Goal: Task Accomplishment & Management: Manage account settings

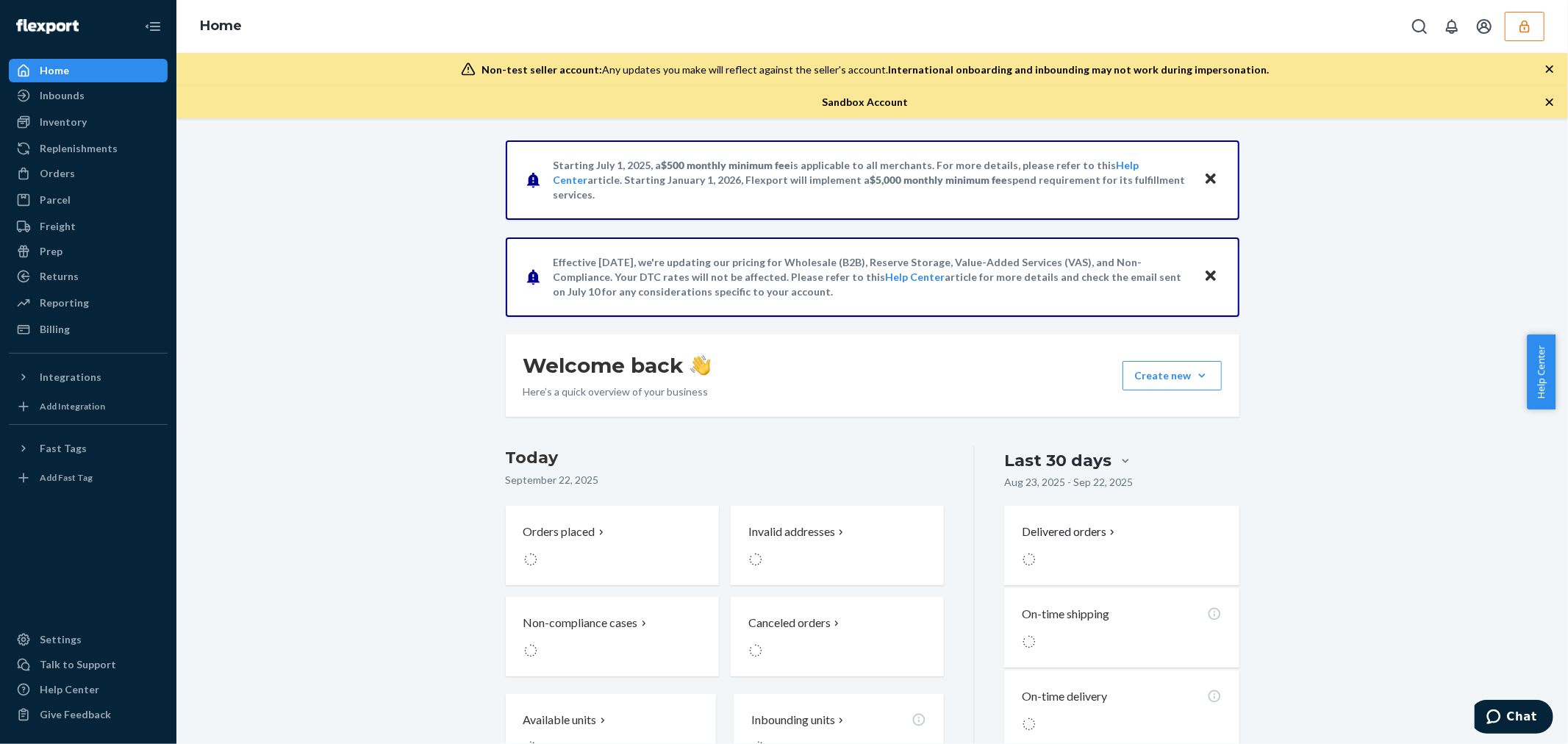
drag, startPoint x: 1509, startPoint y: 31, endPoint x: 1523, endPoint y: 32, distance: 14.0
click at [1523, 32] on icon "button" at bounding box center [1524, 25] width 14 height 14
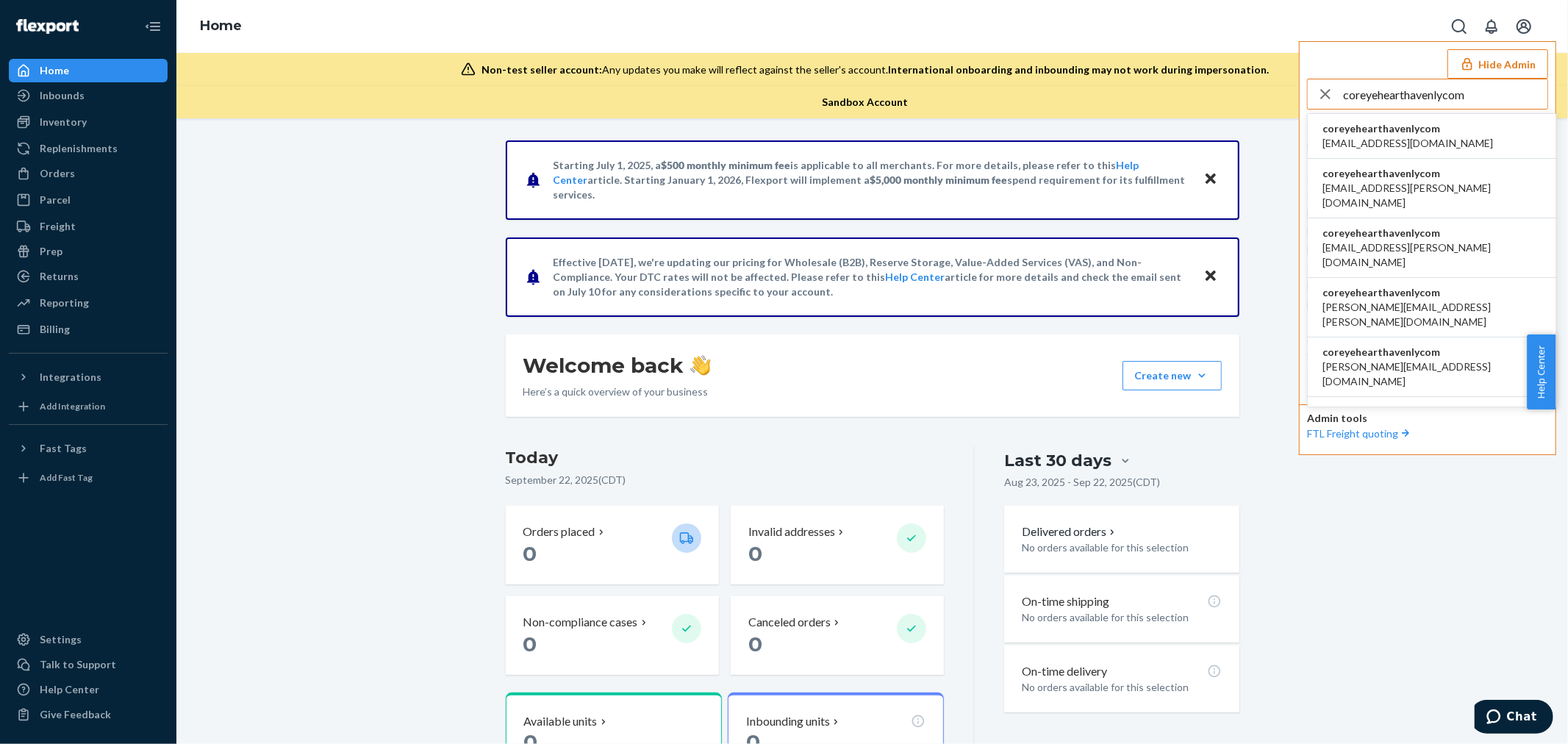
type input "coreyehearthavenlycom"
click at [1407, 137] on span "acummings+cz@havenly.com" at bounding box center [1407, 143] width 171 height 14
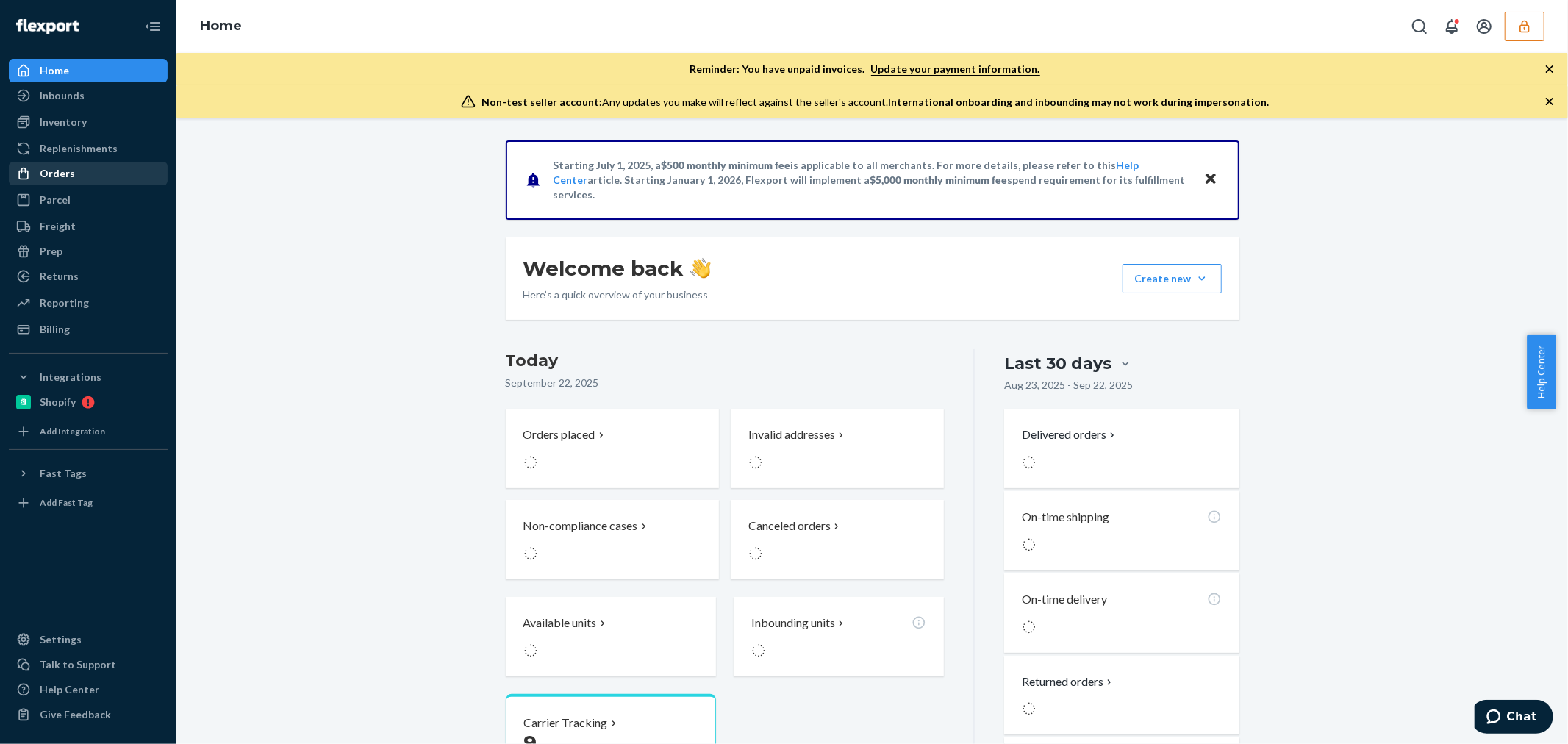
click at [54, 173] on div "Orders" at bounding box center [58, 173] width 36 height 14
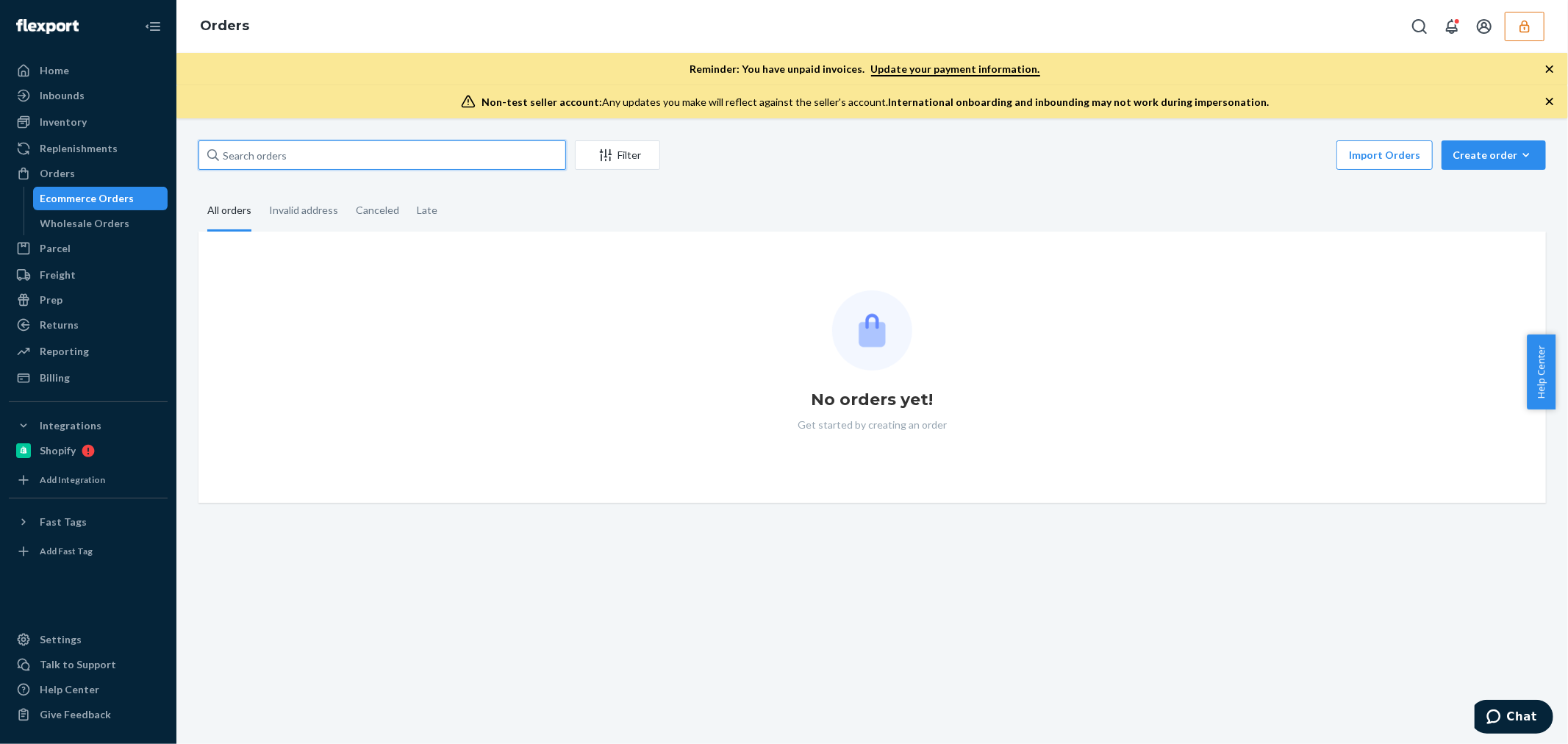
click at [361, 151] on input "text" at bounding box center [382, 155] width 368 height 30
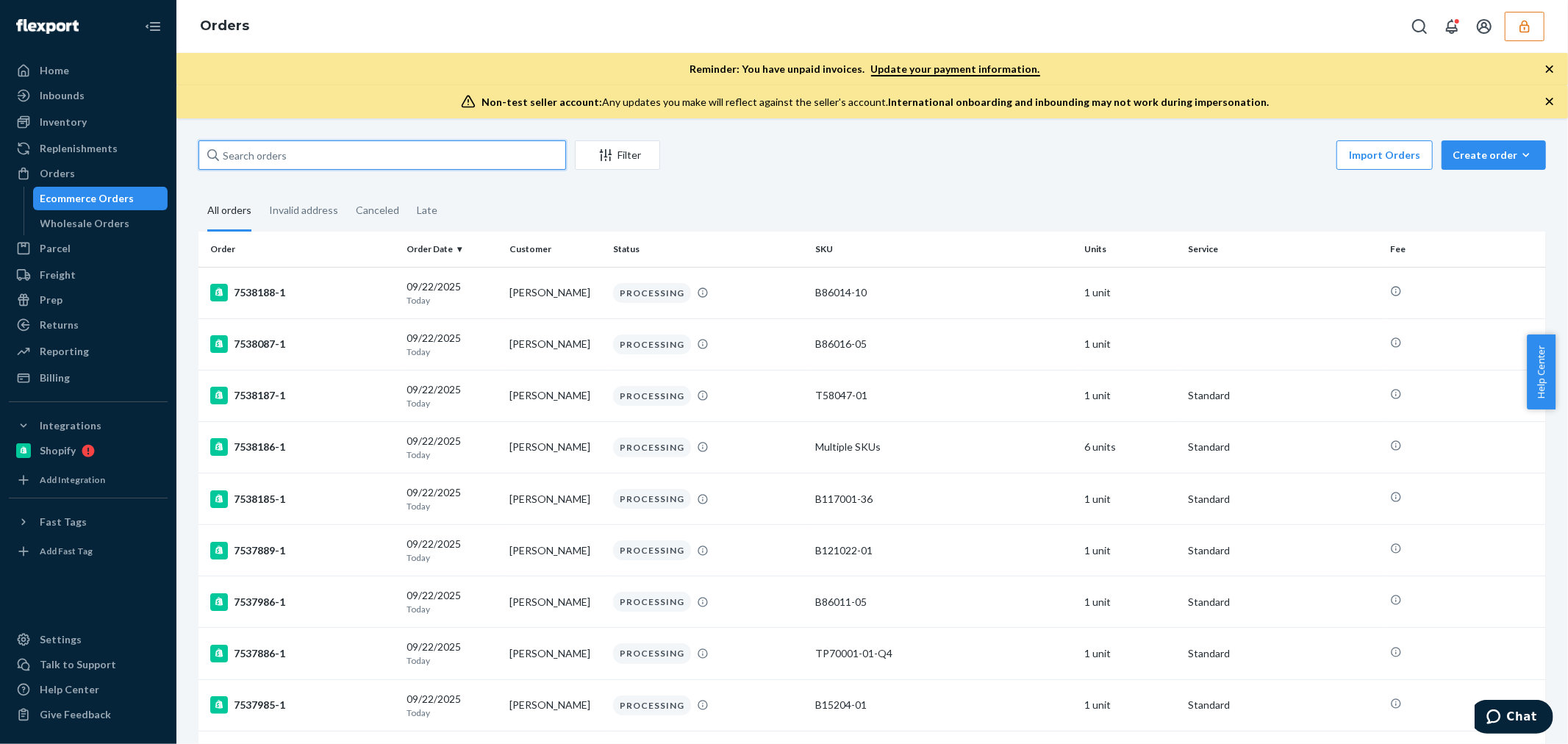
paste input "136819140"
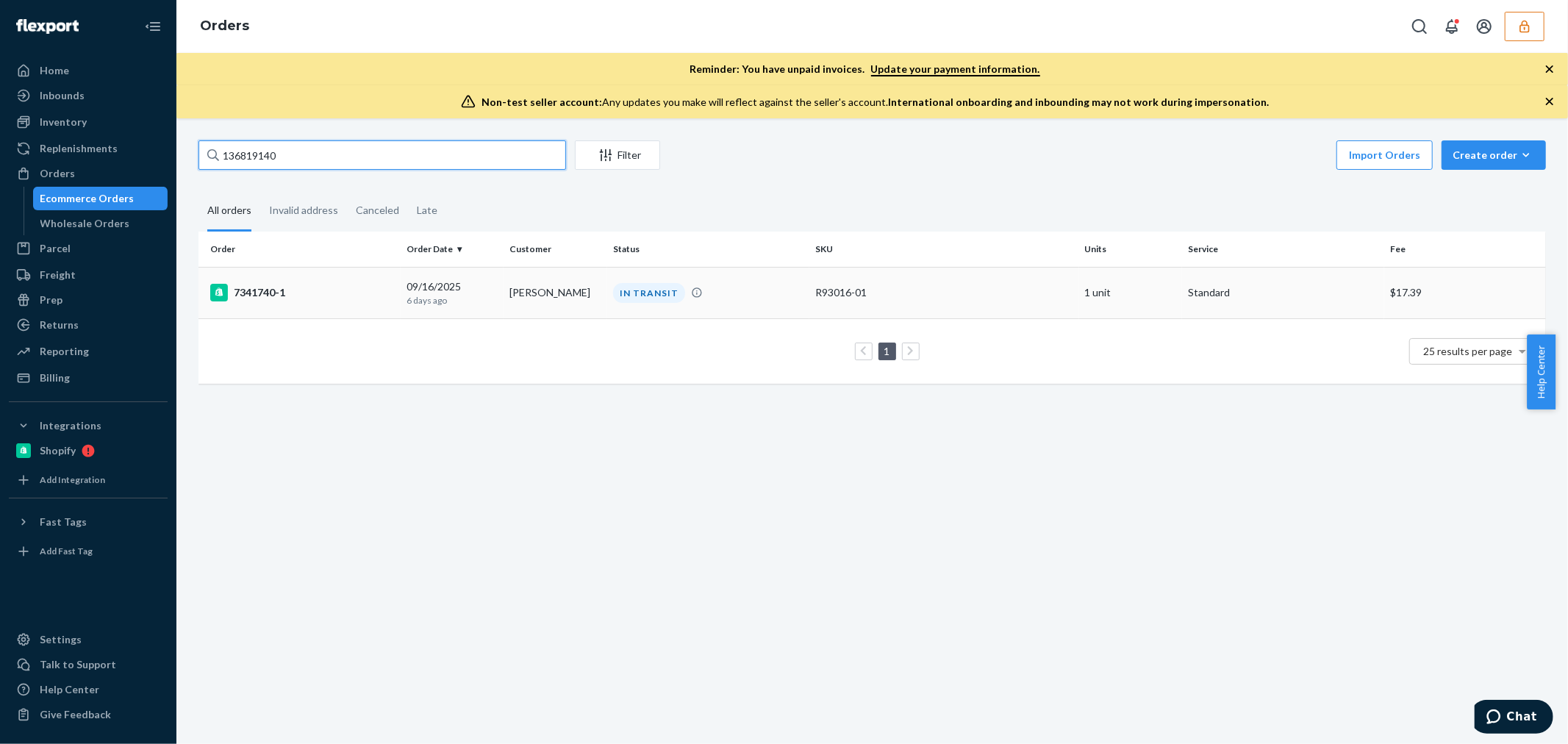
type input "136819140"
click at [321, 294] on div "7341740-1" at bounding box center [302, 292] width 184 height 18
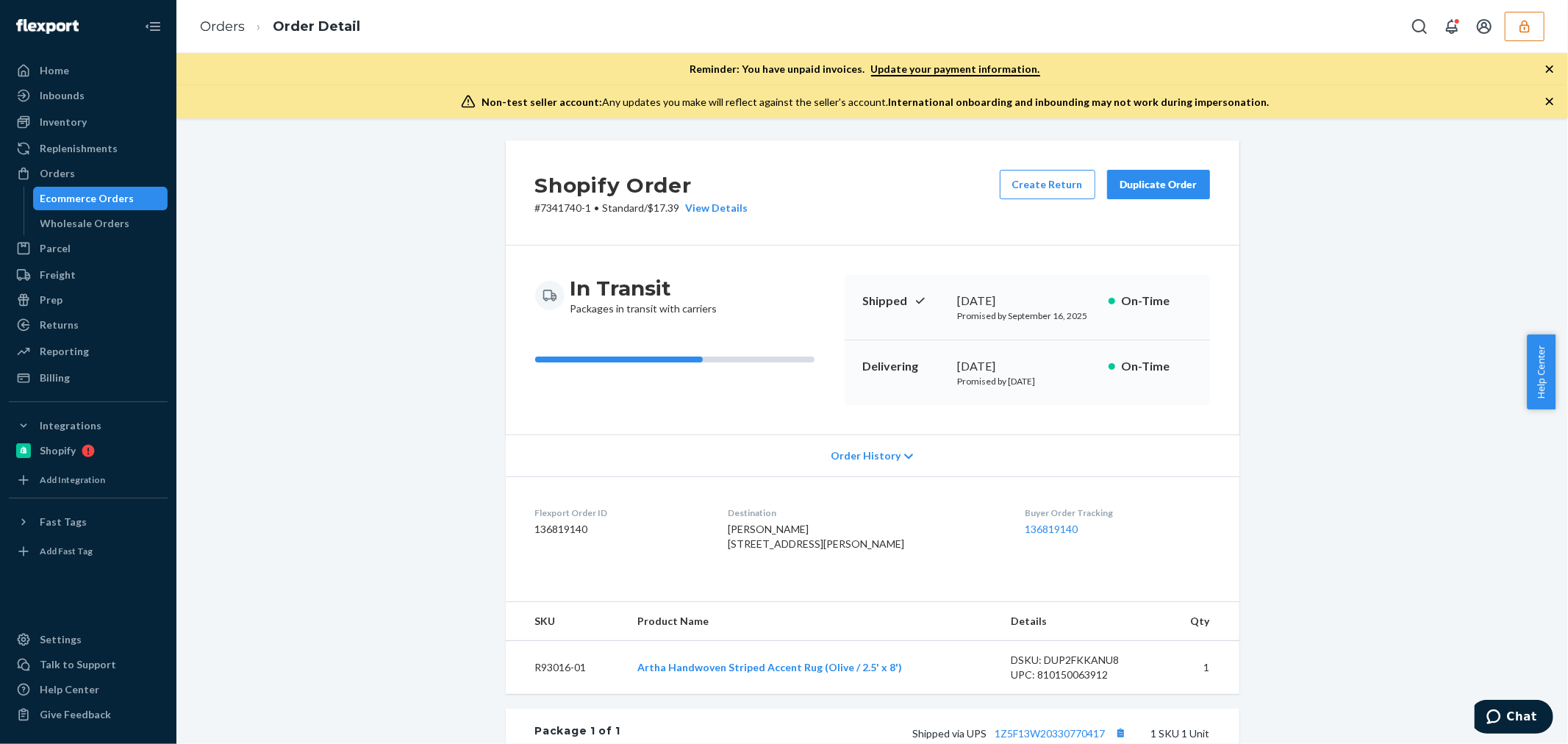
click at [855, 473] on div "Order History" at bounding box center [872, 454] width 734 height 42
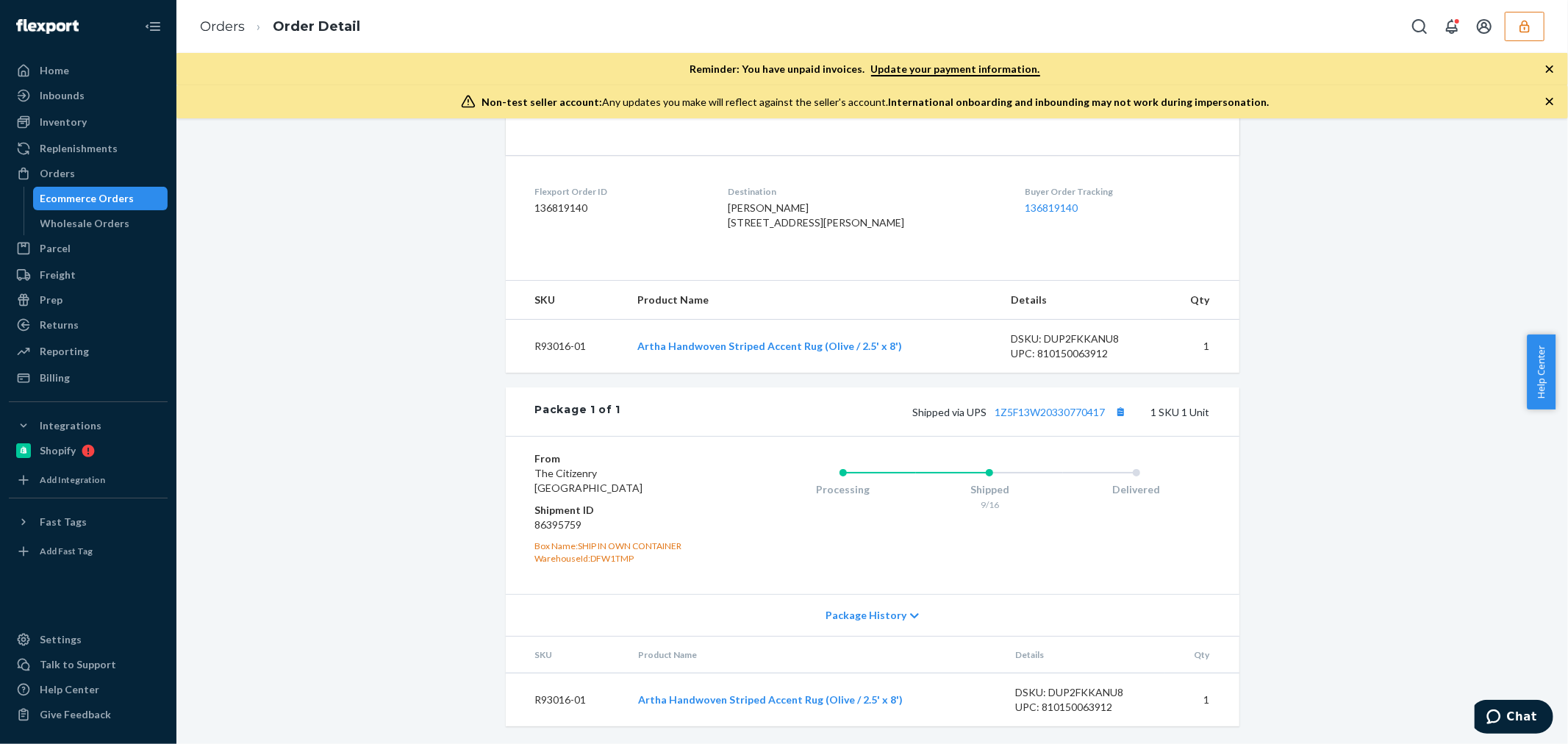
scroll to position [741, 0]
click at [552, 519] on dd "86395759" at bounding box center [623, 524] width 176 height 14
copy dd "86395759"
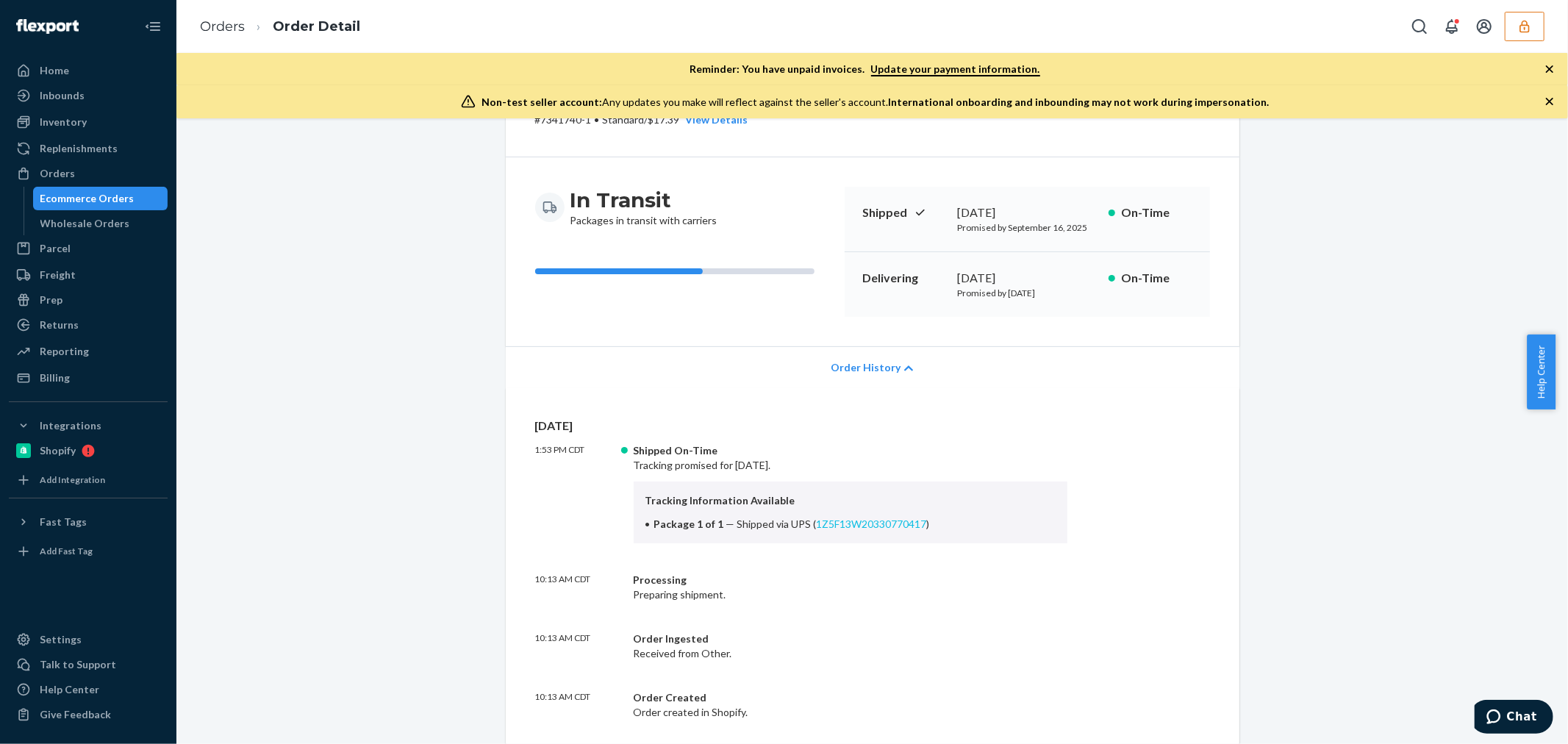
scroll to position [0, 0]
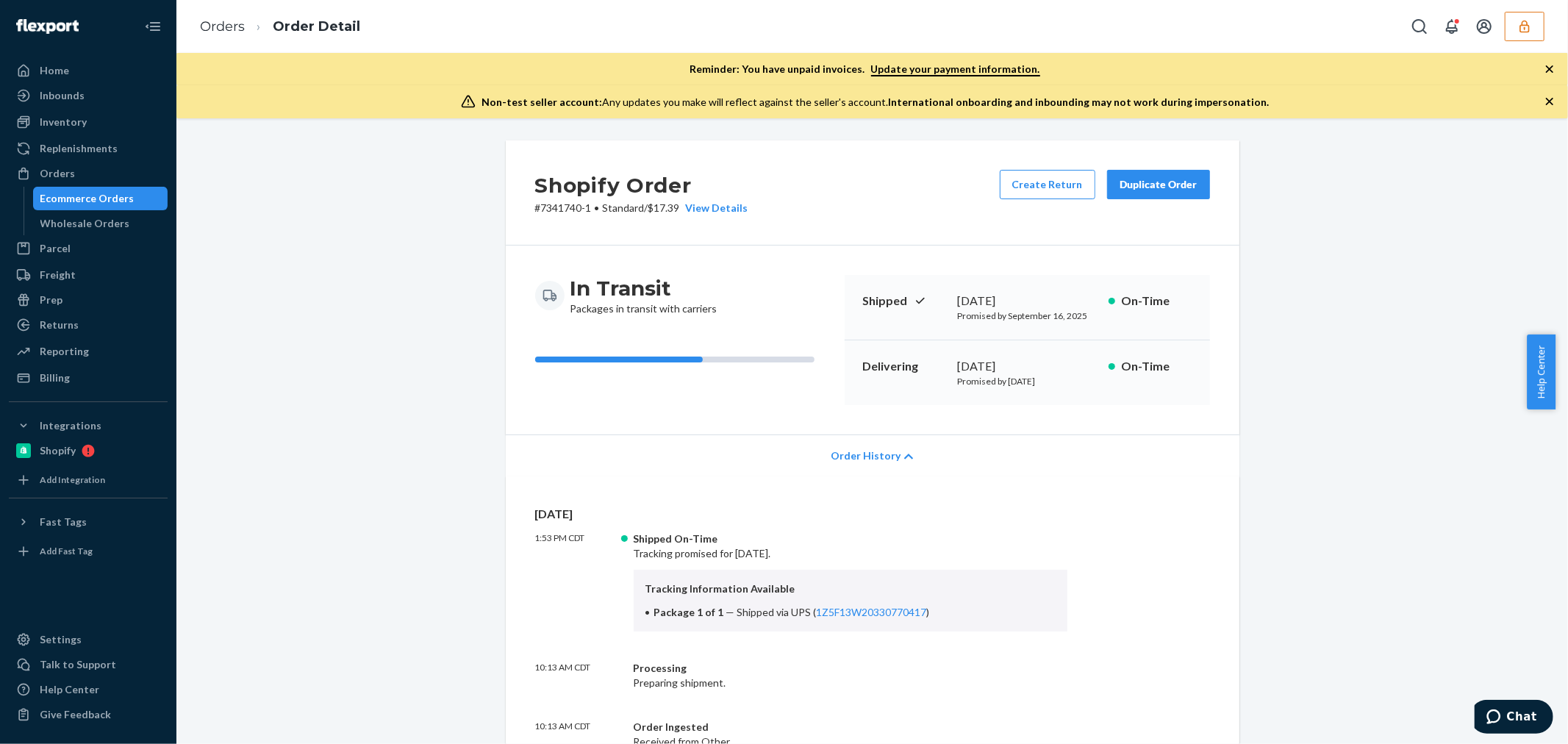
click at [1526, 12] on button "button" at bounding box center [1524, 26] width 40 height 30
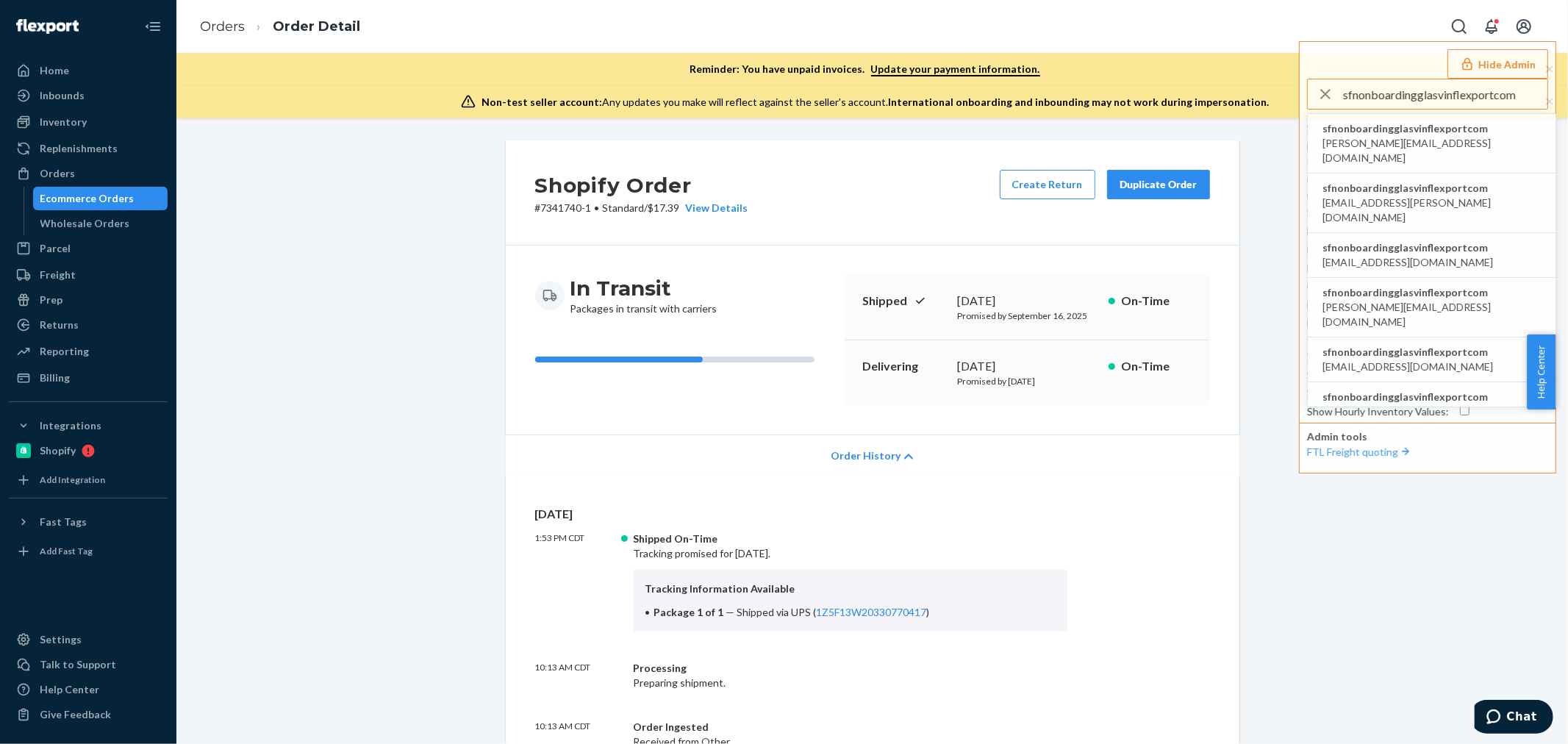
type input "sfnonboardingglasvinflexportcom"
click at [1405, 120] on li "sfnonboardingglasvinflexportcom david@glas.vin" at bounding box center [1431, 144] width 248 height 59
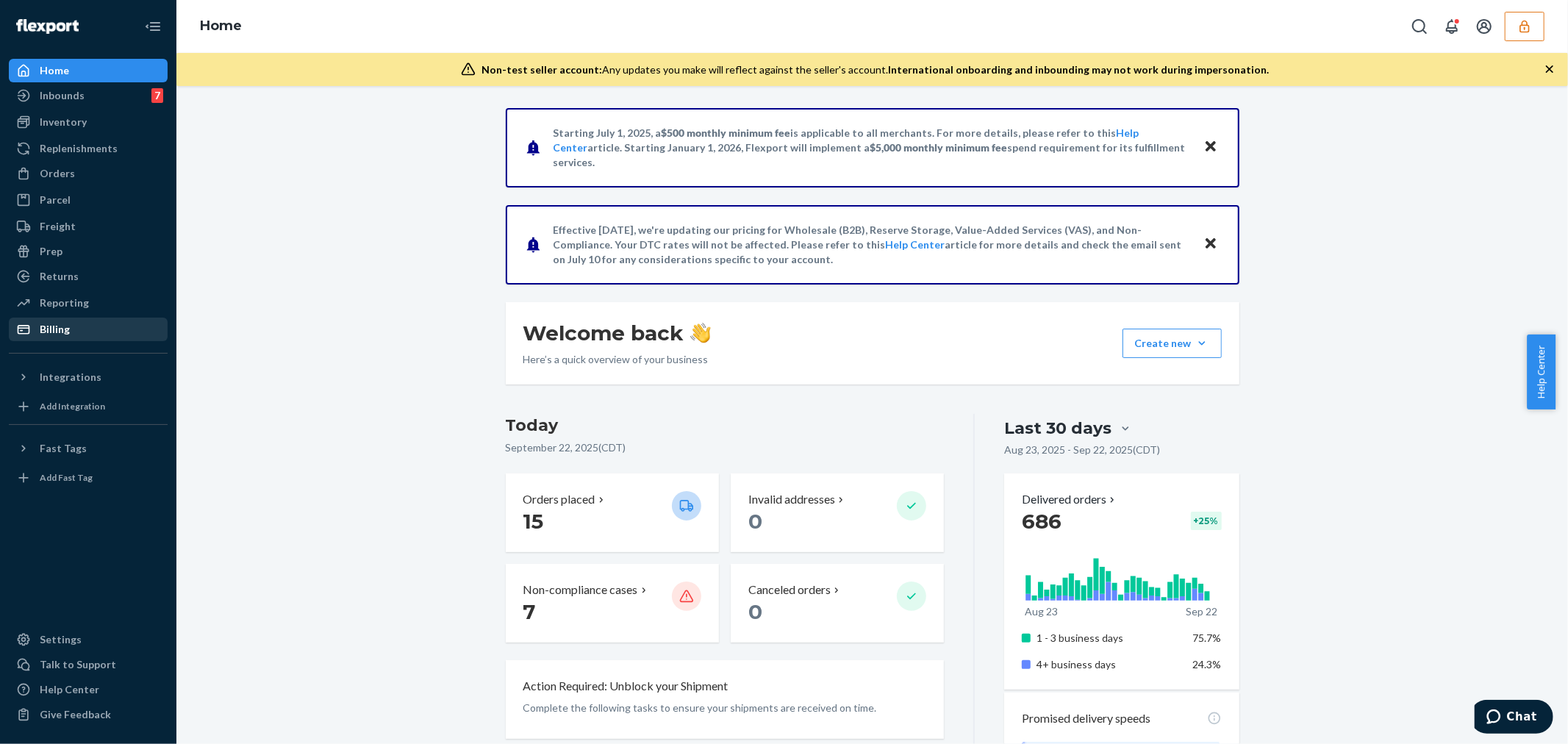
click at [75, 330] on div "Billing" at bounding box center [87, 330] width 155 height 20
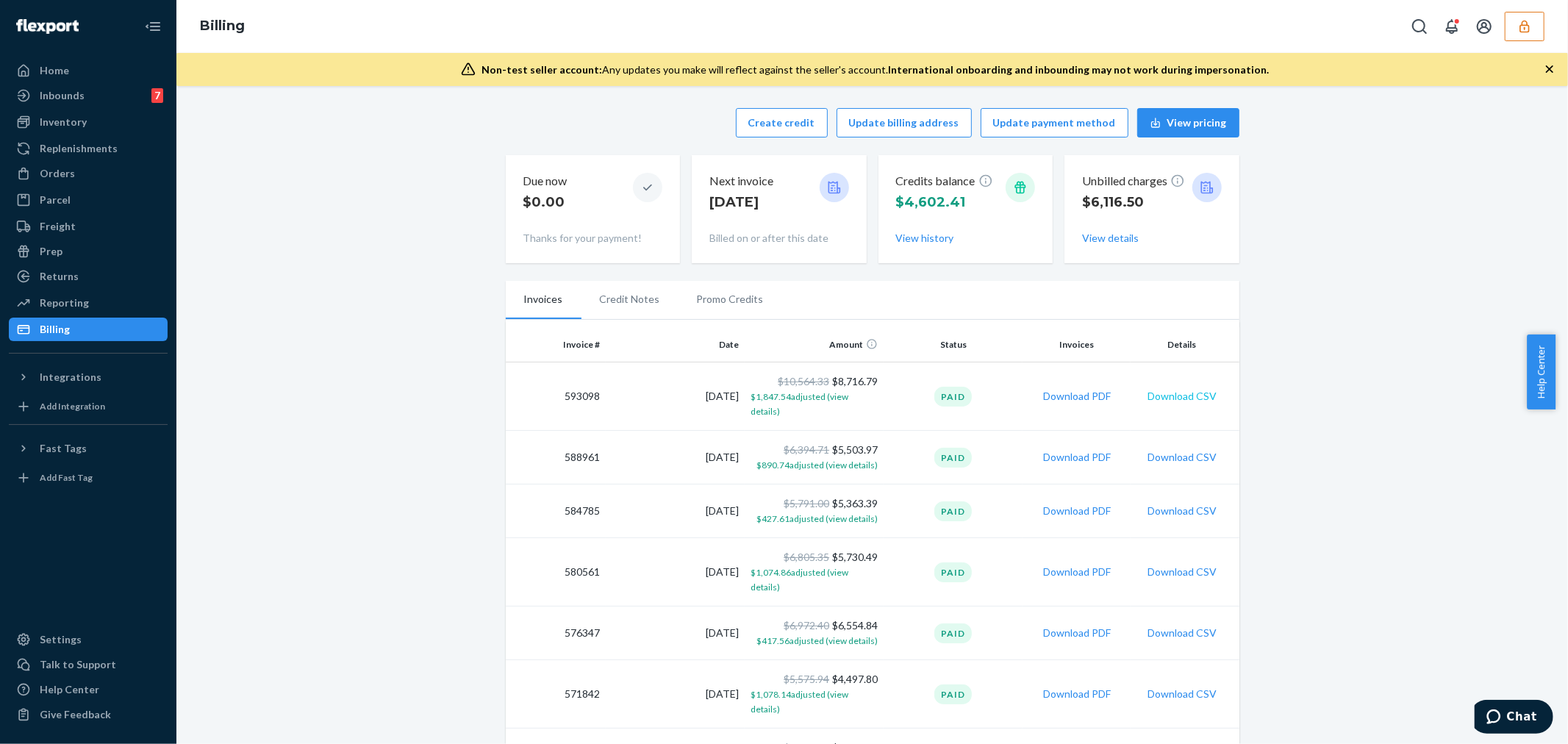
click at [1158, 389] on button "Download CSV" at bounding box center [1182, 396] width 69 height 14
click at [1083, 390] on button "Download PDF" at bounding box center [1077, 396] width 68 height 14
click at [83, 93] on div "Inbounds 7" at bounding box center [87, 95] width 155 height 20
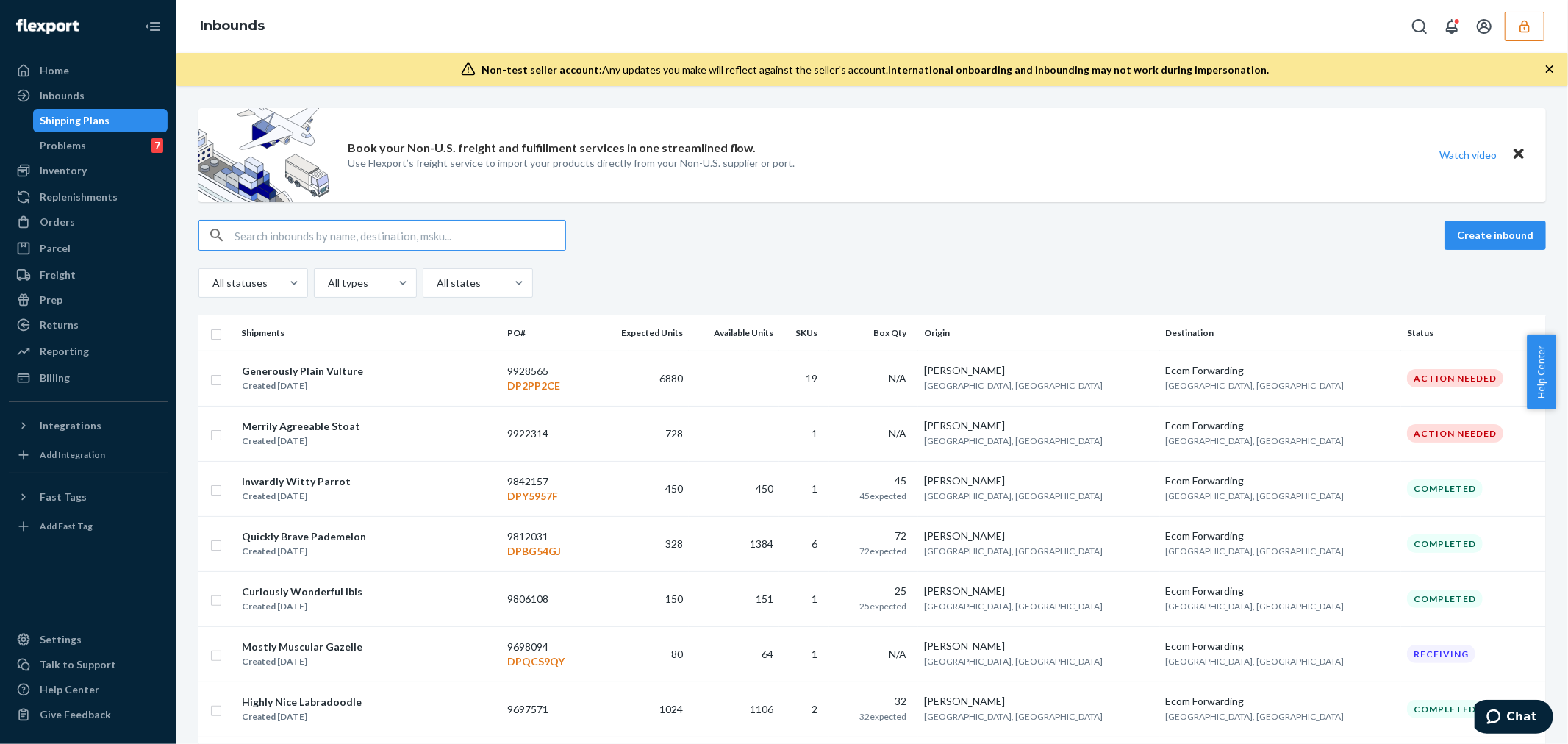
click at [342, 233] on input "text" at bounding box center [399, 235] width 330 height 30
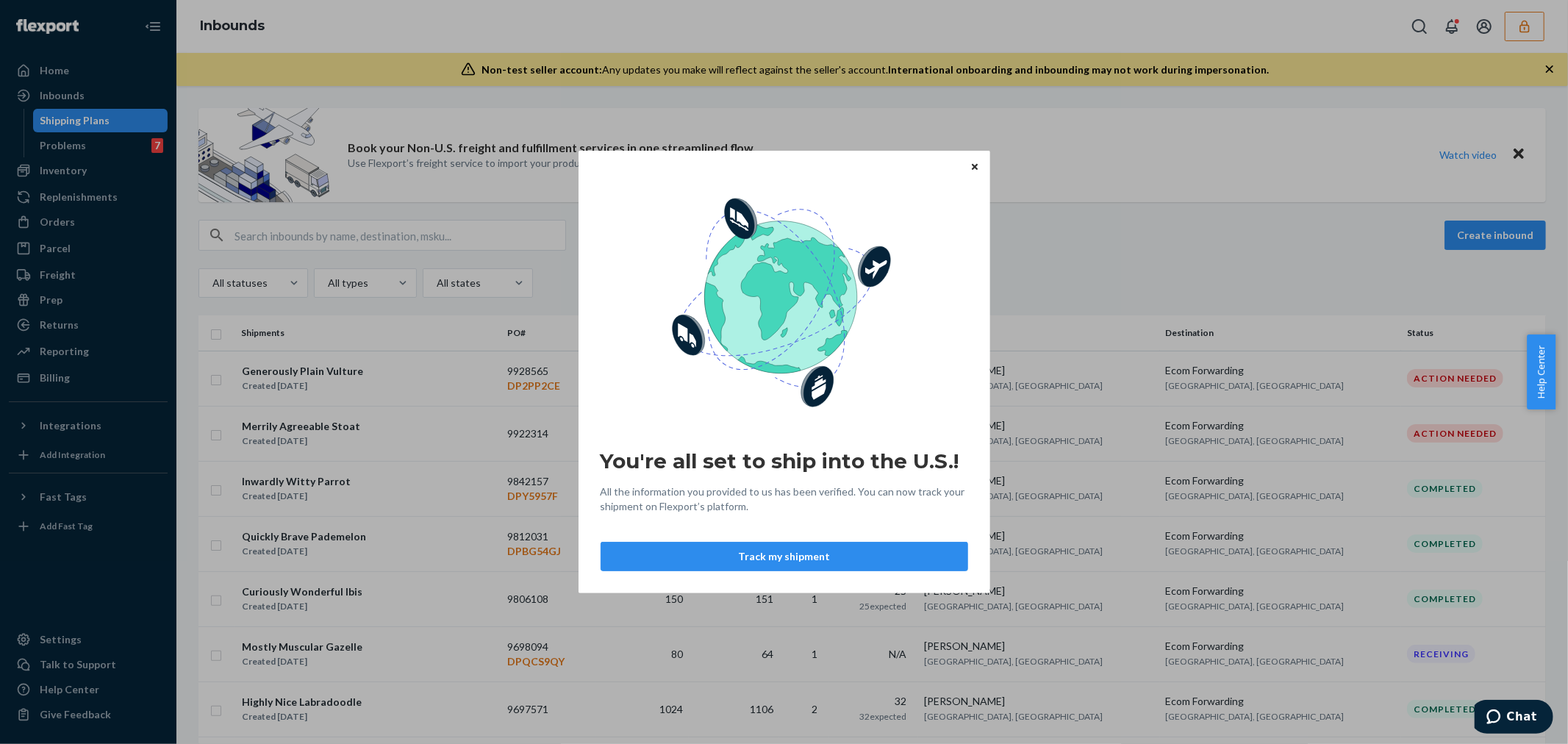
click at [974, 165] on icon "Close" at bounding box center [974, 166] width 6 height 6
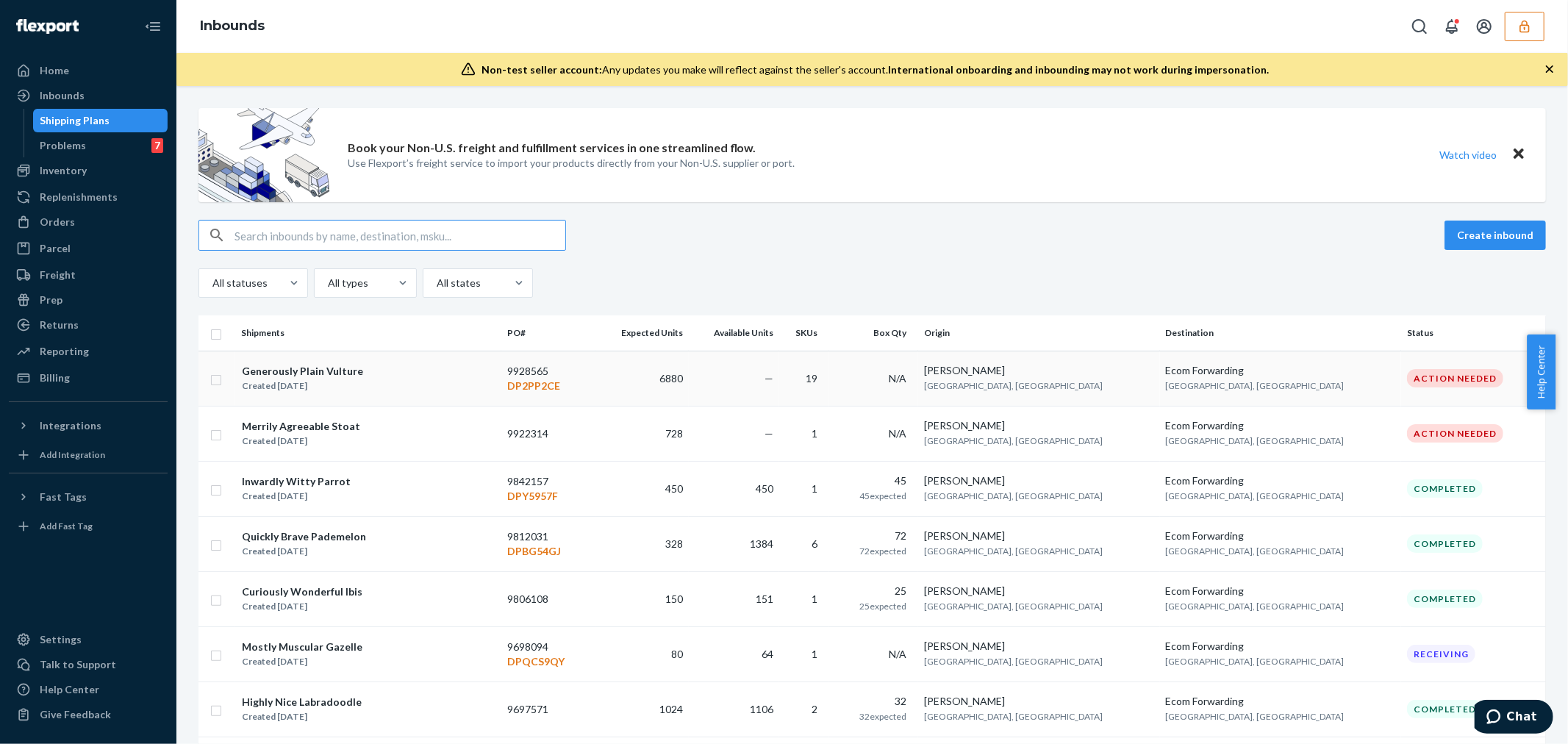
paste input "9666286"
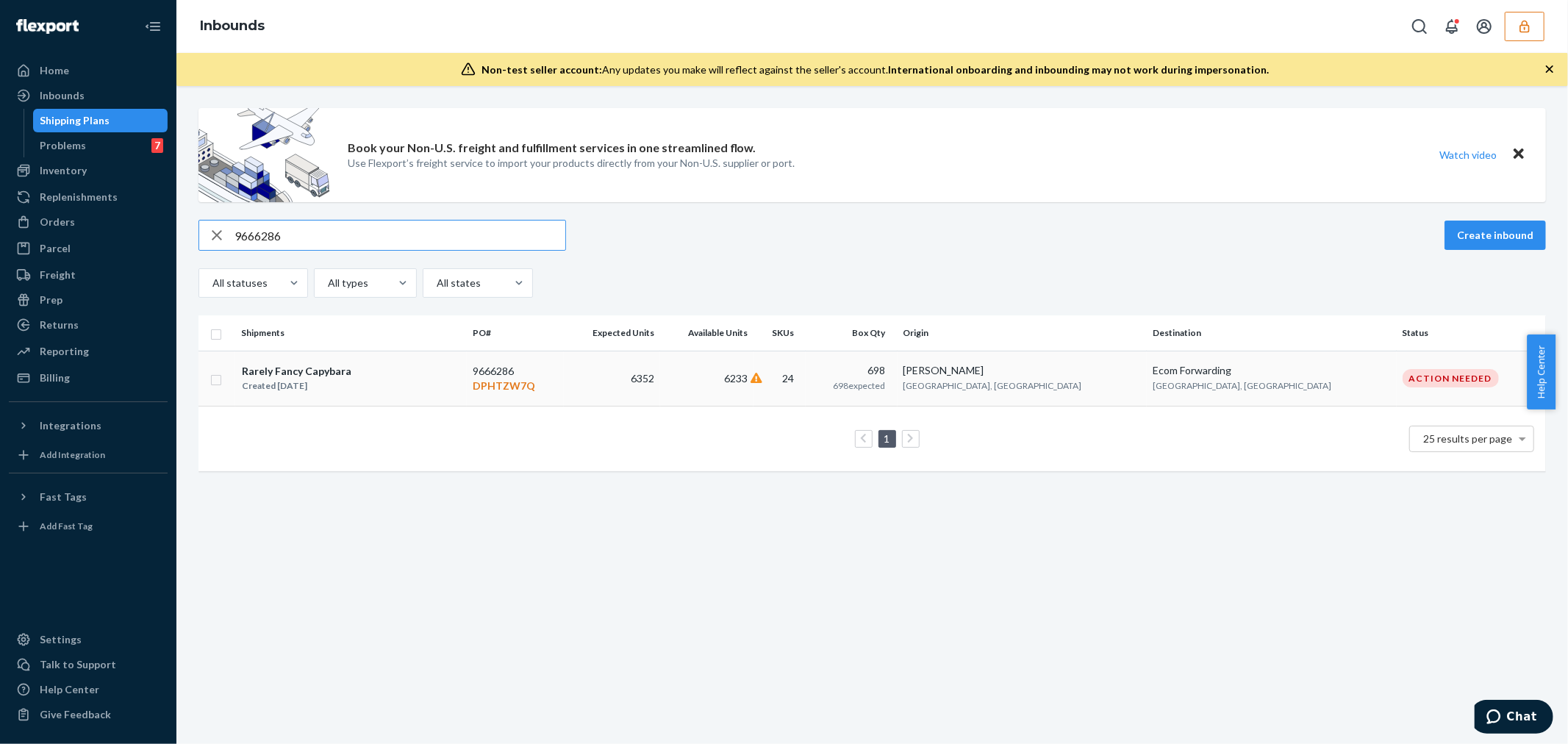
type input "9666286"
click at [375, 385] on div "Rarely Fancy Capybara Created Mar 24, 2025" at bounding box center [351, 378] width 220 height 31
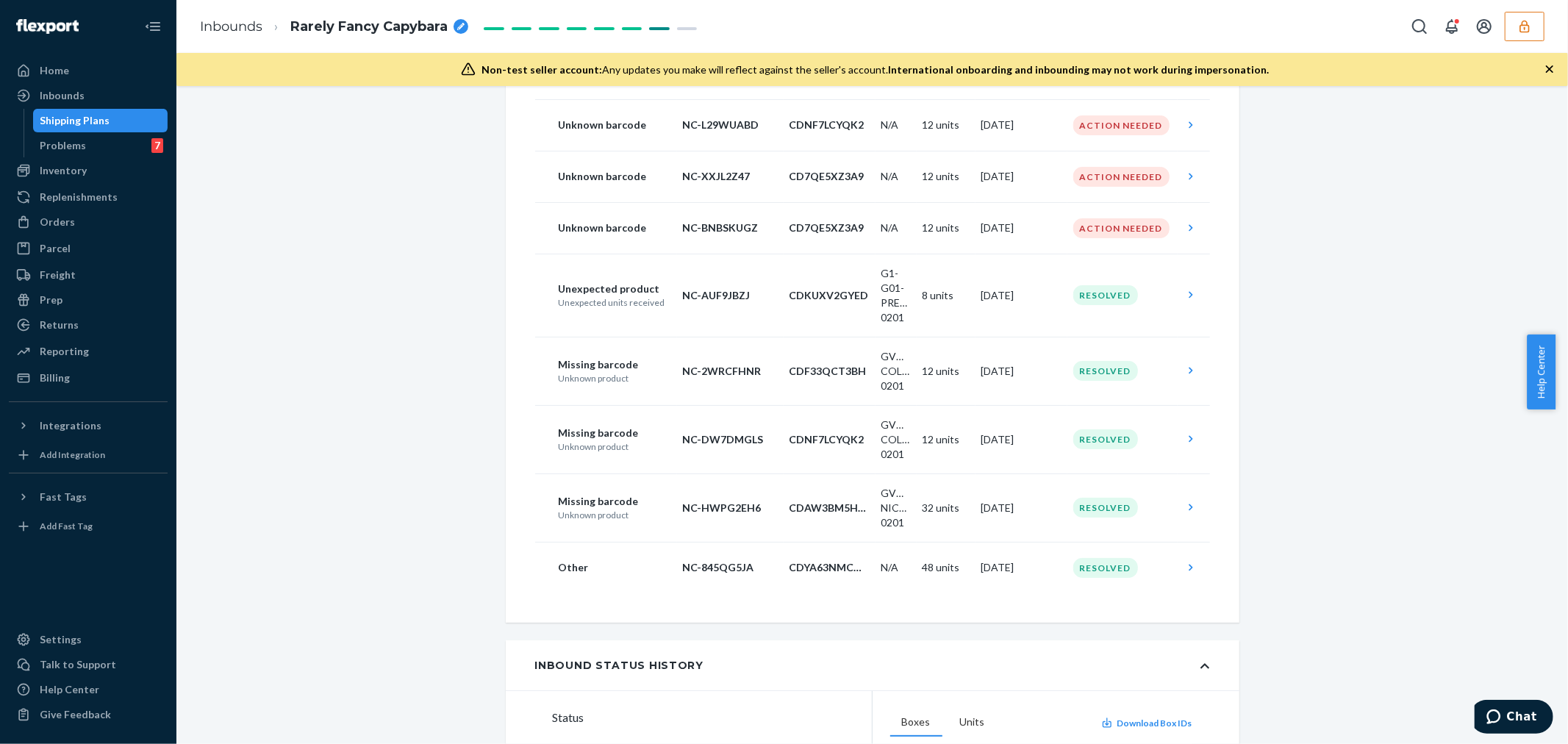
scroll to position [82, 0]
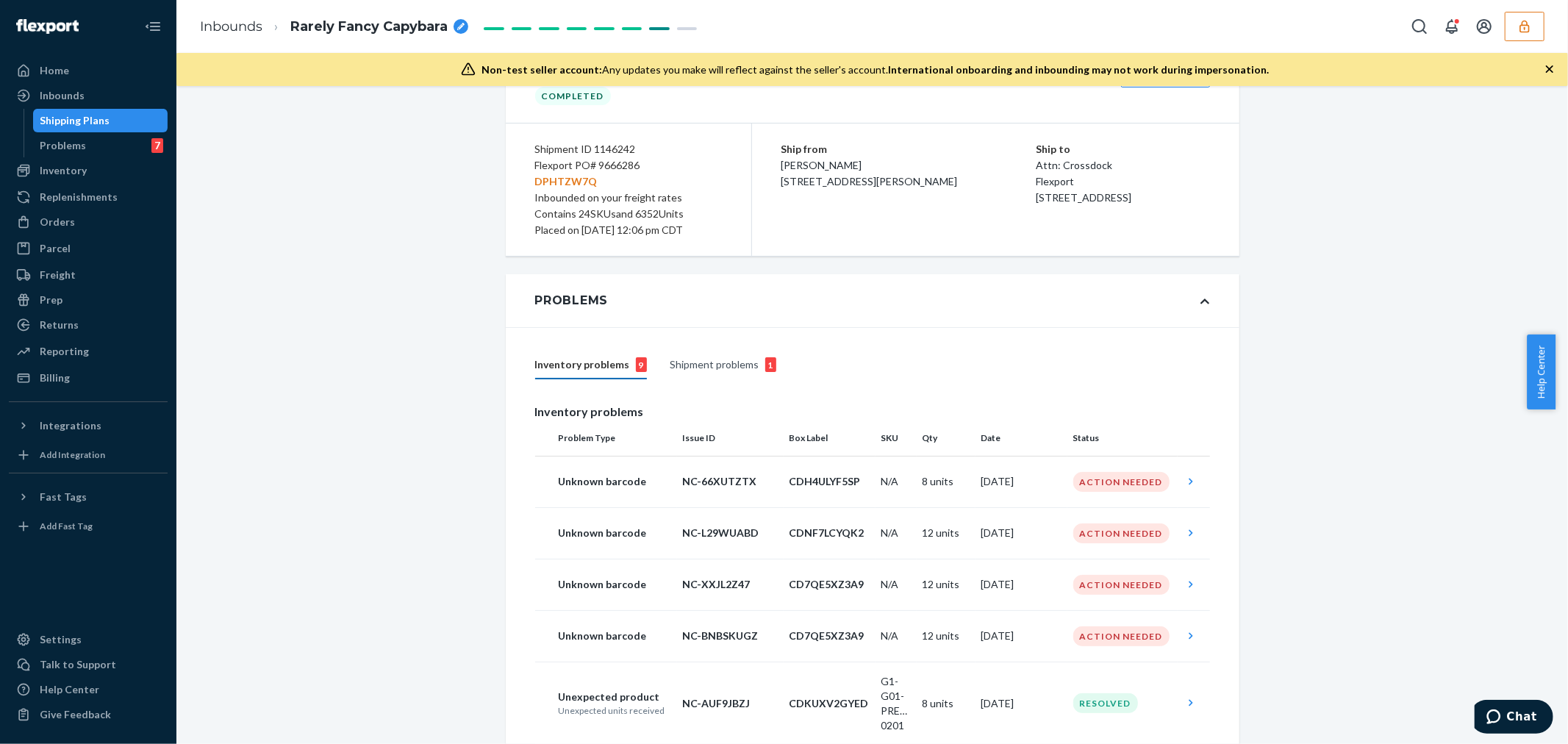
click at [739, 355] on div "Shipment problems 1" at bounding box center [723, 365] width 106 height 28
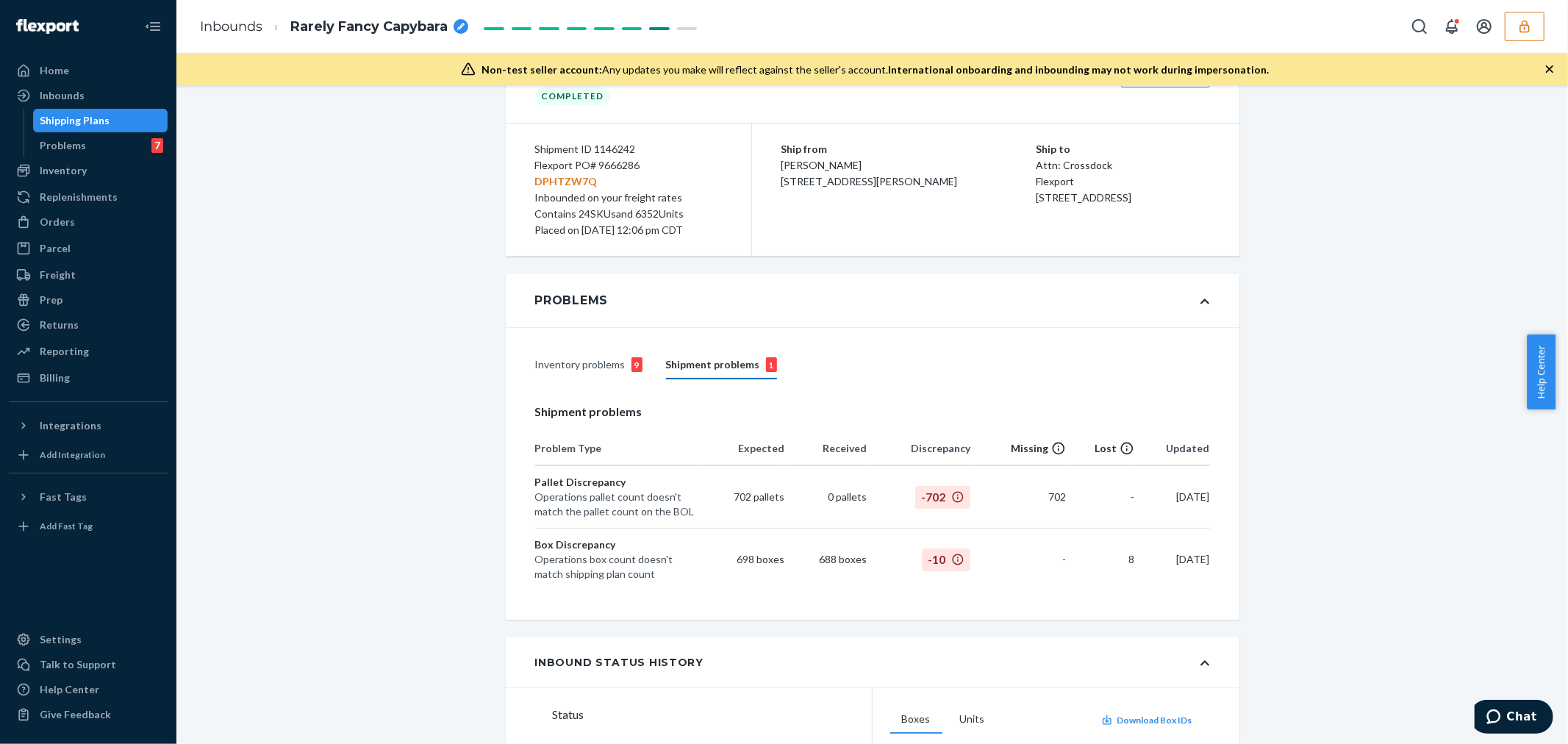
scroll to position [0, 0]
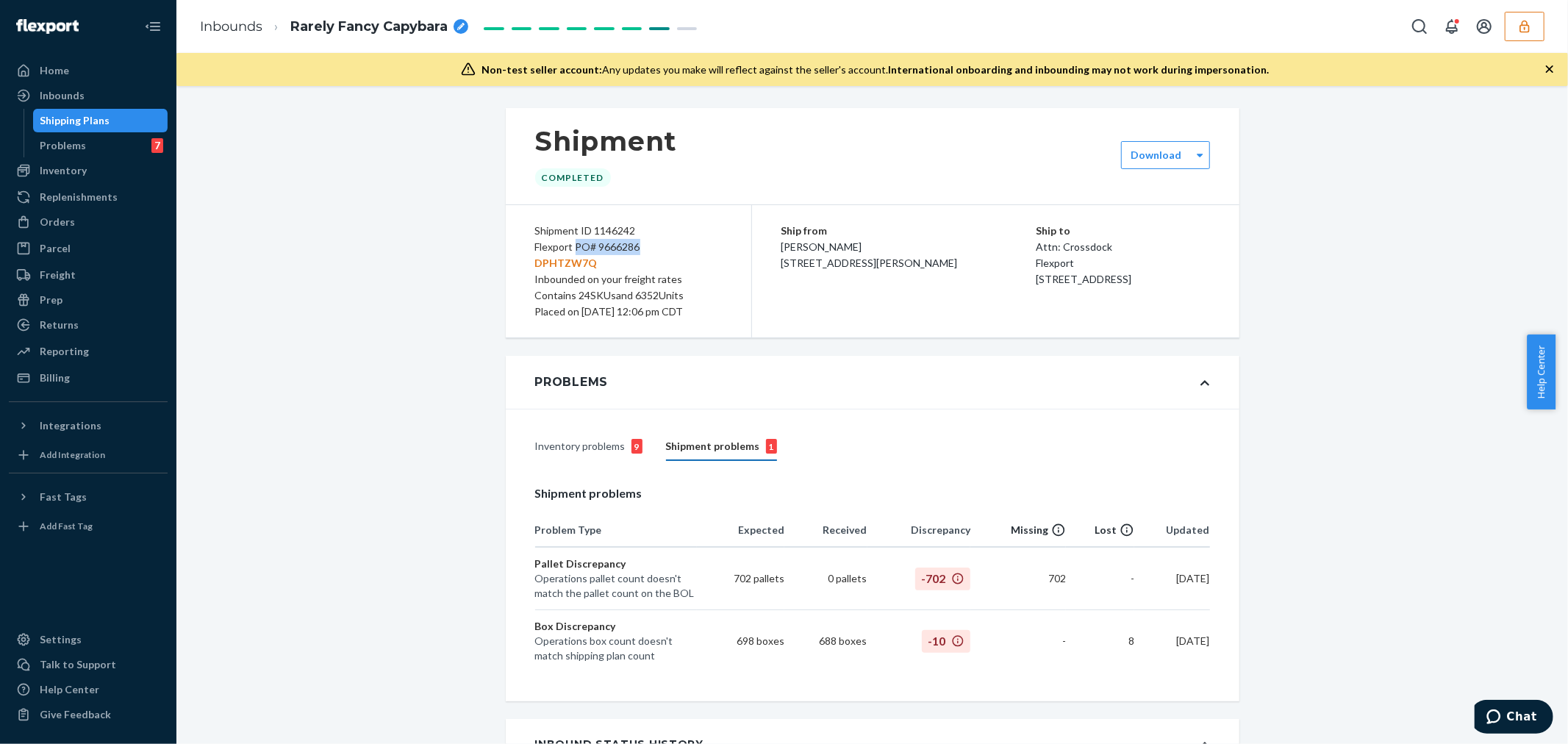
drag, startPoint x: 629, startPoint y: 245, endPoint x: 691, endPoint y: 246, distance: 62.0
click at [691, 246] on div "Flexport PO# 9666286 DPHTZW7Q" at bounding box center [629, 255] width 187 height 32
copy div "PO# 9666286"
click at [1148, 159] on label "Download" at bounding box center [1156, 155] width 51 height 14
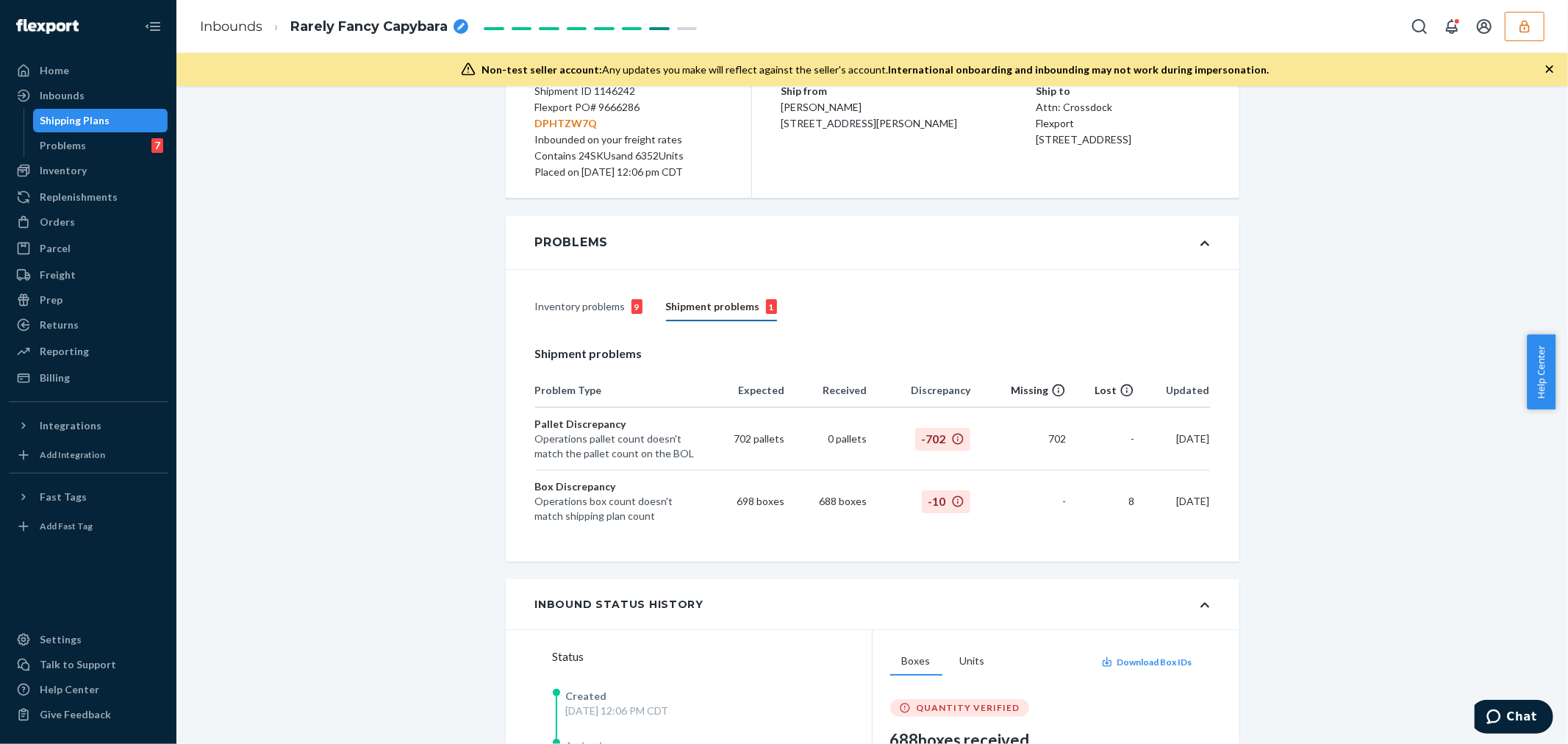
scroll to position [57, 0]
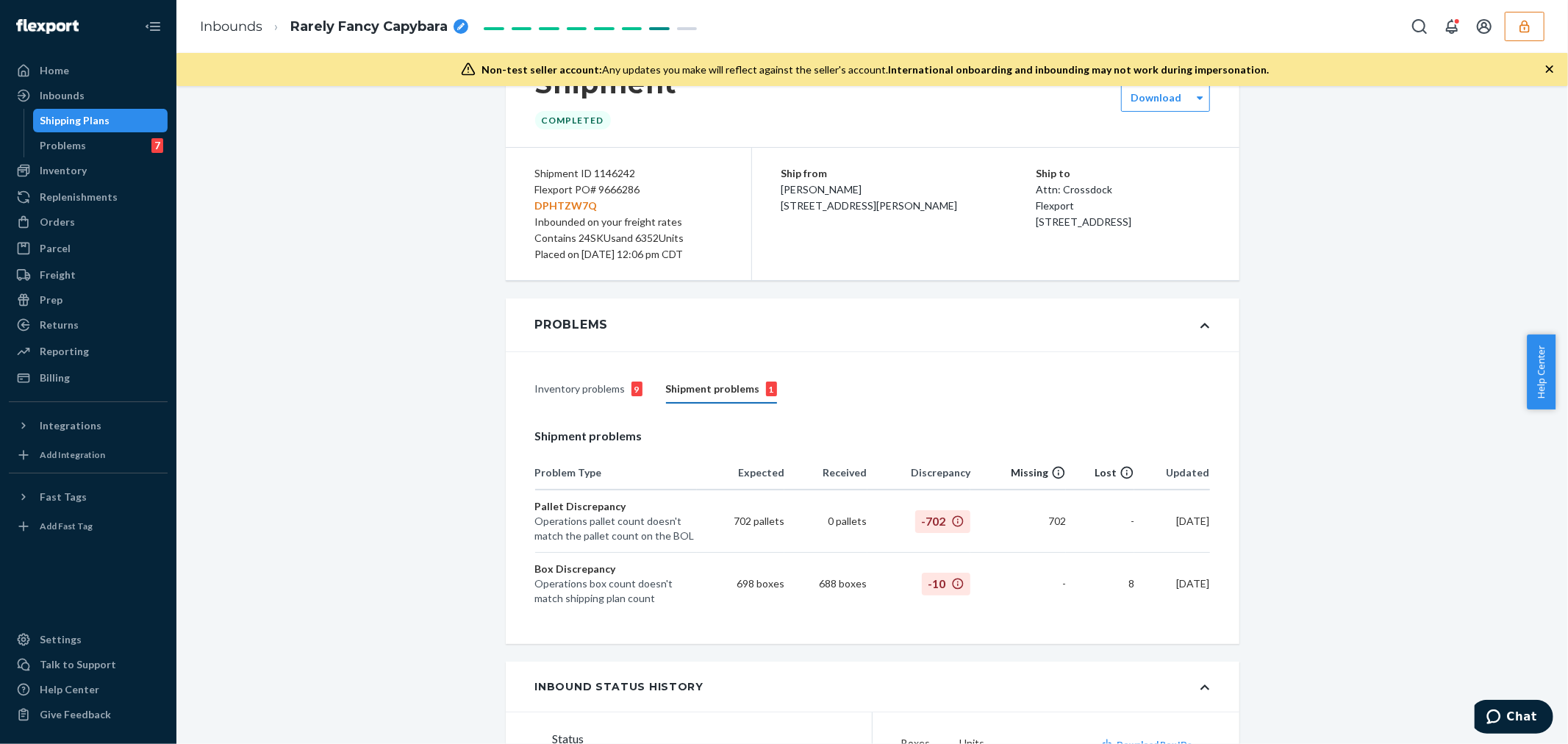
click at [603, 186] on div "Flexport PO# 9666286 DPHTZW7Q" at bounding box center [629, 198] width 187 height 32
click at [607, 173] on div "Shipment ID 1146242" at bounding box center [629, 173] width 187 height 16
copy div "1146242"
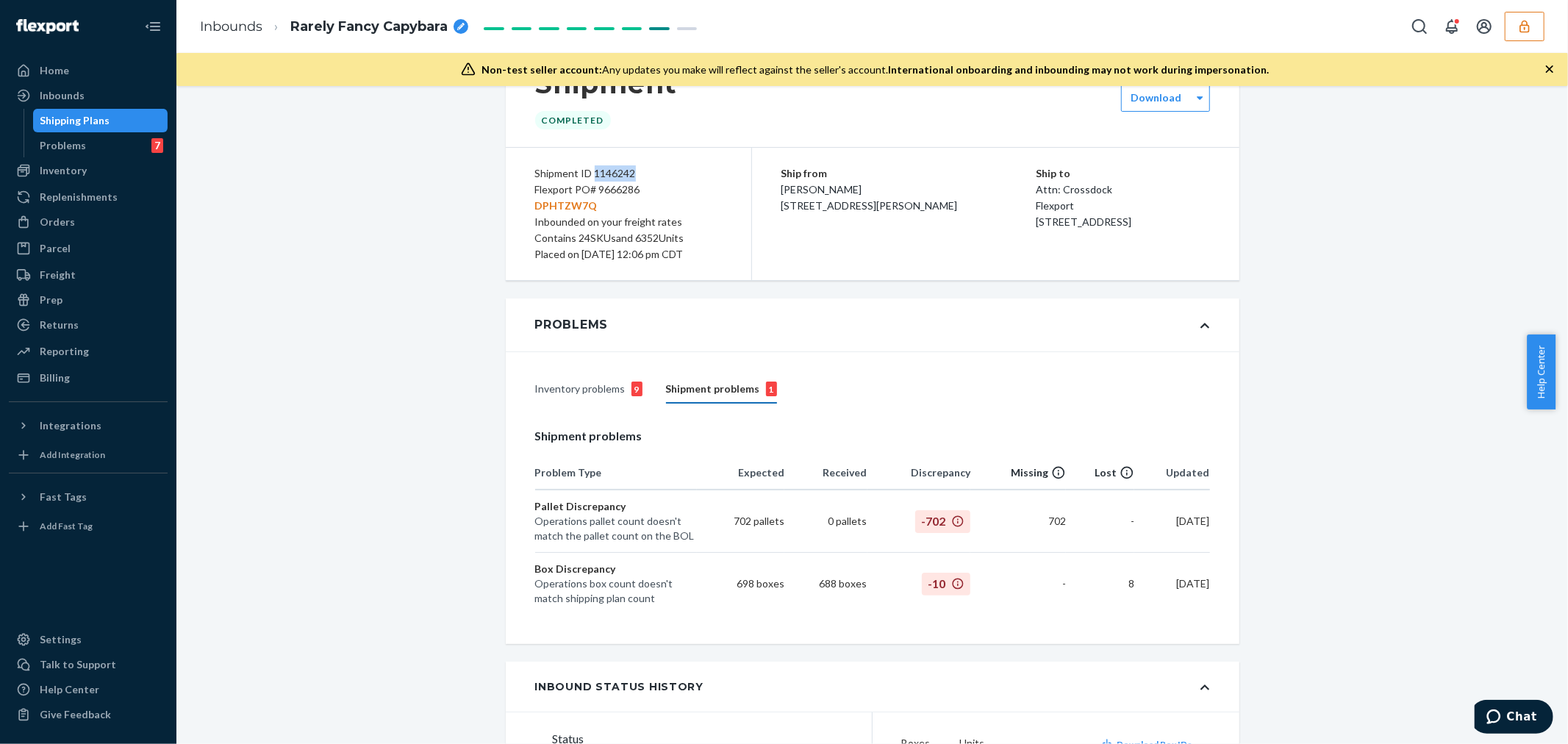
click at [578, 395] on div "Inventory problems 9" at bounding box center [589, 389] width 107 height 28
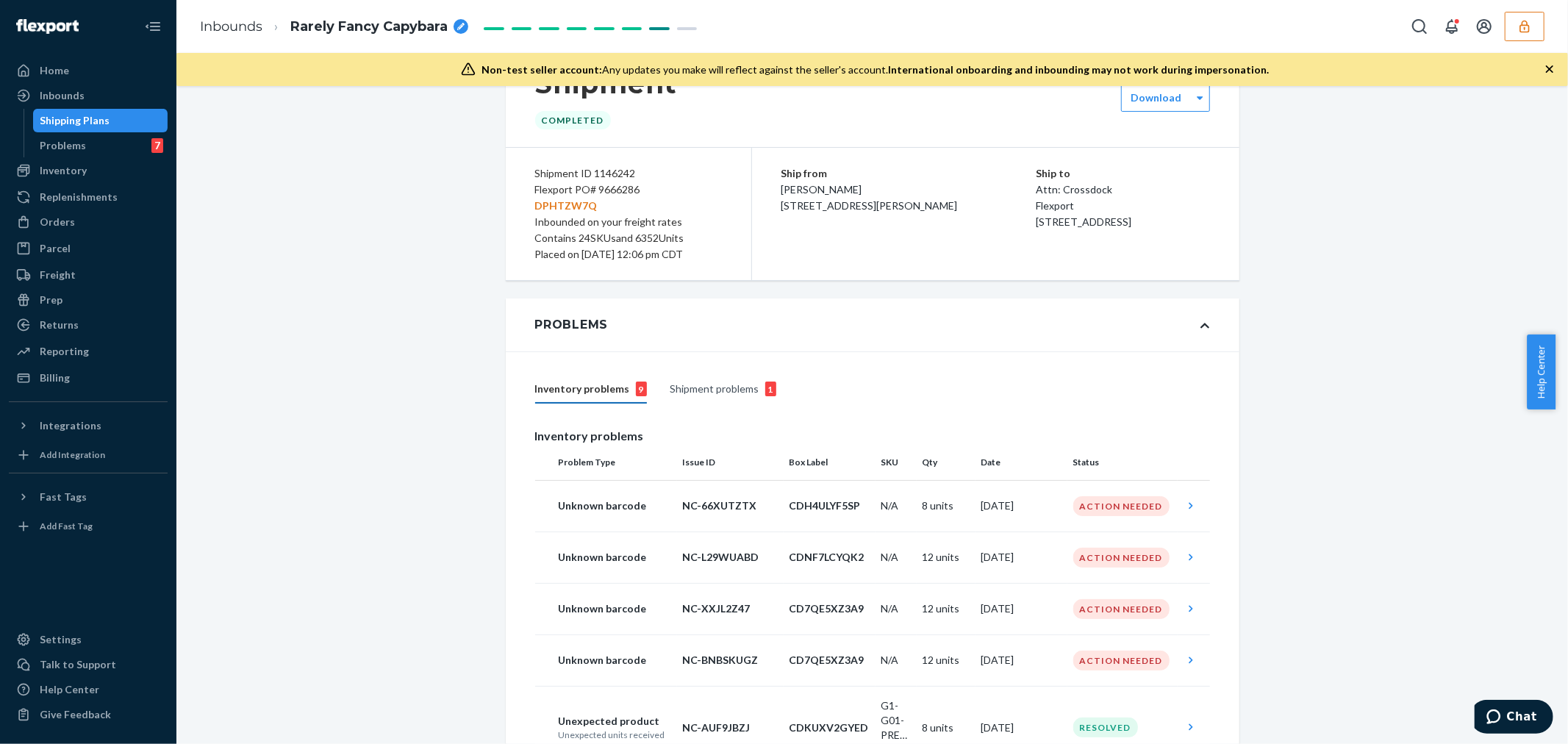
click at [1531, 25] on icon "button" at bounding box center [1524, 25] width 14 height 14
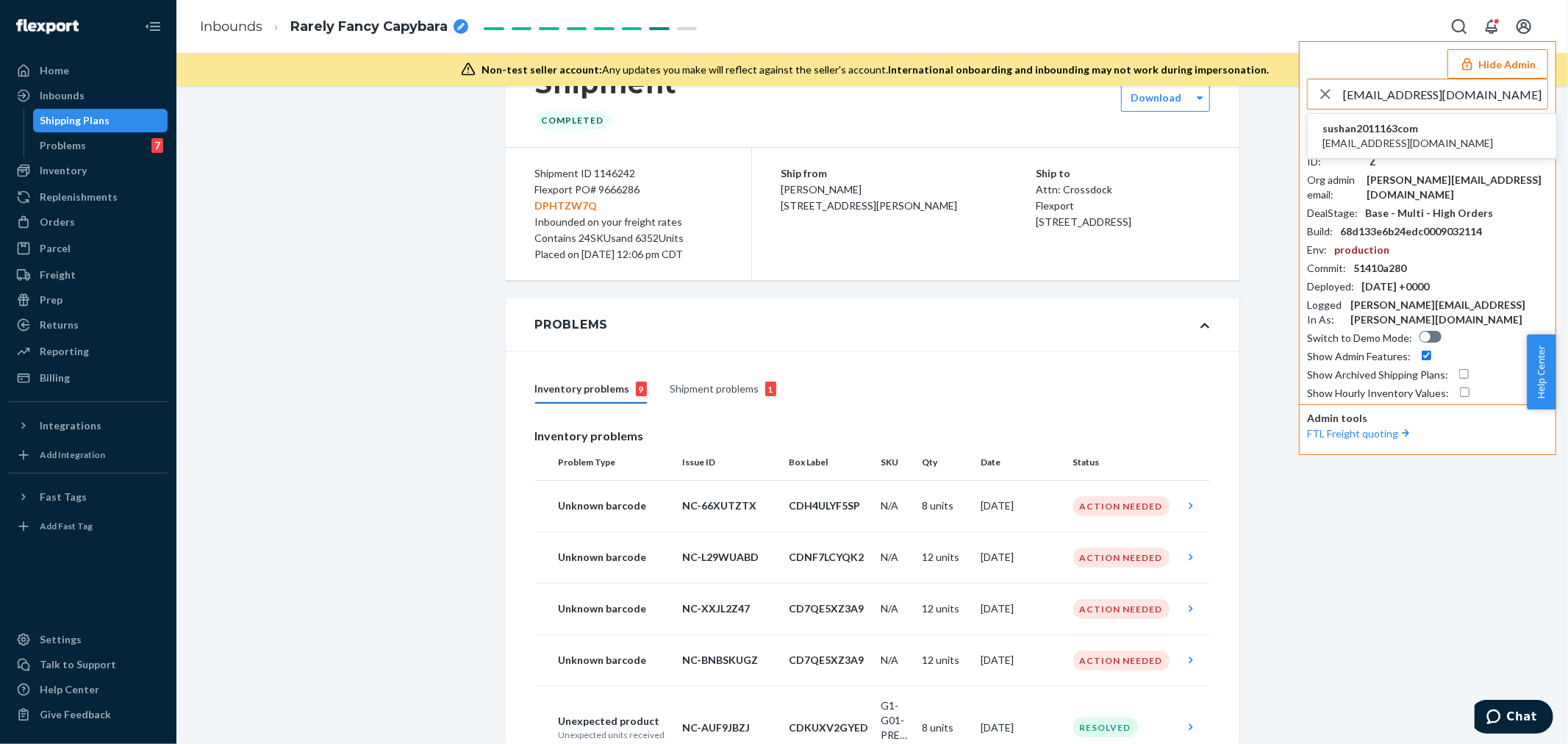
type input "sushan2011@163.com"
click at [1428, 155] on li "sushan2011163com sushan2011@163.com" at bounding box center [1431, 136] width 248 height 45
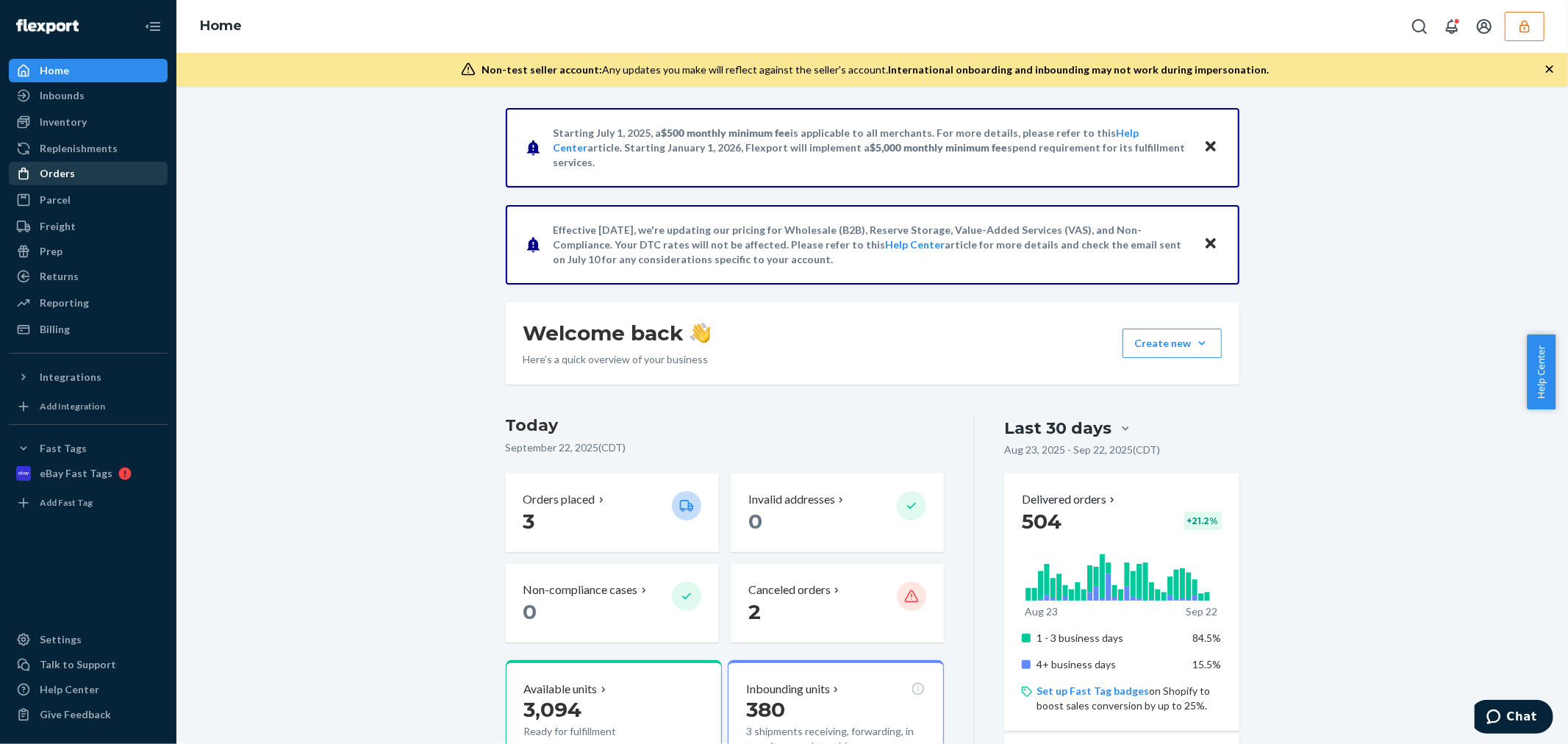
click at [62, 172] on div "Orders" at bounding box center [58, 173] width 36 height 14
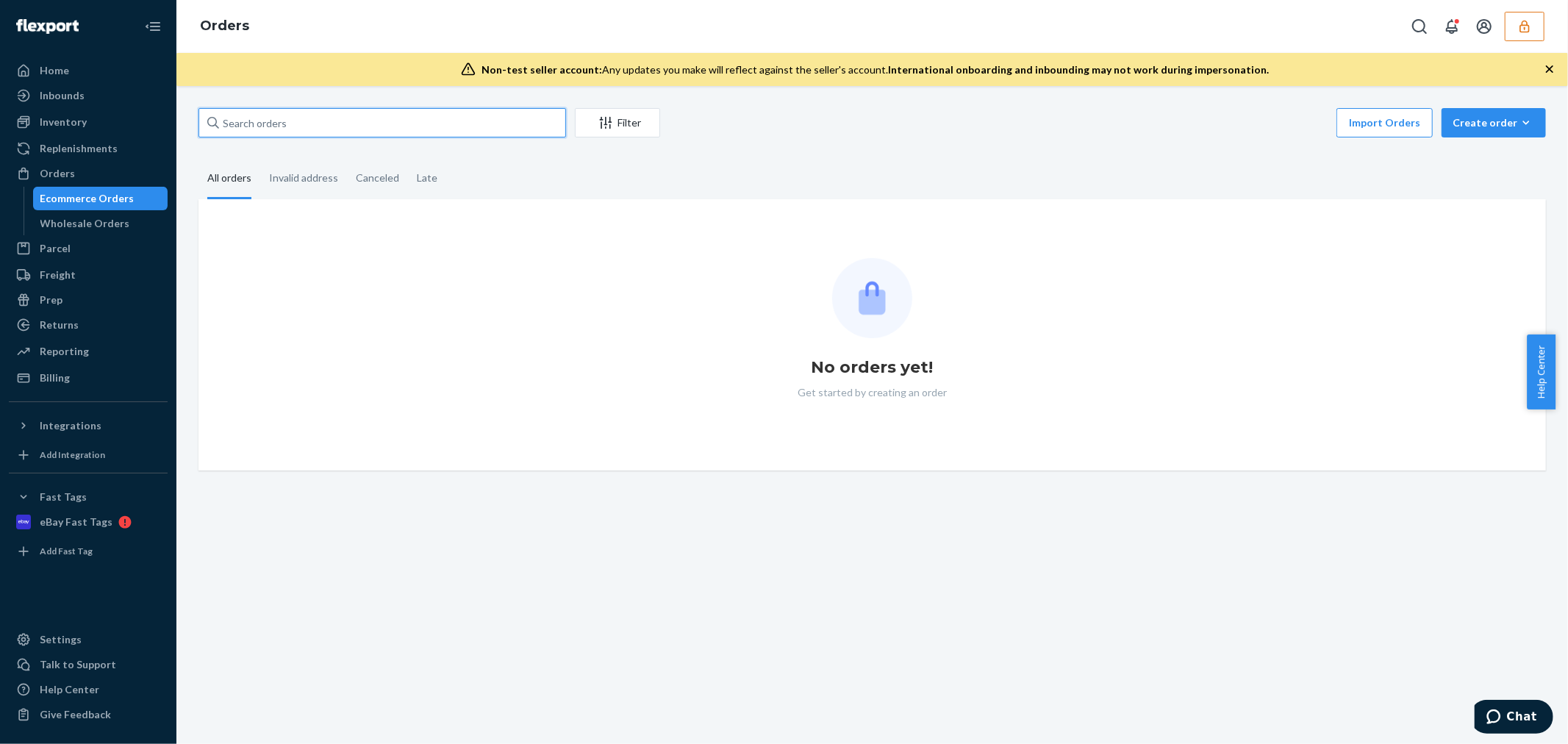
click at [409, 119] on input "text" at bounding box center [382, 122] width 368 height 30
paste input "136902007"
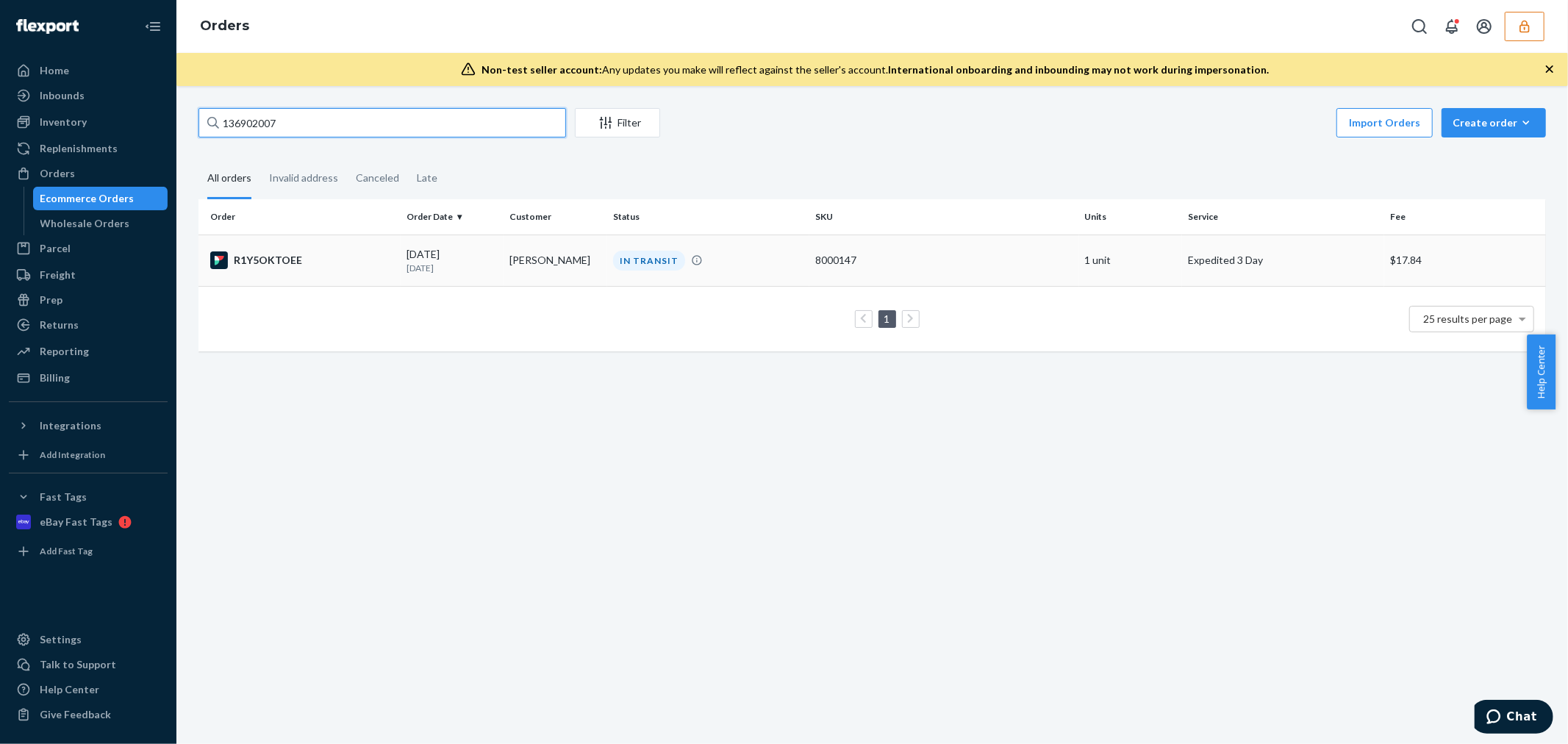
type input "136902007"
click at [394, 262] on td "R1Y5OKTOEE" at bounding box center [300, 260] width 202 height 52
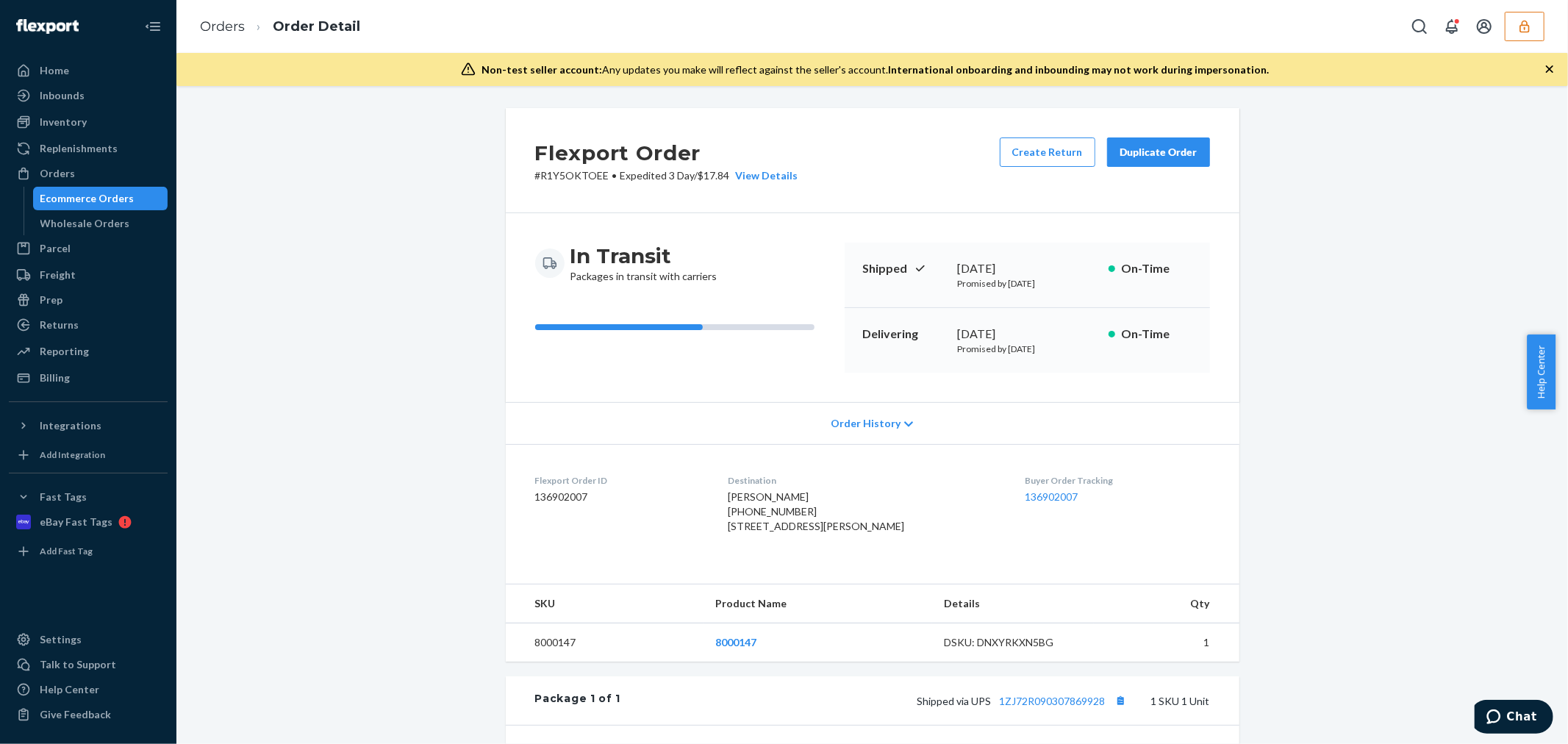
click at [773, 417] on div "Order History" at bounding box center [872, 422] width 734 height 42
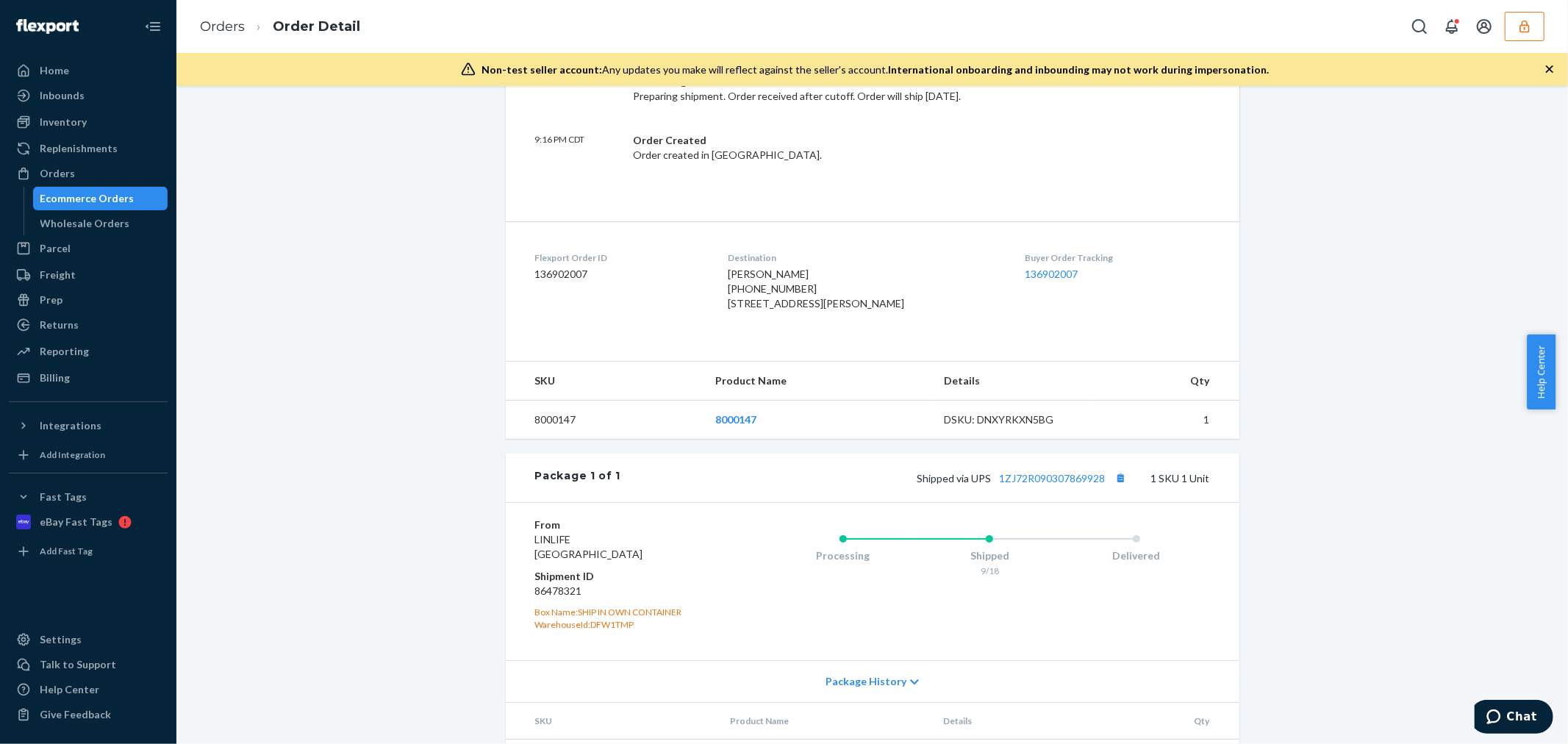
scroll to position [679, 0]
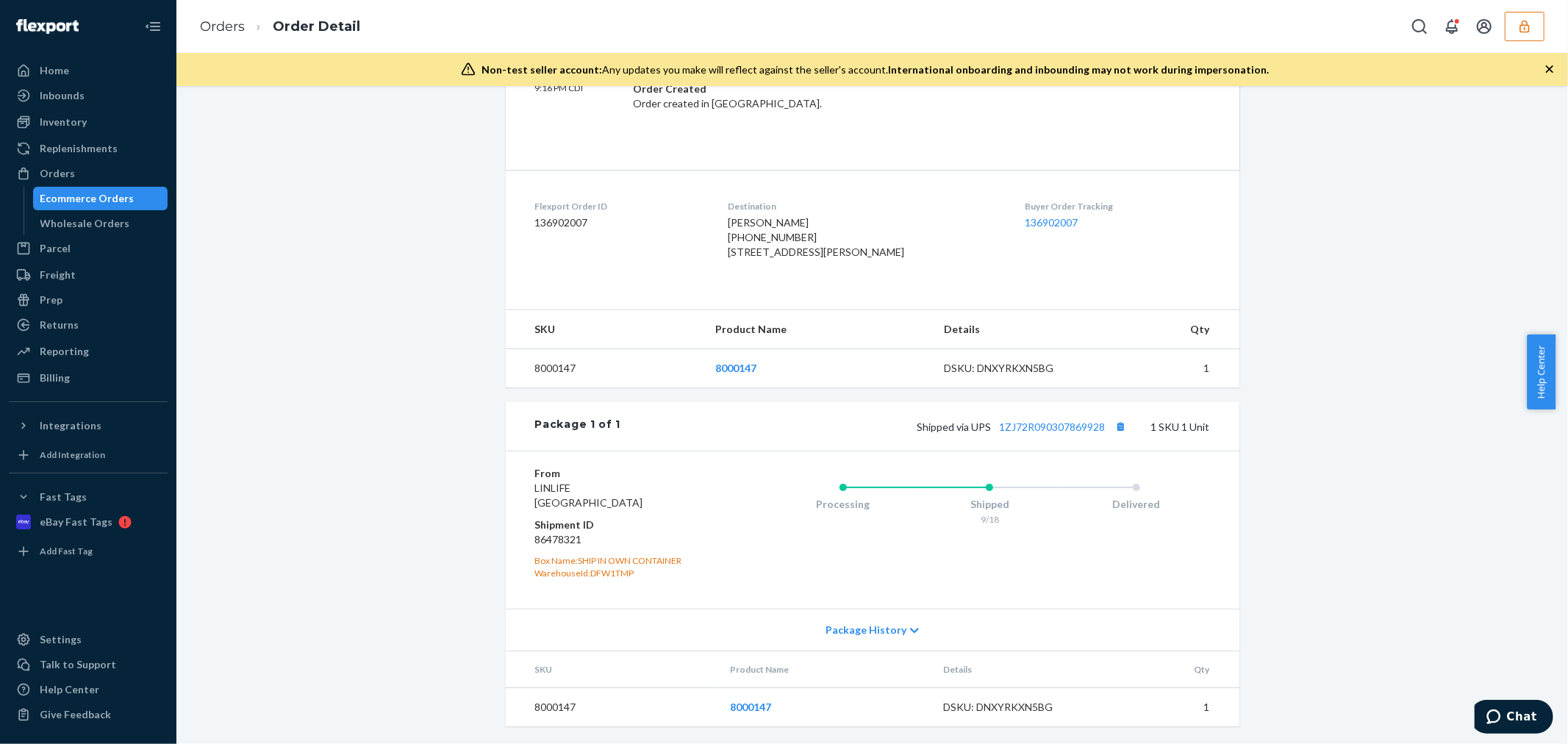
click at [560, 541] on dd "86478321" at bounding box center [623, 538] width 176 height 14
copy dd "86478321"
click at [561, 538] on dd "86478321" at bounding box center [623, 538] width 176 height 14
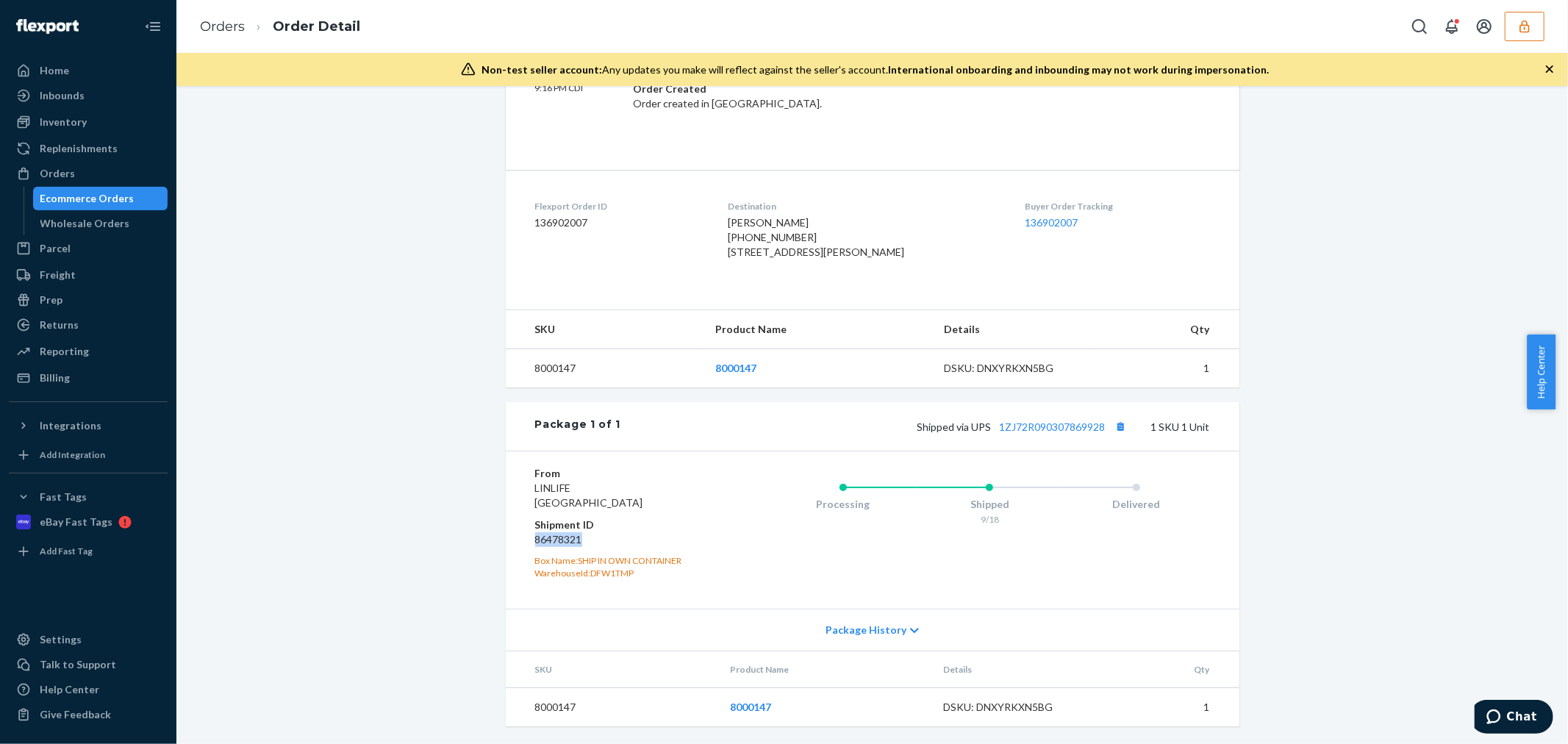
copy dd "86478321"
click at [1520, 24] on icon "button" at bounding box center [1524, 25] width 14 height 14
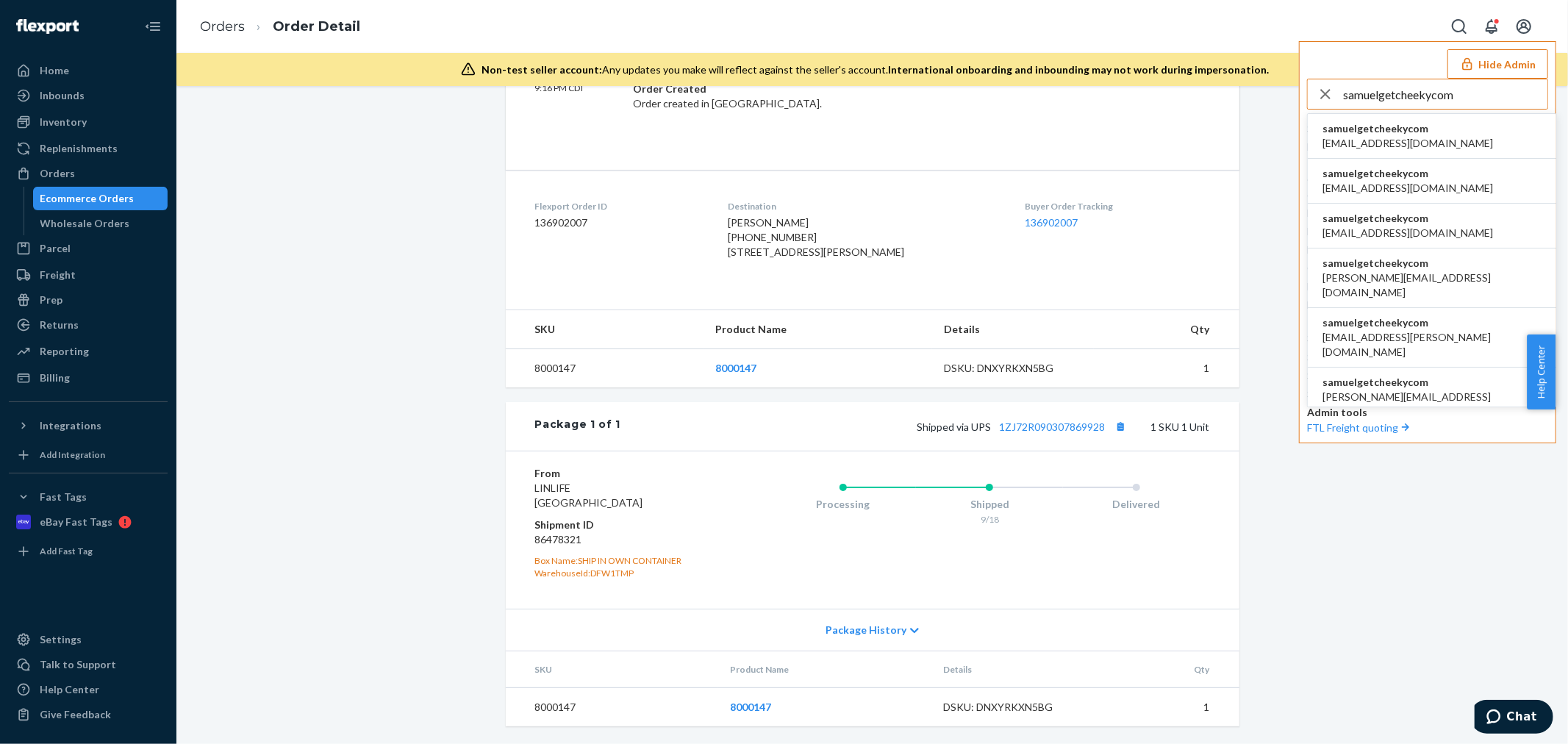
type input "samuelgetcheekycom"
click at [1441, 132] on span "samuelgetcheekycom" at bounding box center [1407, 128] width 171 height 14
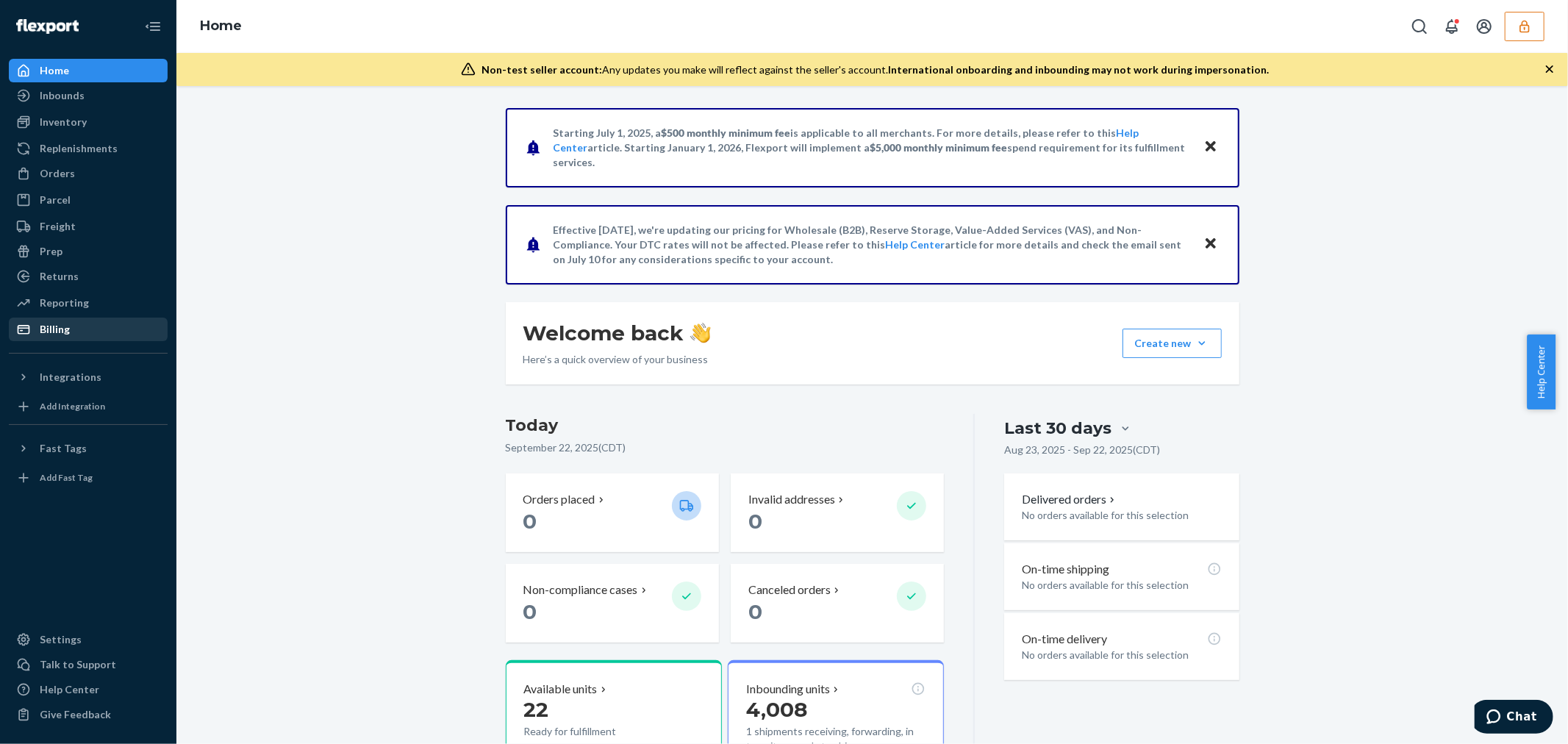
click at [60, 328] on div "Billing" at bounding box center [54, 329] width 30 height 14
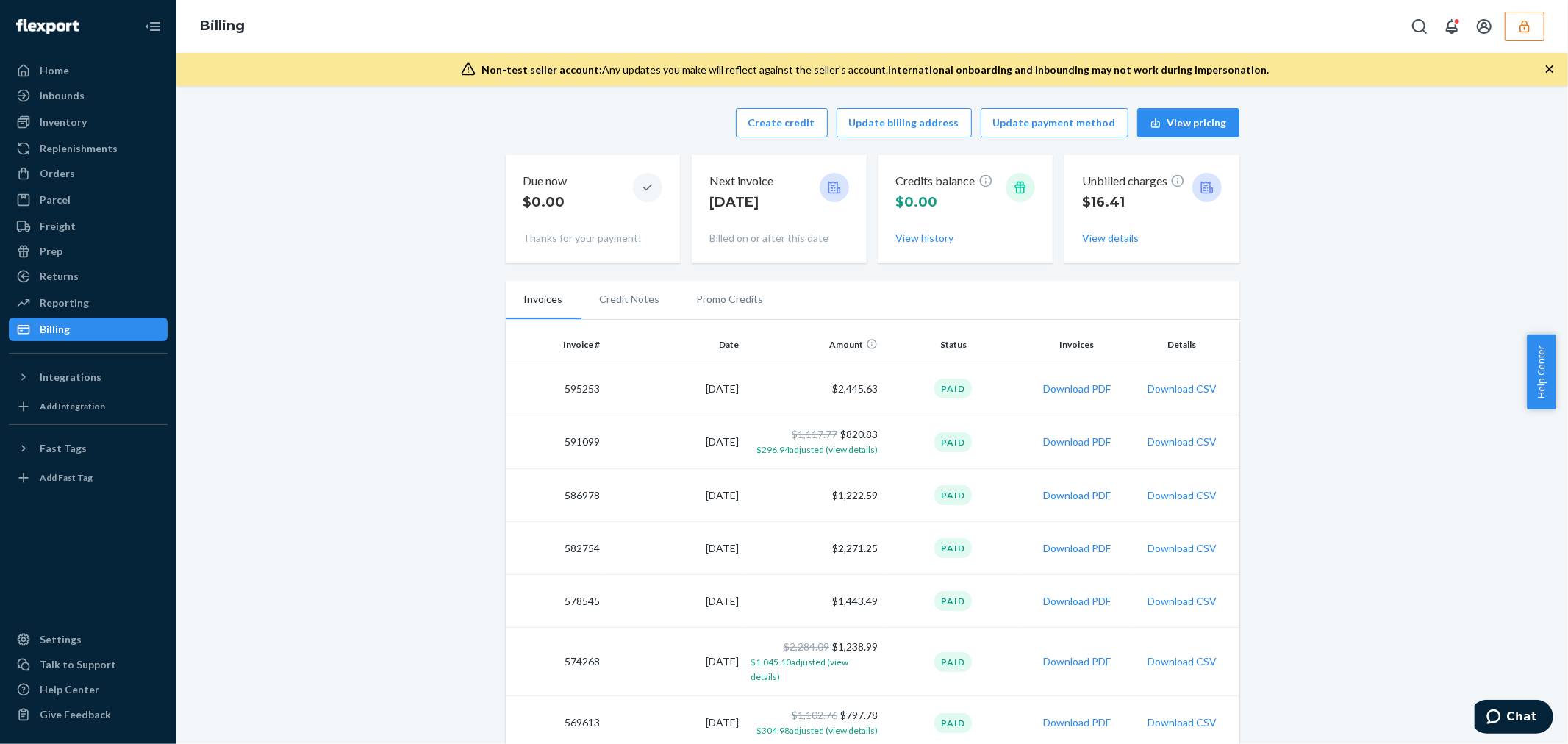
click at [1182, 390] on button "Download CSV" at bounding box center [1182, 388] width 69 height 14
click at [1085, 386] on button "Download PDF" at bounding box center [1077, 388] width 68 height 14
click at [1513, 25] on button "button" at bounding box center [1524, 26] width 40 height 30
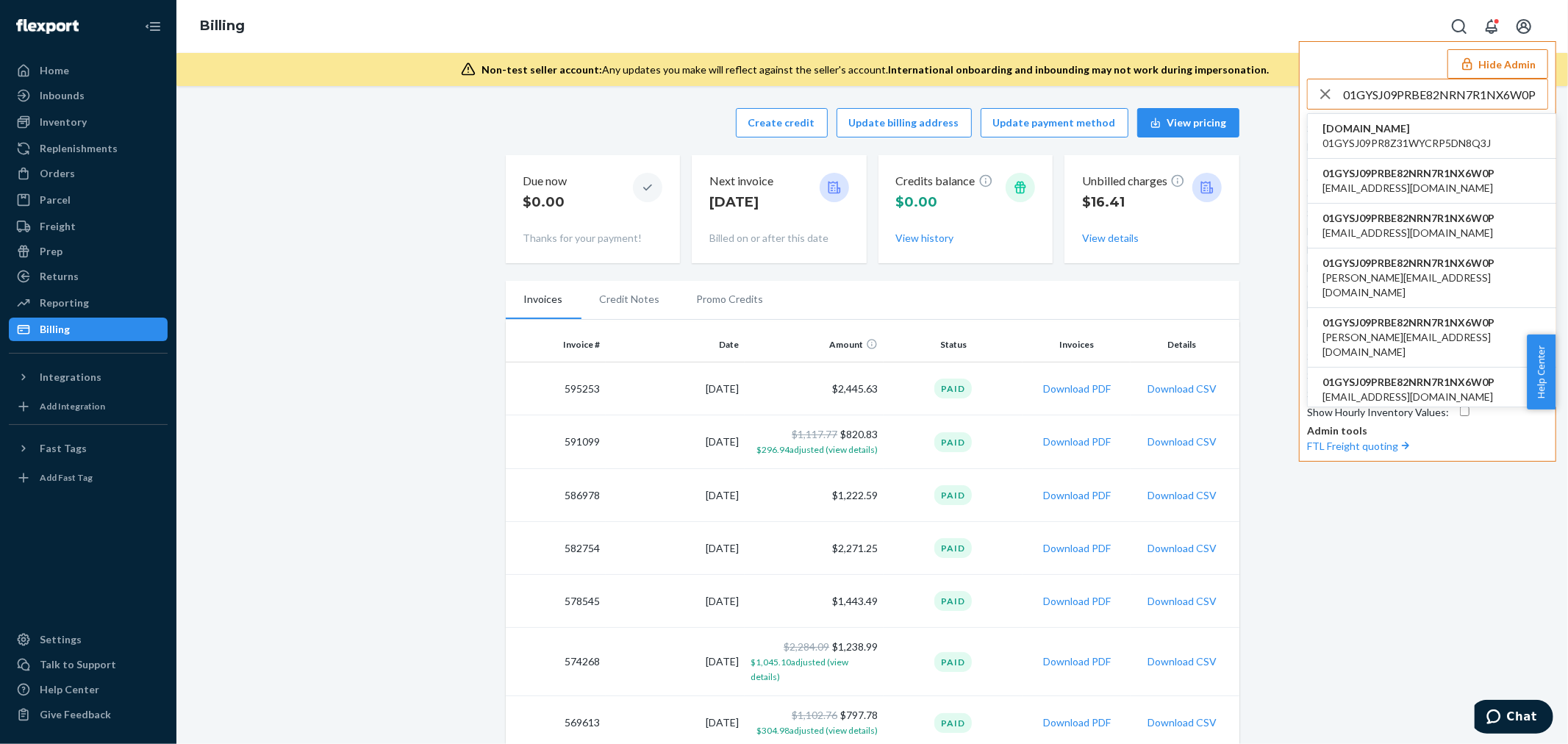
type input "01GYSJ09PRBE82NRN7R1NX6W0P"
click at [1416, 133] on span "[DOMAIN_NAME]" at bounding box center [1407, 128] width 168 height 14
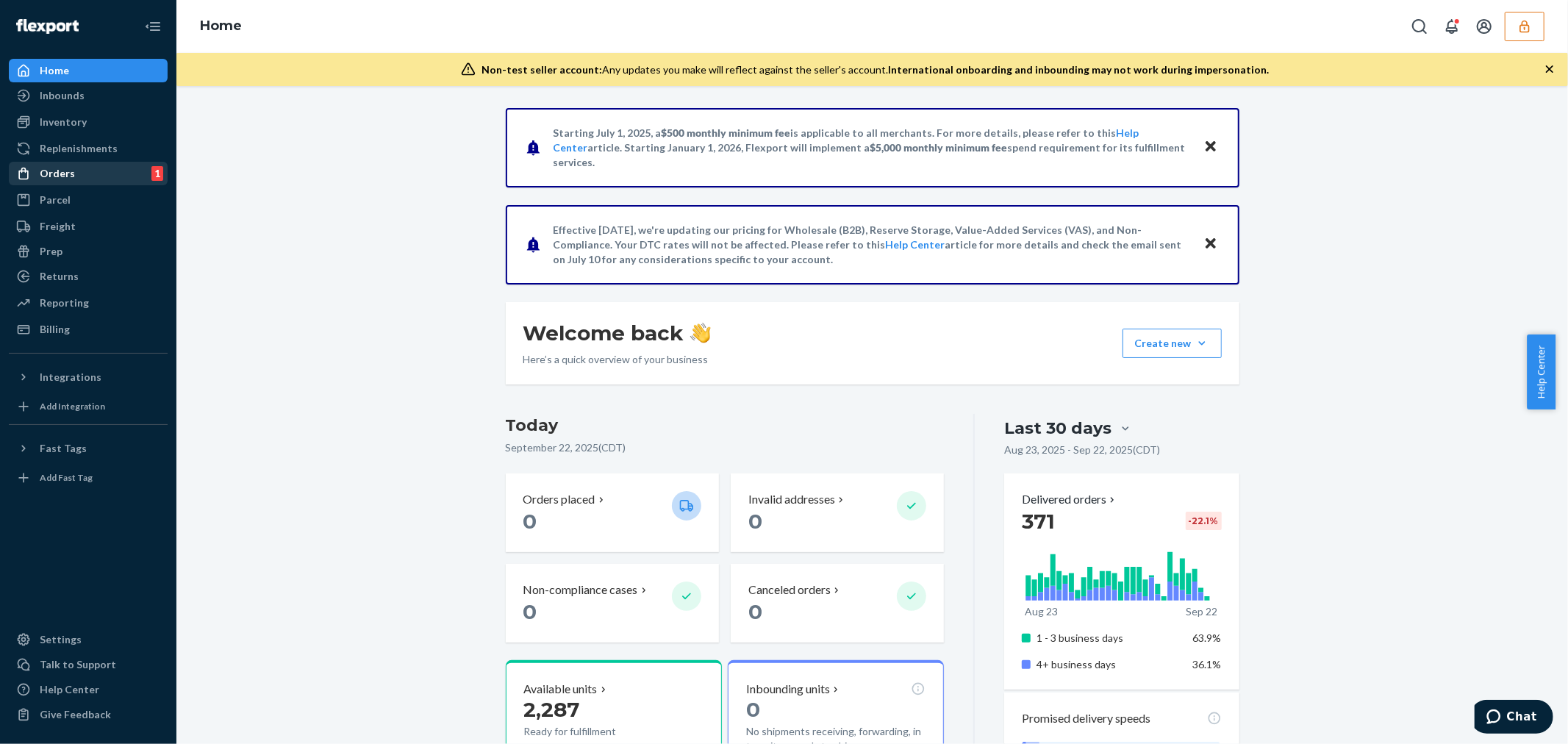
click at [93, 175] on div "Orders 1" at bounding box center [87, 173] width 155 height 20
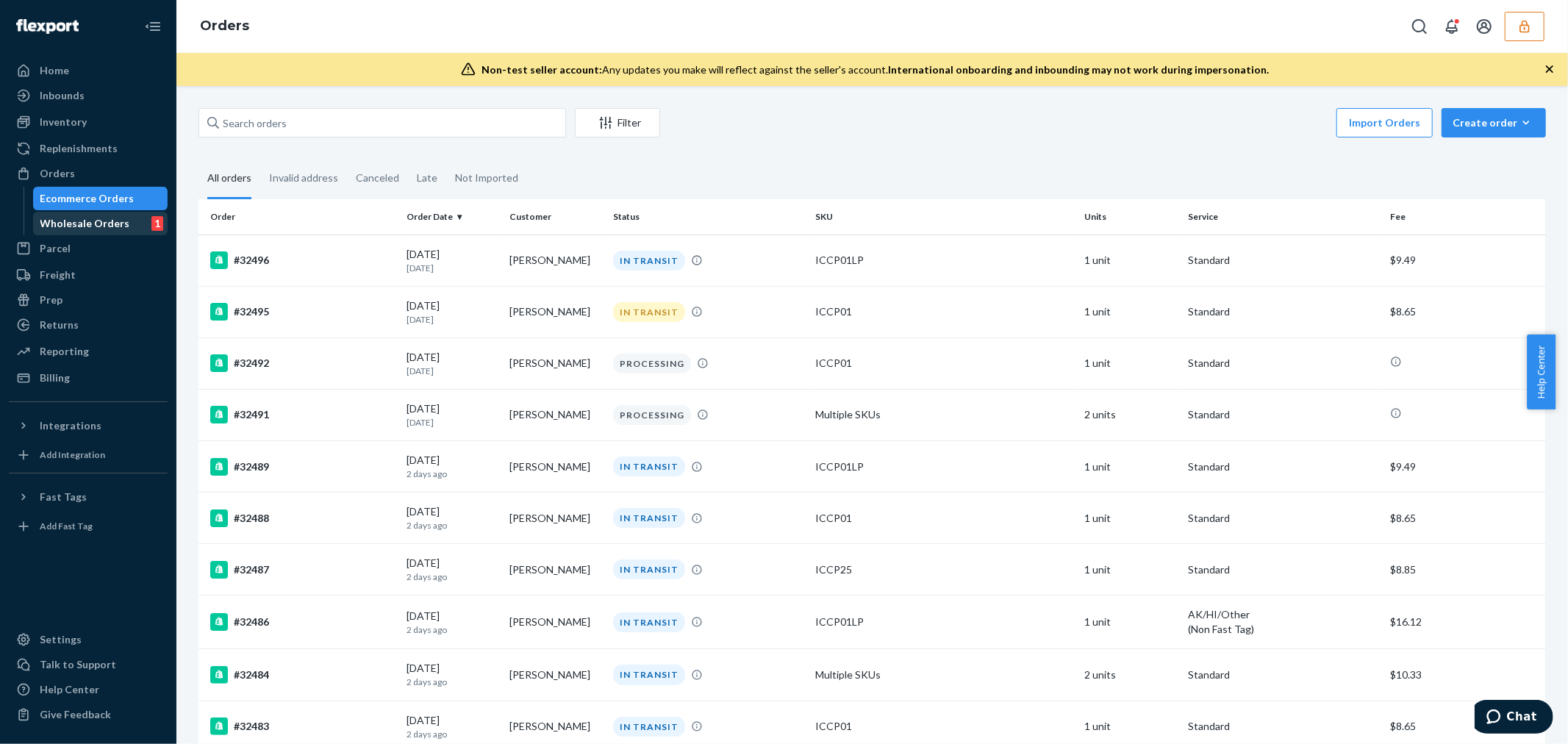
click at [87, 223] on div "Wholesale Orders" at bounding box center [86, 223] width 90 height 14
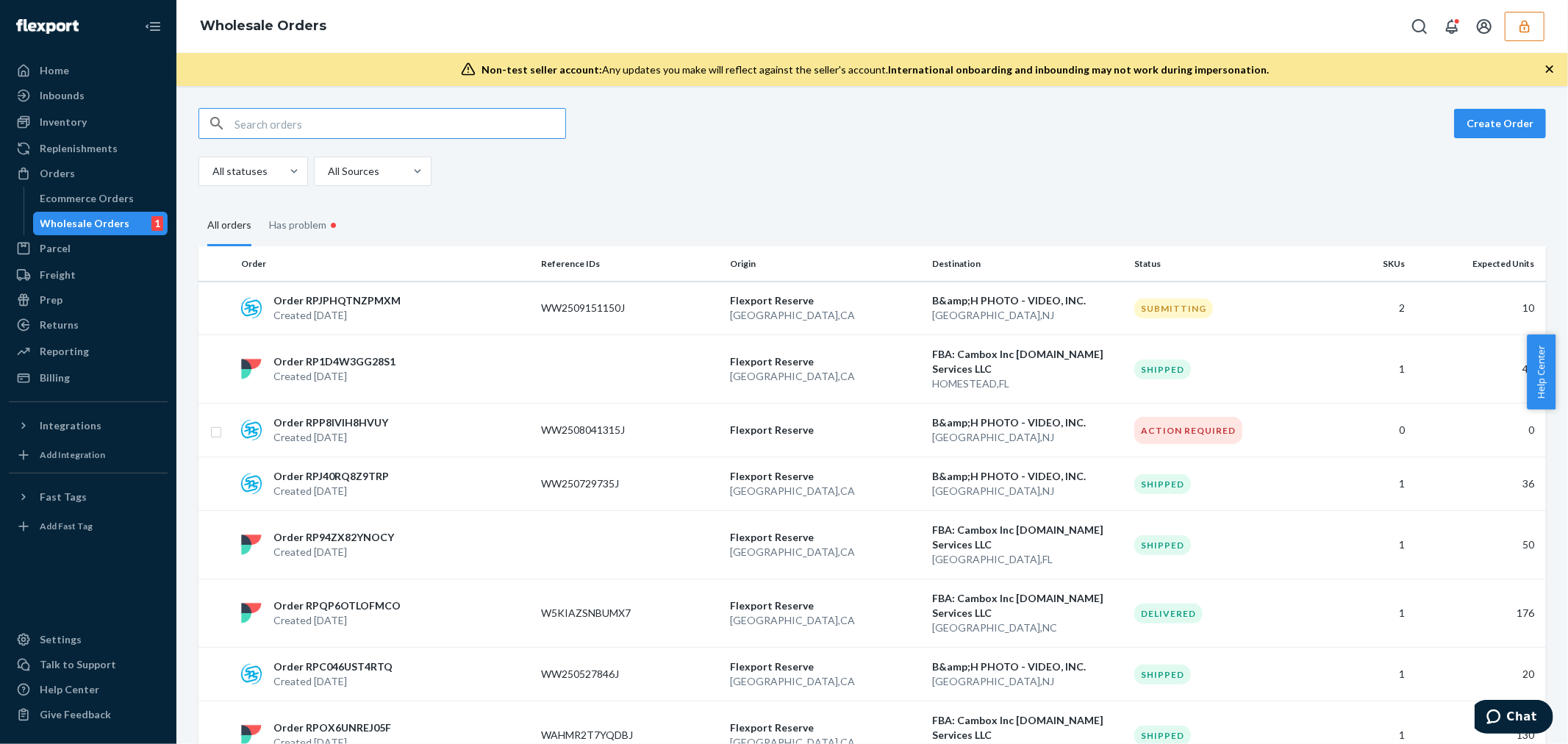
click at [281, 127] on input "text" at bounding box center [399, 123] width 330 height 30
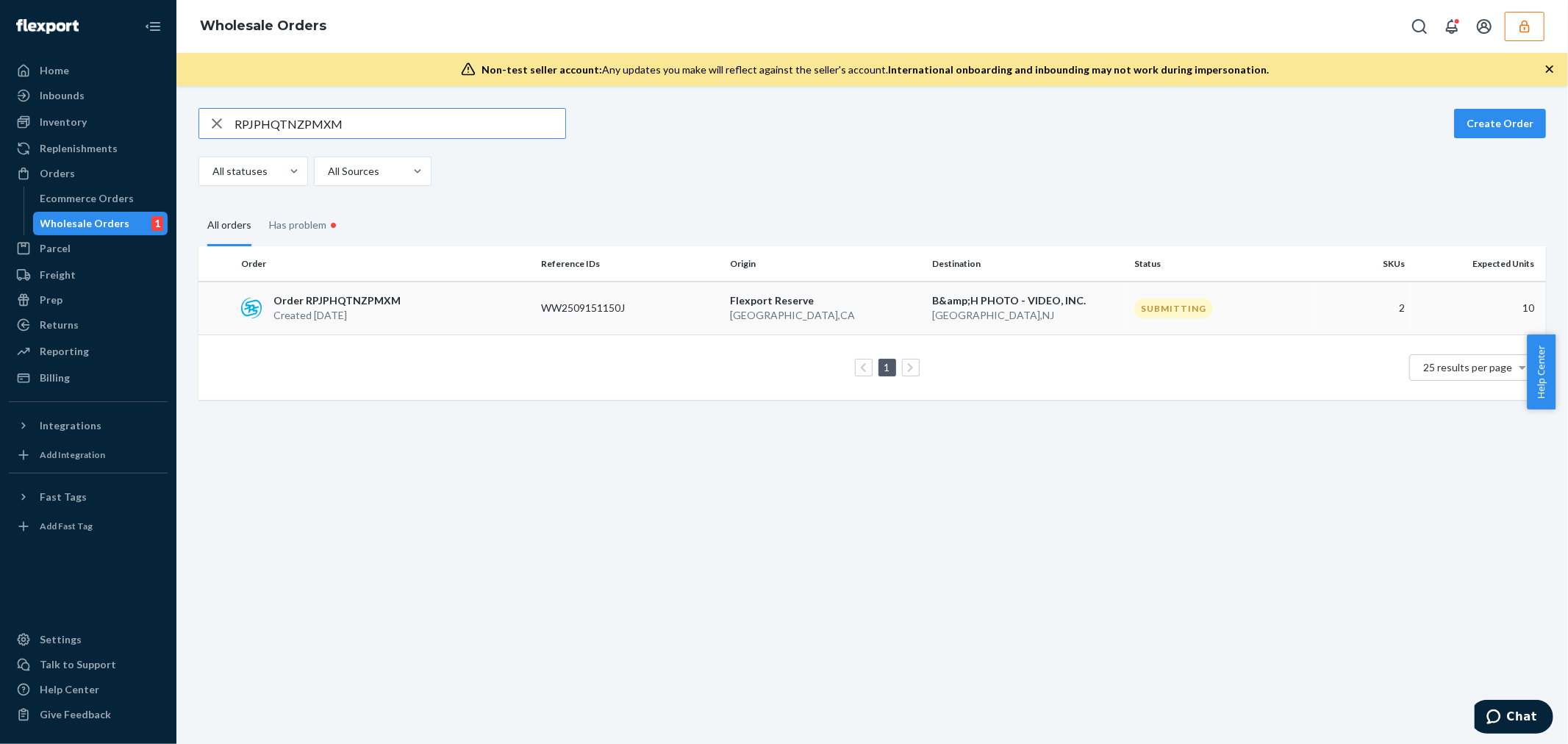
type input "RPJPHQTNZPMXM"
click at [393, 309] on p "Created [DATE]" at bounding box center [337, 315] width 127 height 14
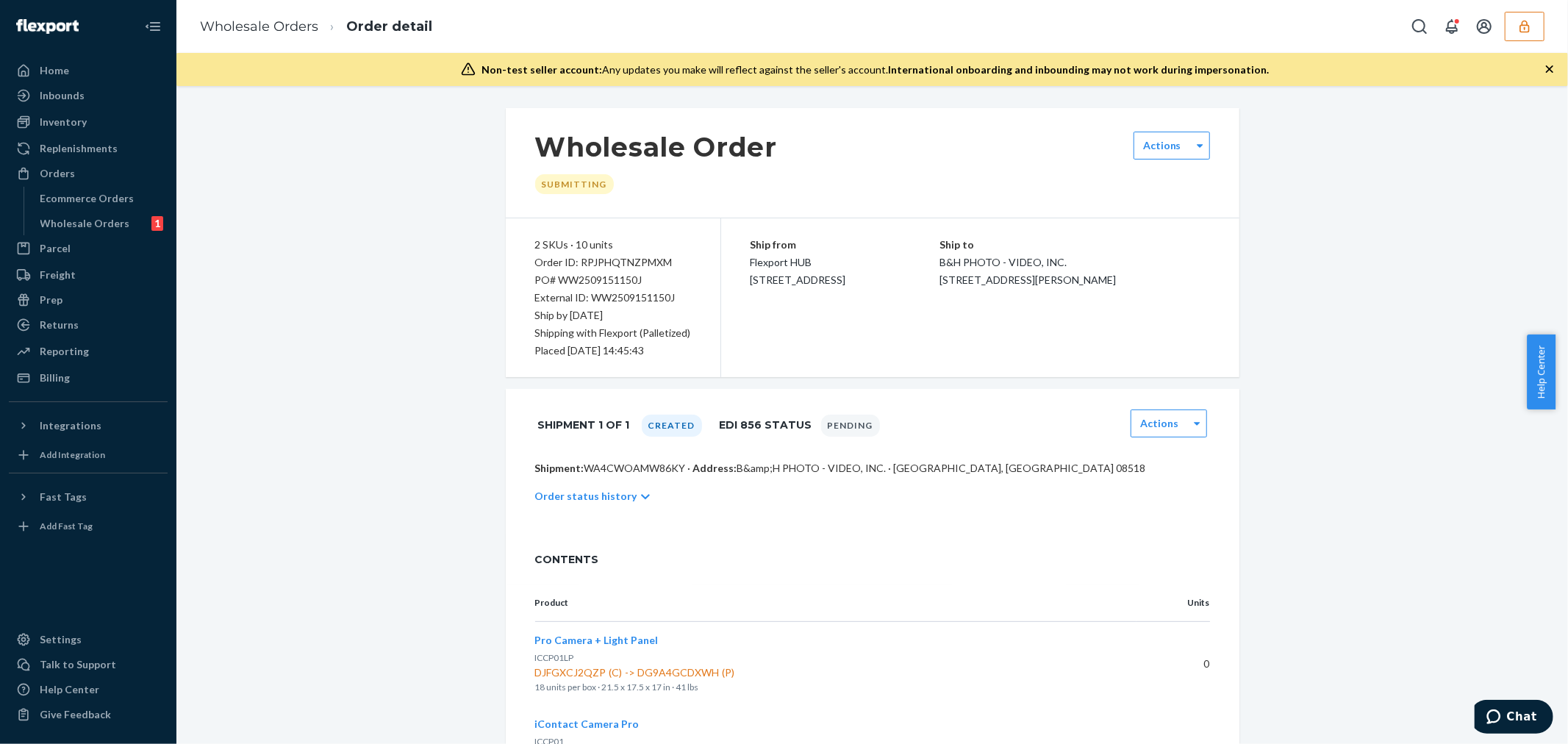
click at [613, 504] on p "Order status history" at bounding box center [586, 495] width 102 height 14
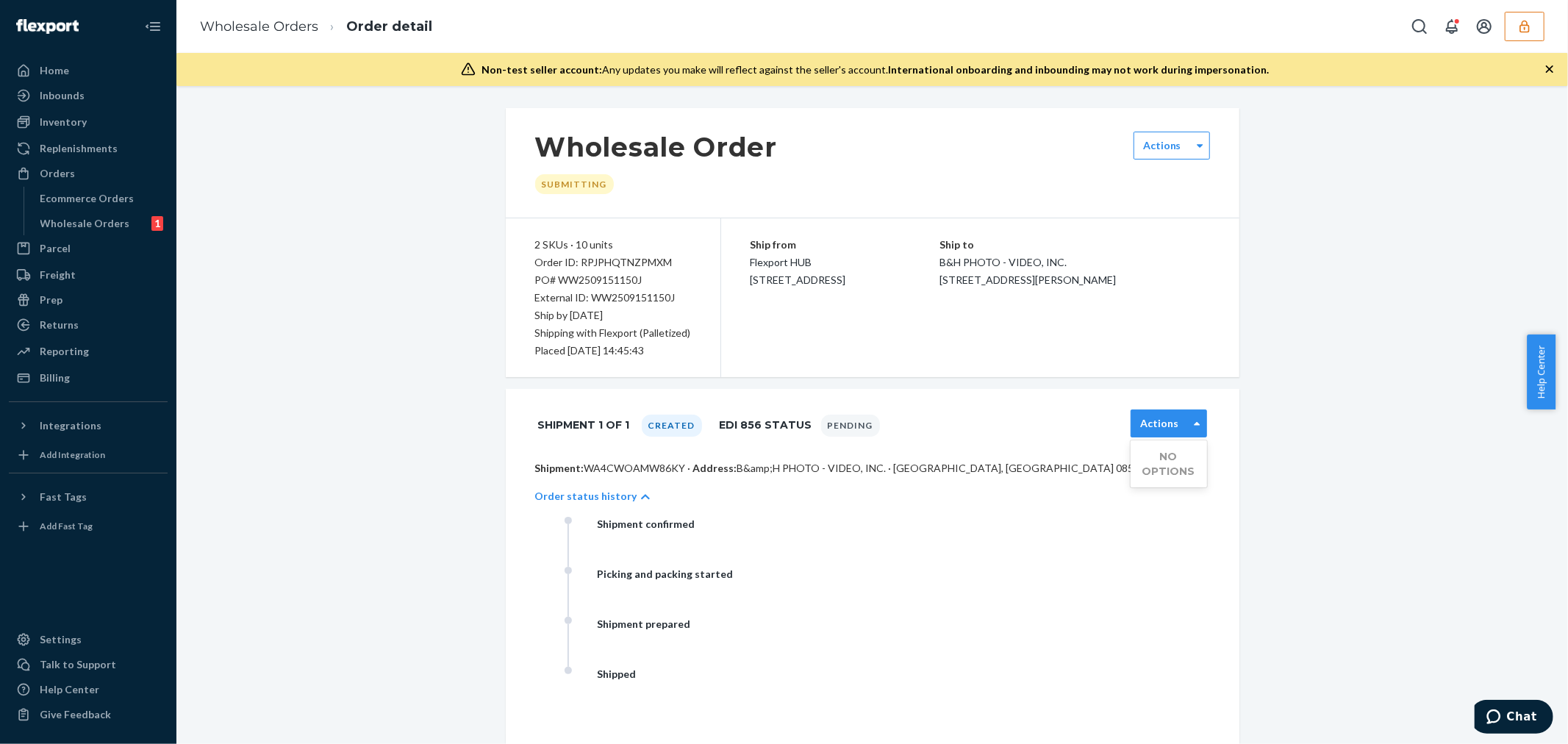
click at [1145, 421] on label "Actions" at bounding box center [1159, 423] width 38 height 14
click at [1147, 424] on label "Actions" at bounding box center [1159, 423] width 38 height 14
click at [1149, 143] on label "Actions" at bounding box center [1162, 145] width 38 height 14
click at [1531, 12] on button "button" at bounding box center [1524, 26] width 40 height 30
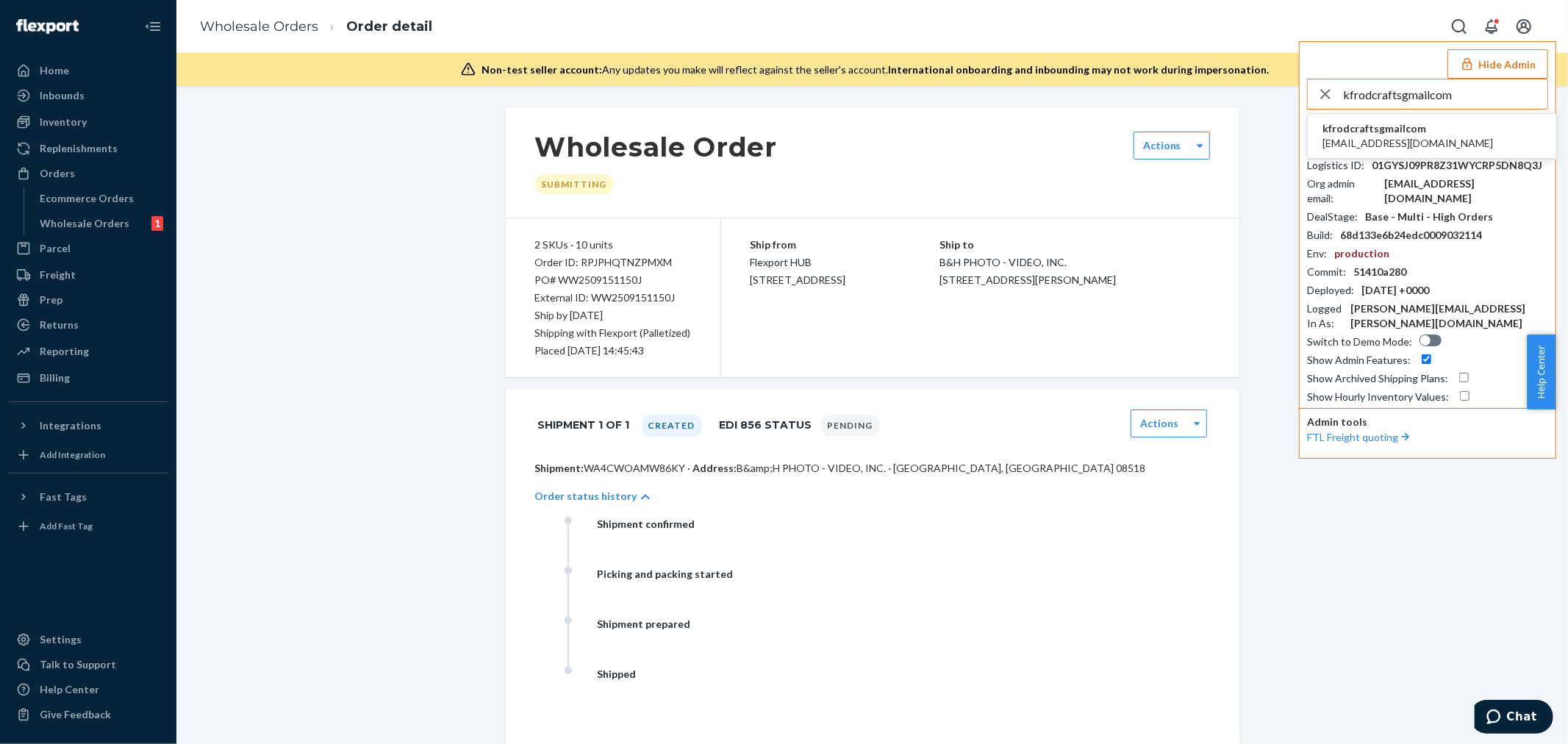
type input "kfrodcraftsgmailcom"
click at [1405, 128] on span "kfrodcraftsgmailcom" at bounding box center [1407, 128] width 171 height 14
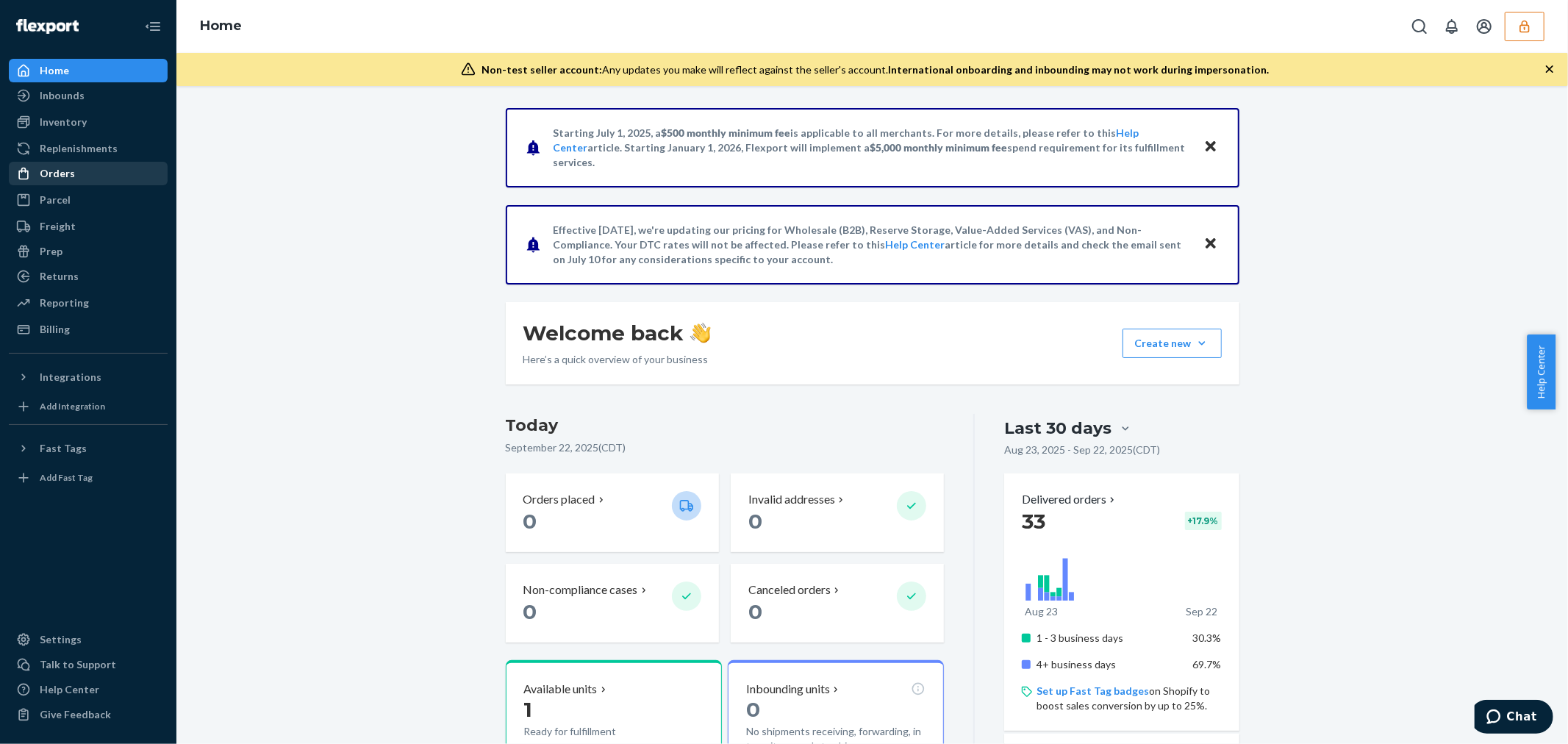
drag, startPoint x: 83, startPoint y: 172, endPoint x: 15, endPoint y: 165, distance: 68.4
click at [82, 172] on div "Orders" at bounding box center [87, 173] width 155 height 20
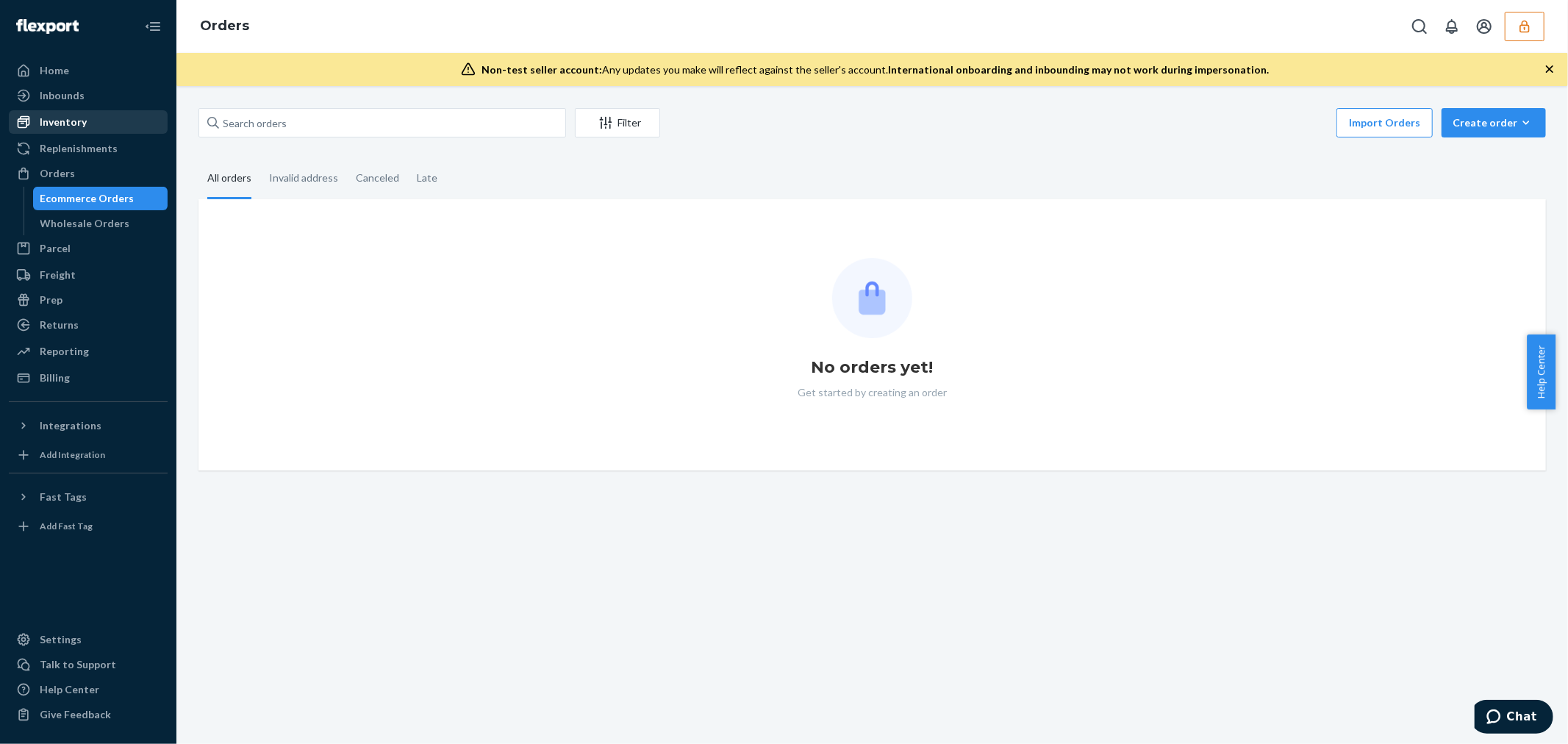
click at [74, 110] on link "Inventory" at bounding box center [87, 122] width 159 height 24
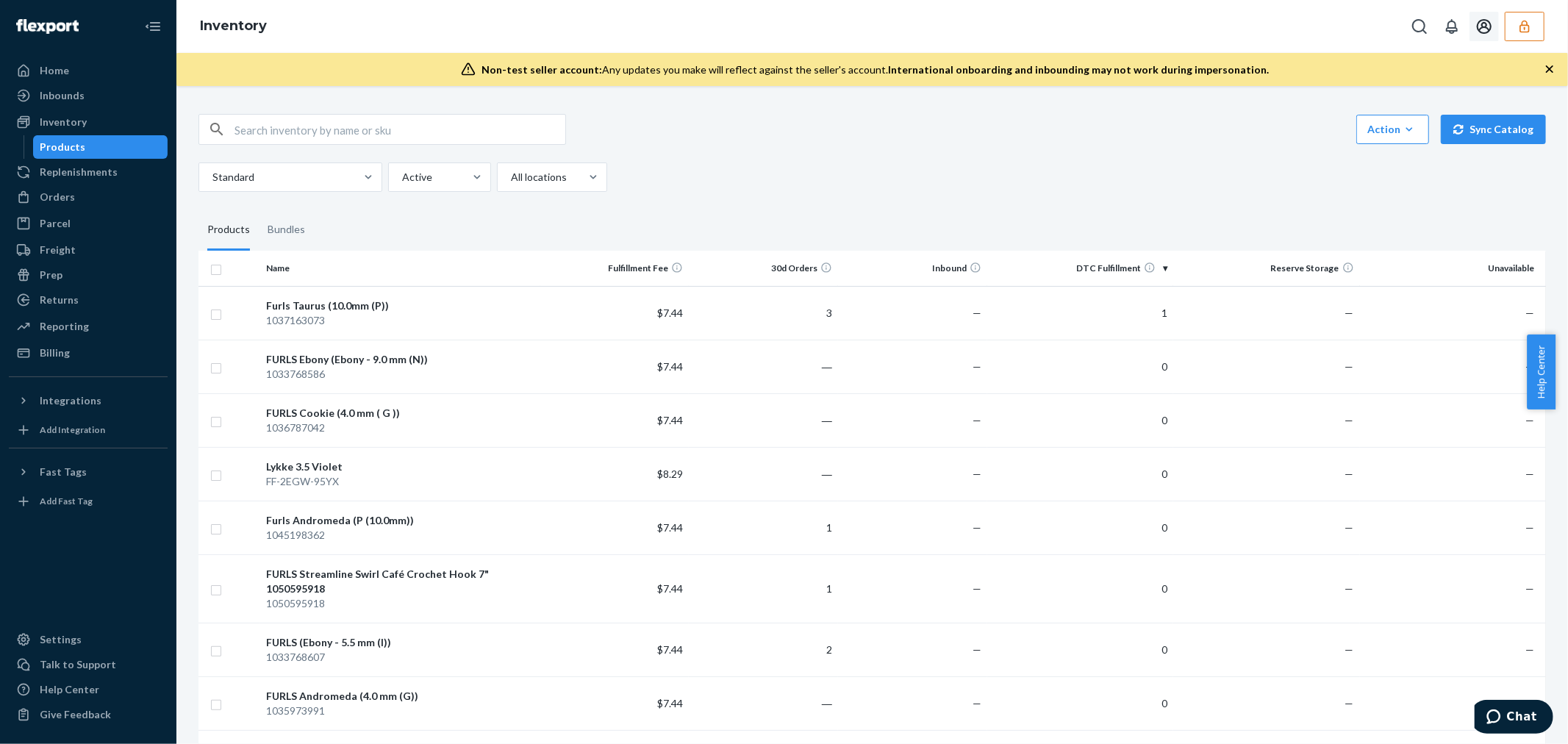
click at [1514, 22] on button "button" at bounding box center [1524, 26] width 40 height 30
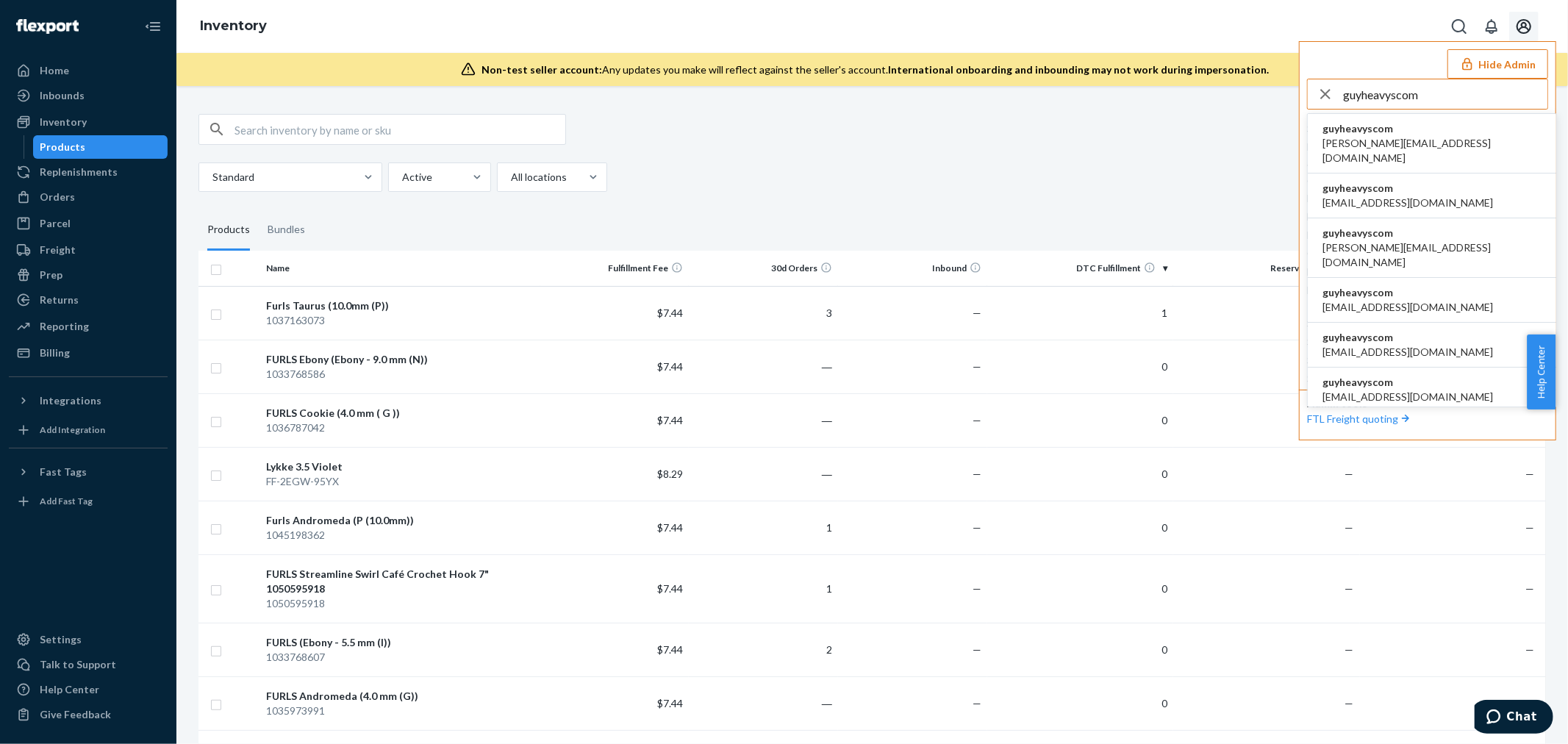
type input "guyheavyscom"
click at [1439, 129] on li "guyheavyscom alane@heavys.com" at bounding box center [1431, 144] width 248 height 59
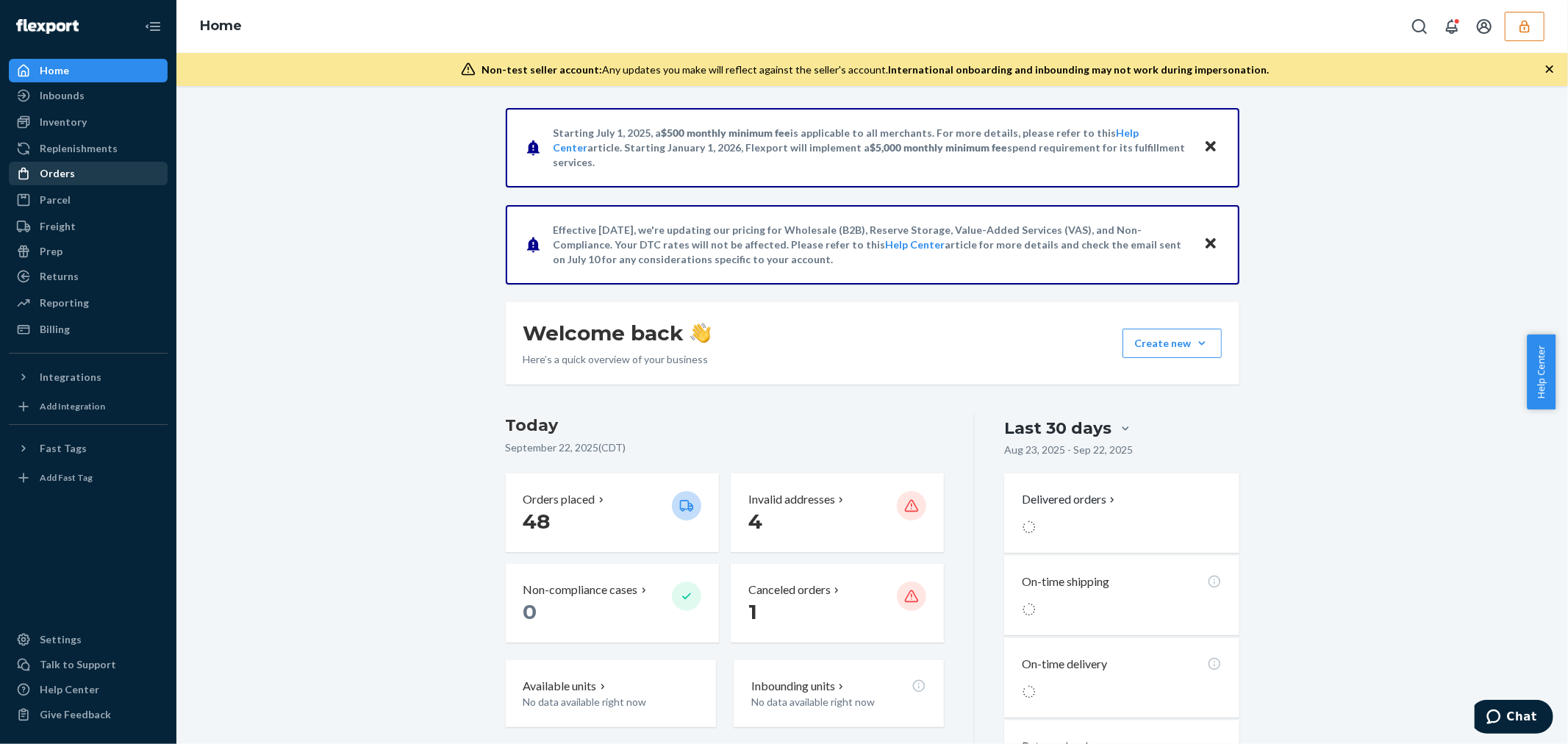
click at [75, 174] on div "Orders" at bounding box center [87, 173] width 155 height 20
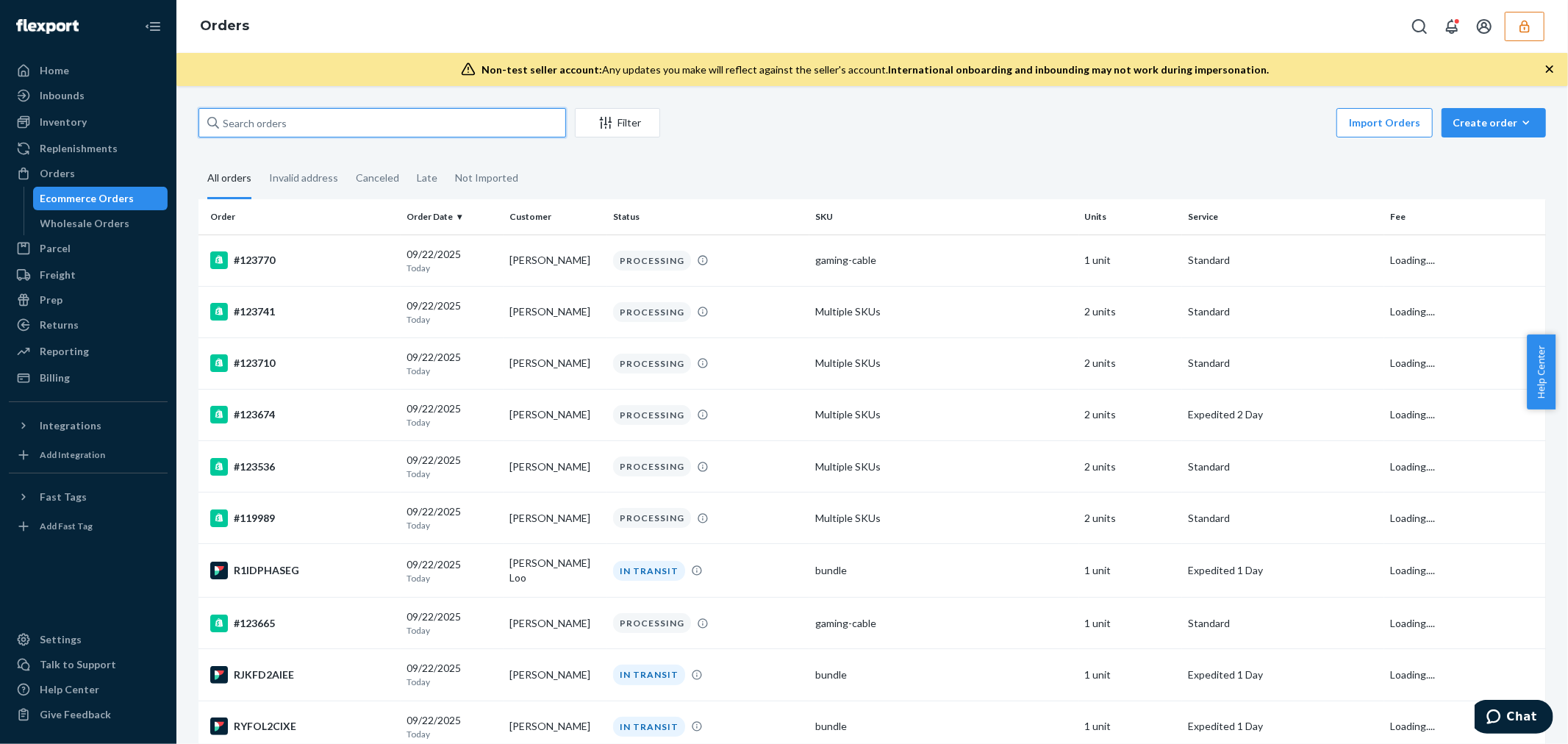
click at [316, 123] on input "text" at bounding box center [382, 122] width 368 height 30
paste input "136420291"
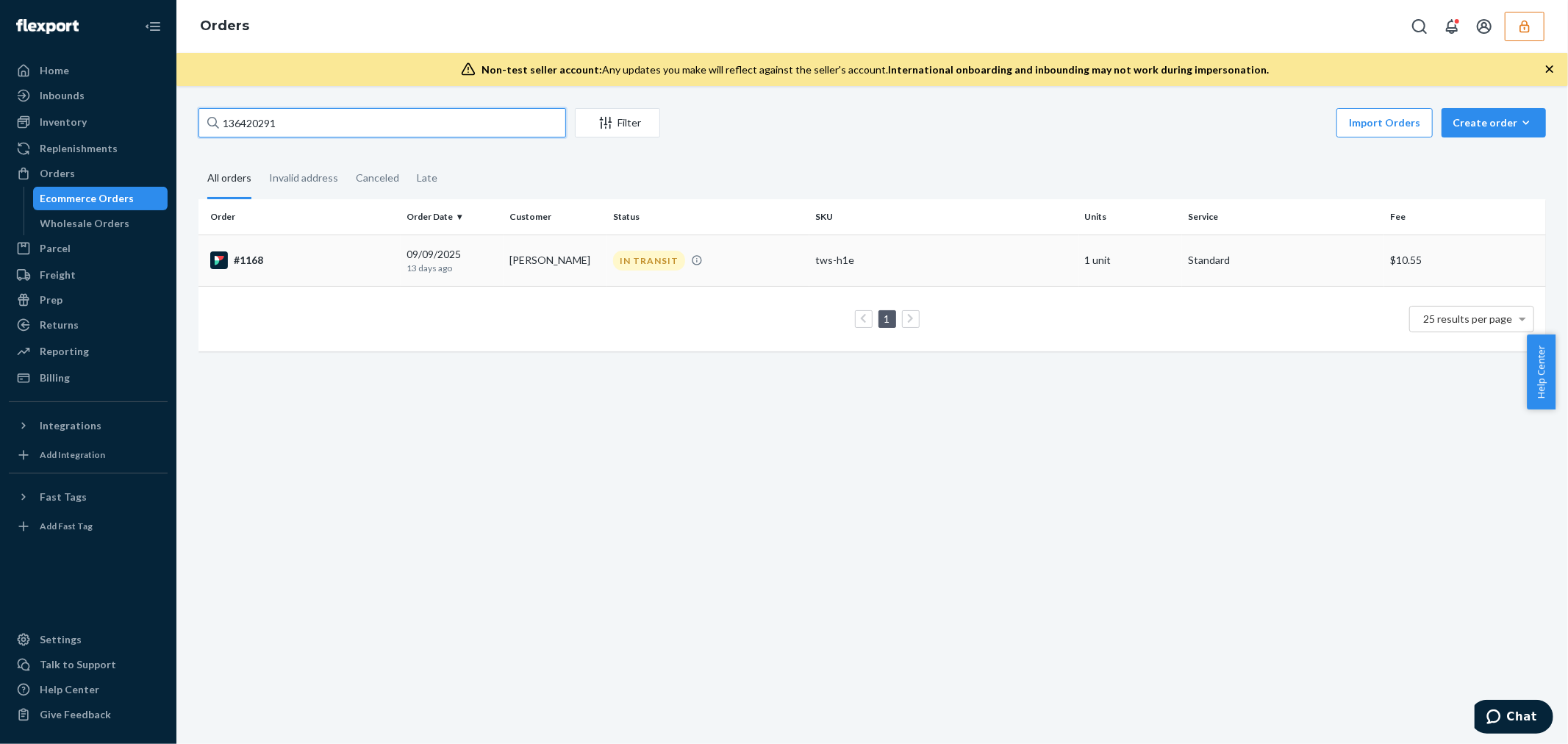
type input "136420291"
click at [376, 267] on div "#1168" at bounding box center [302, 260] width 184 height 18
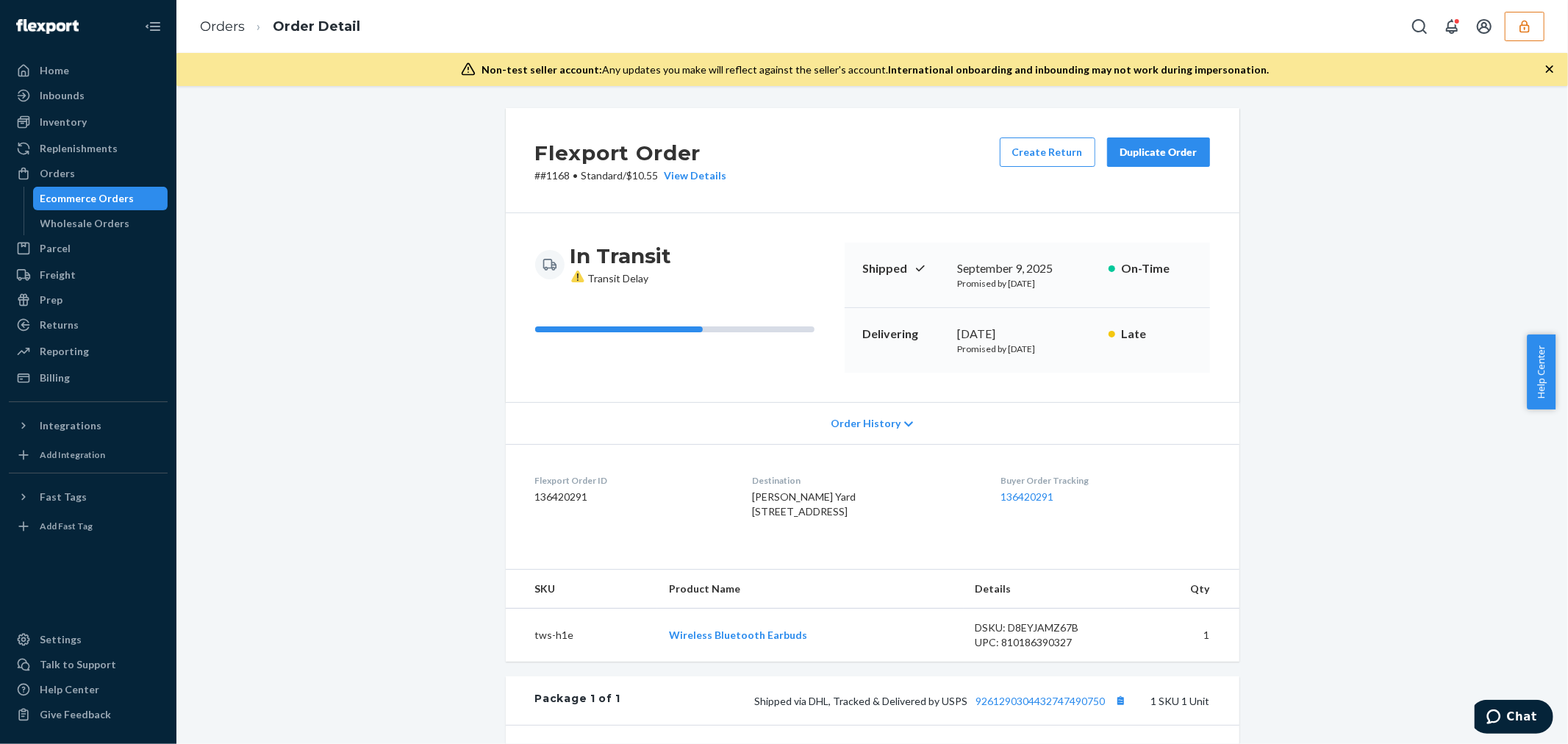
click at [936, 420] on div "Order History" at bounding box center [872, 422] width 734 height 42
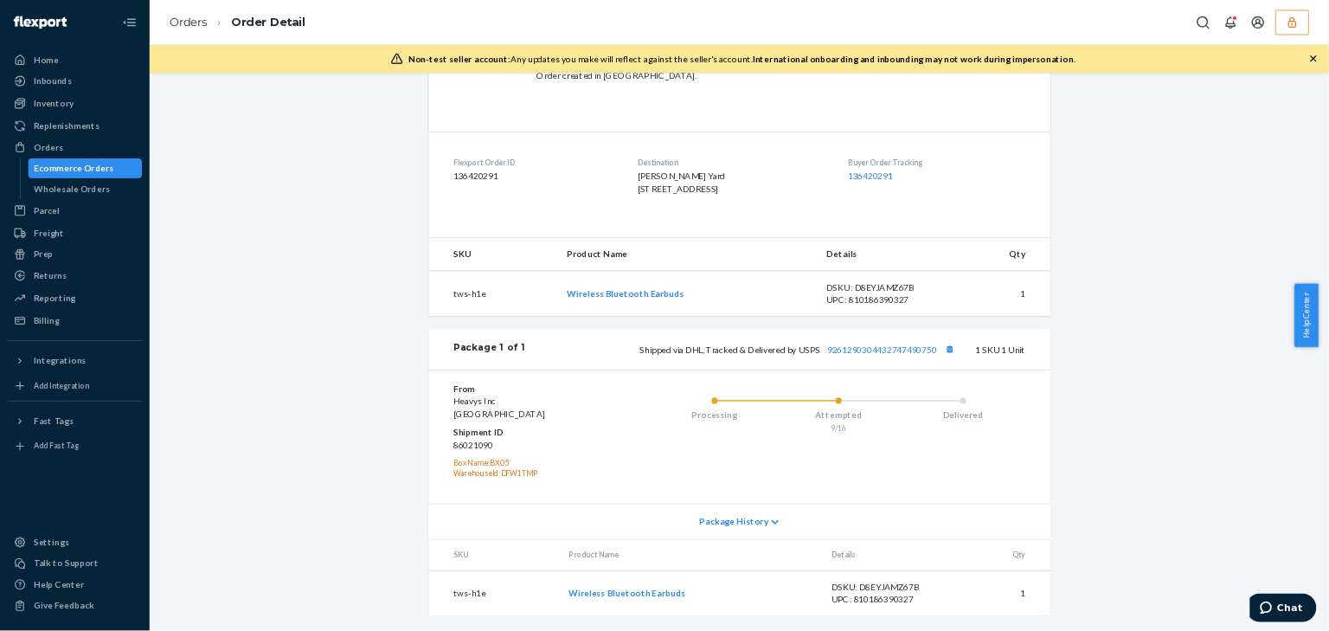
scroll to position [783, 0]
drag, startPoint x: 871, startPoint y: 225, endPoint x: 900, endPoint y: 263, distance: 47.6
click at [900, 263] on dl "Flexport Order ID 136420291 Destination David Yard 8500 20th Ave NE Seattle, WA…" at bounding box center [1027, 248] width 864 height 130
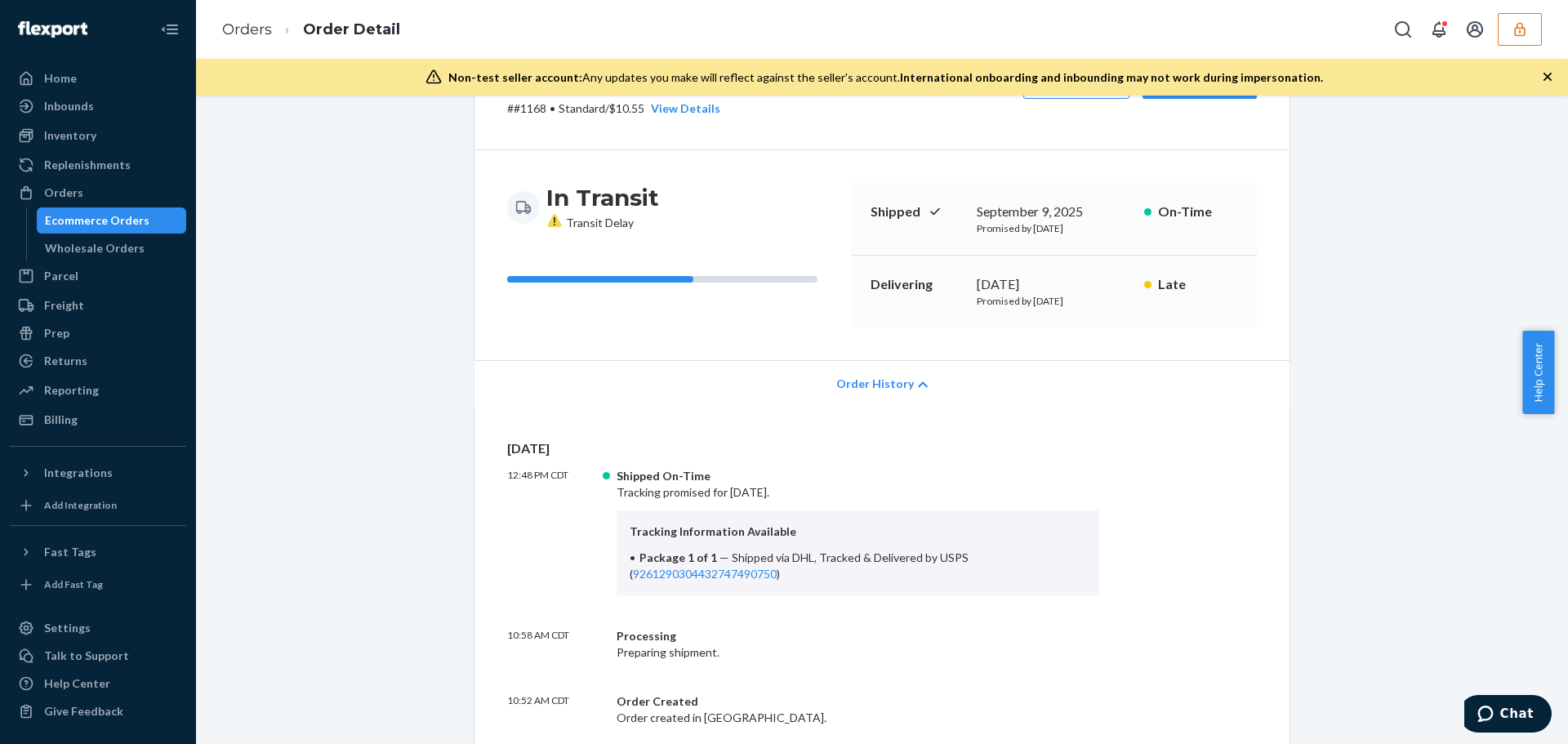
scroll to position [0, 0]
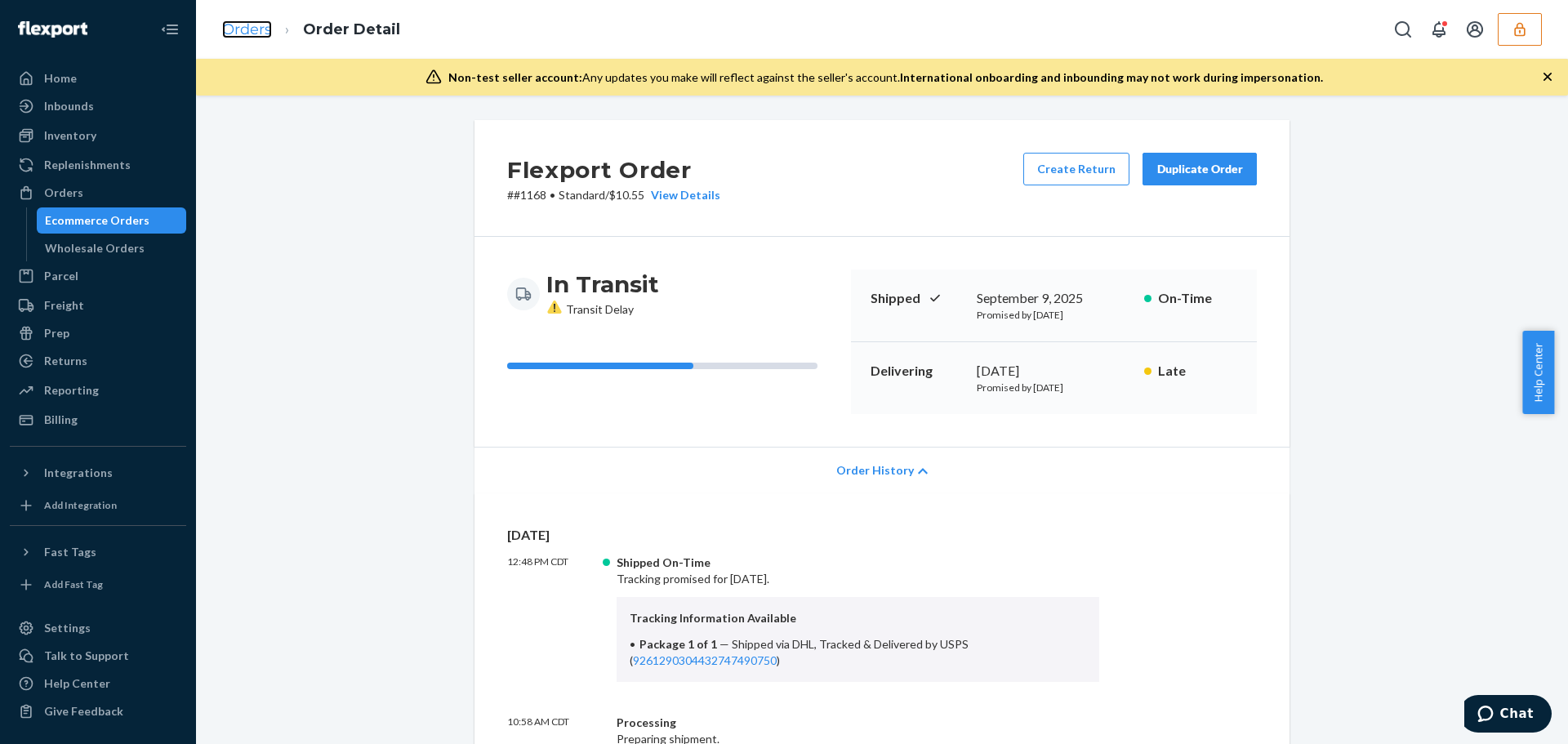
click at [234, 25] on link "Orders" at bounding box center [246, 29] width 50 height 18
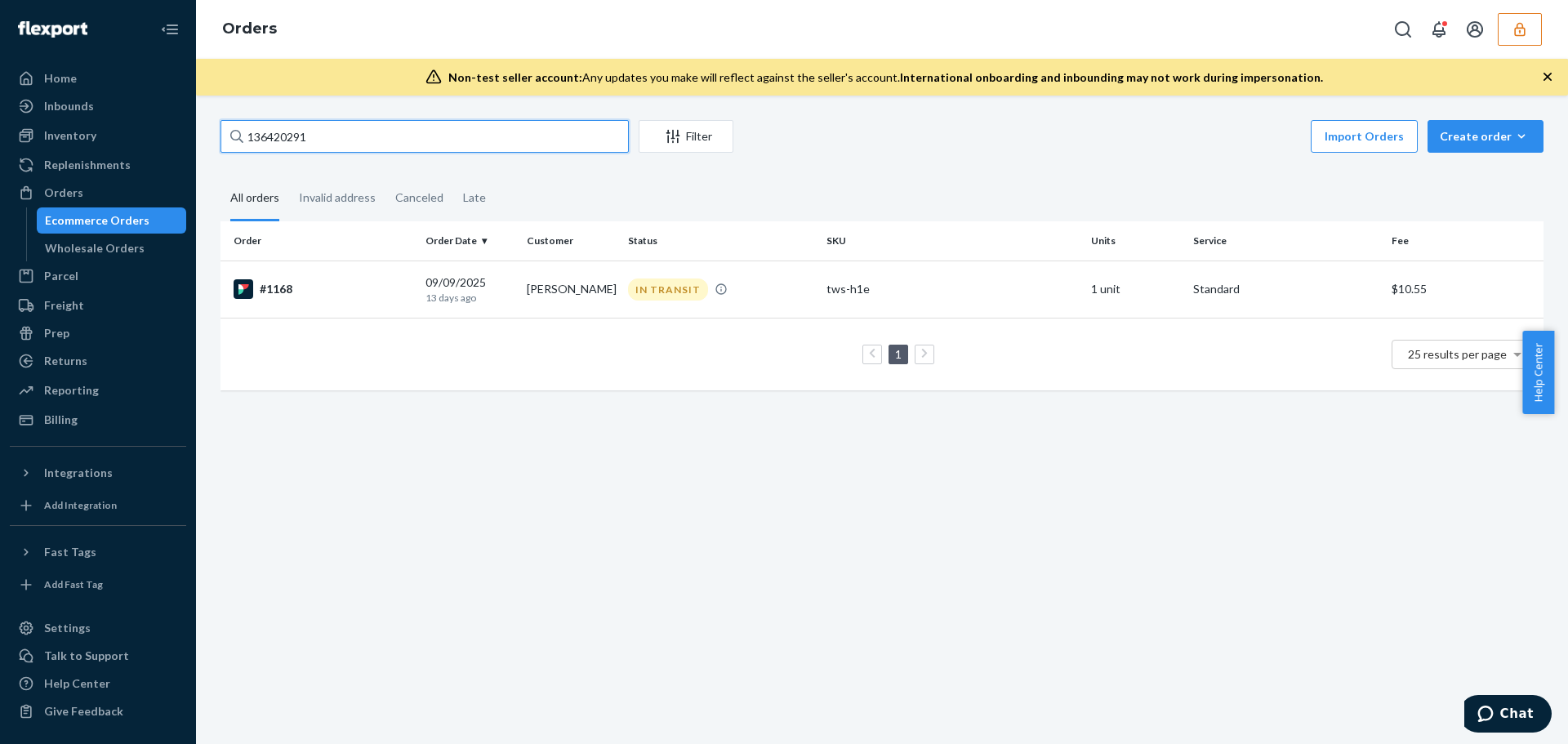
drag, startPoint x: 341, startPoint y: 140, endPoint x: 229, endPoint y: 129, distance: 112.5
click at [229, 129] on input "136420291" at bounding box center [425, 136] width 409 height 33
paste input "125tws"
type input "1125tws"
click at [348, 283] on div "#1125tws" at bounding box center [322, 289] width 178 height 20
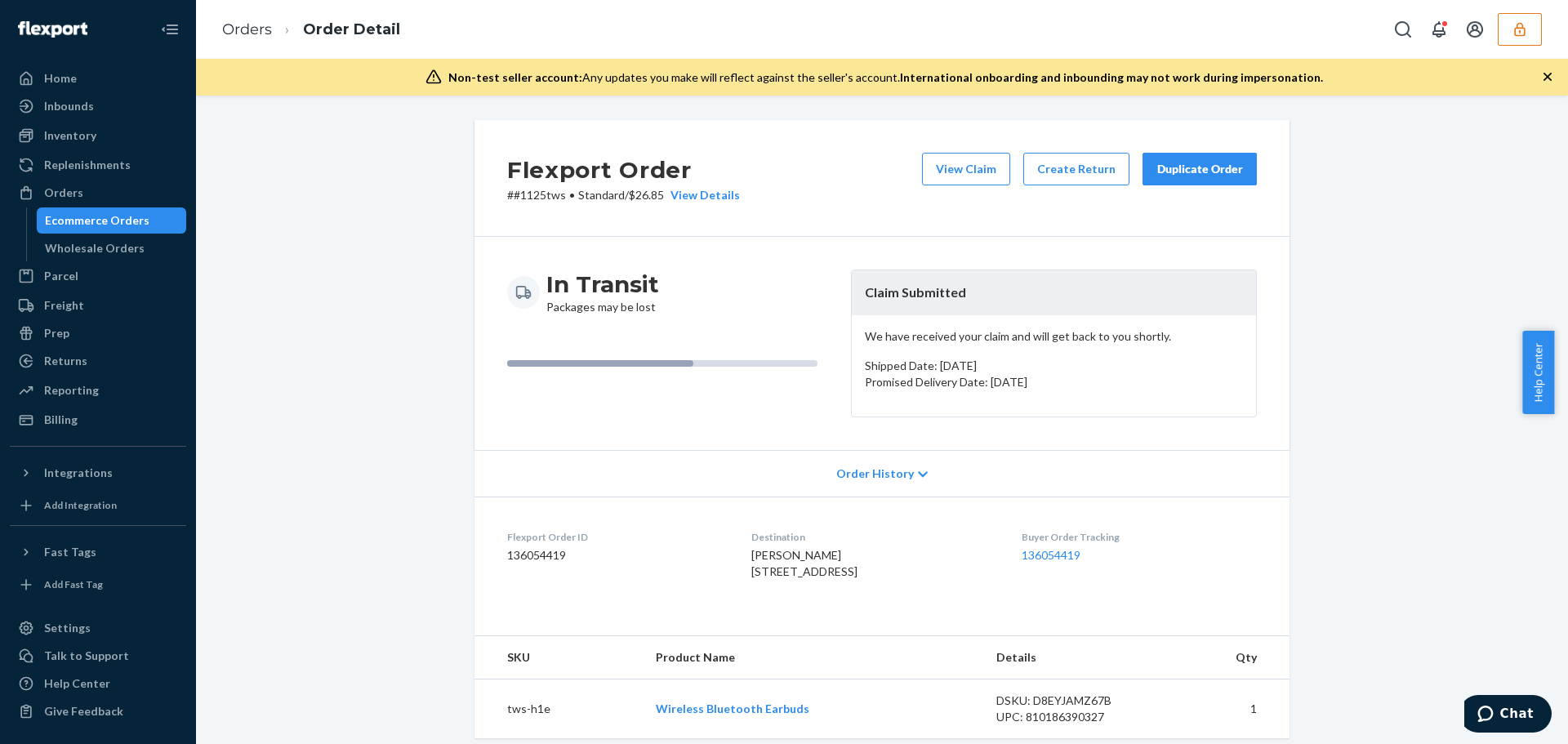
click at [750, 488] on div "Order History" at bounding box center [883, 473] width 816 height 46
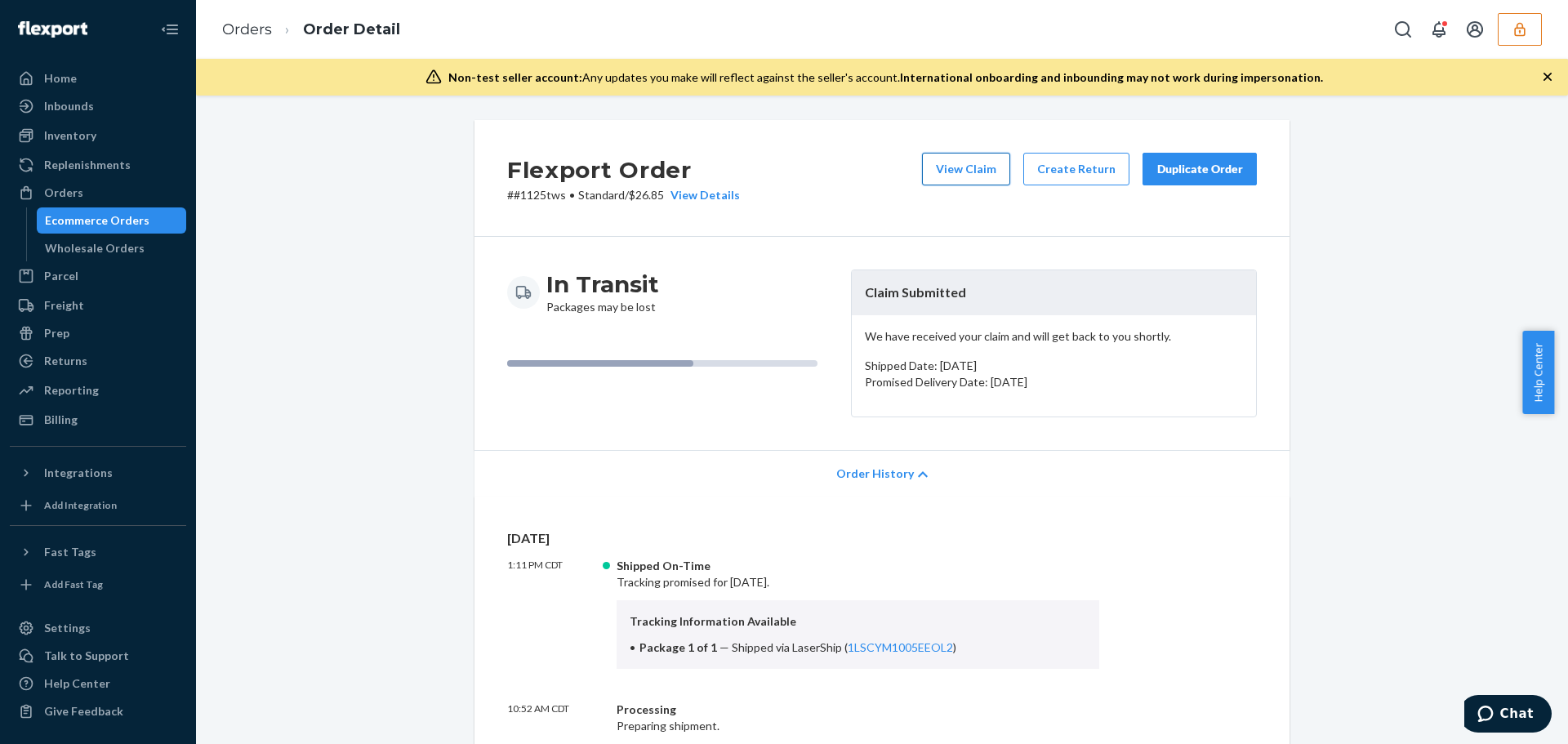
click at [969, 166] on button "View Claim" at bounding box center [966, 169] width 88 height 33
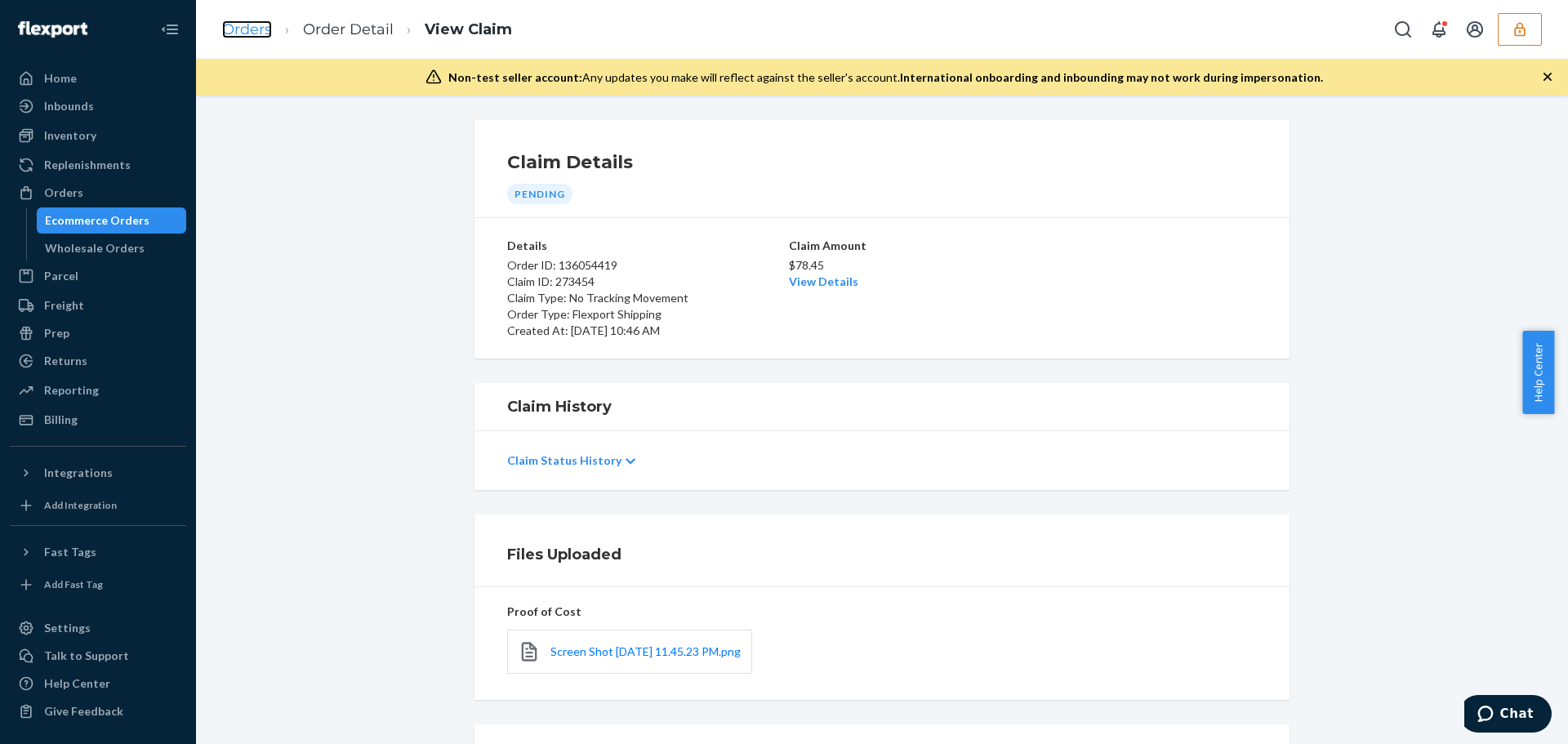
click at [241, 27] on link "Orders" at bounding box center [246, 29] width 50 height 18
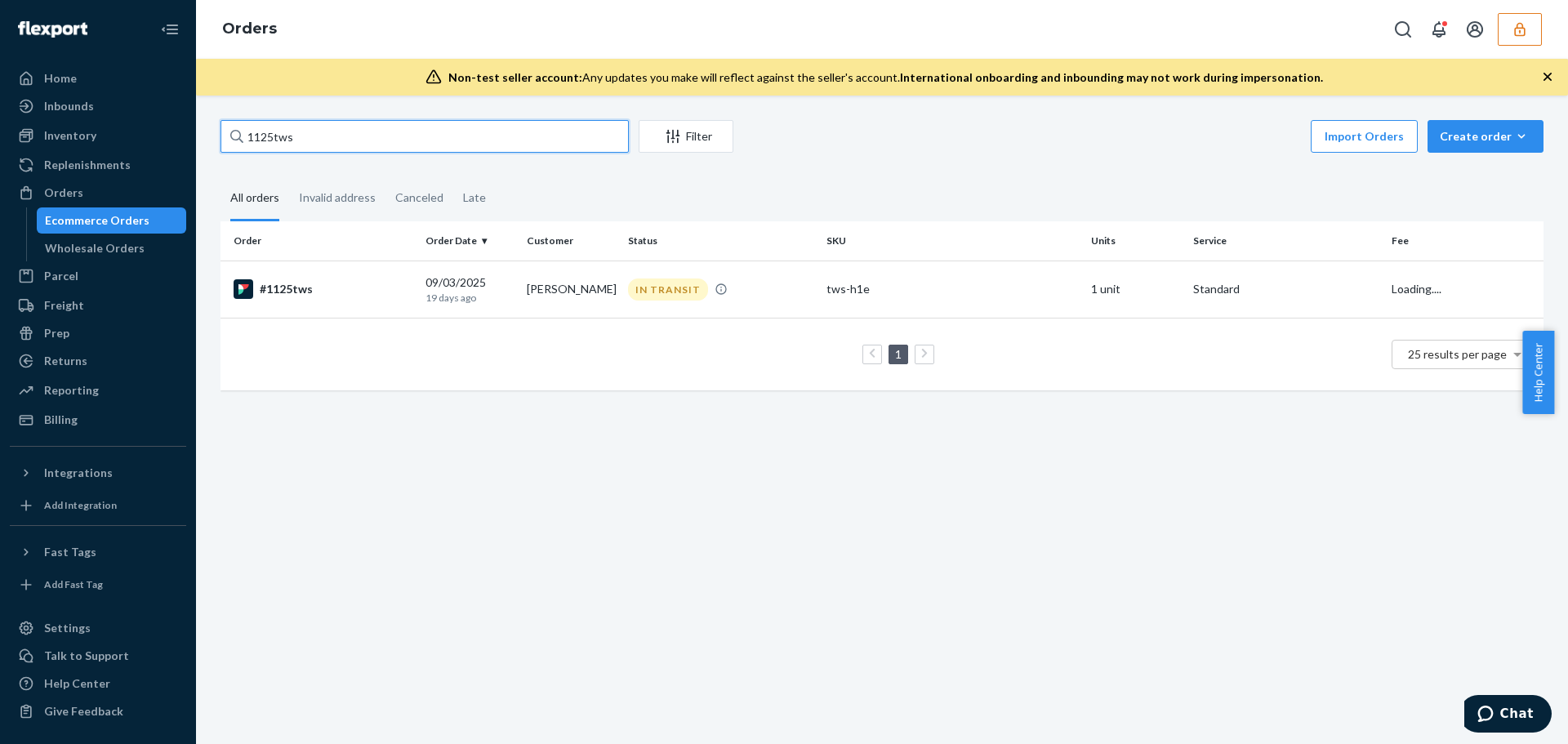
drag, startPoint x: 297, startPoint y: 135, endPoint x: 244, endPoint y: 137, distance: 53.0
click at [244, 137] on input "1125tws" at bounding box center [425, 136] width 409 height 33
paste input "027"
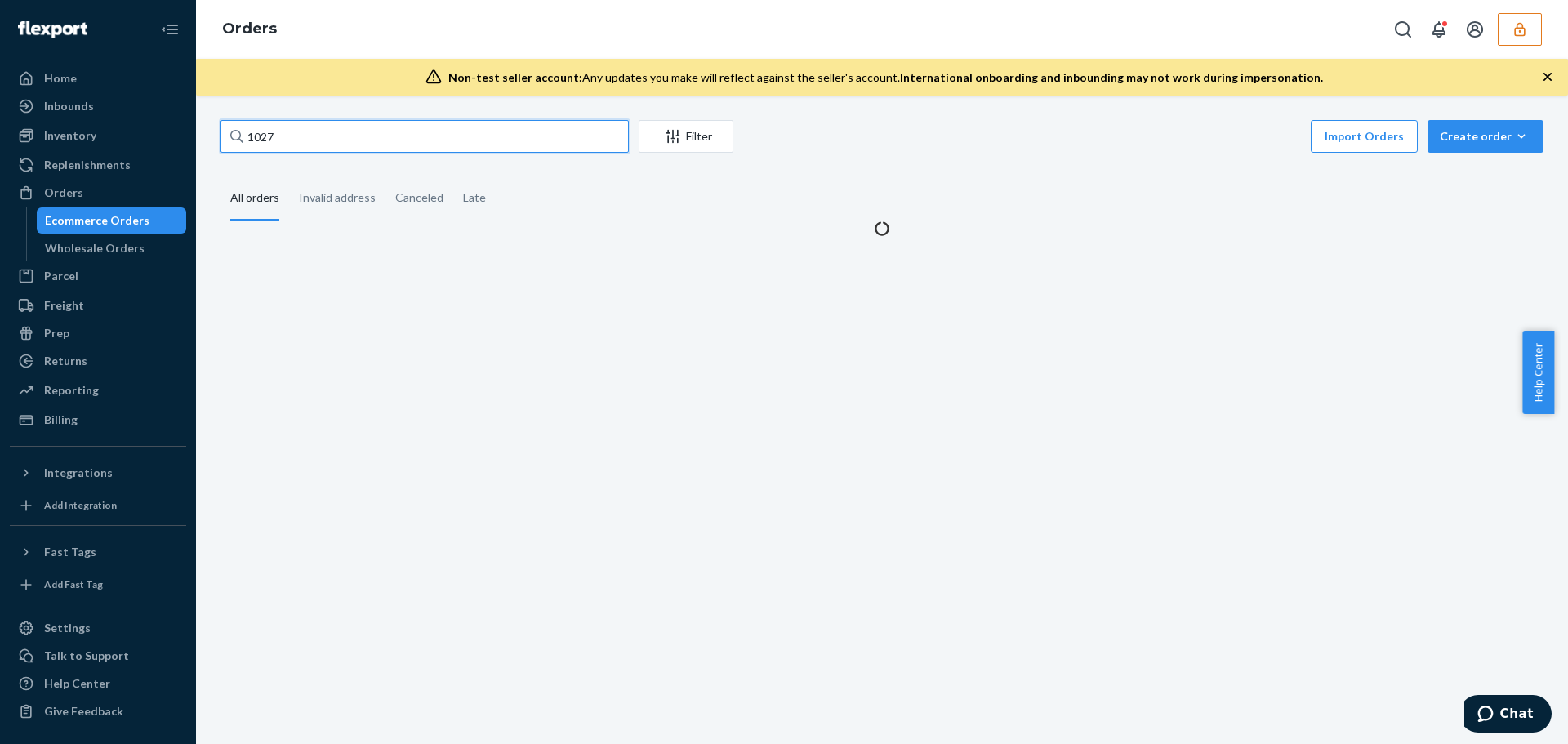
type input "1027"
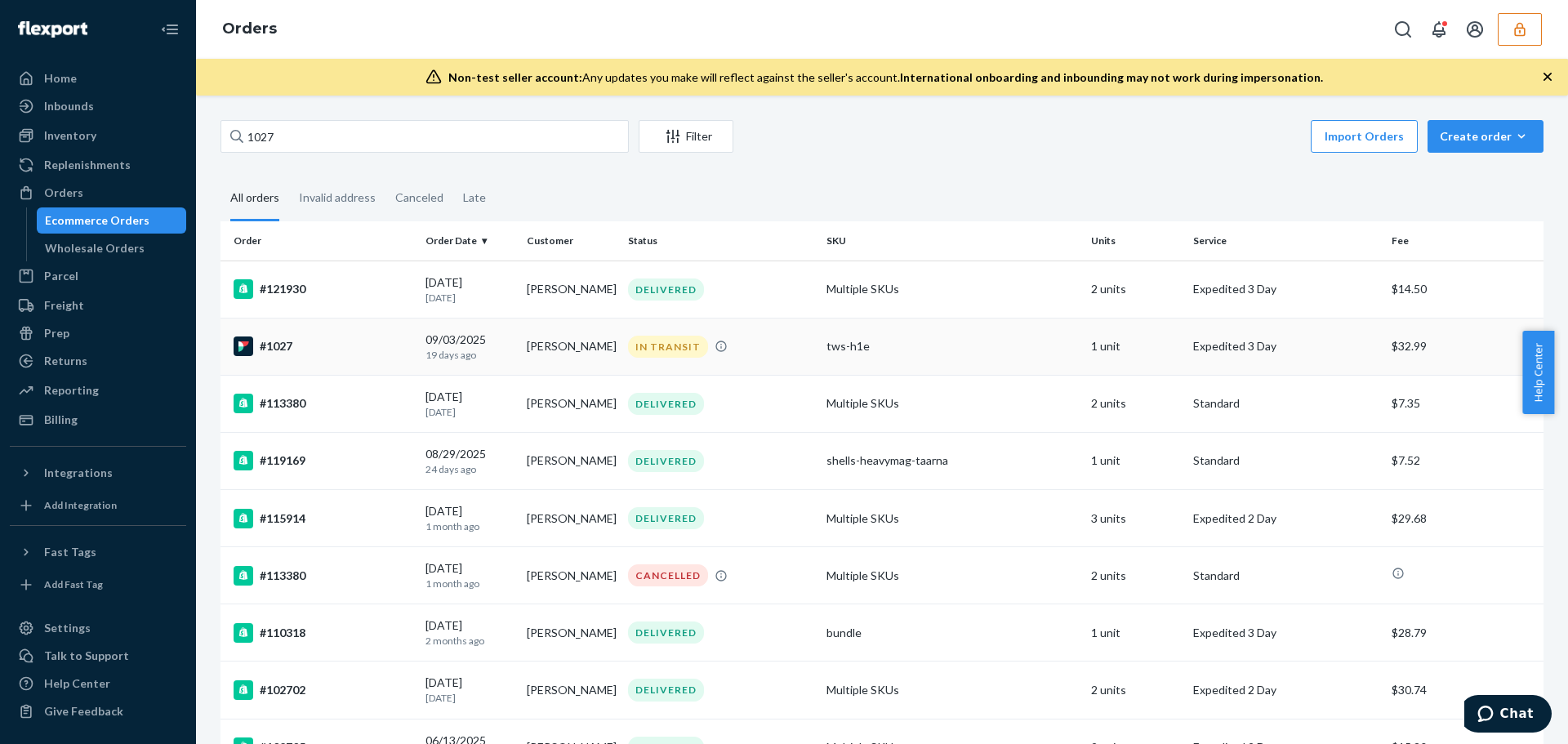
click at [415, 365] on td "#1027" at bounding box center [320, 347] width 198 height 58
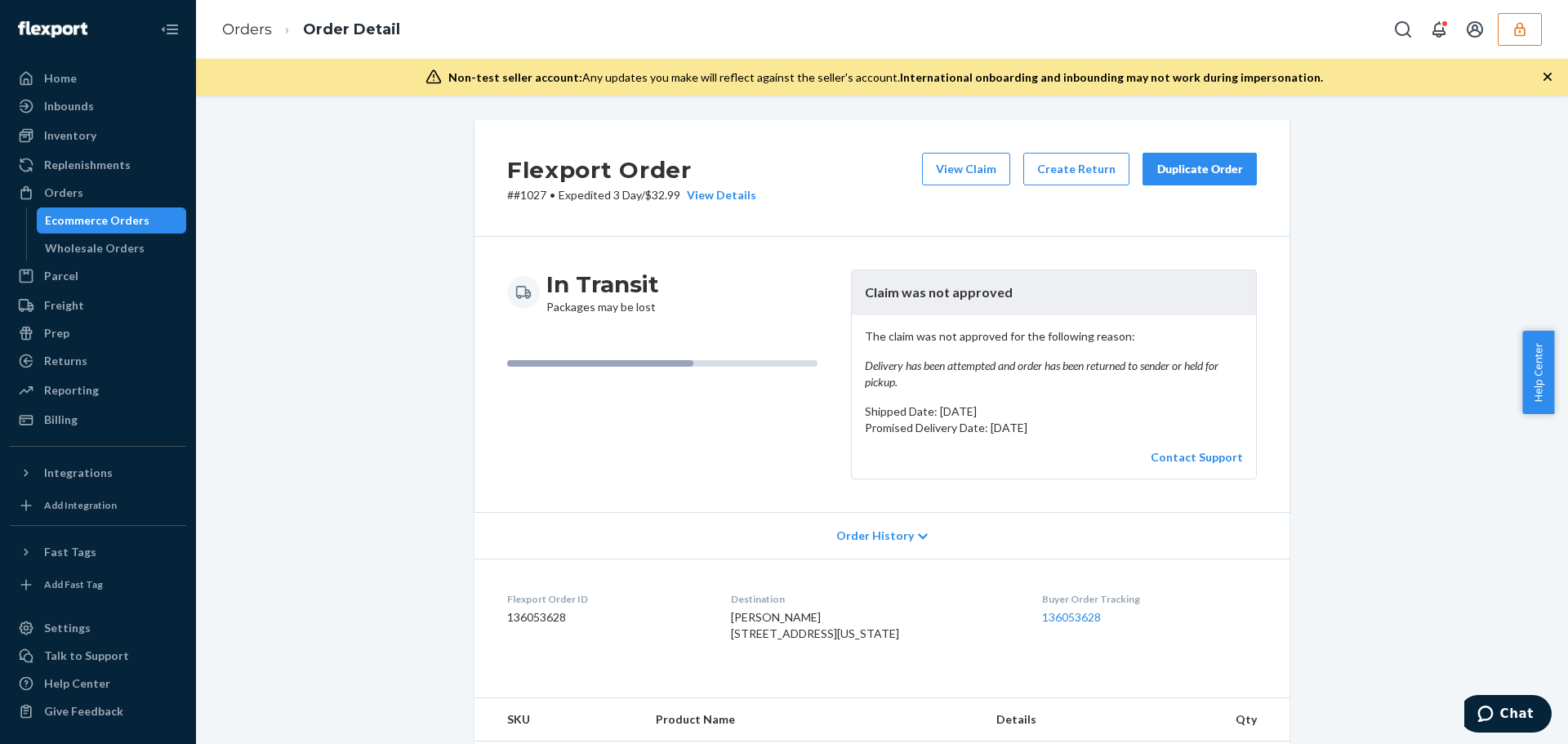
click at [836, 555] on div "Order History" at bounding box center [883, 535] width 816 height 46
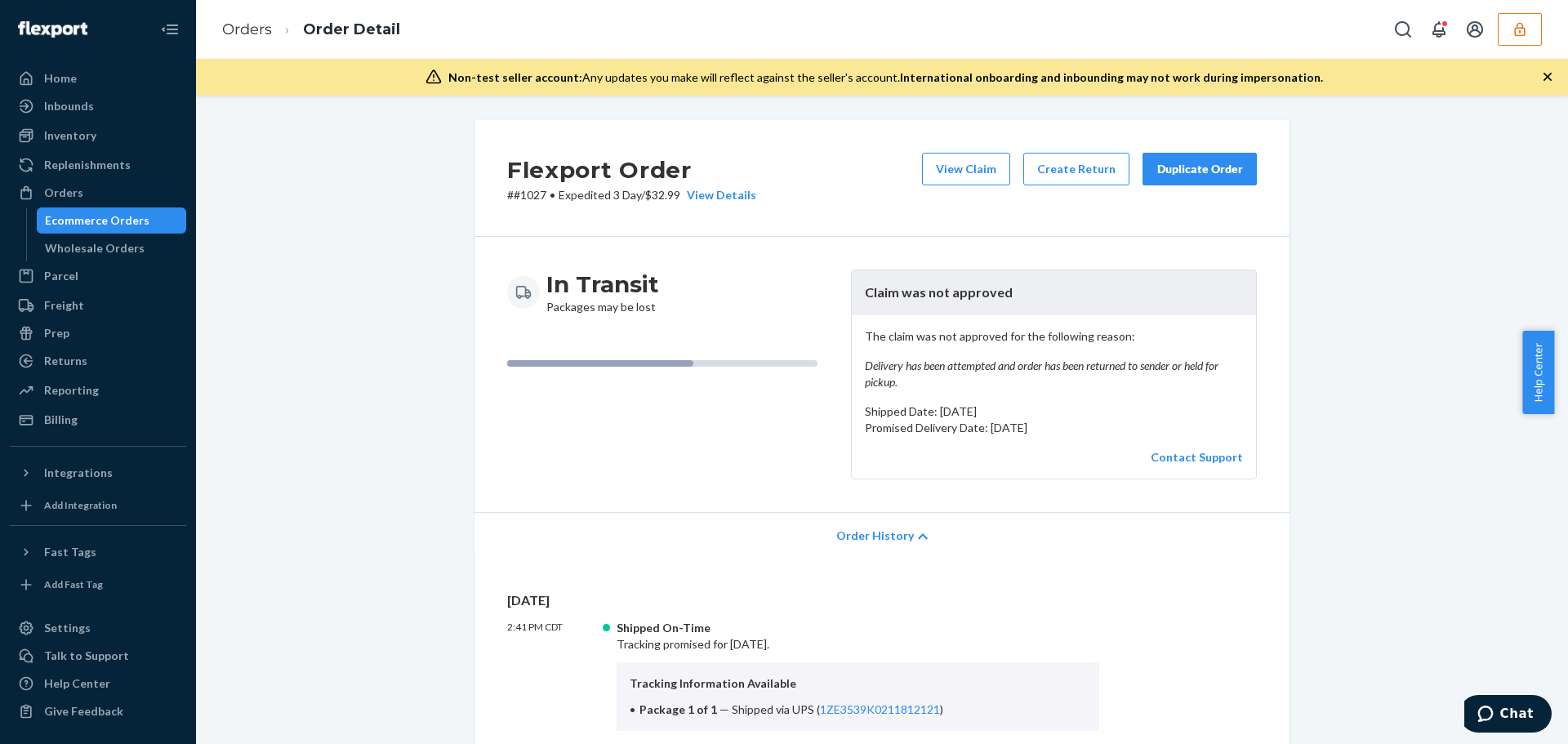
scroll to position [163, 0]
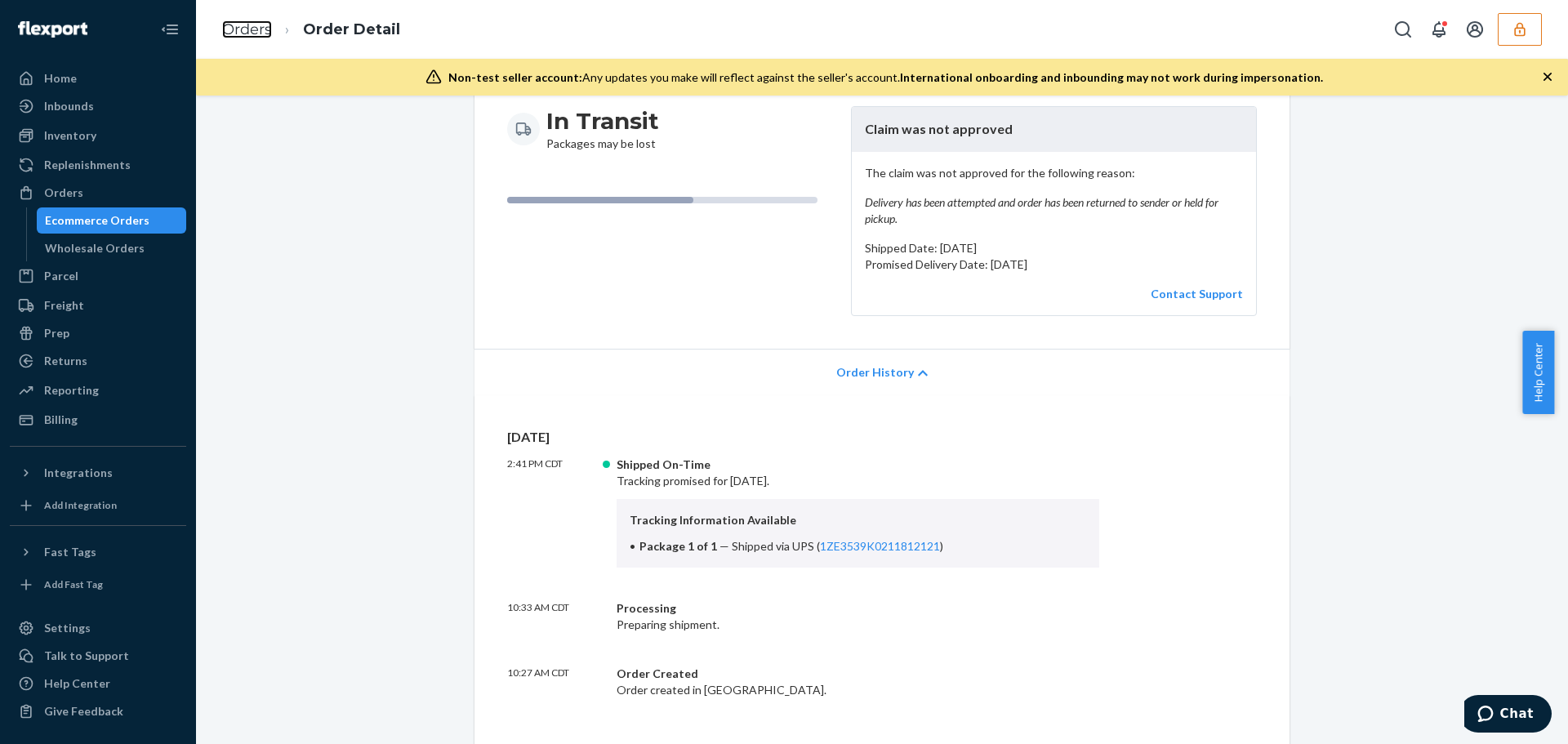
drag, startPoint x: 234, startPoint y: 26, endPoint x: 96, endPoint y: 35, distance: 138.3
click at [234, 26] on link "Orders" at bounding box center [246, 29] width 50 height 18
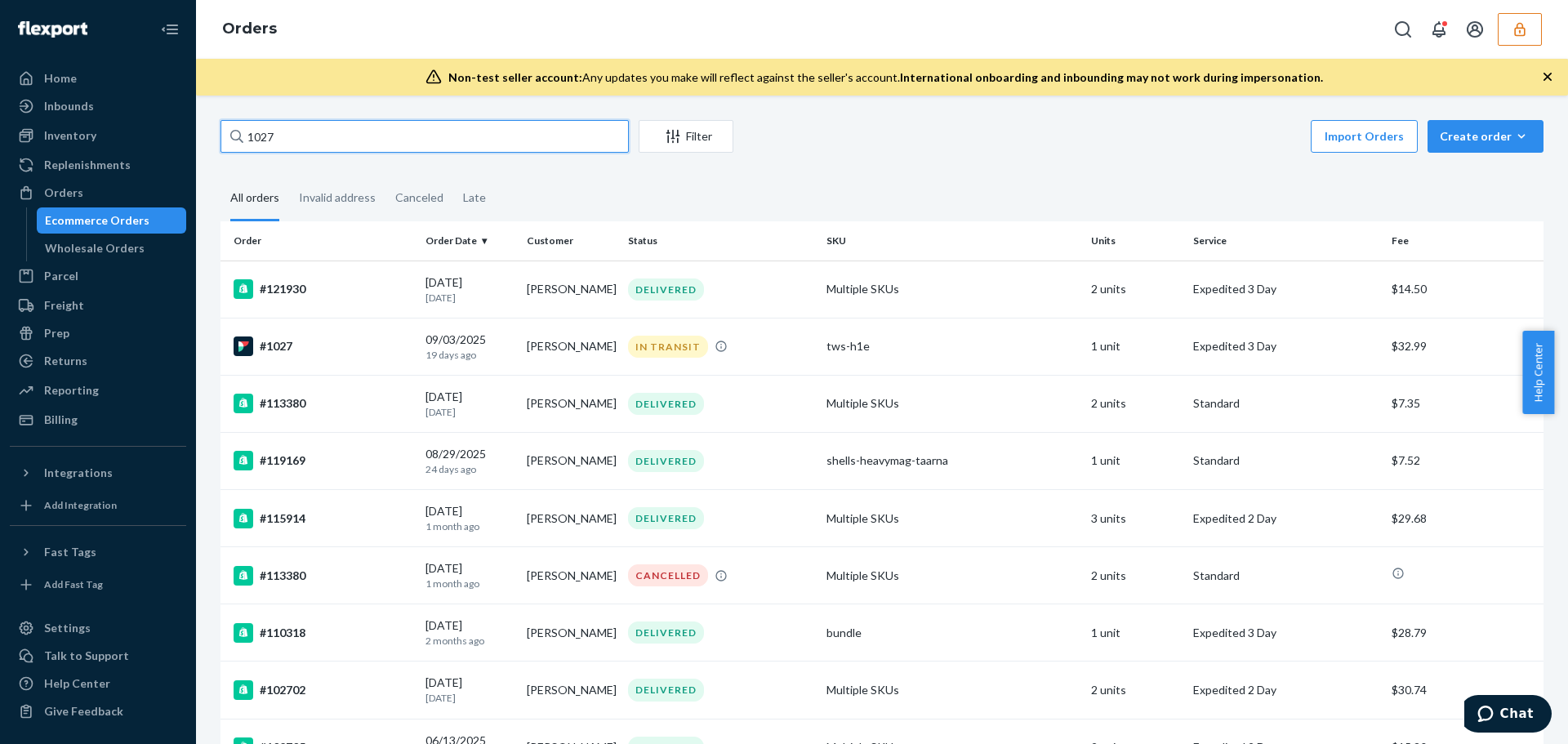
drag, startPoint x: 336, startPoint y: 136, endPoint x: 215, endPoint y: 134, distance: 121.0
paste input "152tws"
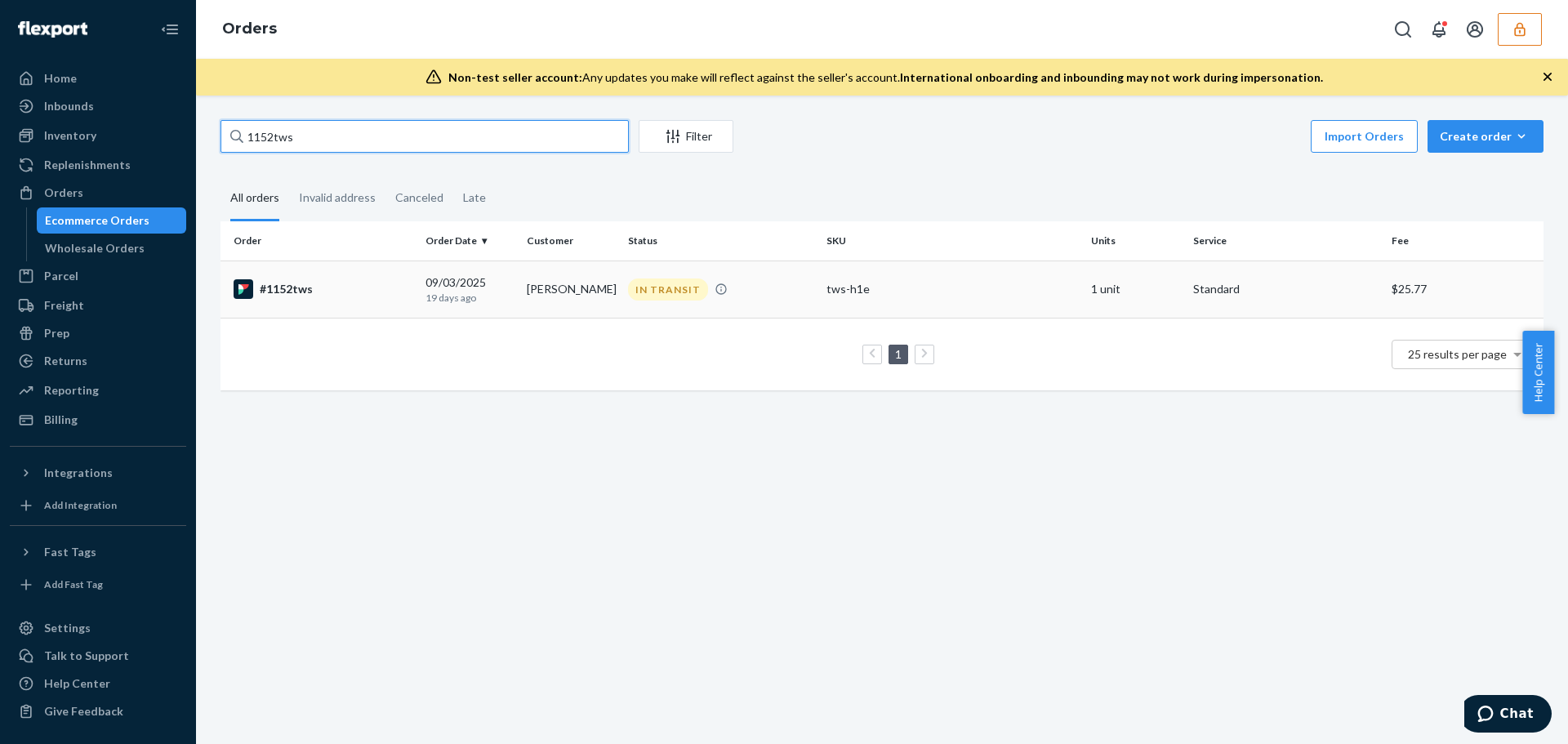
type input "1152tws"
click at [371, 296] on div "#1152tws" at bounding box center [322, 289] width 178 height 20
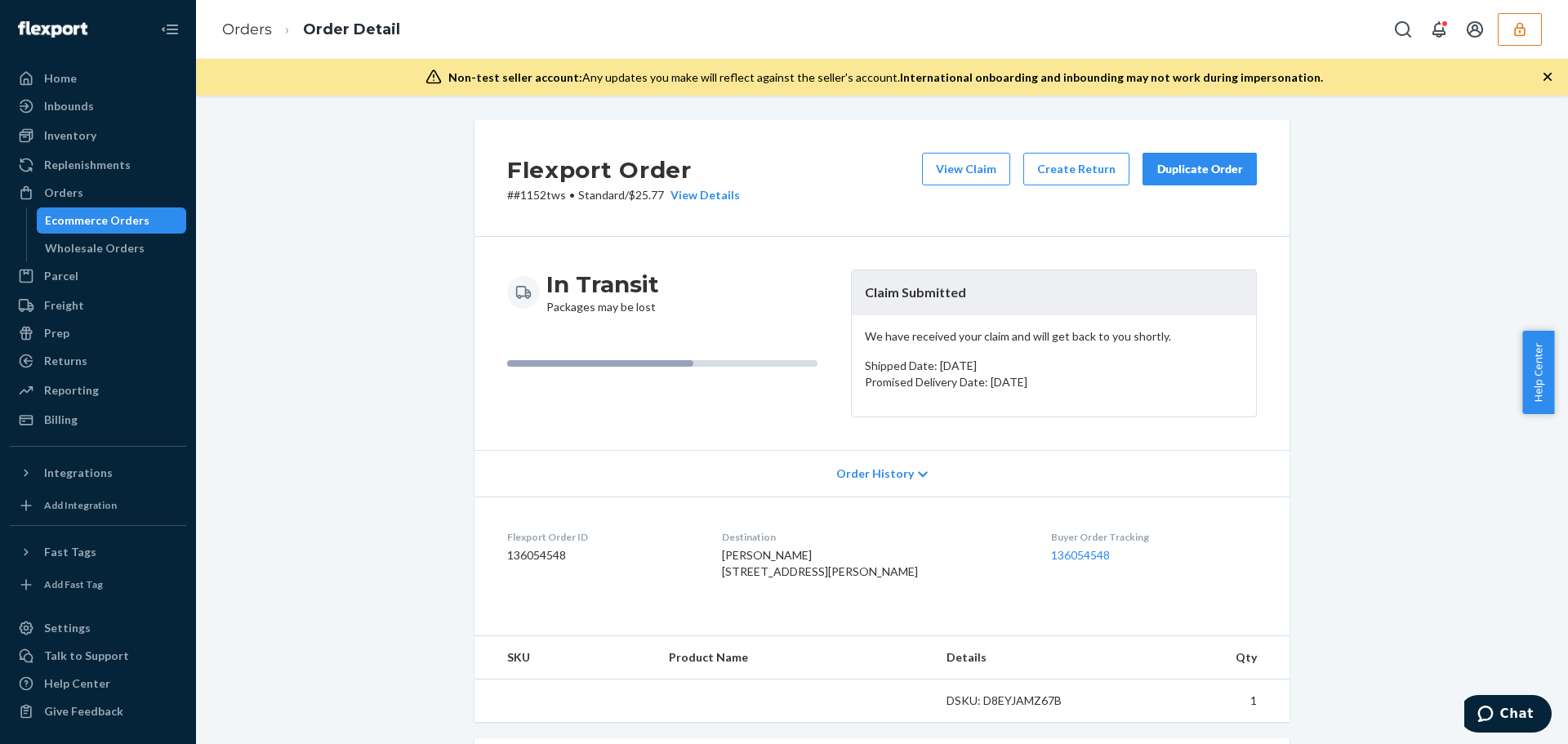
click at [841, 476] on span "Order History" at bounding box center [875, 473] width 77 height 16
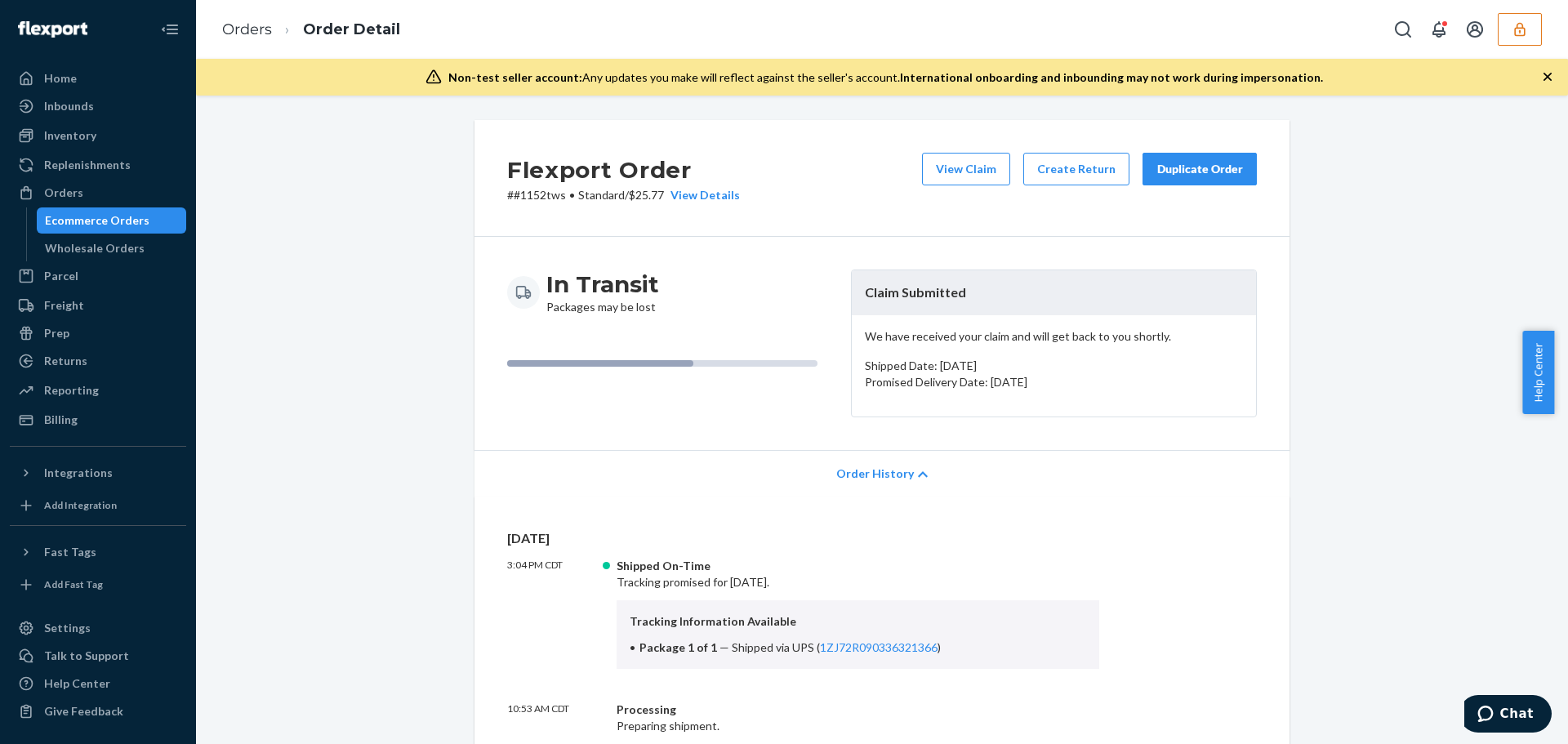
scroll to position [163, 0]
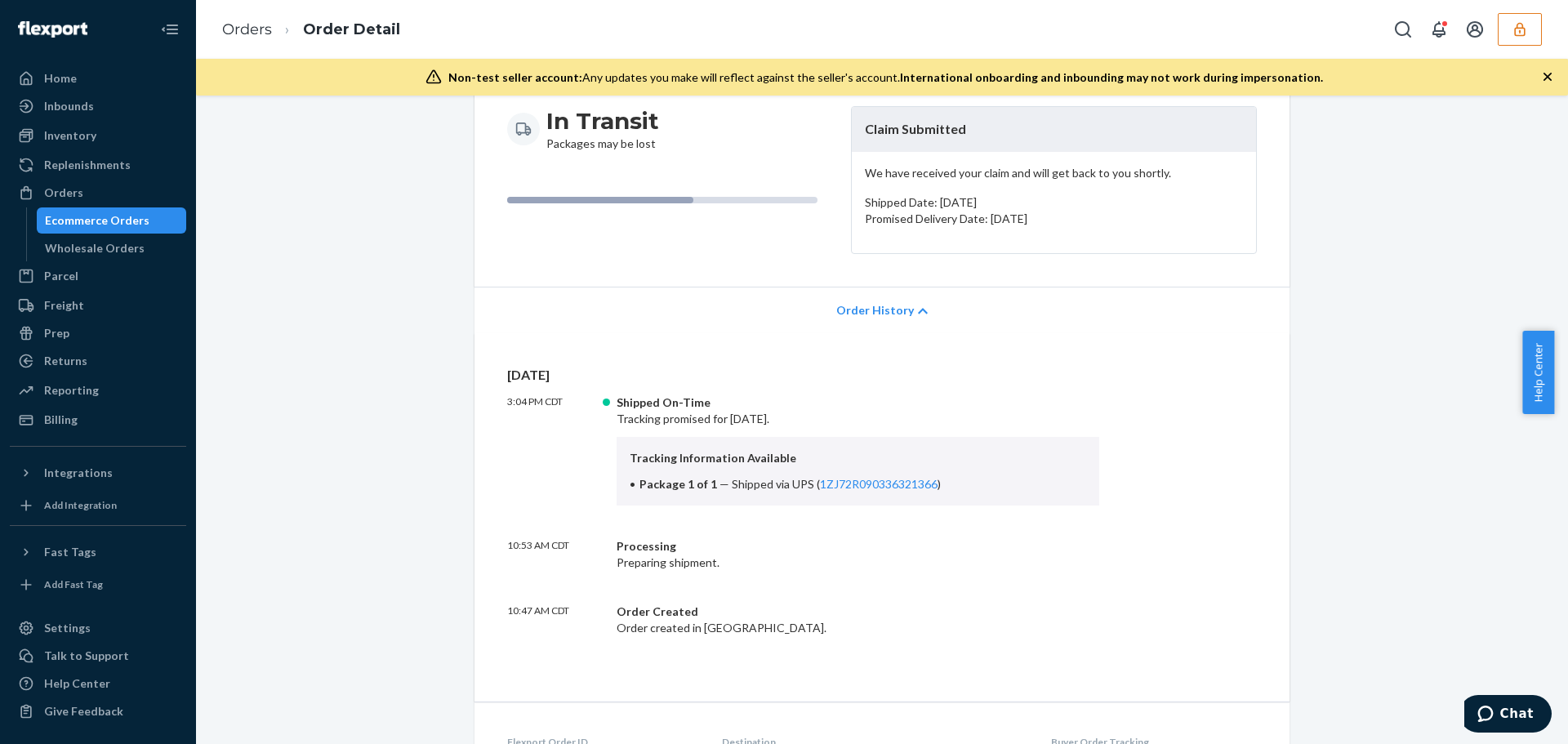
click at [258, 39] on li "Orders" at bounding box center [246, 30] width 50 height 21
click at [258, 32] on link "Orders" at bounding box center [246, 29] width 50 height 18
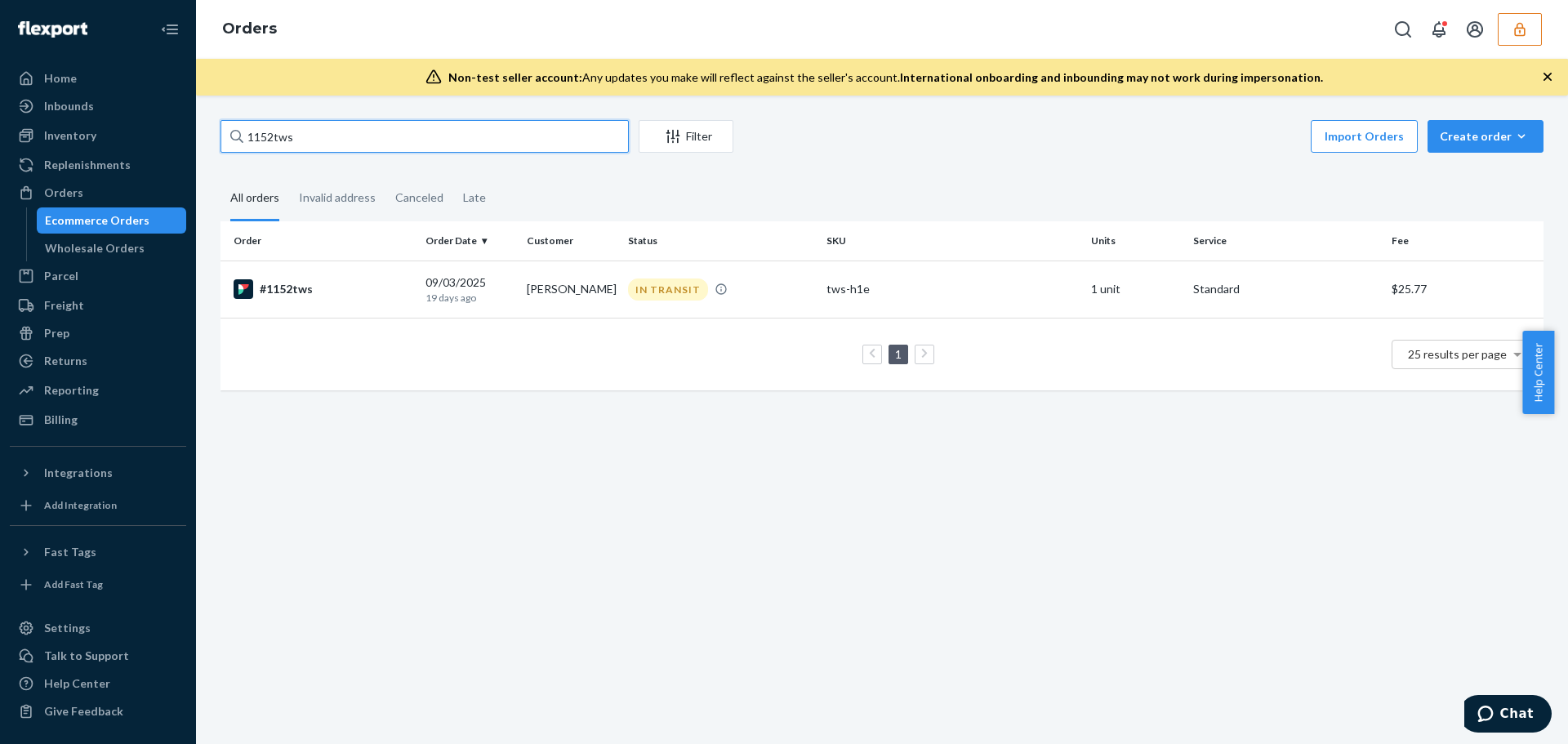
drag, startPoint x: 298, startPoint y: 143, endPoint x: 196, endPoint y: 131, distance: 102.7
click at [196, 131] on div "1152tws Filter Import Orders Create order Ecommerce order Removal order All ord…" at bounding box center [883, 419] width 1373 height 649
paste input "027"
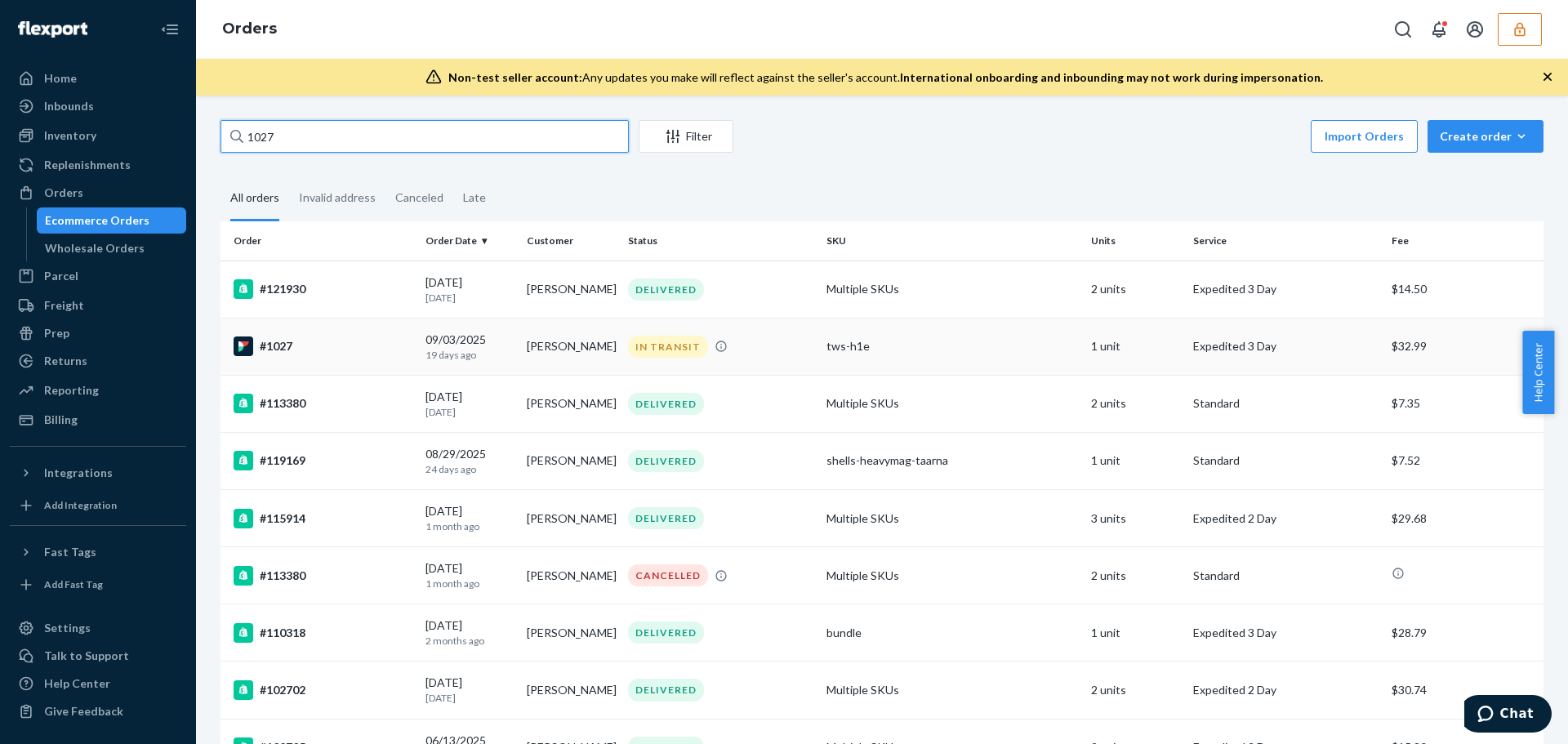
type input "1027"
click at [350, 338] on div "#1027" at bounding box center [322, 346] width 178 height 20
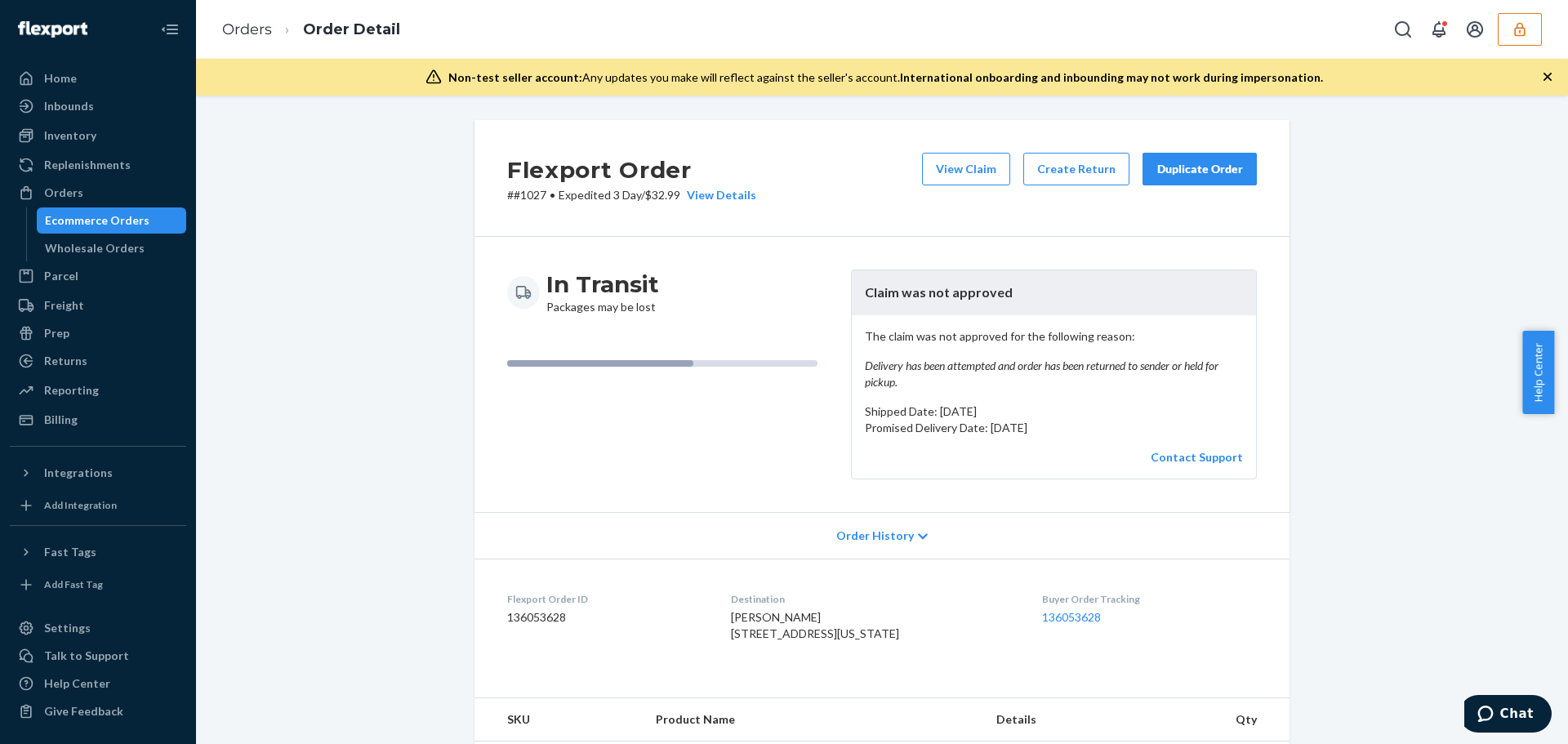
click at [807, 552] on div "Order History" at bounding box center [883, 535] width 816 height 46
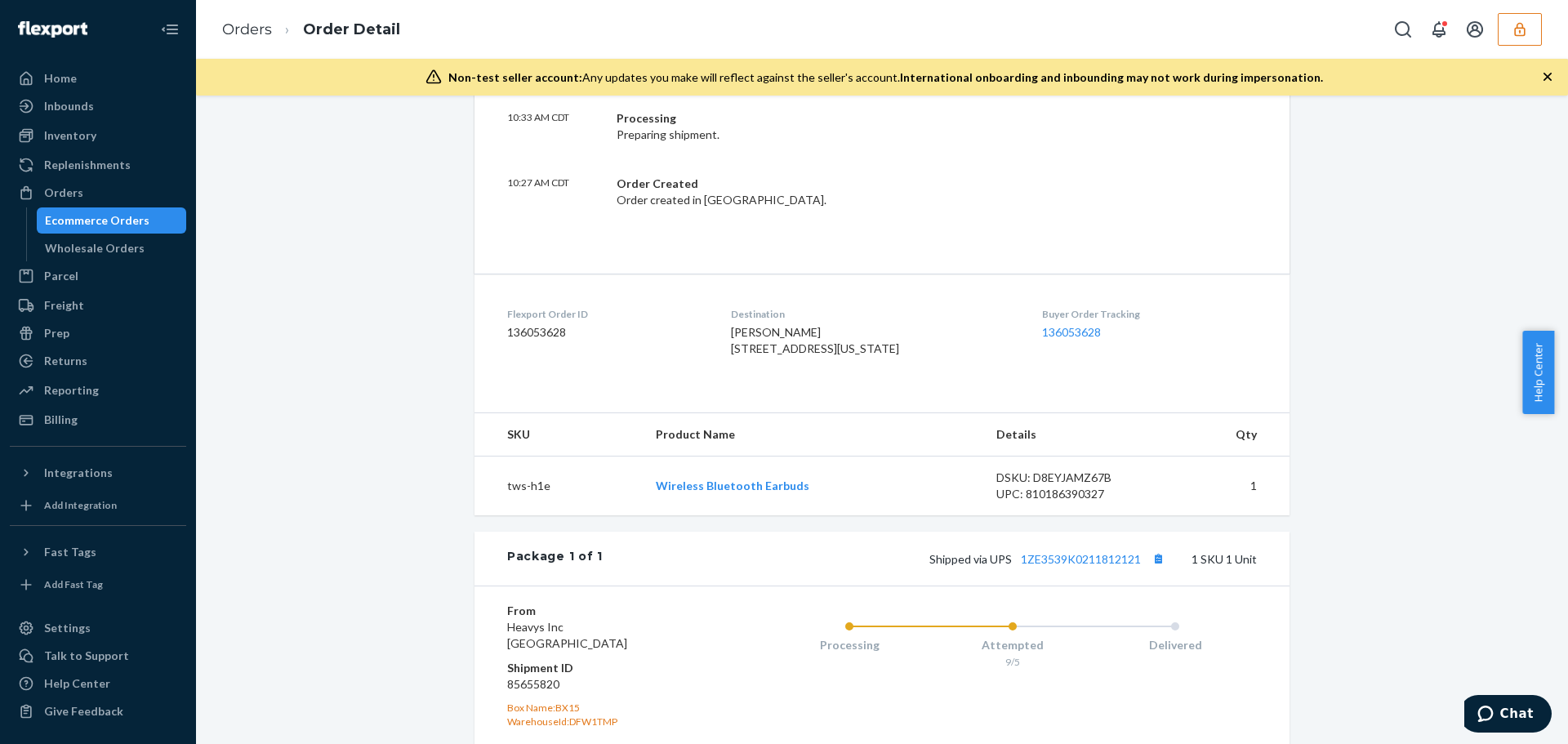
scroll to position [817, 0]
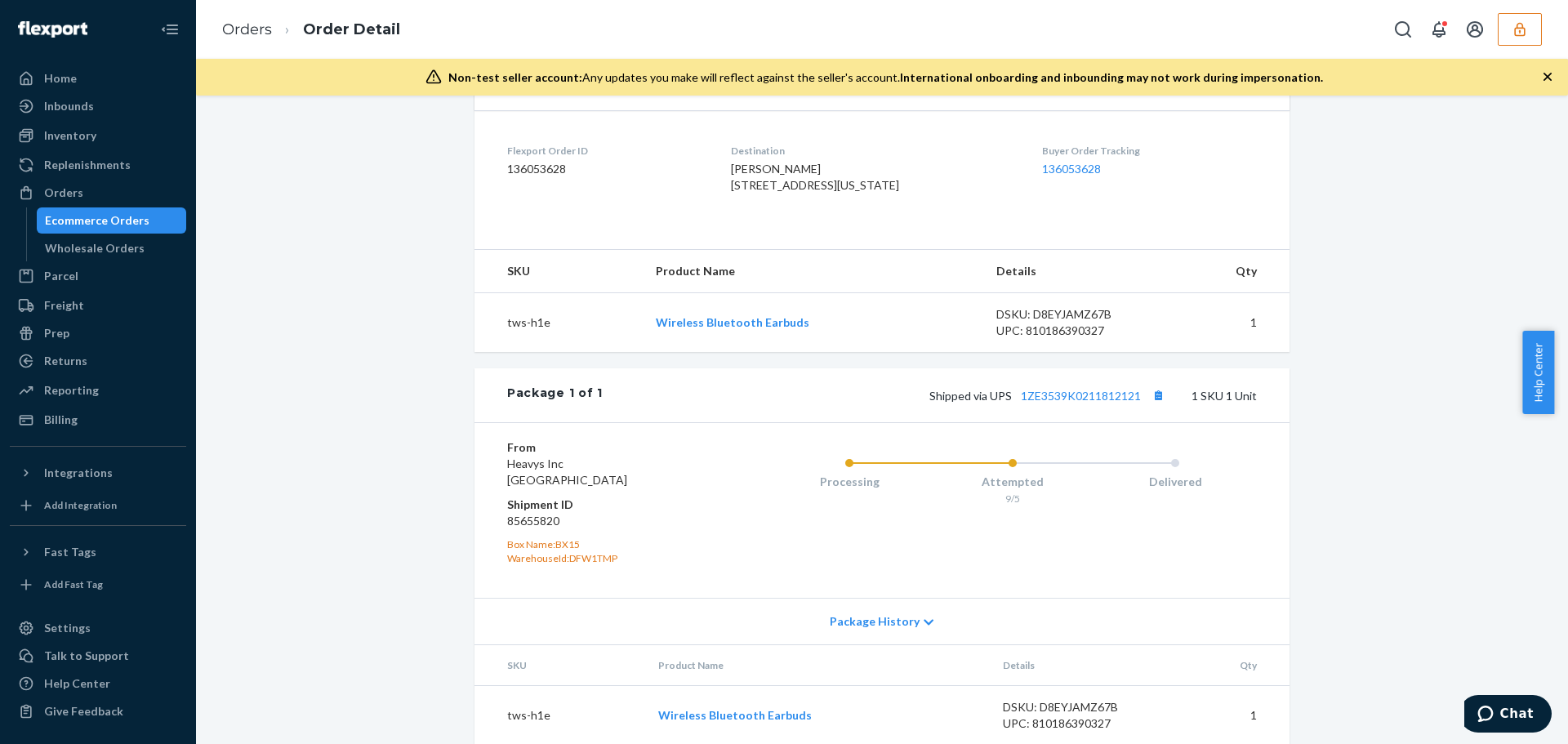
click at [548, 530] on dd "85655820" at bounding box center [604, 520] width 195 height 16
copy dd "85655820"
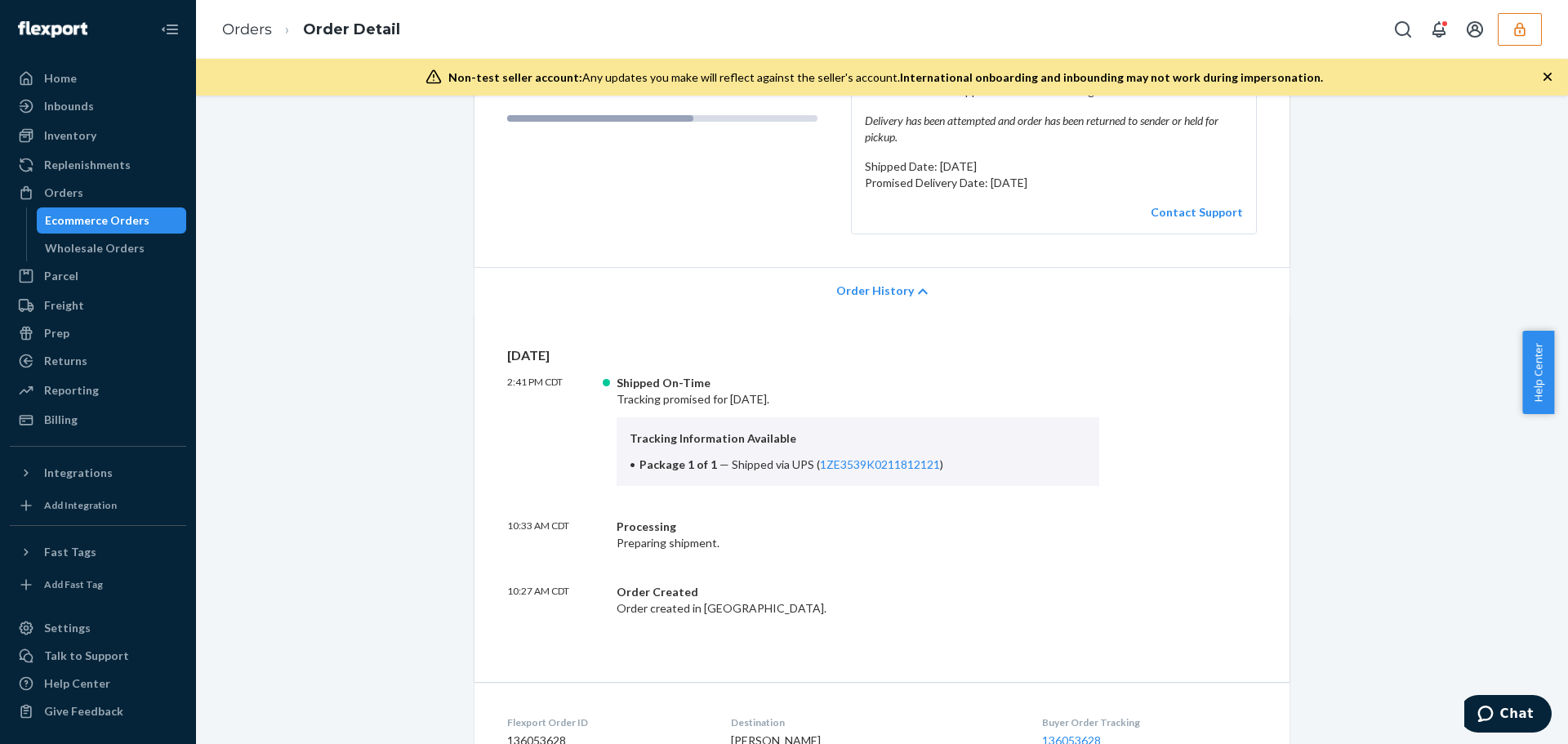
scroll to position [409, 0]
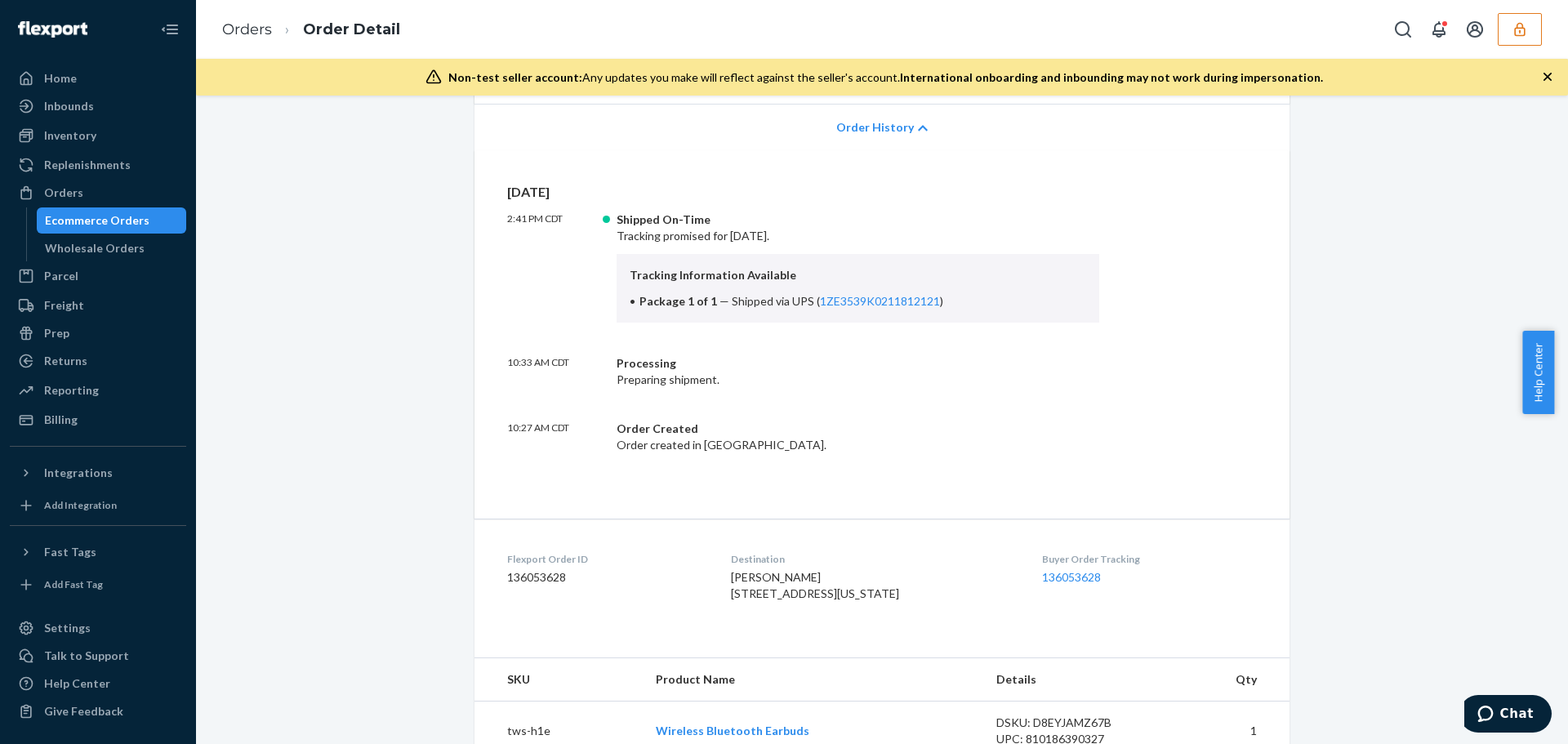
click at [550, 583] on dd "136053628" at bounding box center [605, 577] width 197 height 16
copy dd "136053628"
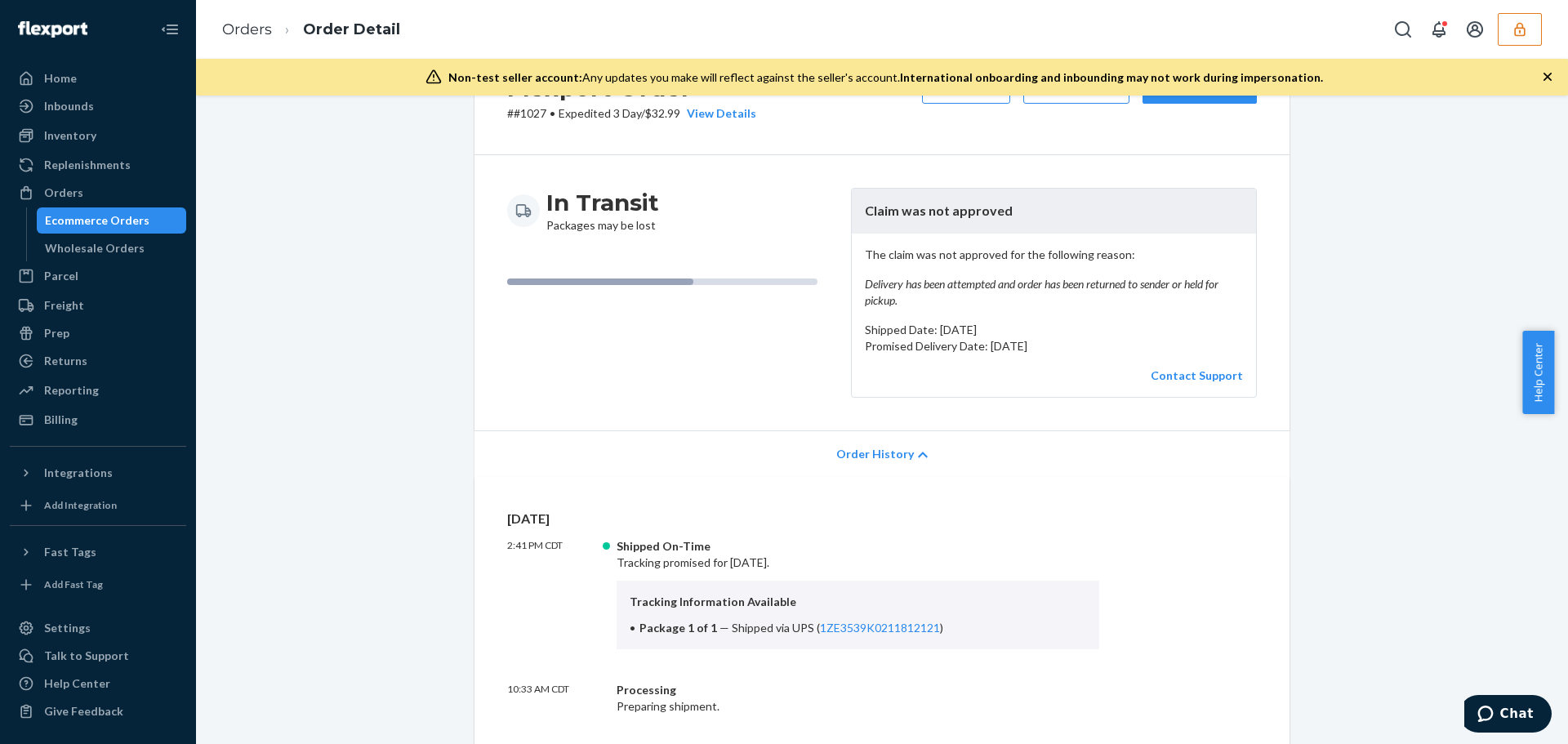
scroll to position [0, 0]
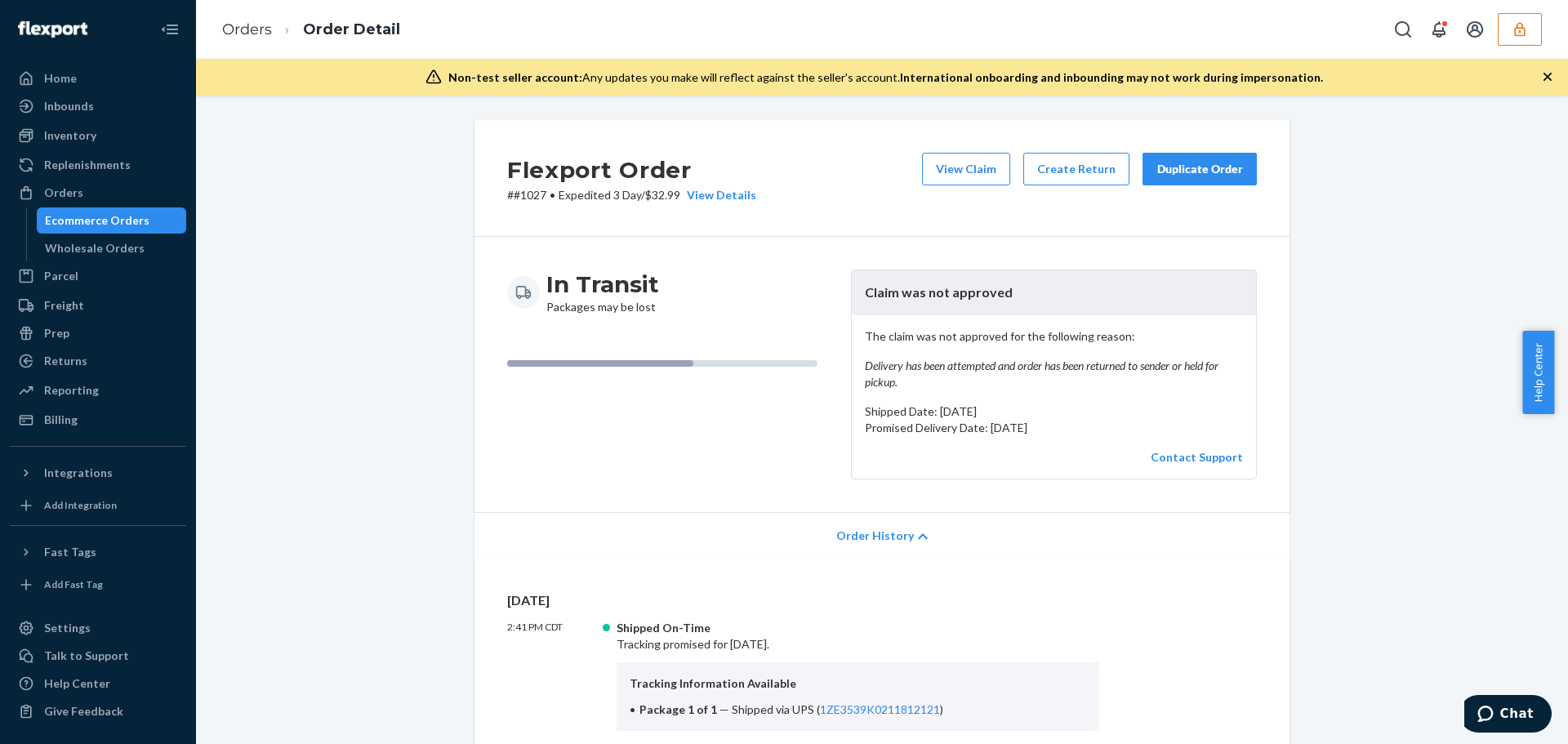
click at [1532, 33] on button "button" at bounding box center [1520, 29] width 44 height 33
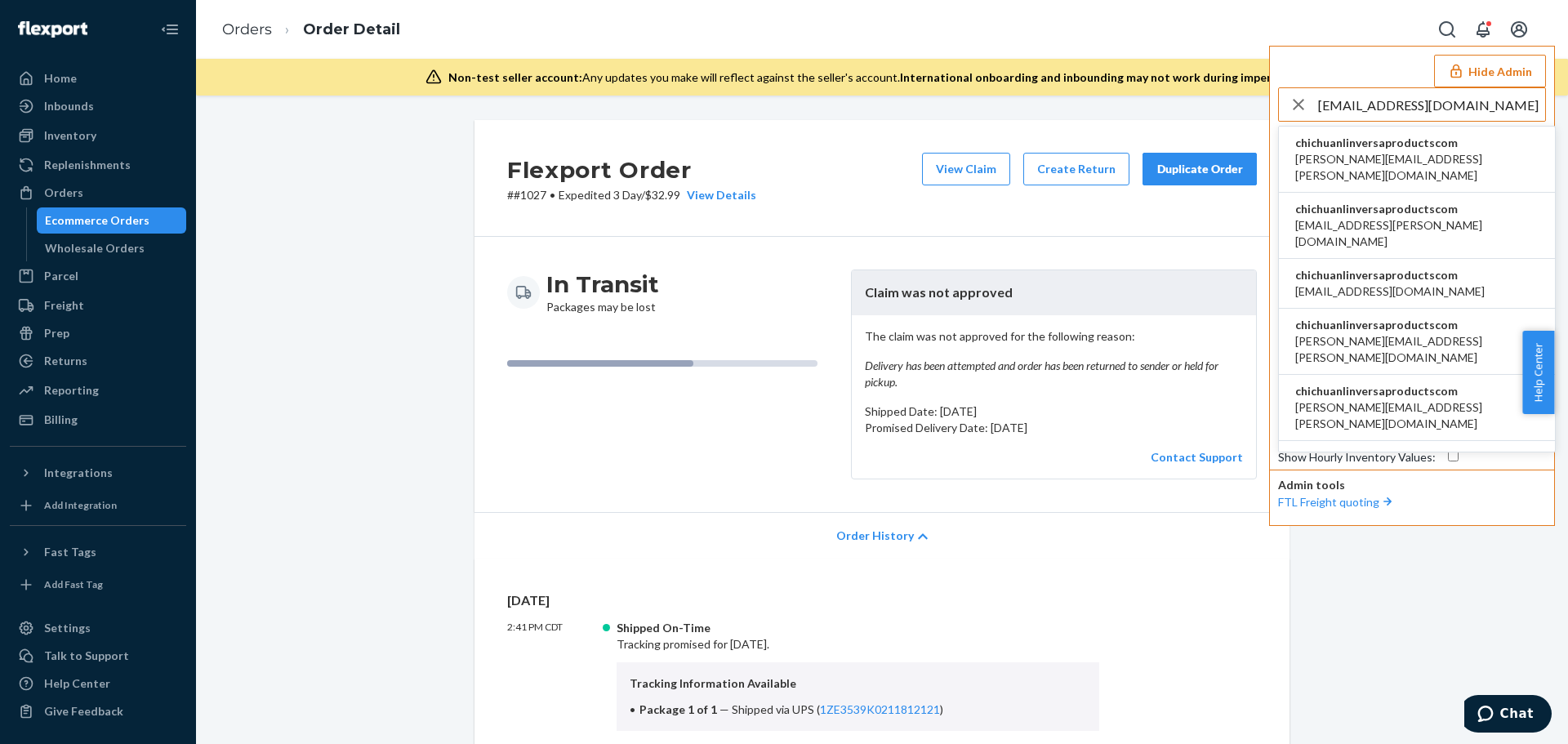
type input "chichuan.lin@versaproducts.com"
click at [1393, 134] on li "chichuanlinversaproductscom adrian.gonzalez@versaproducts.com" at bounding box center [1417, 160] width 276 height 66
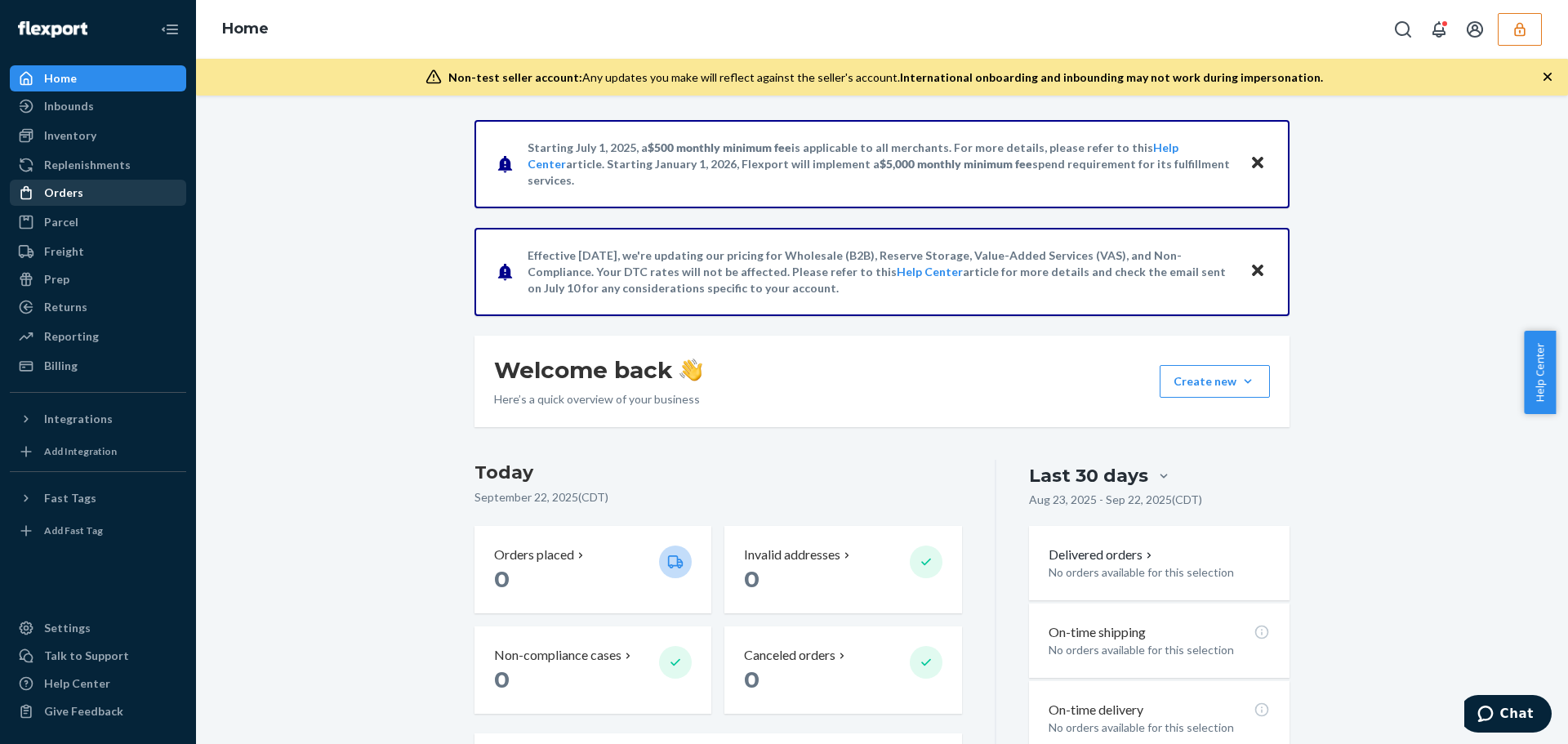
click at [51, 193] on div "Orders" at bounding box center [64, 193] width 40 height 16
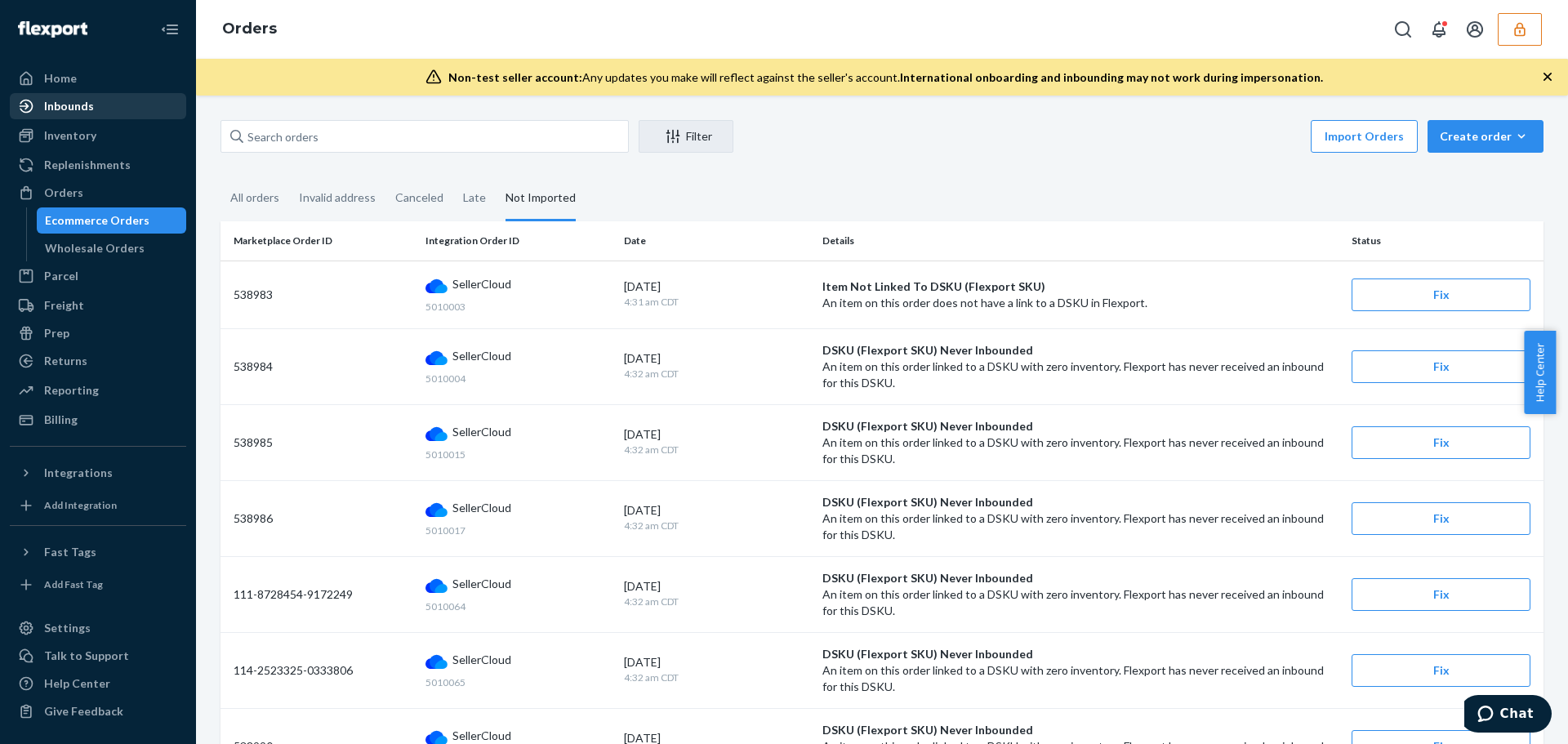
click at [97, 106] on div "Inbounds" at bounding box center [97, 106] width 173 height 23
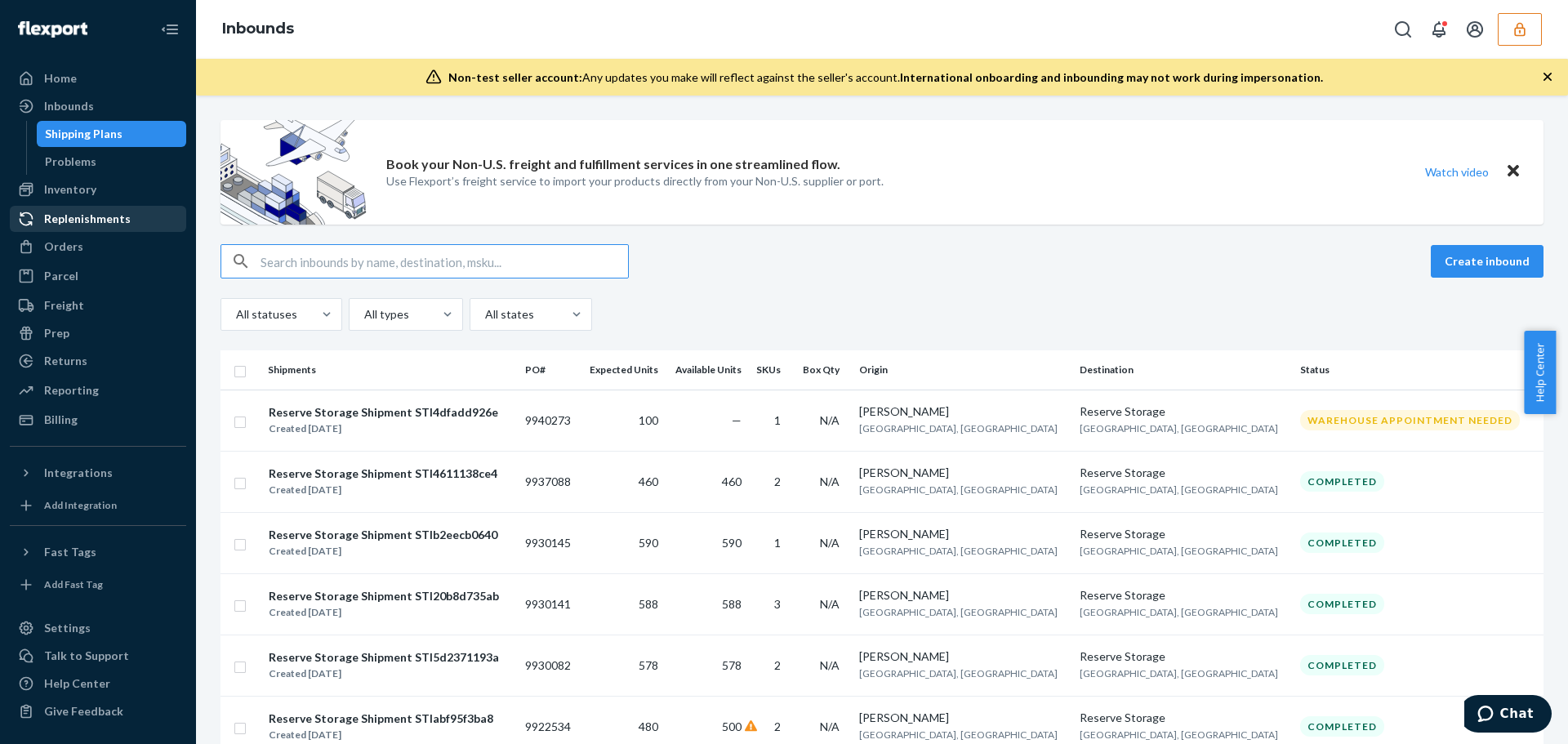
click at [111, 215] on div "Replenishments" at bounding box center [88, 218] width 87 height 16
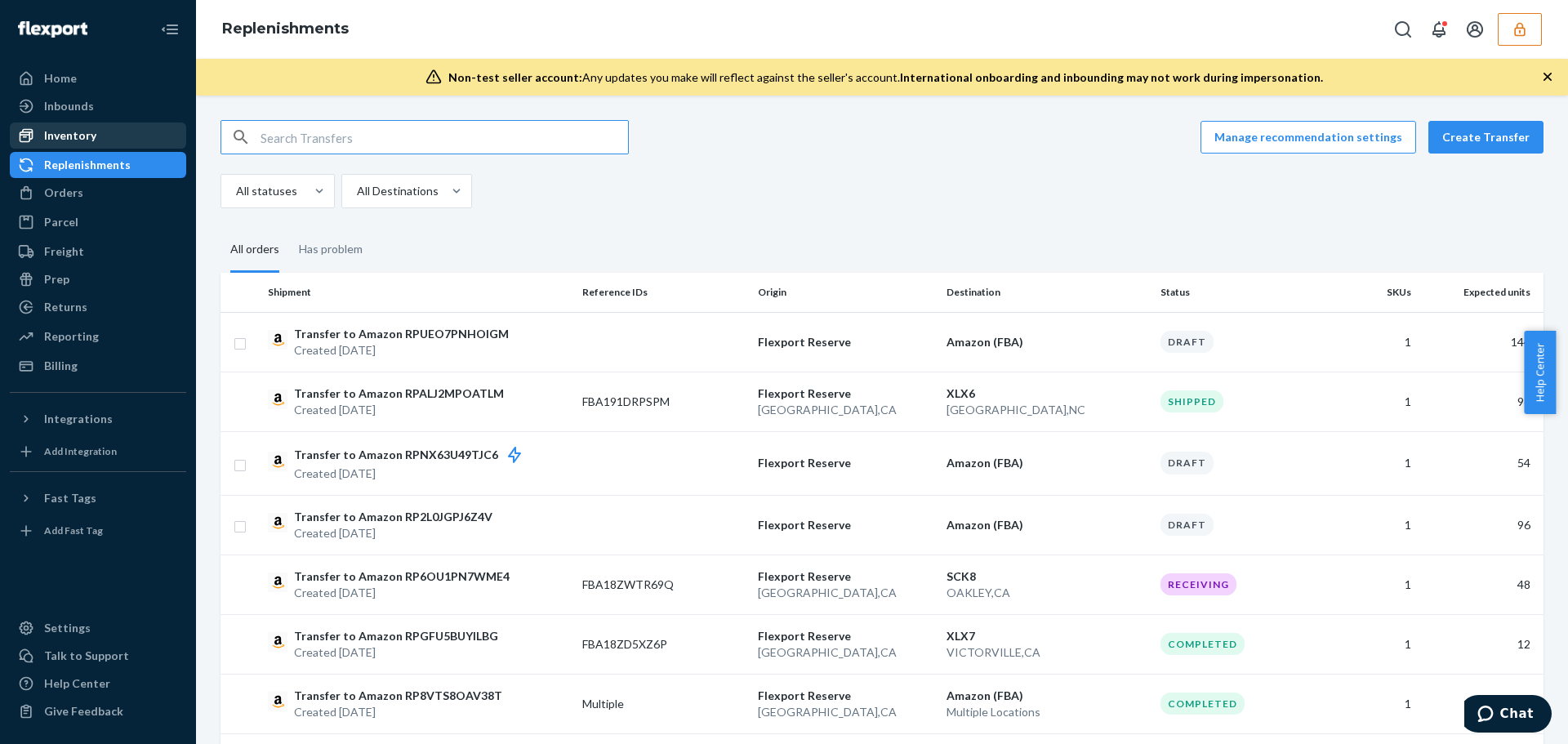
click at [97, 138] on div "Inventory" at bounding box center [97, 136] width 173 height 23
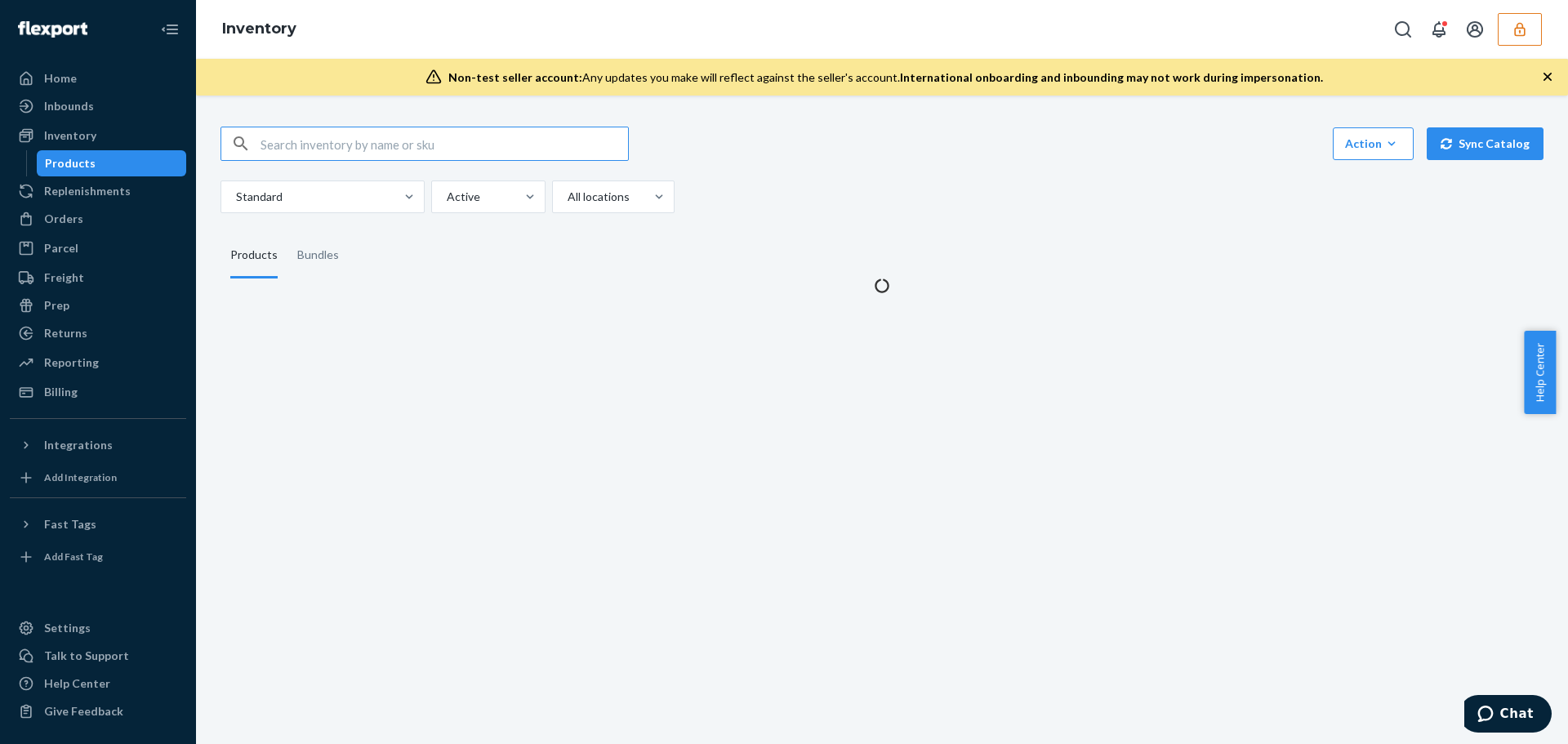
click at [296, 145] on input "text" at bounding box center [444, 144] width 367 height 33
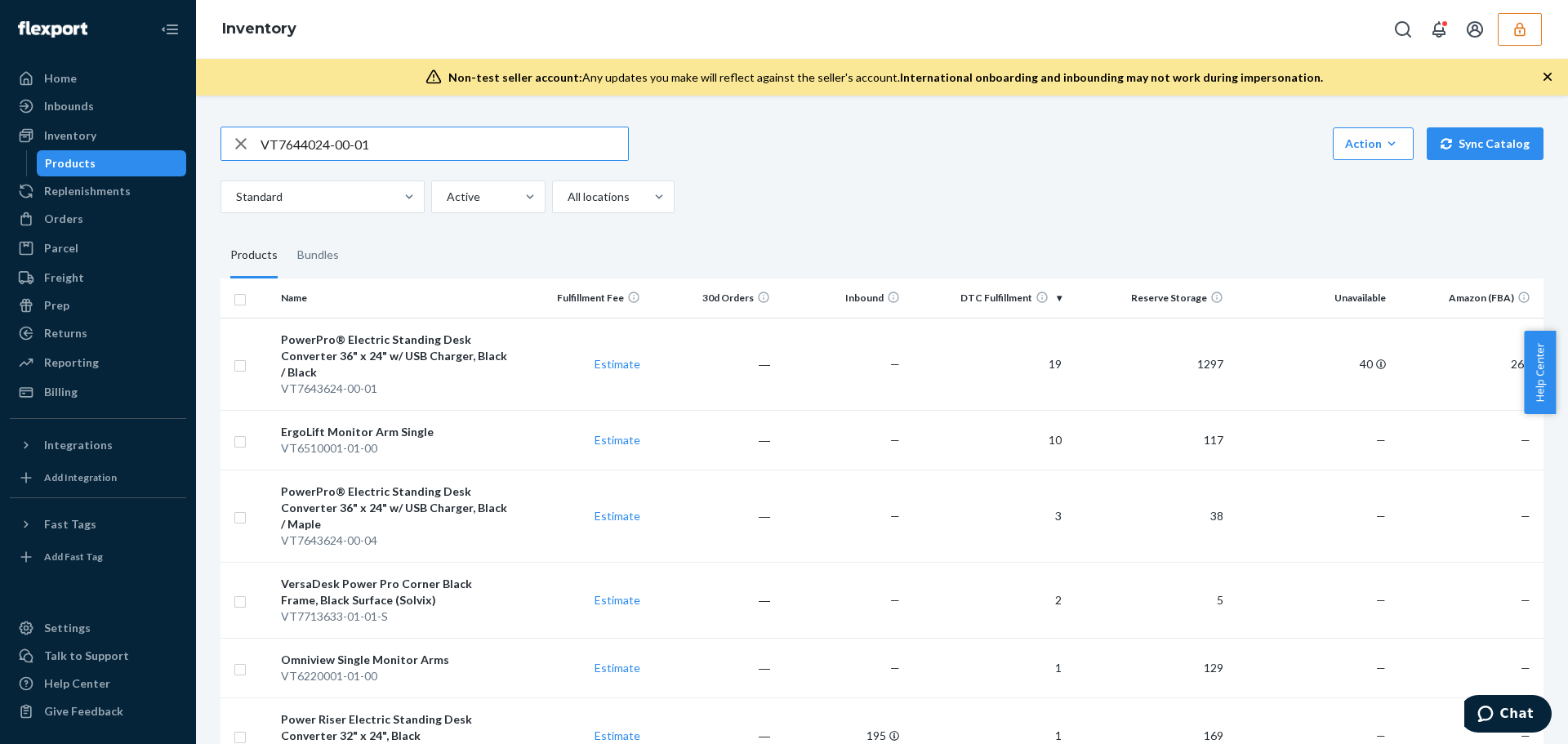
type input "VT7644024-00-01"
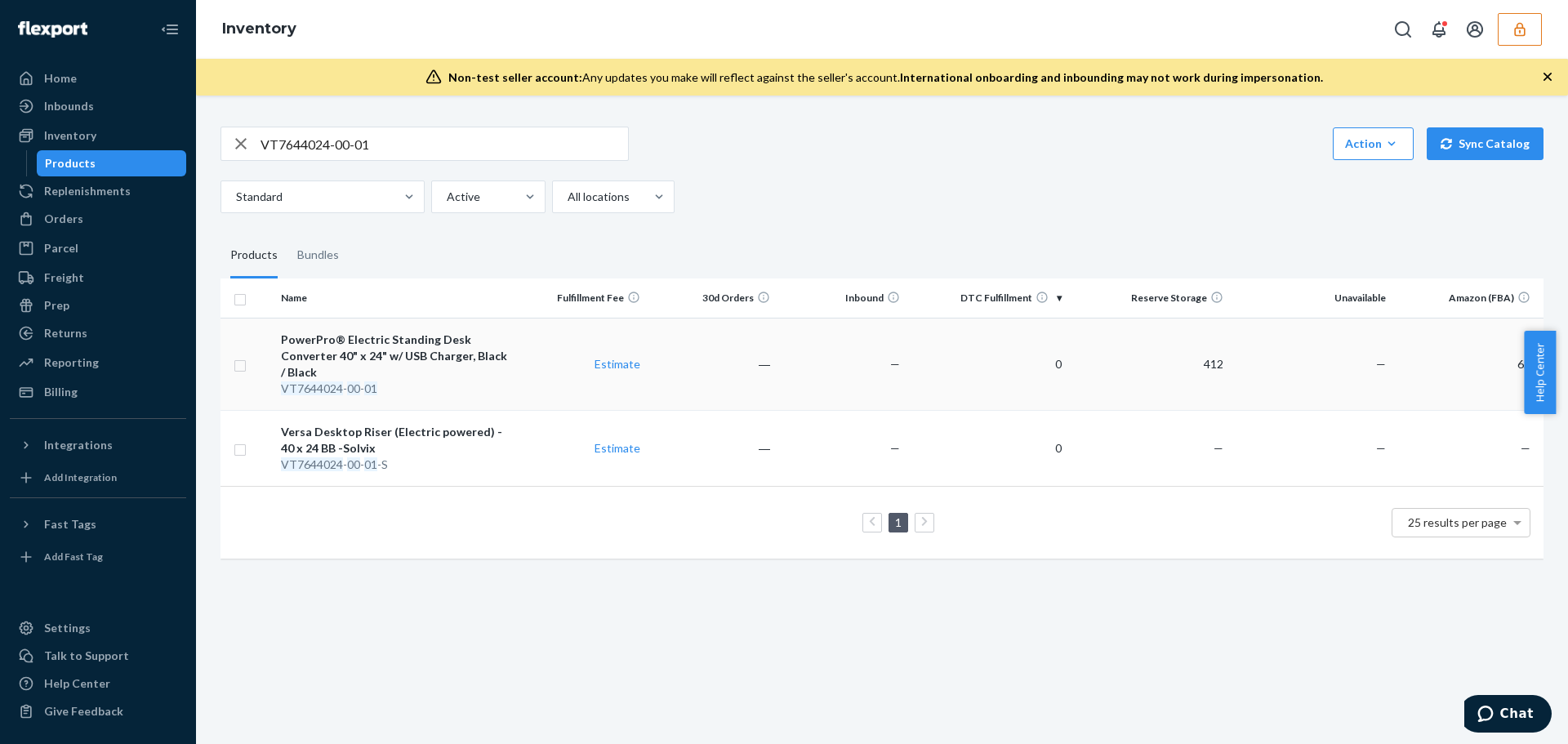
click at [426, 362] on div "PowerPro® Electric Standing Desk Converter 40" x 24" w/ USB Charger, Black / Bl…" at bounding box center [396, 356] width 230 height 49
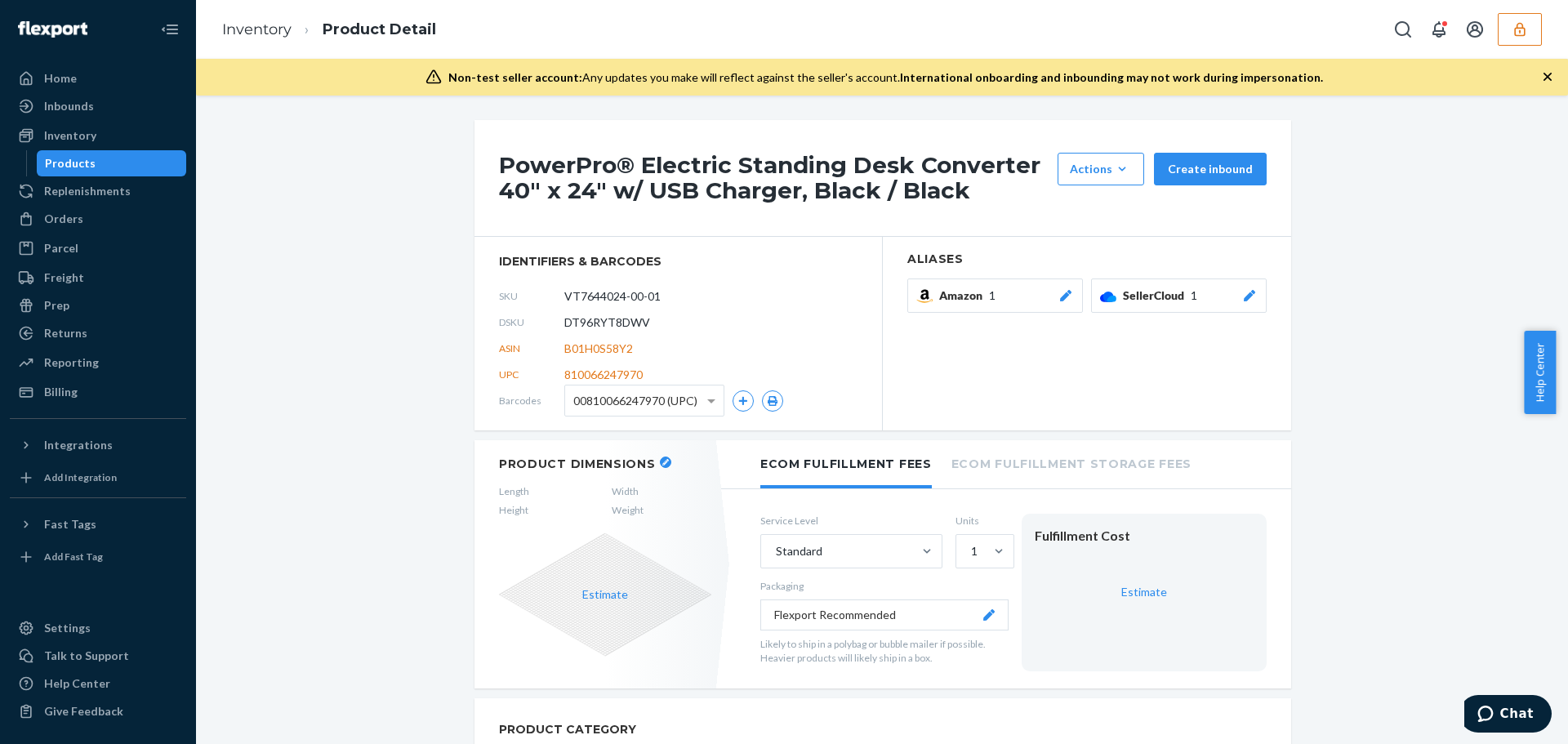
click at [598, 405] on span "00810066247970 (UPC)" at bounding box center [635, 400] width 125 height 27
click at [651, 404] on span "00810066247970 (UPC)" at bounding box center [635, 400] width 125 height 27
click at [617, 403] on span "00810066247970 (UPC)" at bounding box center [635, 400] width 125 height 27
click at [666, 401] on span "00810066247970 (UPC)" at bounding box center [635, 400] width 125 height 27
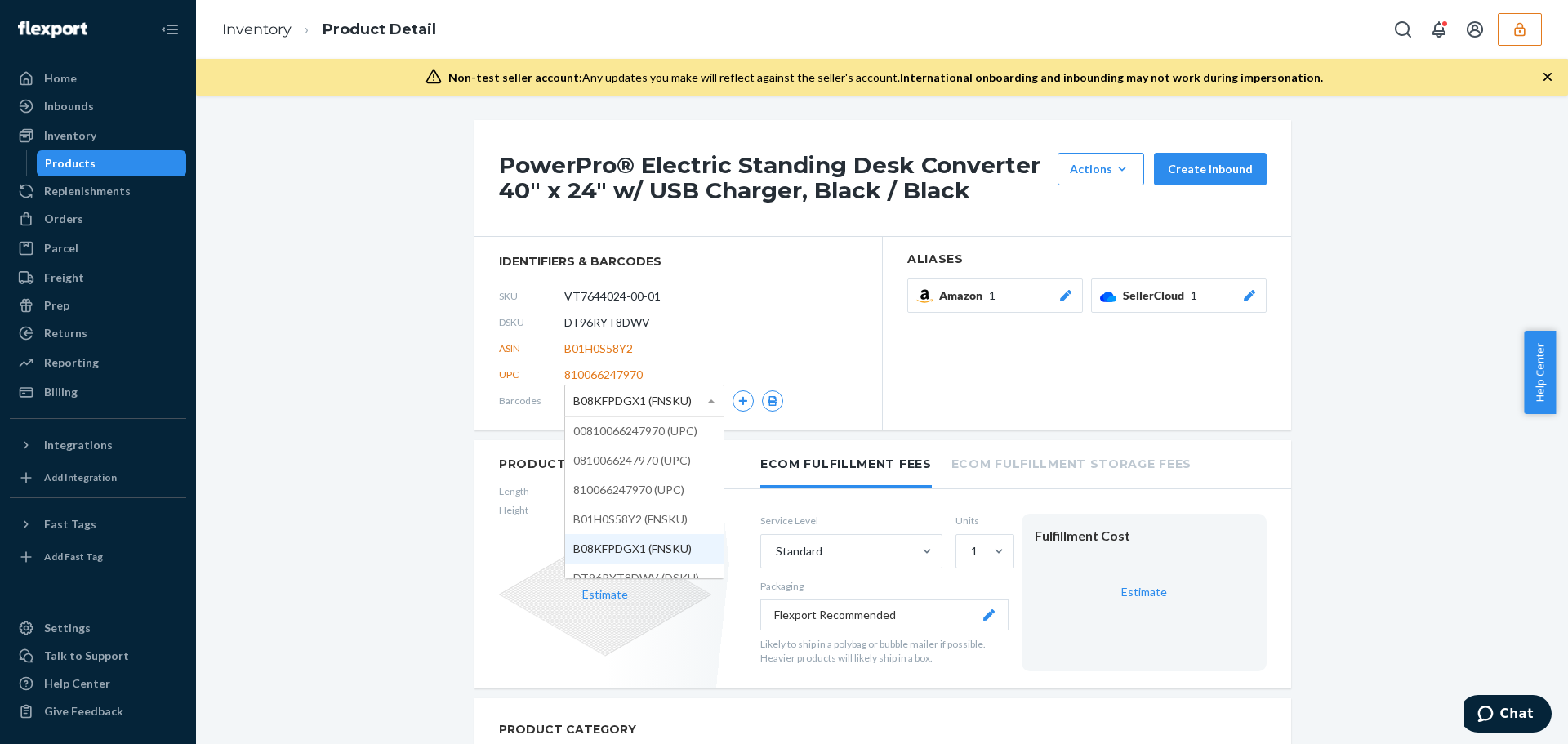
click at [707, 403] on span at bounding box center [711, 401] width 8 height 4
drag, startPoint x: 580, startPoint y: 348, endPoint x: 610, endPoint y: 354, distance: 30.6
click at [610, 354] on span "B01H0S58Y2" at bounding box center [599, 348] width 69 height 16
click at [620, 400] on span "B08KFPDGX1 (FNSKU)" at bounding box center [632, 400] width 118 height 27
click at [605, 350] on span "B01H0S58Y2" at bounding box center [599, 348] width 69 height 16
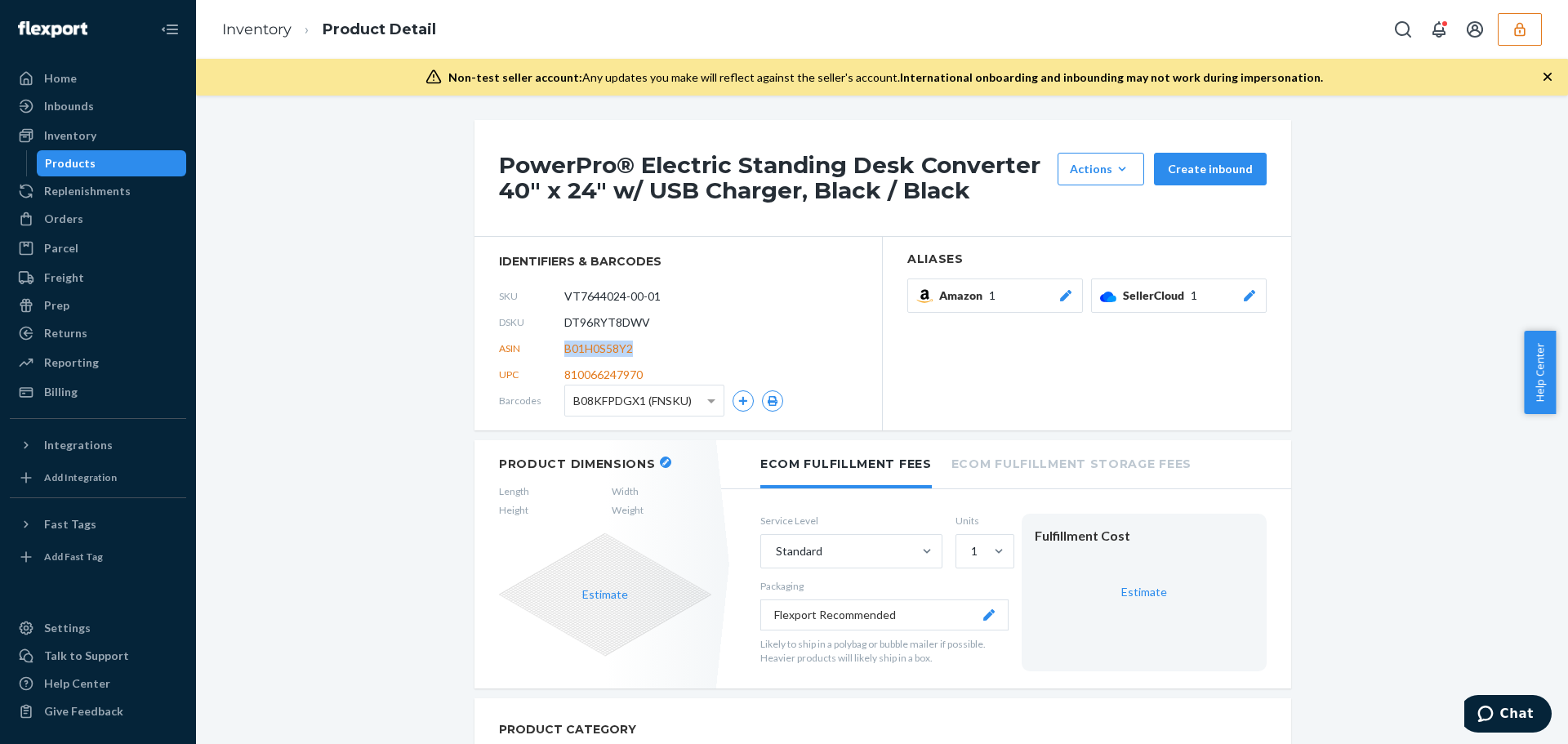
click at [605, 350] on span "B01H0S58Y2" at bounding box center [599, 348] width 69 height 16
copy span "B01H0S58Y2"
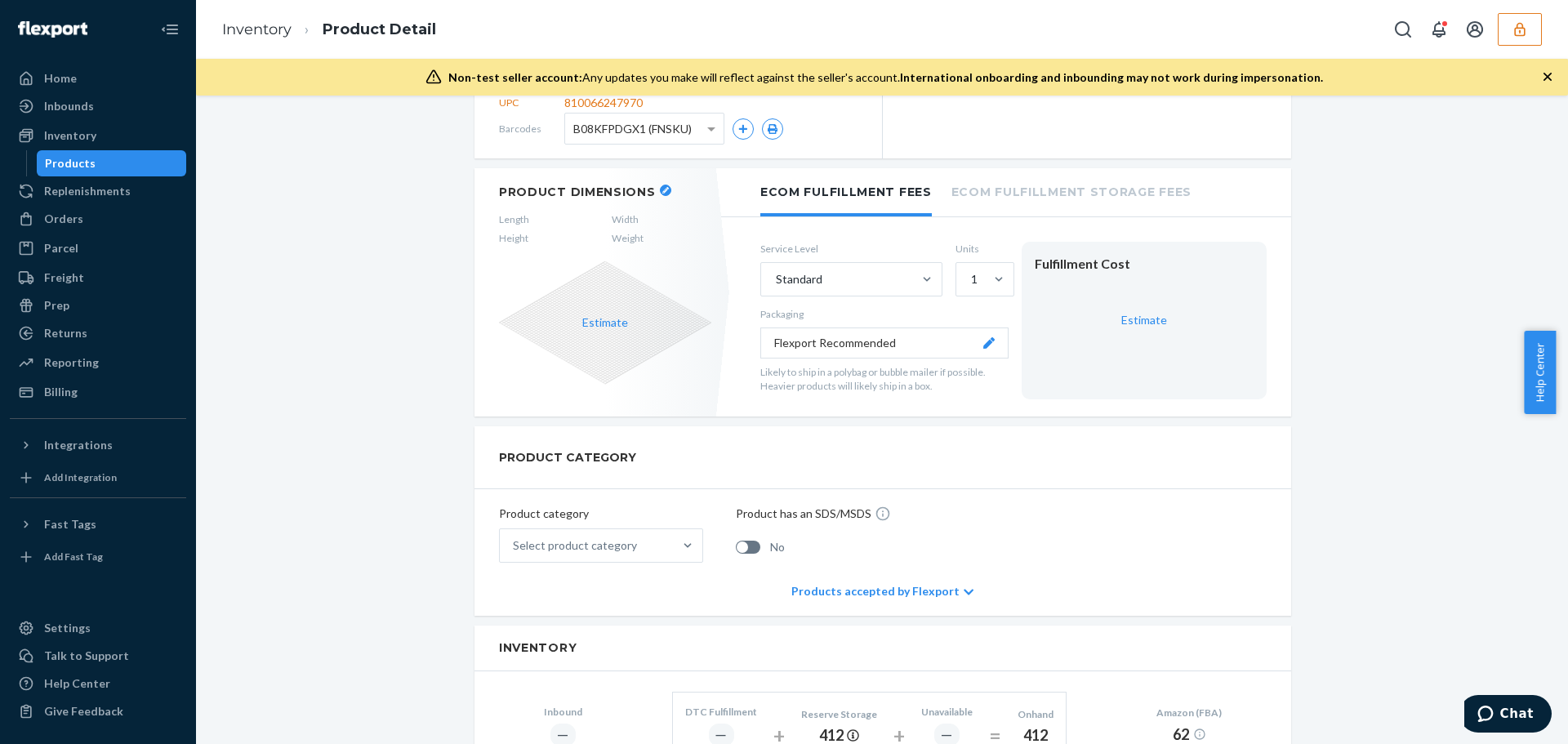
scroll to position [0, 0]
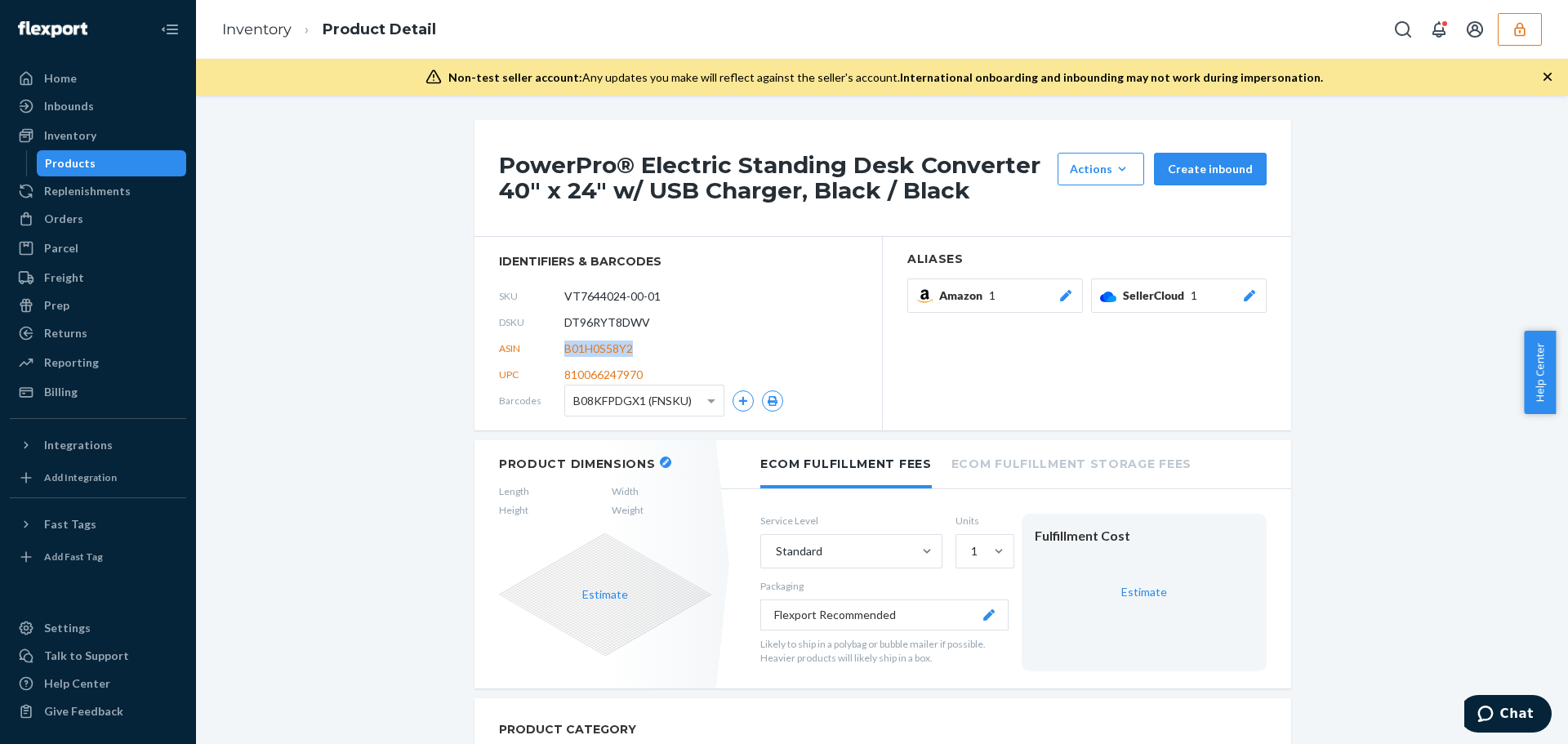
click at [586, 349] on span "B01H0S58Y2" at bounding box center [599, 348] width 69 height 16
click at [622, 404] on span "B08KFPDGX1 (FNSKU)" at bounding box center [632, 400] width 118 height 27
drag, startPoint x: 642, startPoint y: 550, endPoint x: 599, endPoint y: 449, distance: 109.8
drag, startPoint x: 566, startPoint y: 404, endPoint x: 643, endPoint y: 404, distance: 77.0
click at [643, 404] on div "B08KFPDGX1 (FNSKU)" at bounding box center [634, 400] width 138 height 30
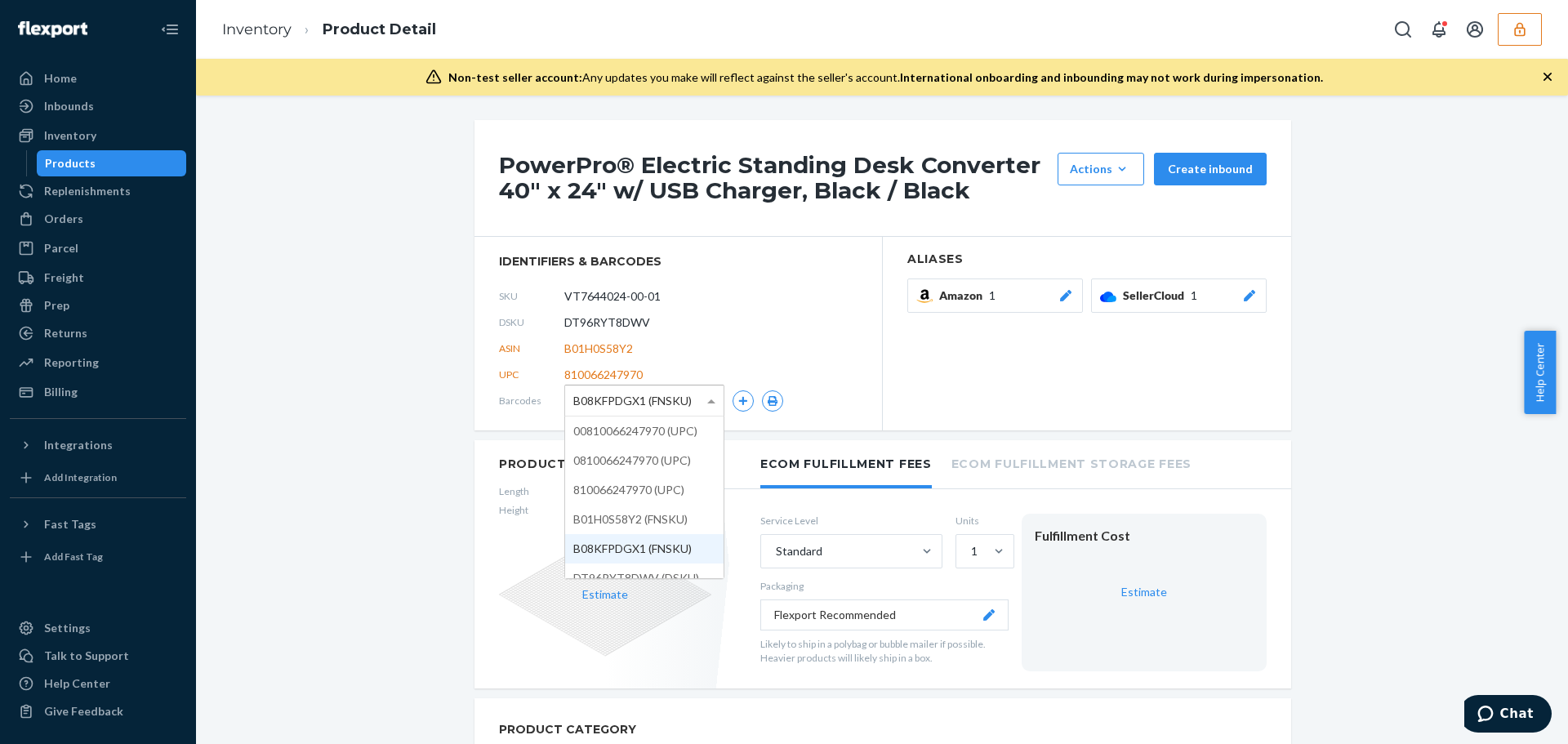
click at [632, 401] on span "B08KFPDGX1 (FNSKU)" at bounding box center [632, 400] width 118 height 27
drag, startPoint x: 571, startPoint y: 400, endPoint x: 585, endPoint y: 400, distance: 14.0
click at [585, 400] on span "B08KFPDGX1 (FNSKU)" at bounding box center [632, 400] width 118 height 27
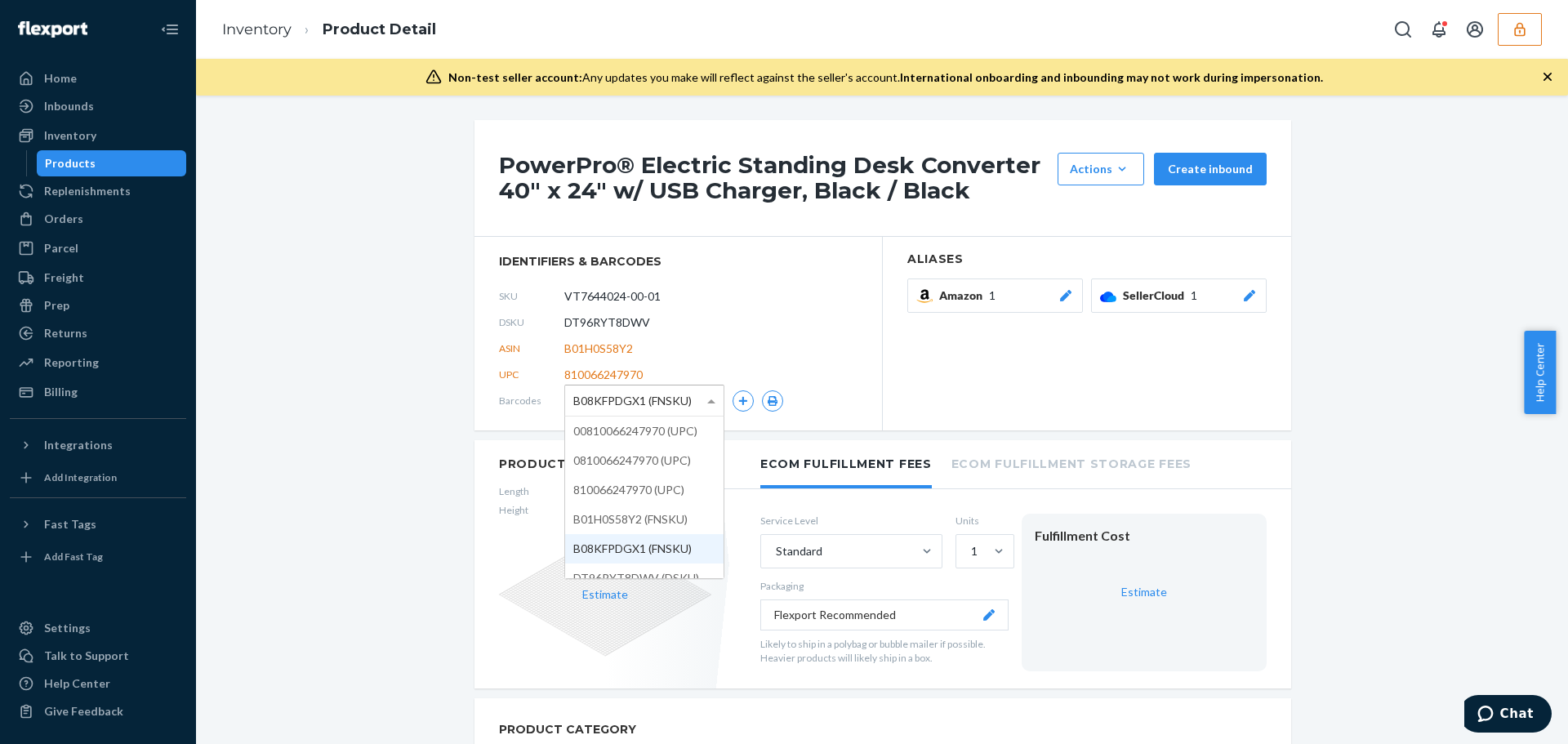
click at [585, 400] on span "B08KFPDGX1 (FNSKU)" at bounding box center [632, 400] width 118 height 27
click at [607, 298] on input "VT7644024-00-01" at bounding box center [636, 296] width 127 height 31
click at [591, 345] on span "B01H0S58Y2" at bounding box center [599, 348] width 69 height 16
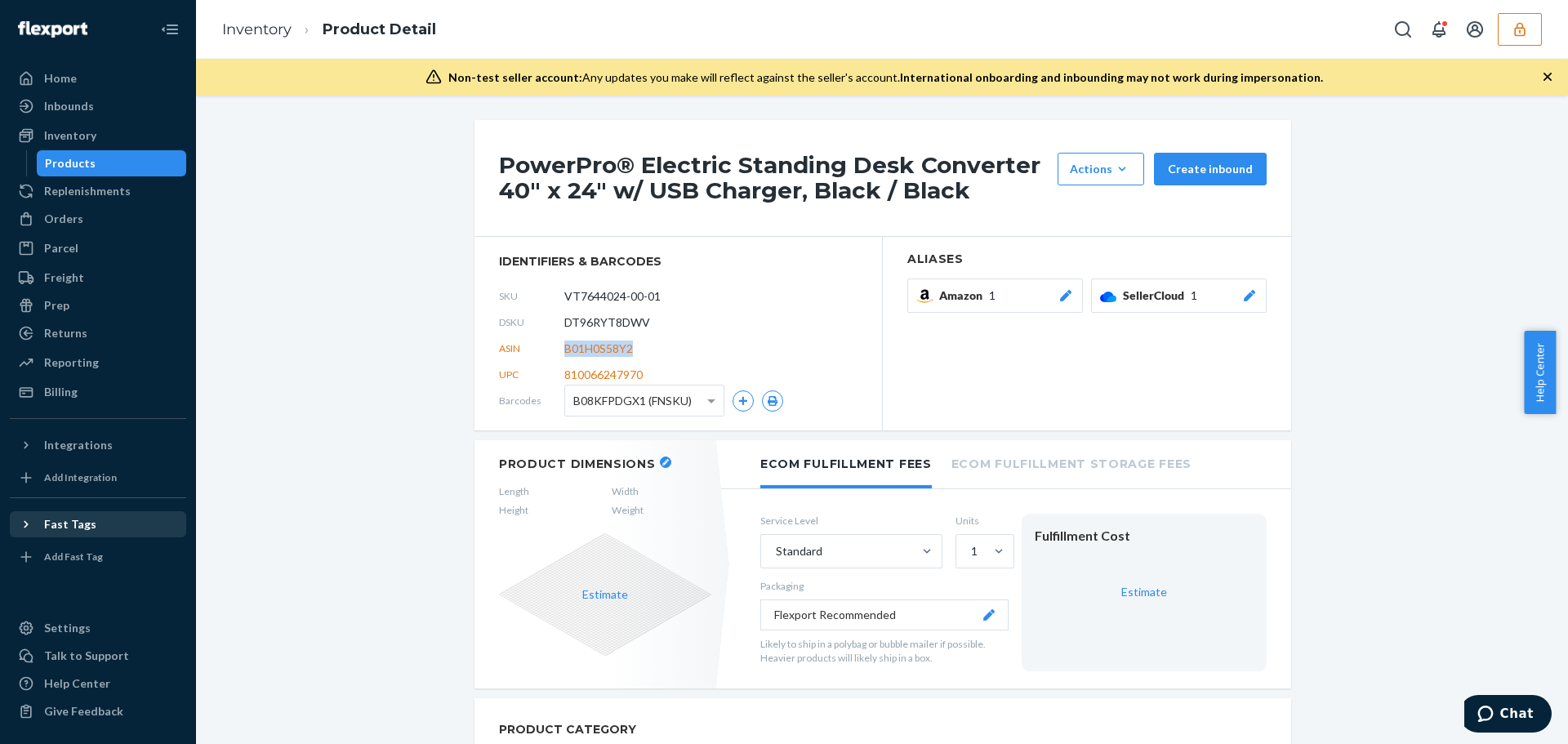
copy span "B01H0S58Y2"
click at [770, 359] on div "ASIN B01H0S58Y2" at bounding box center [679, 349] width 359 height 26
click at [94, 191] on div "Replenishments" at bounding box center [88, 191] width 87 height 16
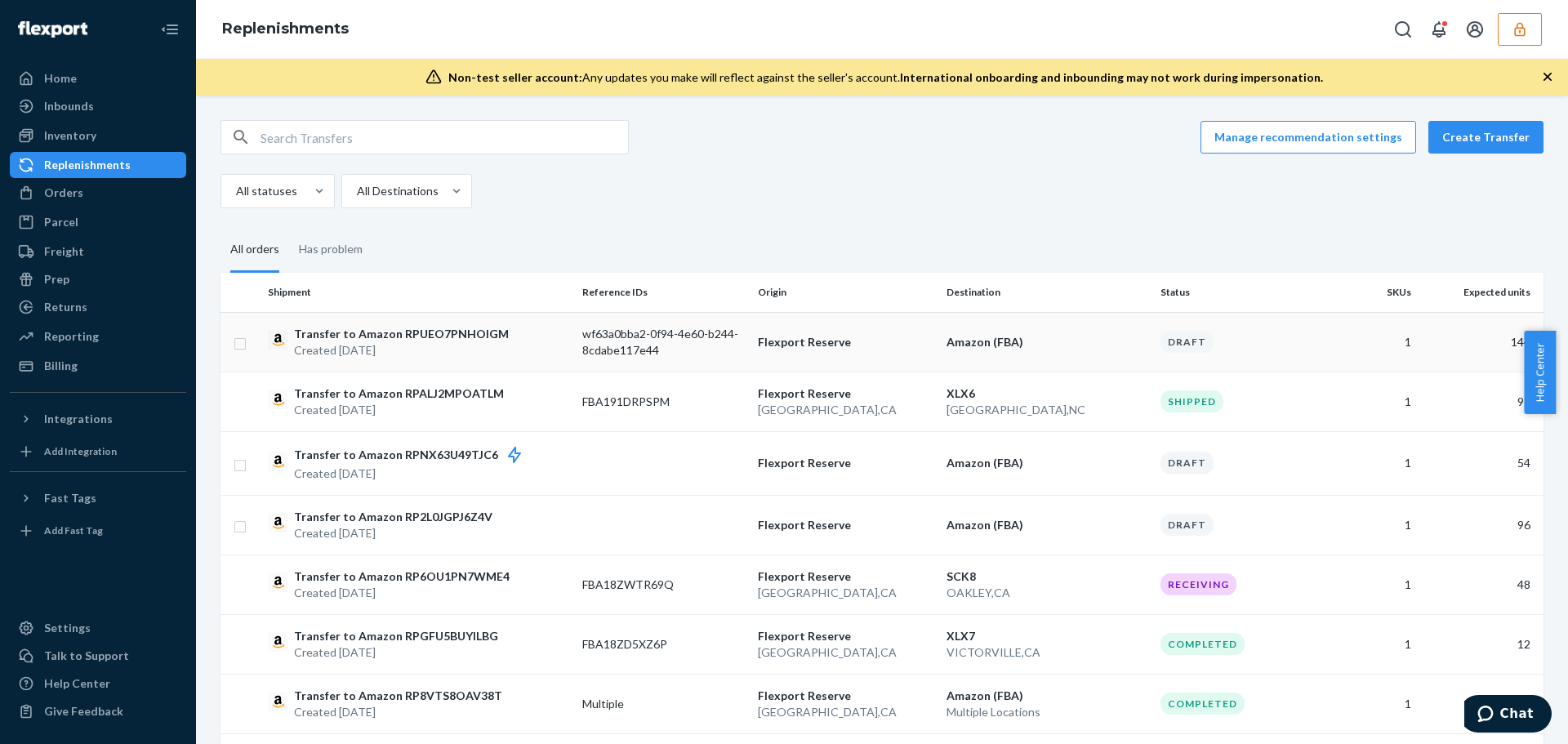
click at [367, 350] on p "Created [DATE]" at bounding box center [402, 350] width 215 height 16
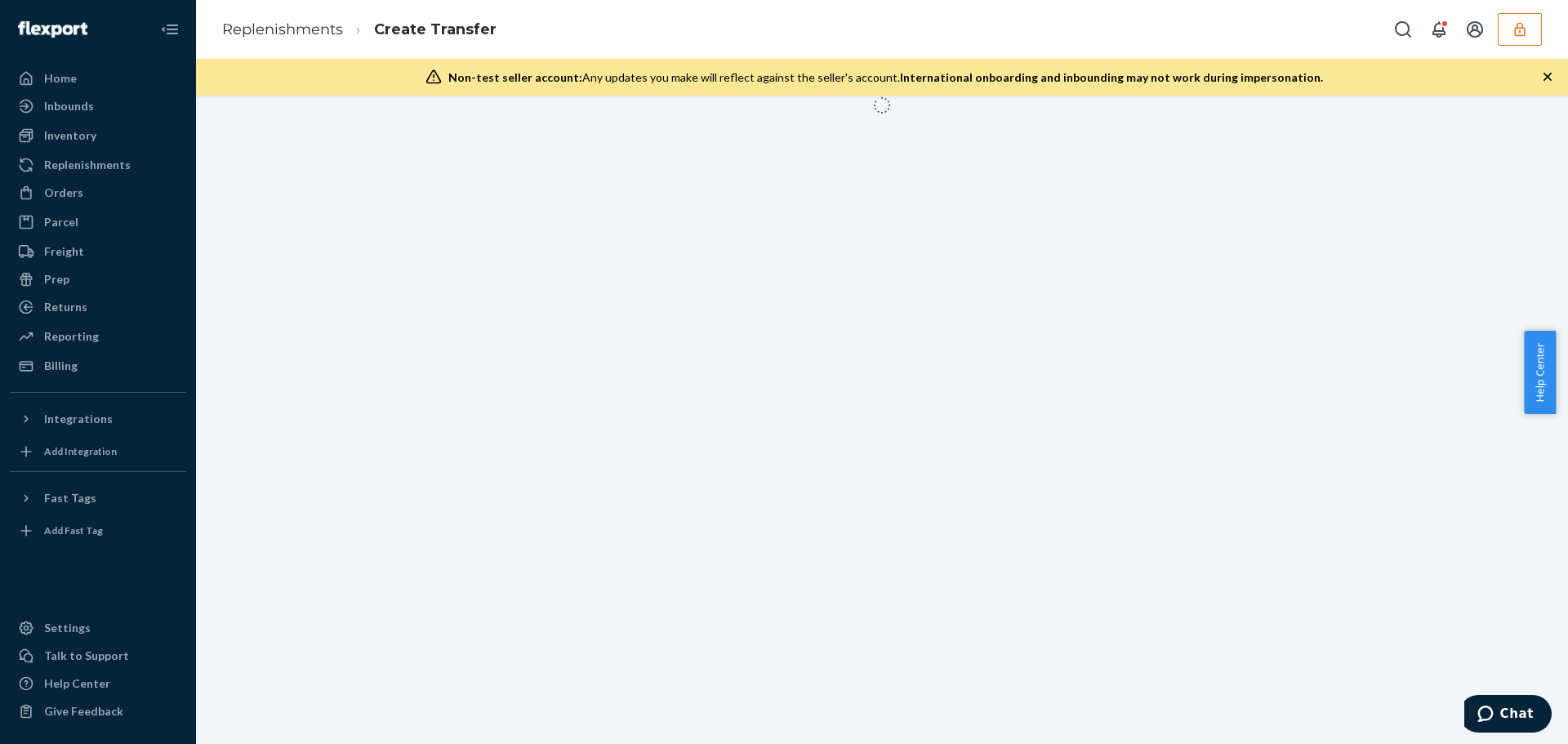
click at [283, 40] on li "Replenishments" at bounding box center [282, 30] width 121 height 21
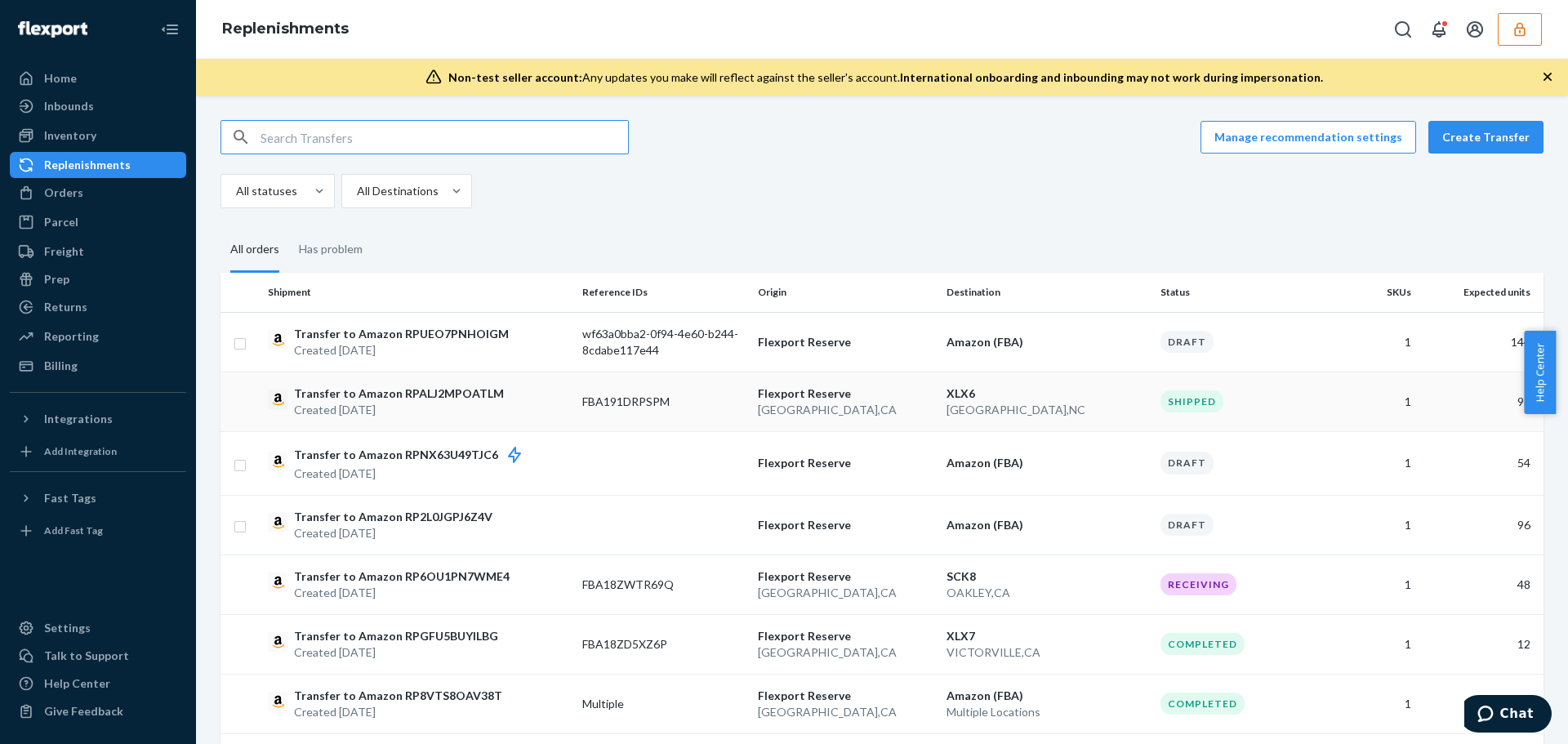
click at [494, 380] on td "Transfer to Amazon RPALJ2MPOATLM Created Sep 15, 2025" at bounding box center [418, 401] width 314 height 59
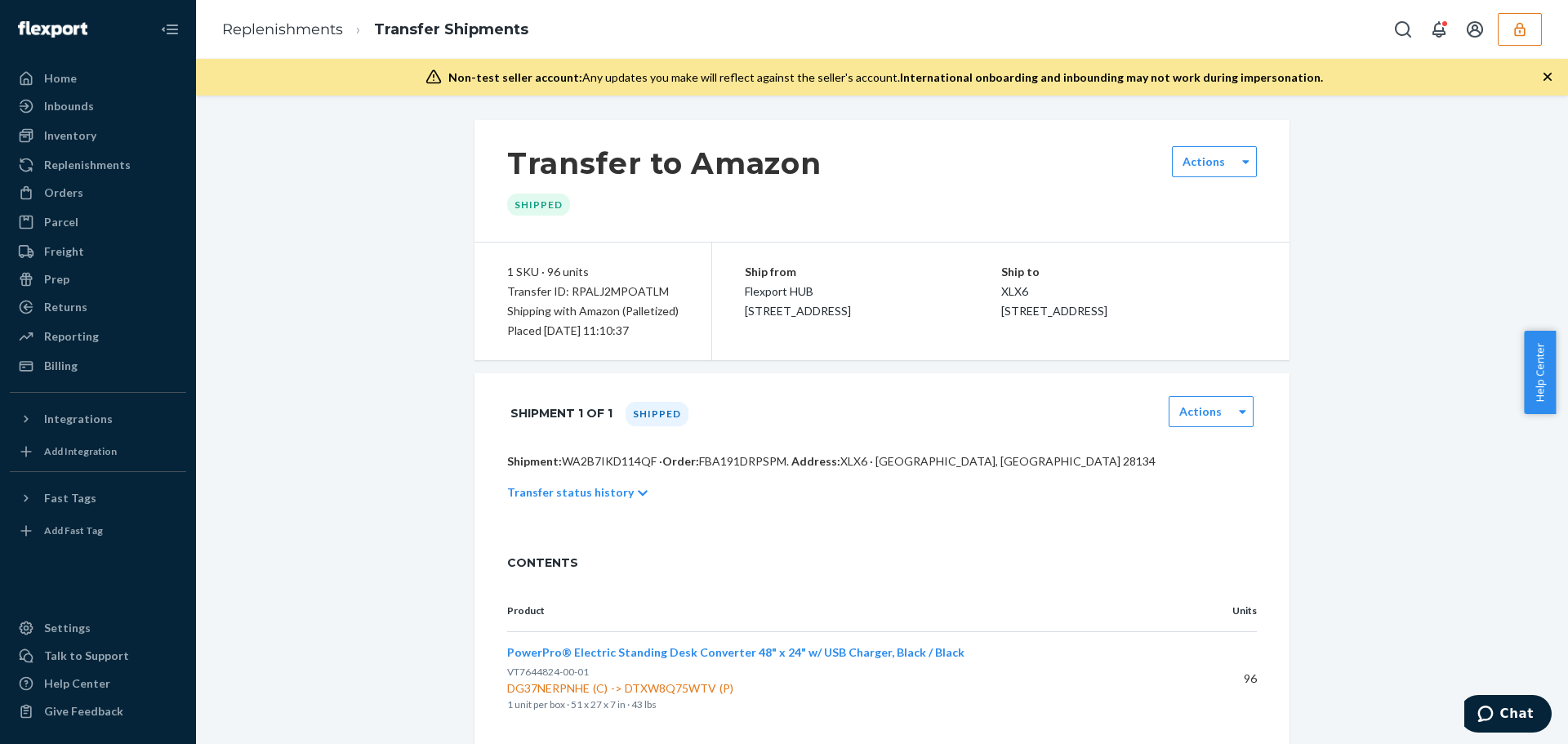
click at [1511, 24] on button "button" at bounding box center [1520, 29] width 44 height 33
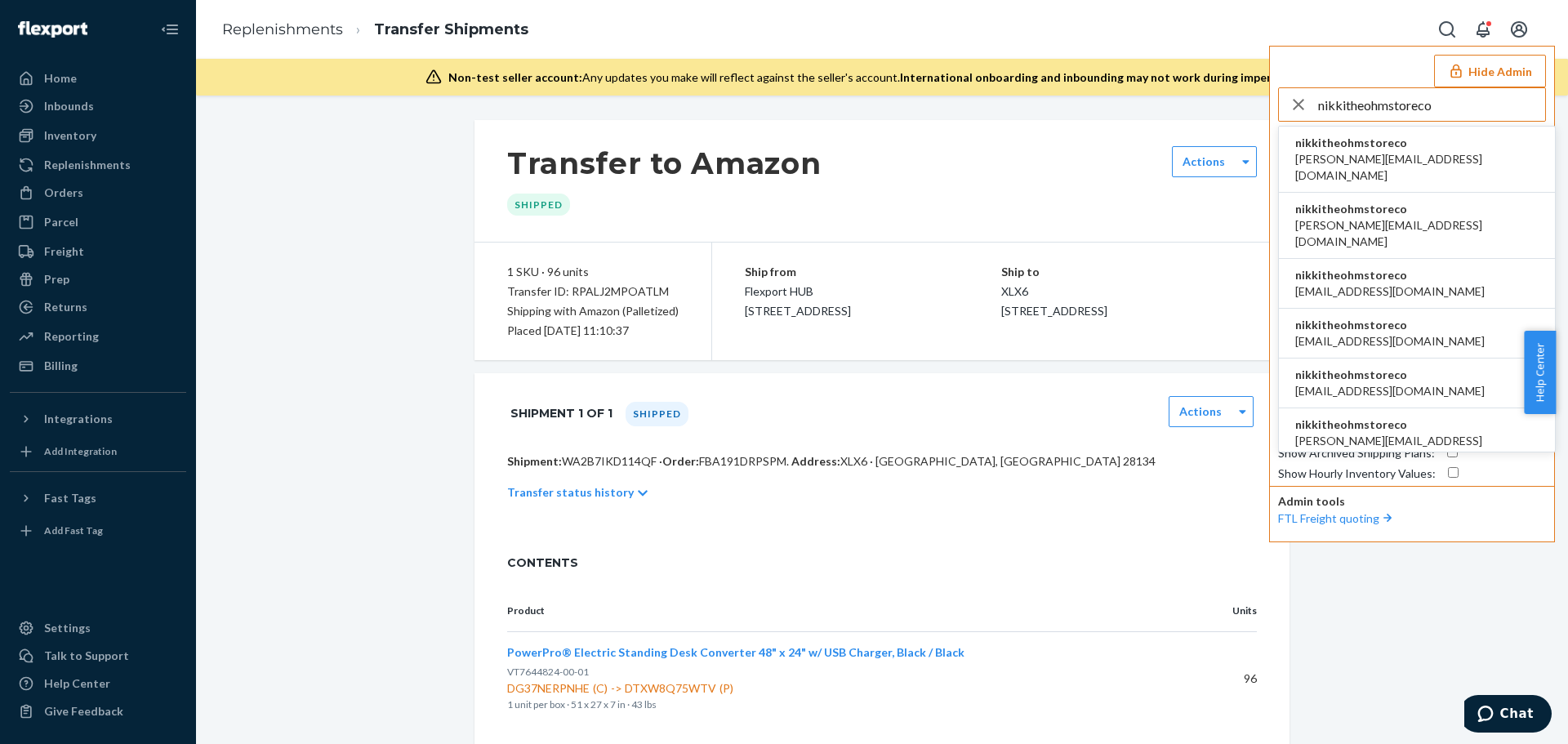
type input "nikkitheohmstoreco"
click at [1373, 147] on span "nikkitheohmstoreco" at bounding box center [1417, 143] width 244 height 16
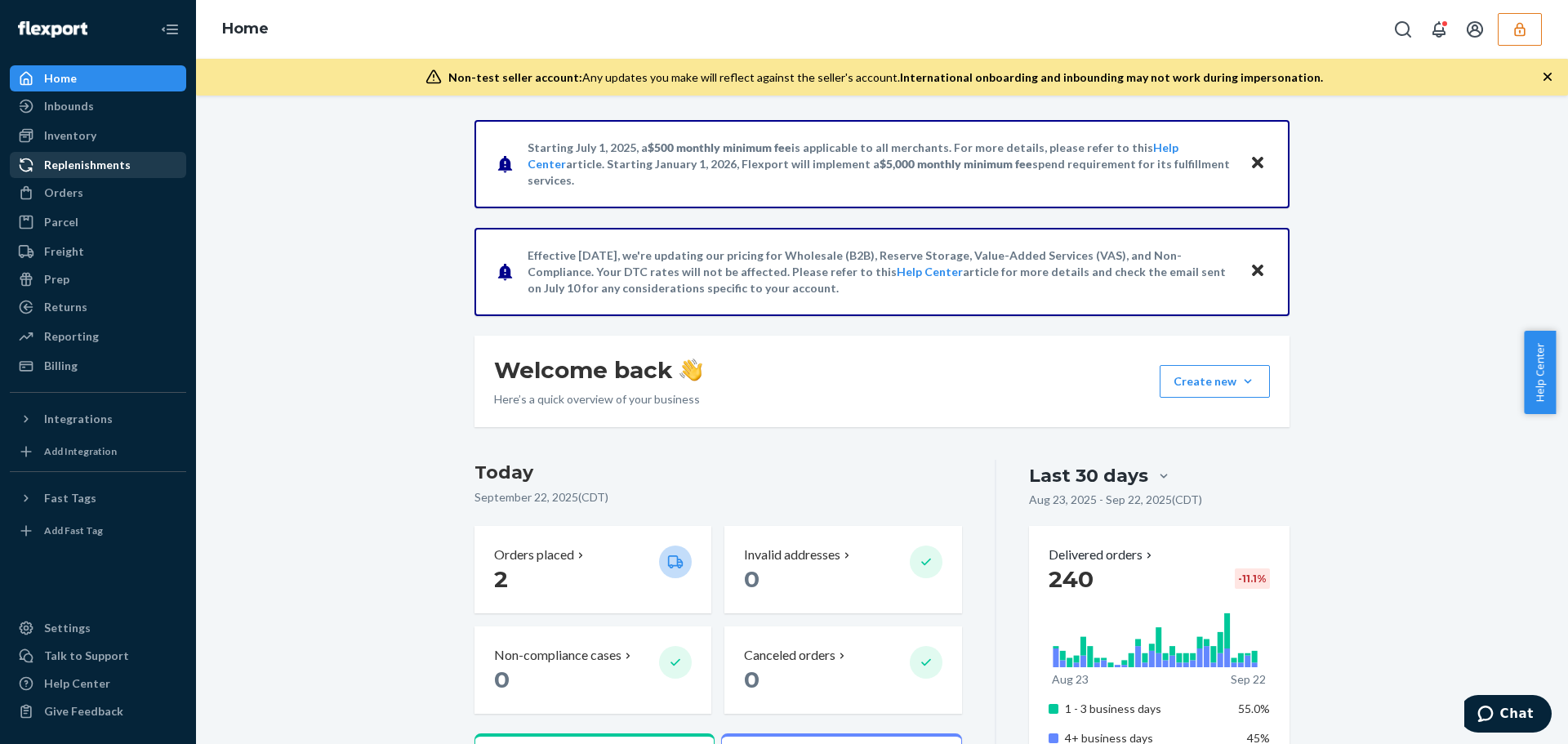
click at [89, 161] on div "Replenishments" at bounding box center [88, 164] width 87 height 16
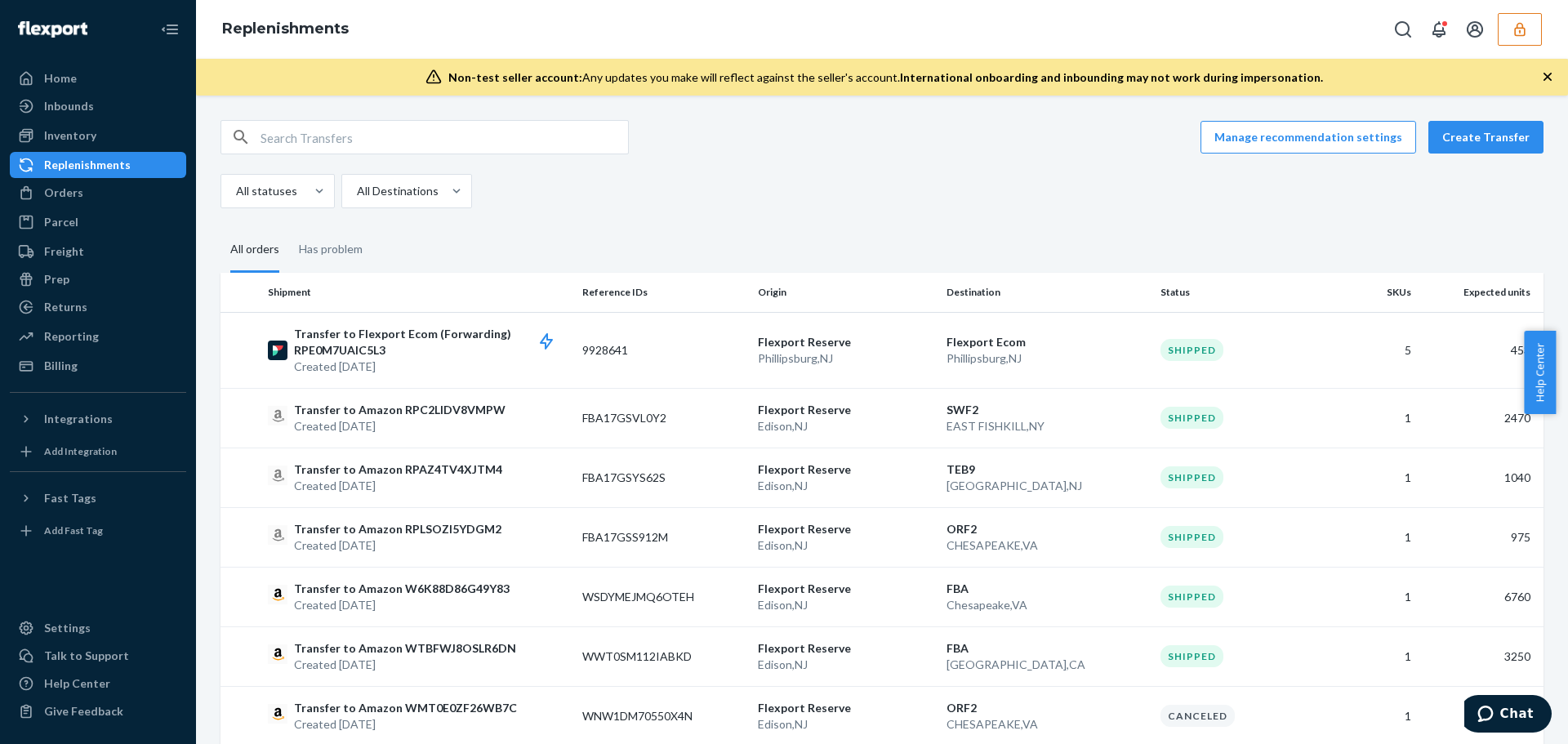
click at [601, 191] on div "All statuses All Destinations" at bounding box center [876, 191] width 1311 height 34
click at [494, 352] on p "Transfer to Flexport Ecom (Forwarding) RPE0M7UAIC5L3" at bounding box center [432, 342] width 276 height 33
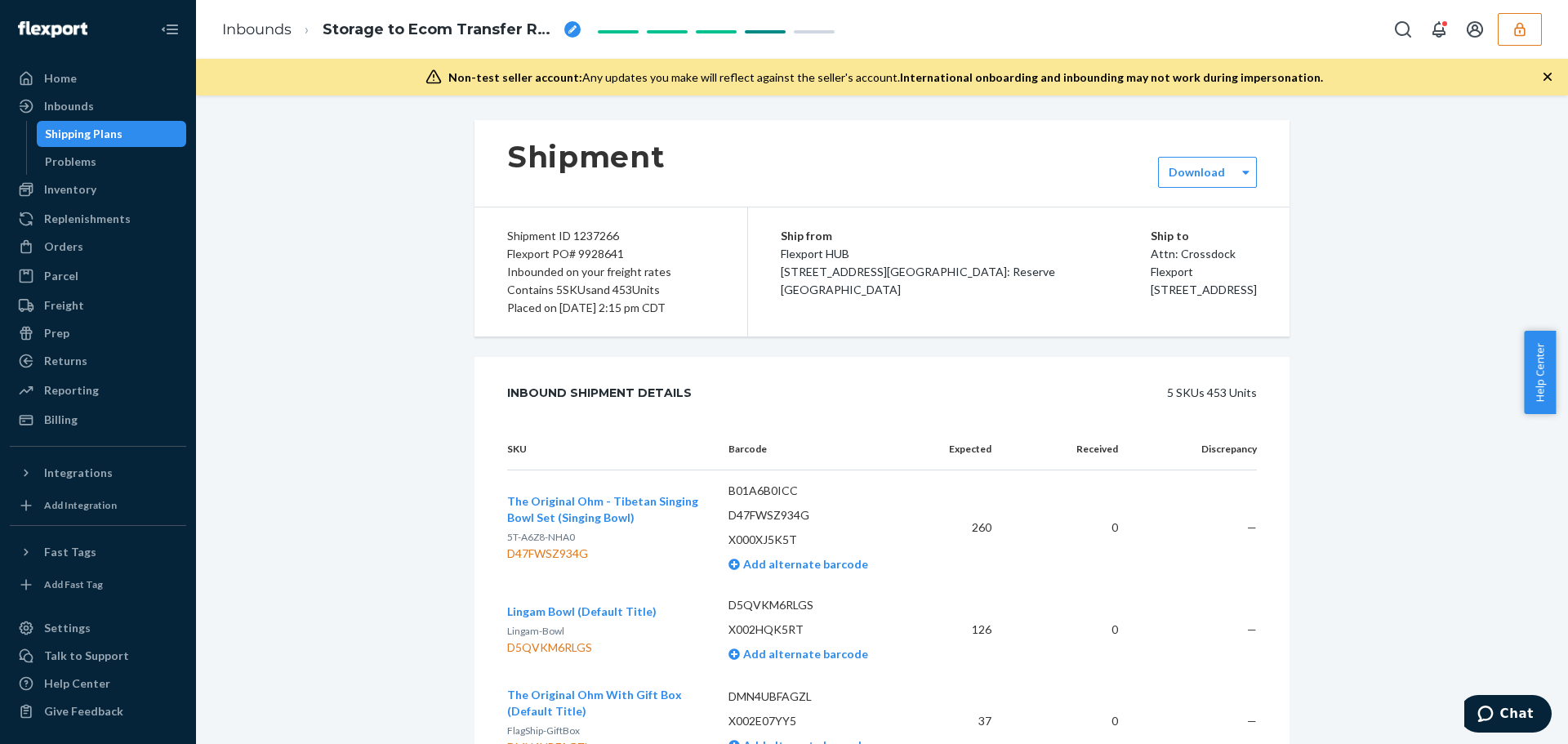
click at [340, 415] on div "Shipment Download Shipment ID 1237266 Flexport PO# 9928641 Inbounded on your fr…" at bounding box center [883, 571] width 1348 height 903
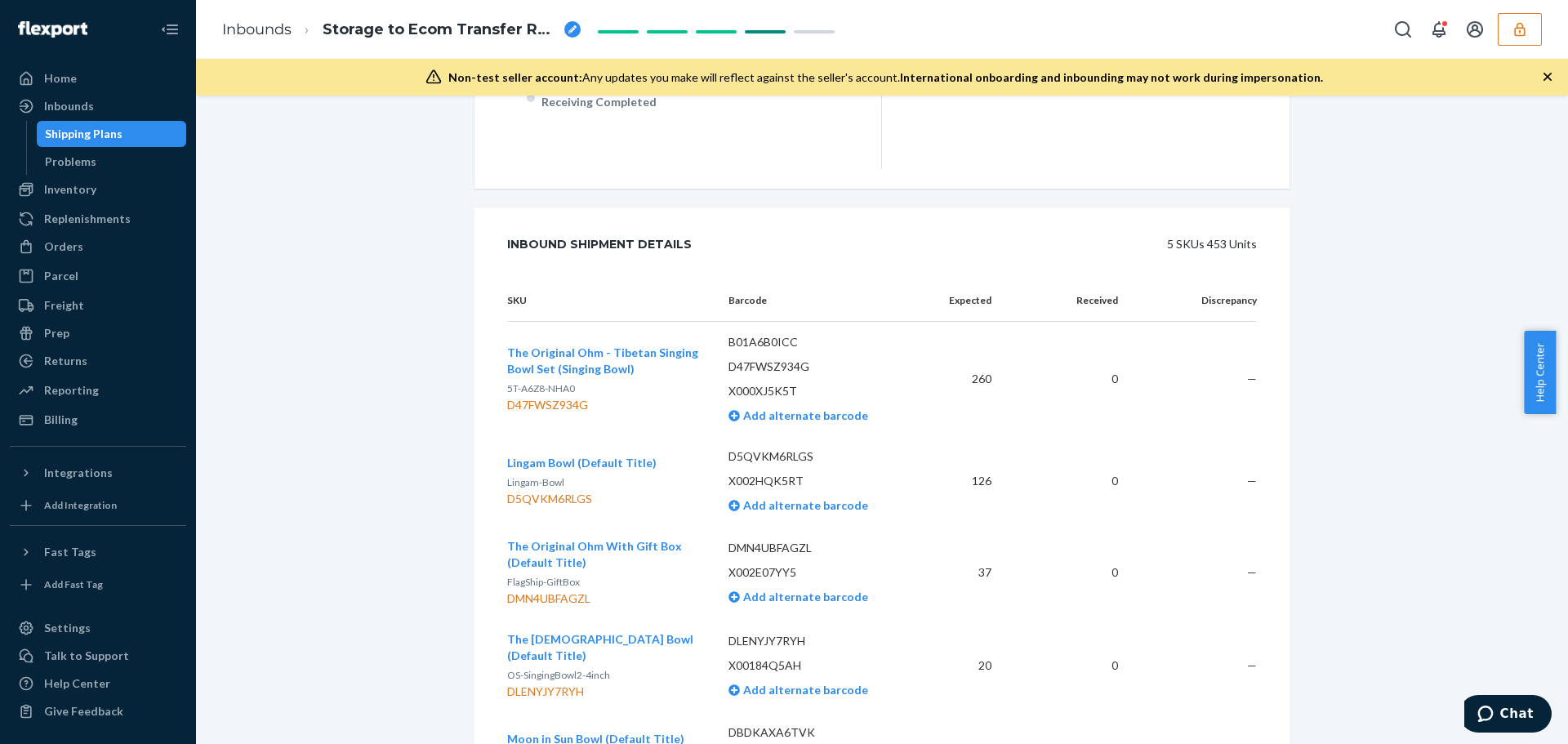
scroll to position [699, 0]
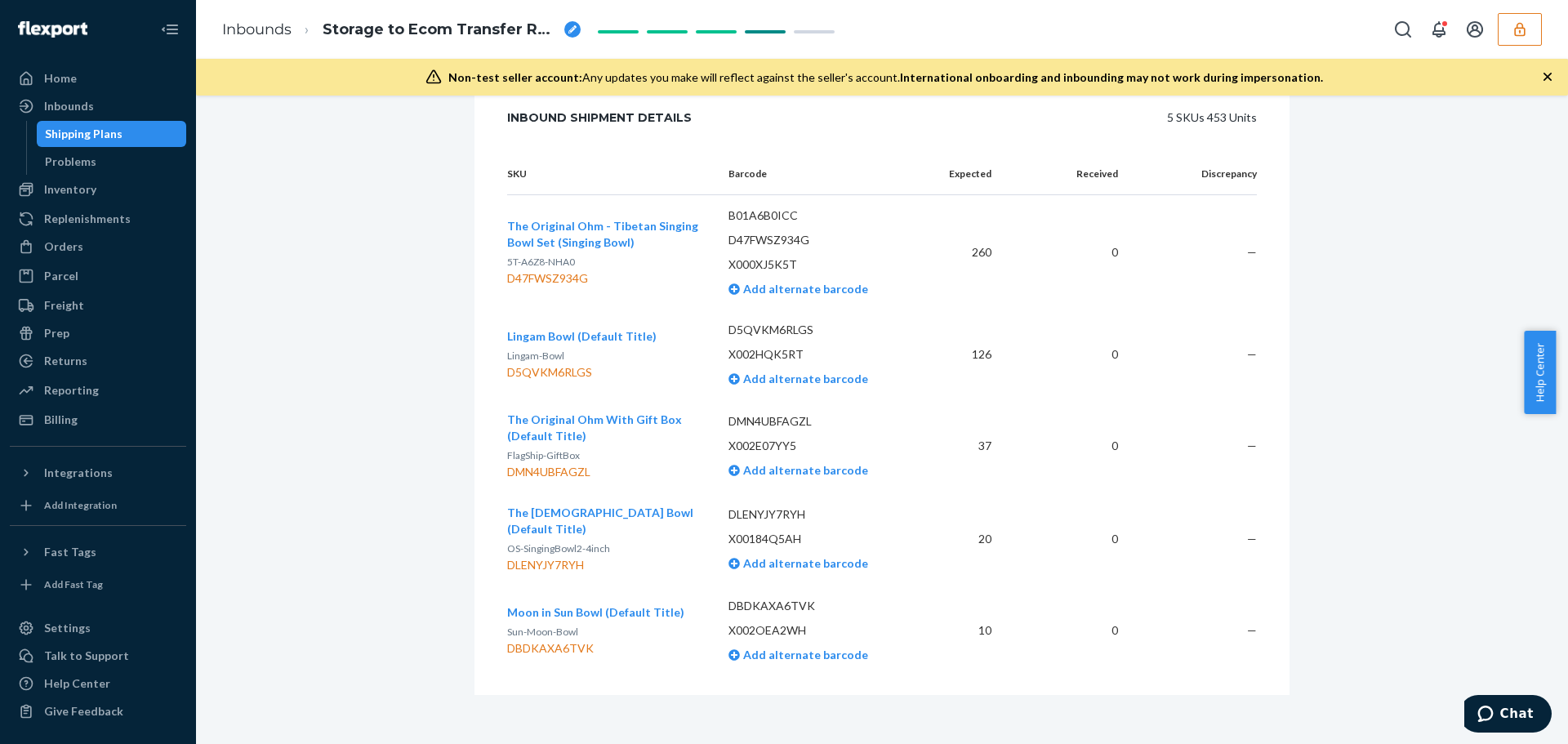
click at [379, 398] on div "Shipment Forwarding Download Shipment ID 1237266 Flexport PO# 9928641 Inbounded…" at bounding box center [883, 84] width 1348 height 1326
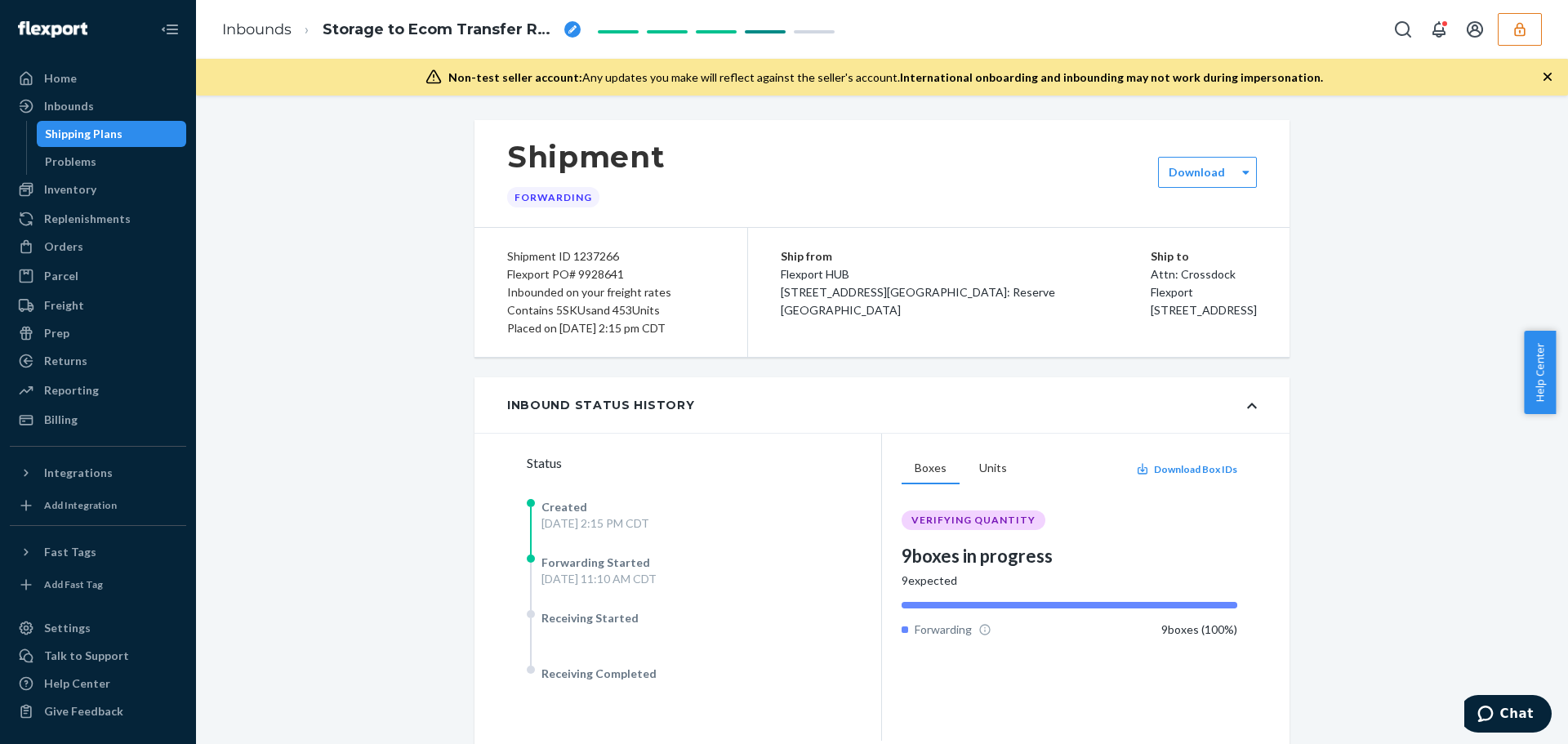
scroll to position [163, 0]
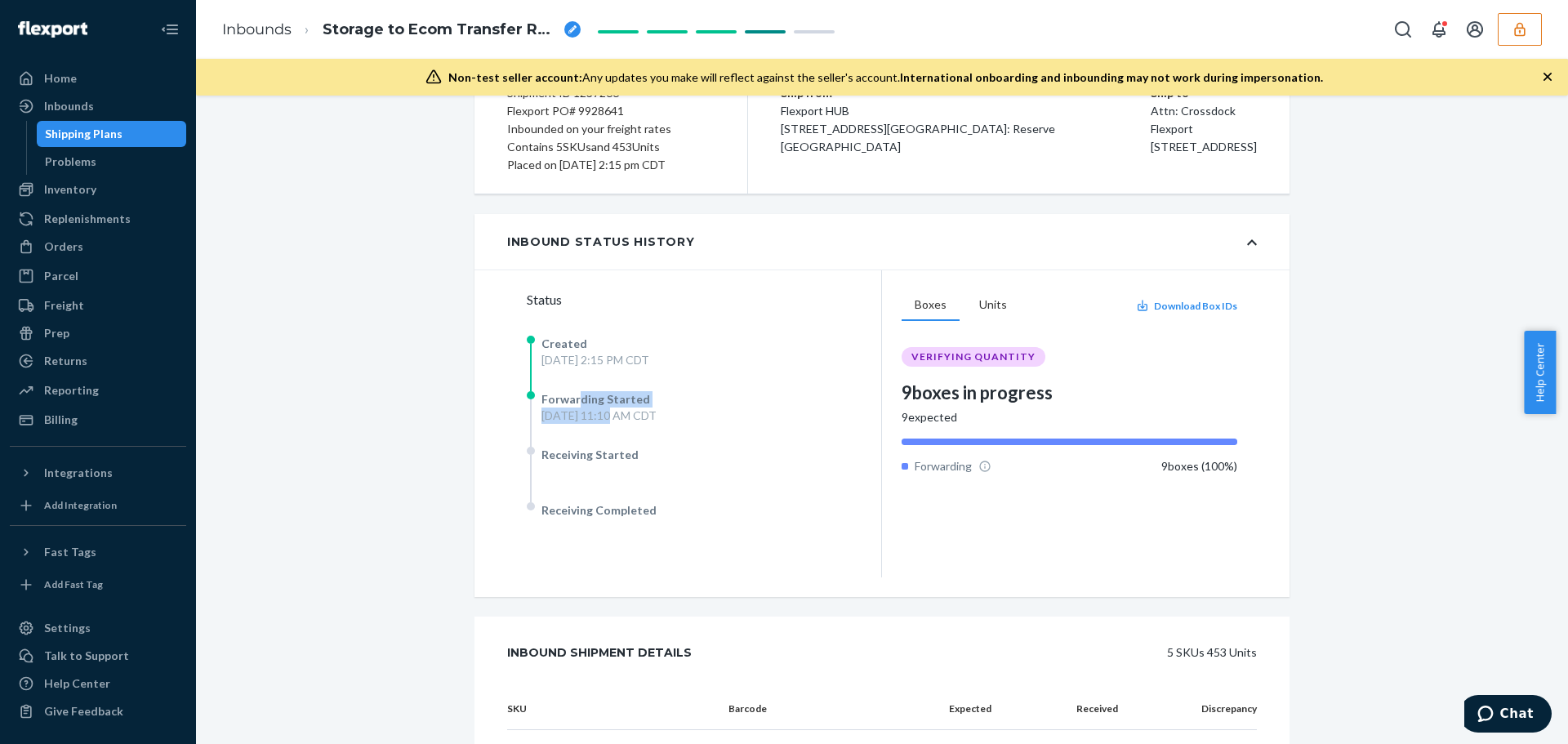
drag, startPoint x: 575, startPoint y: 406, endPoint x: 591, endPoint y: 416, distance: 18.9
click at [591, 416] on div "Forwarding Started Sat, Sep 13 at 11:10 AM CDT" at bounding box center [599, 407] width 115 height 33
click at [575, 418] on div "Sat, Sep 13 at 11:10 AM CDT" at bounding box center [599, 415] width 115 height 16
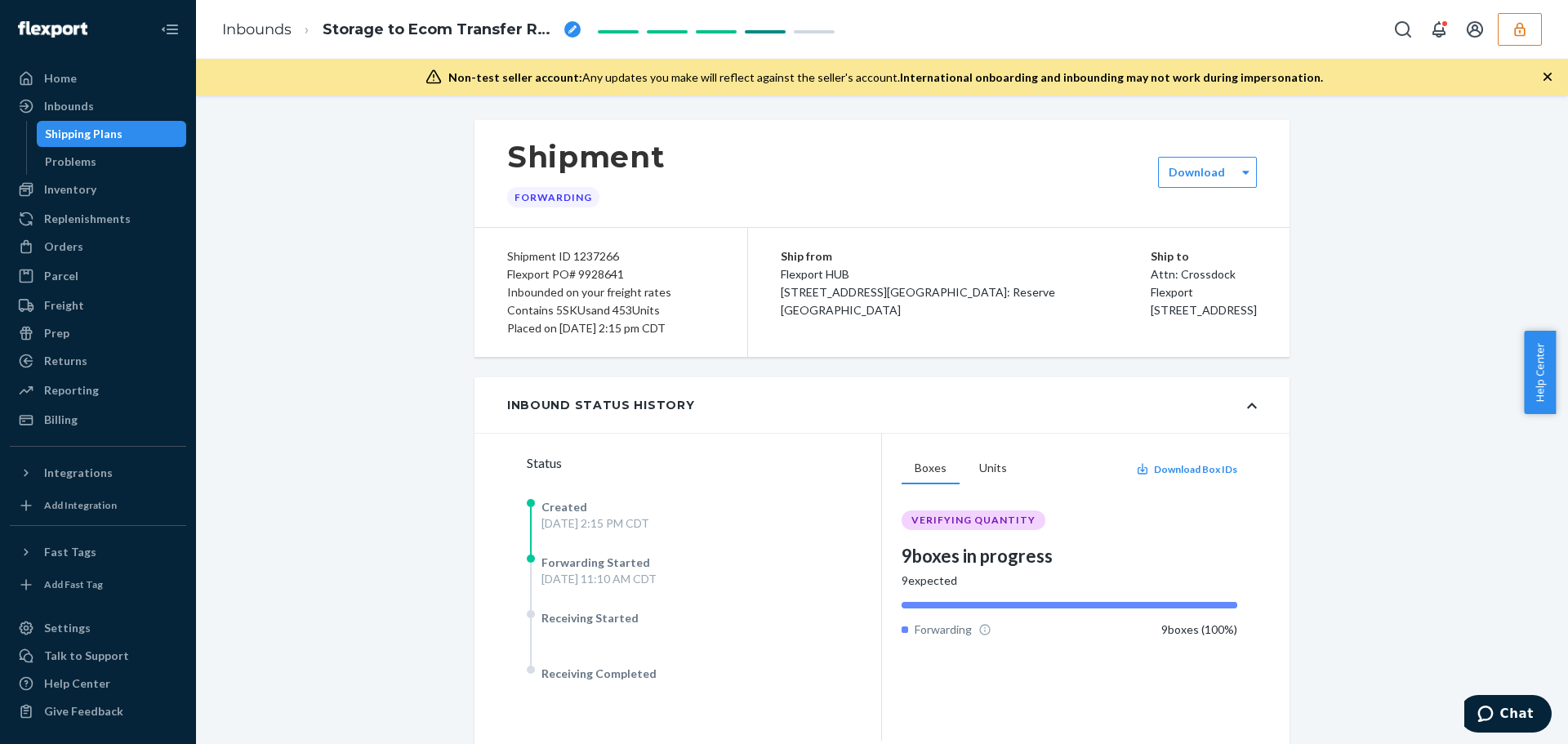
click at [1531, 28] on button "button" at bounding box center [1520, 29] width 44 height 33
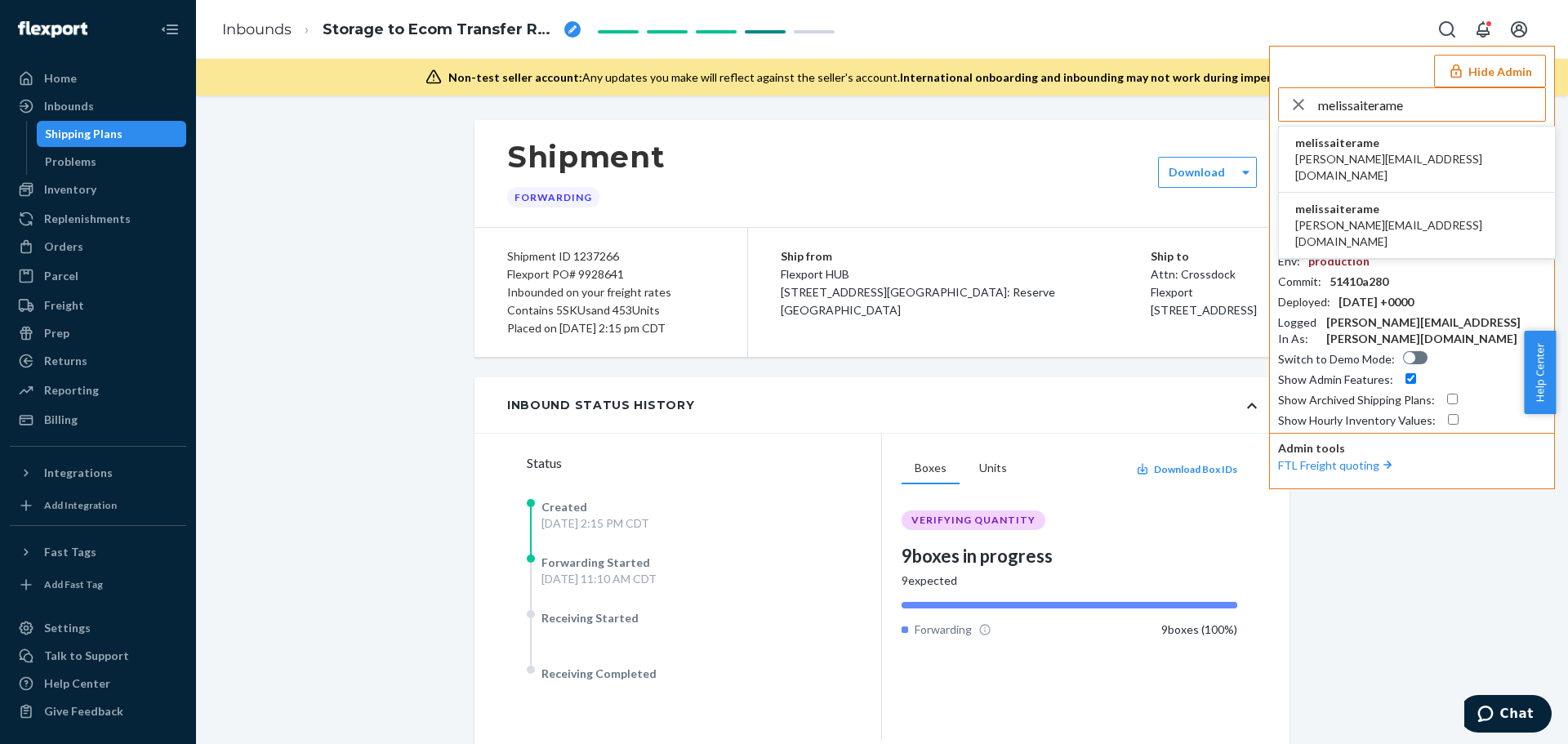
type input "melissaiterame"
click at [1341, 160] on span "[PERSON_NAME][EMAIL_ADDRESS][DOMAIN_NAME]" at bounding box center [1417, 167] width 244 height 33
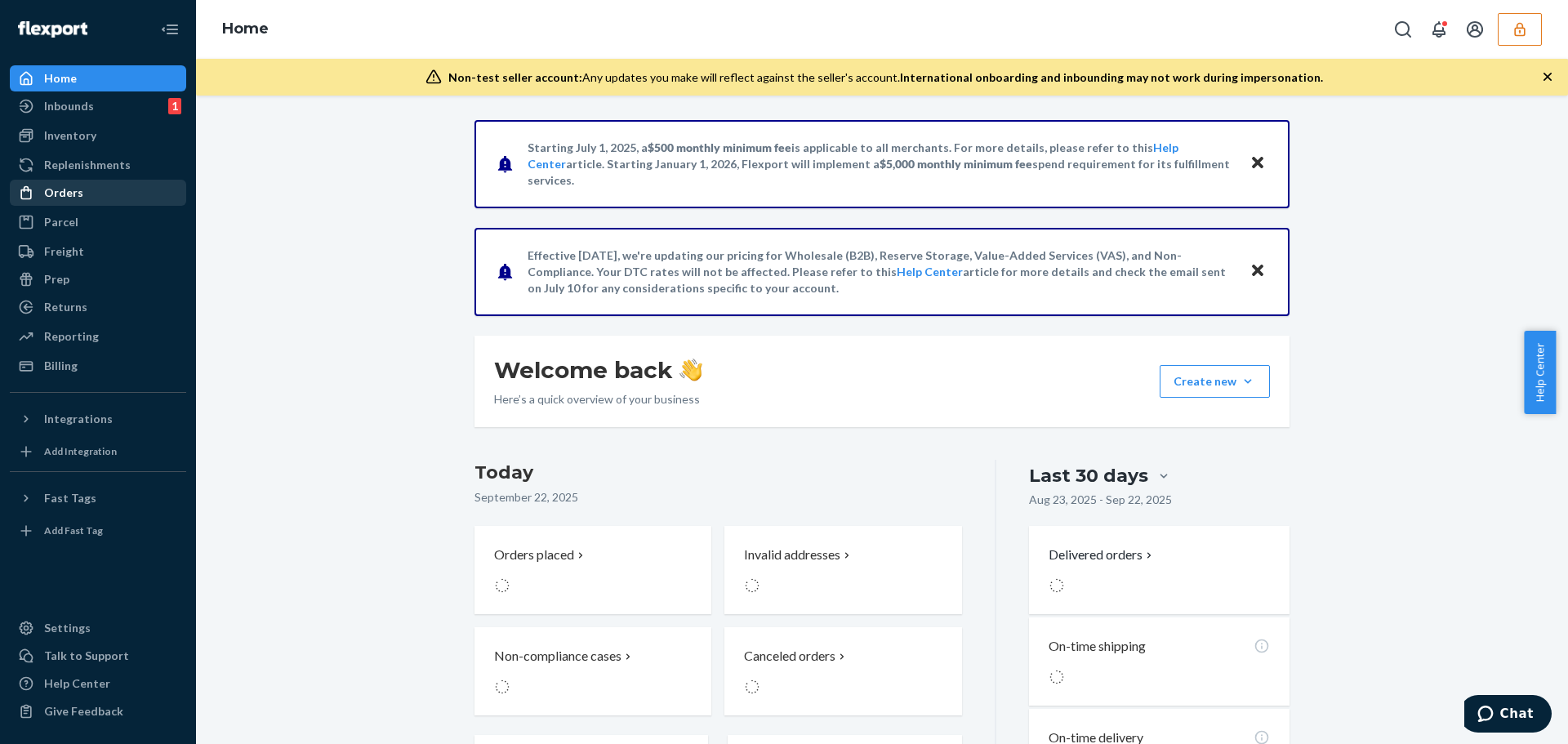
click at [91, 194] on div "Orders" at bounding box center [97, 193] width 173 height 23
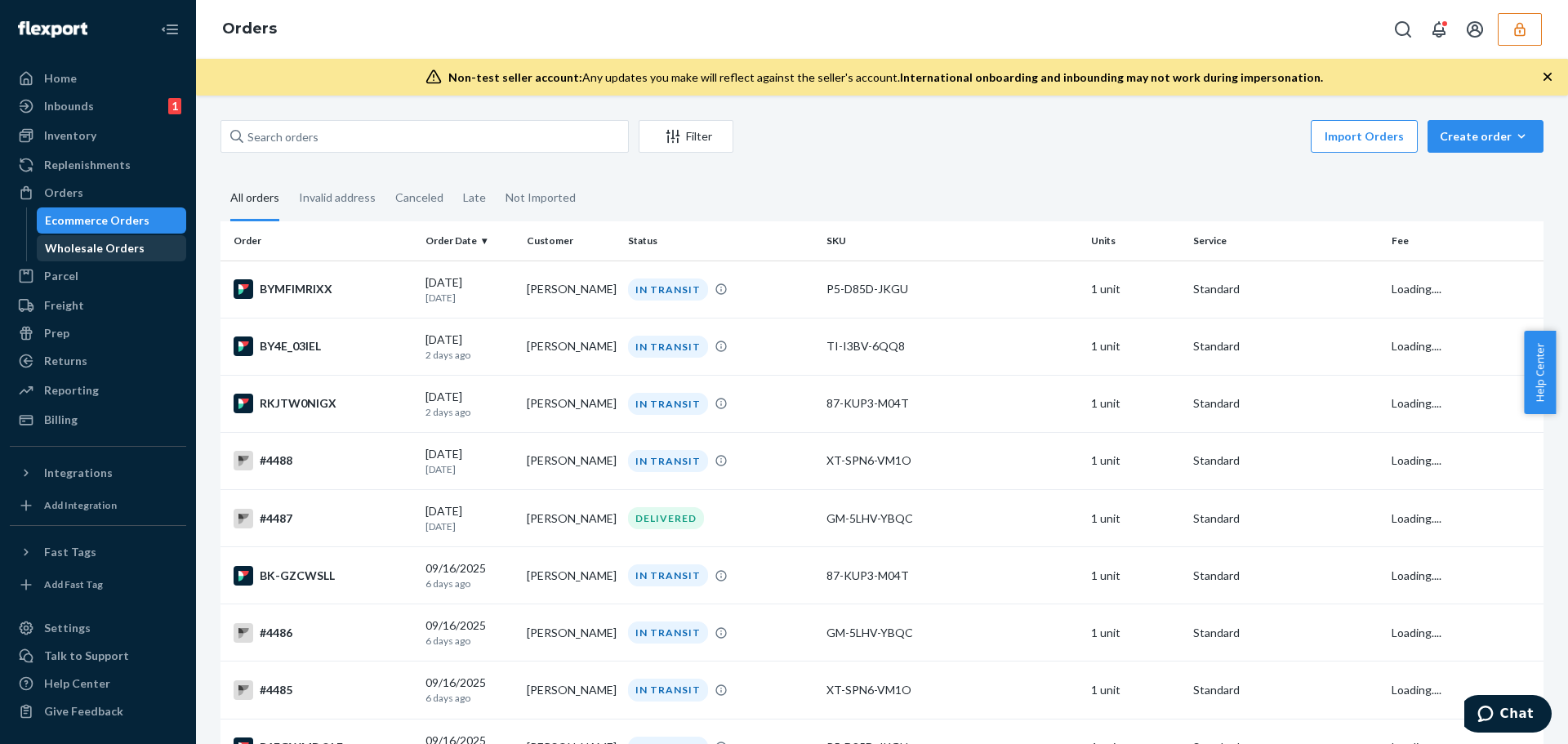
click at [85, 254] on div "Wholesale Orders" at bounding box center [95, 247] width 100 height 16
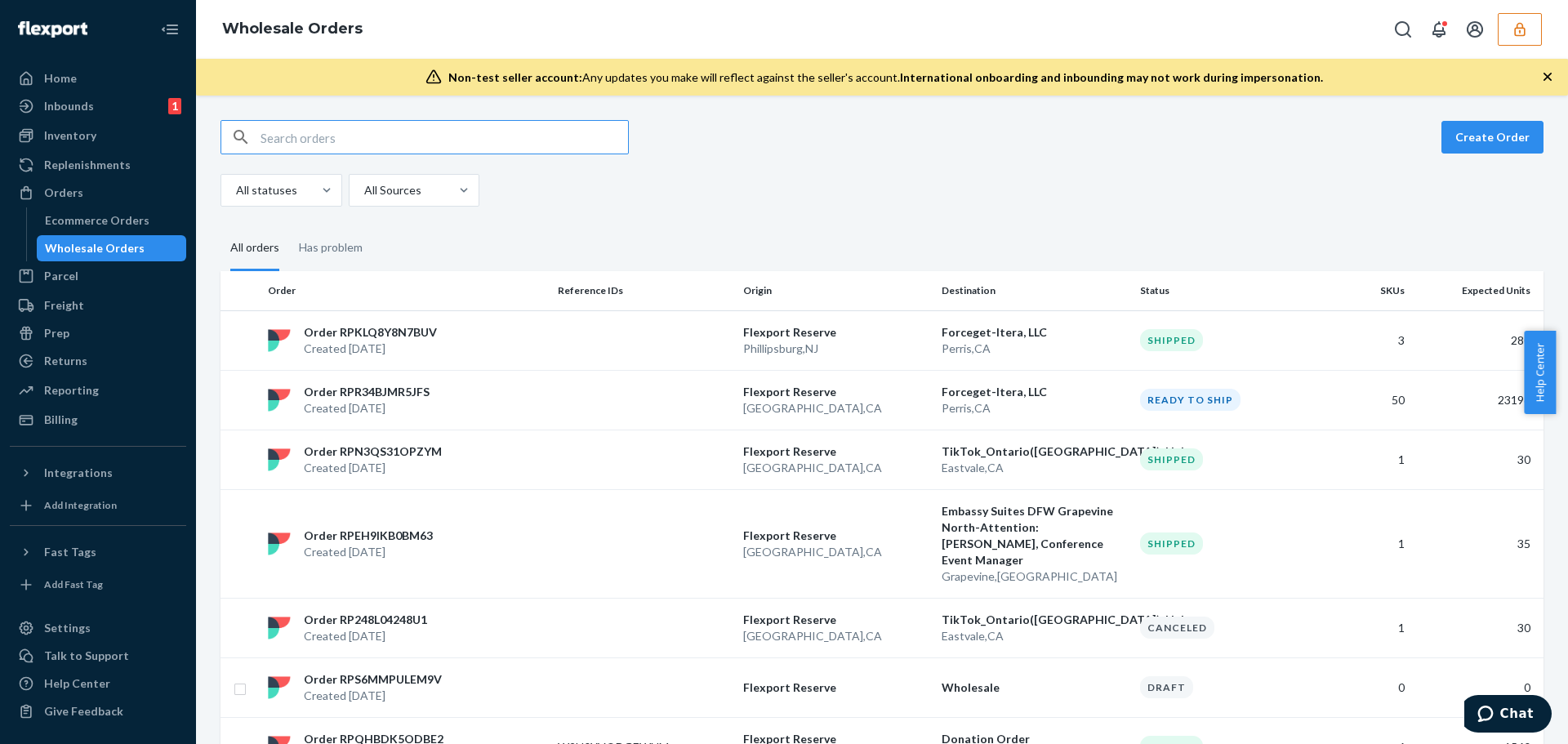
click at [300, 140] on input "text" at bounding box center [444, 137] width 367 height 33
type input "melissaiterame"
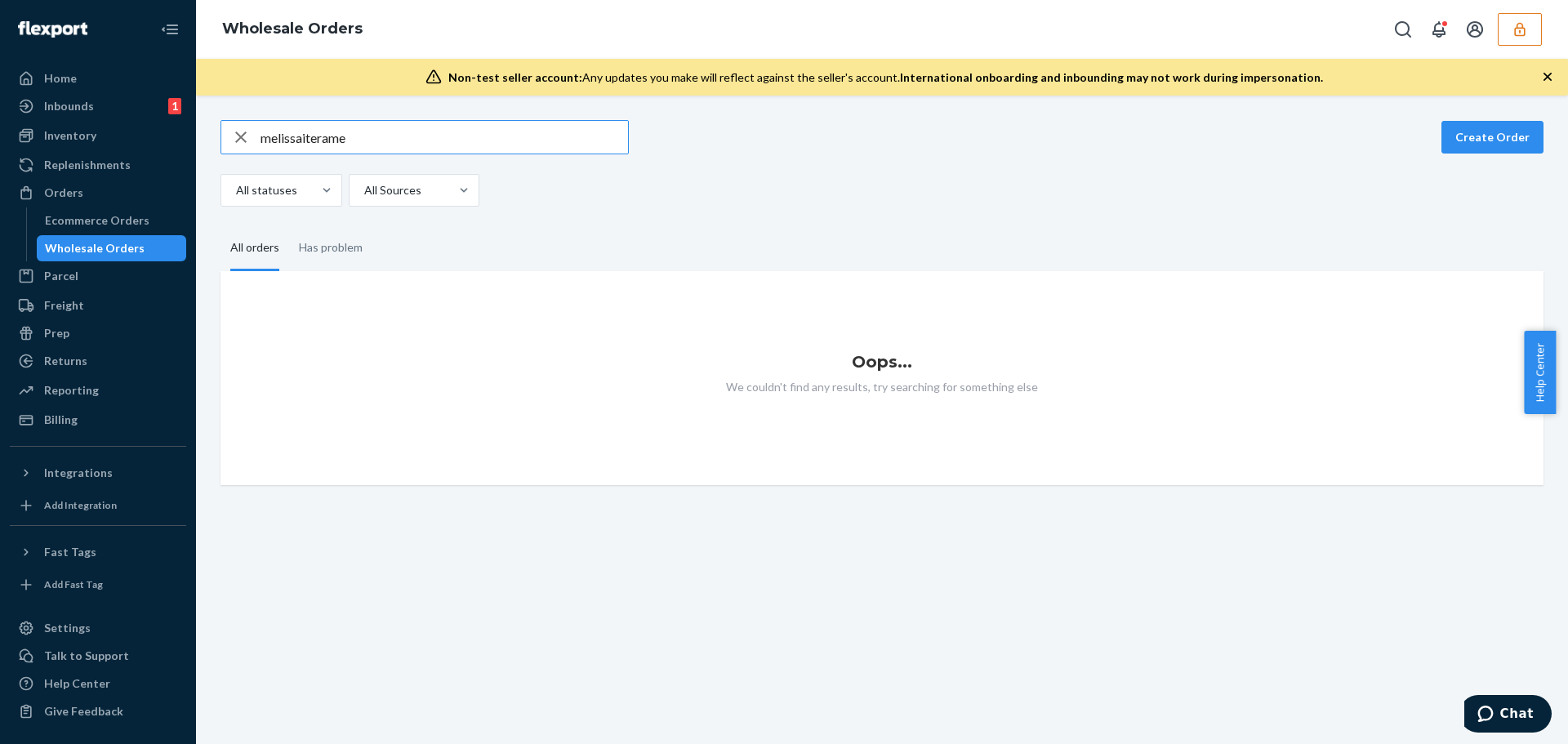
click at [286, 139] on input "melissaiterame" at bounding box center [444, 137] width 367 height 33
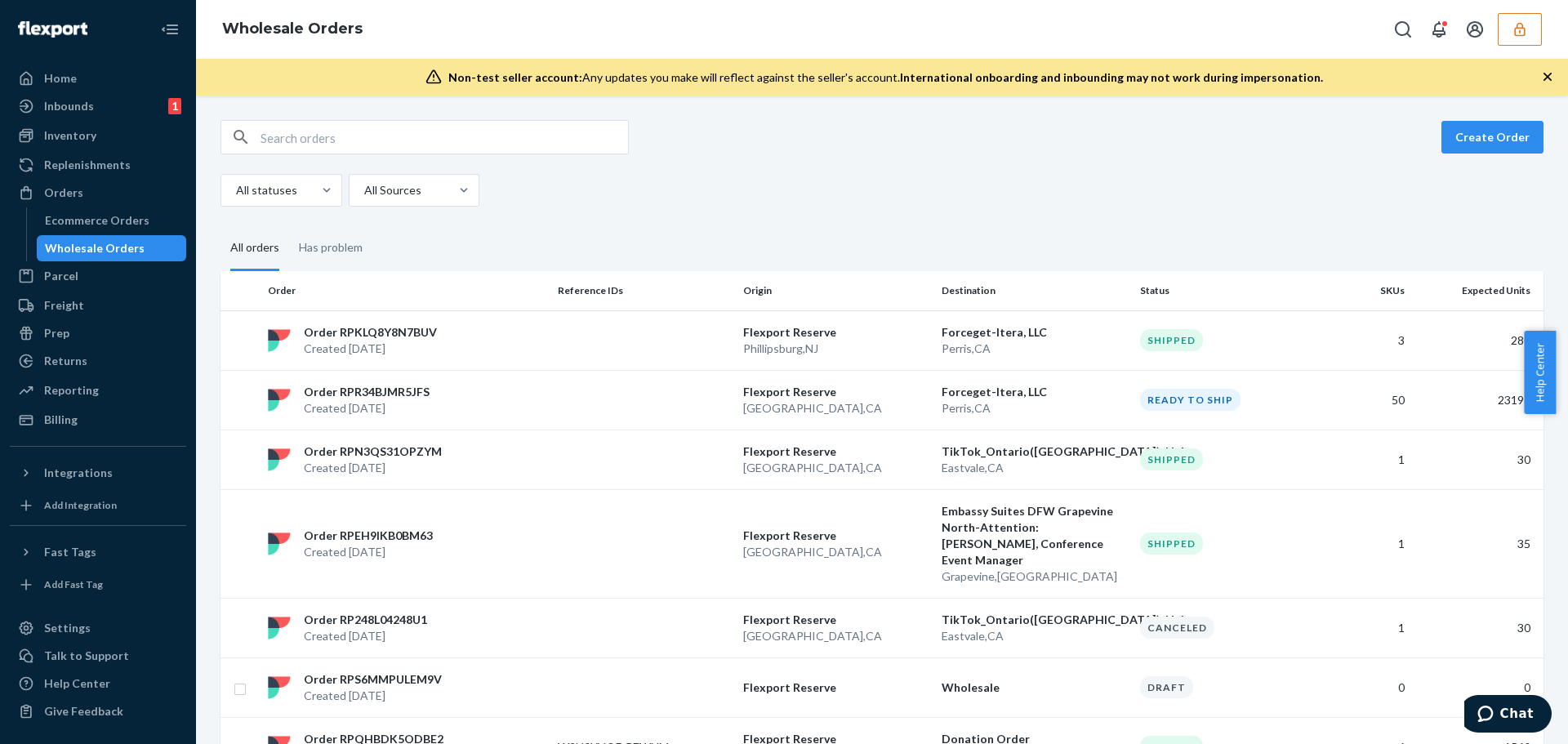
click at [423, 133] on input "text" at bounding box center [444, 137] width 367 height 33
paste input "RPEH9IKB0BM63"
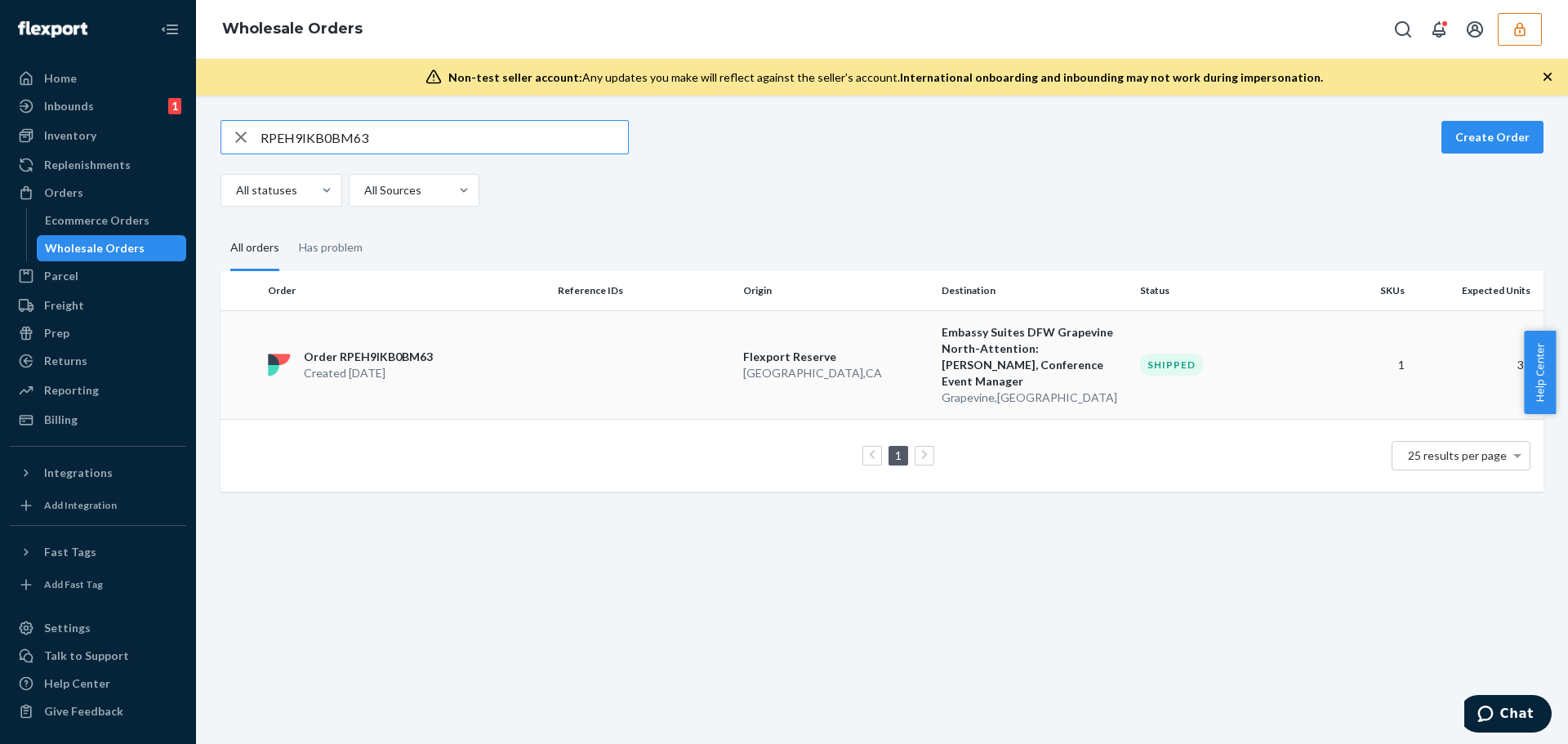
type input "RPEH9IKB0BM63"
click at [415, 348] on p "Order RPEH9IKB0BM63" at bounding box center [368, 356] width 129 height 16
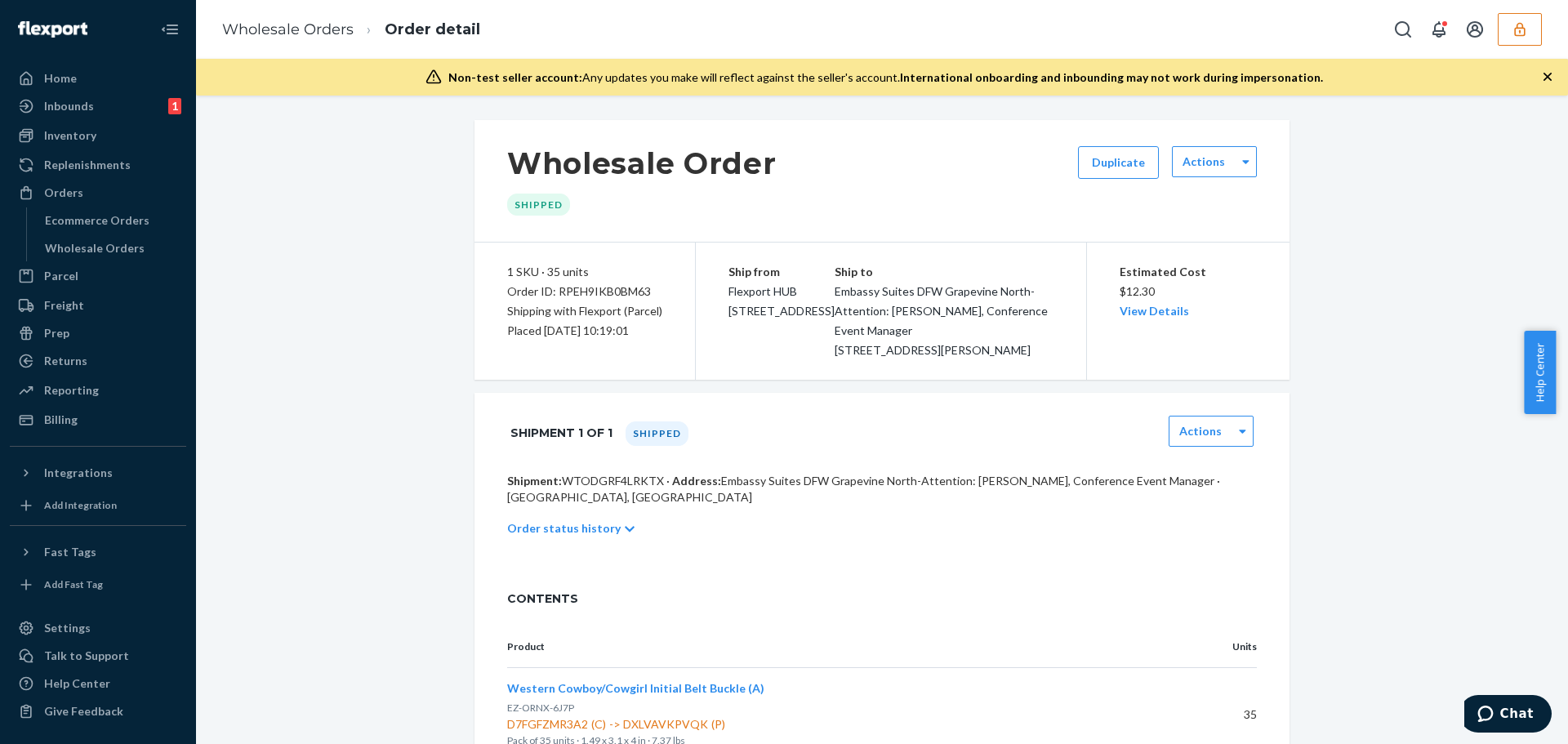
scroll to position [234, 0]
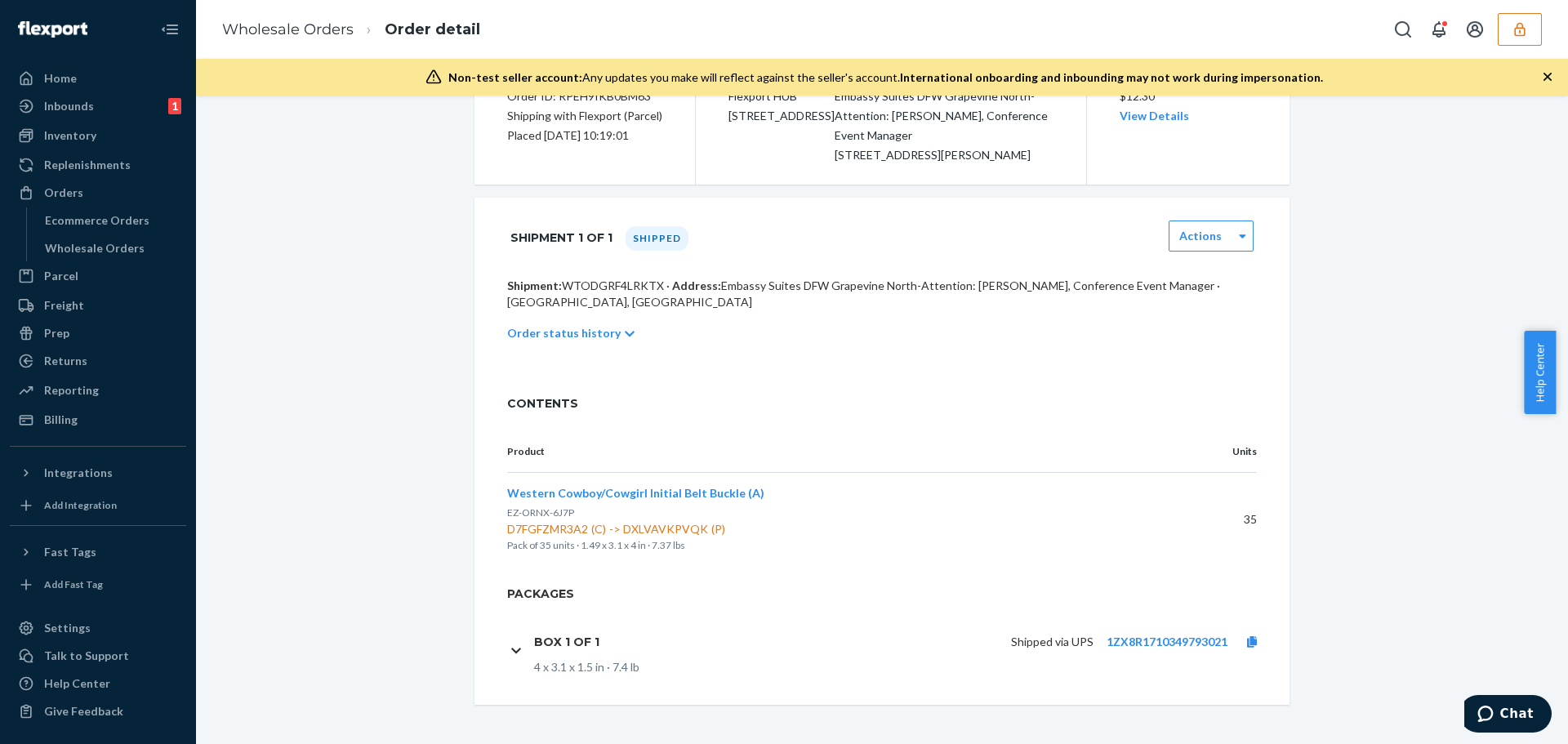
click at [545, 331] on p "Order status history" at bounding box center [564, 332] width 113 height 16
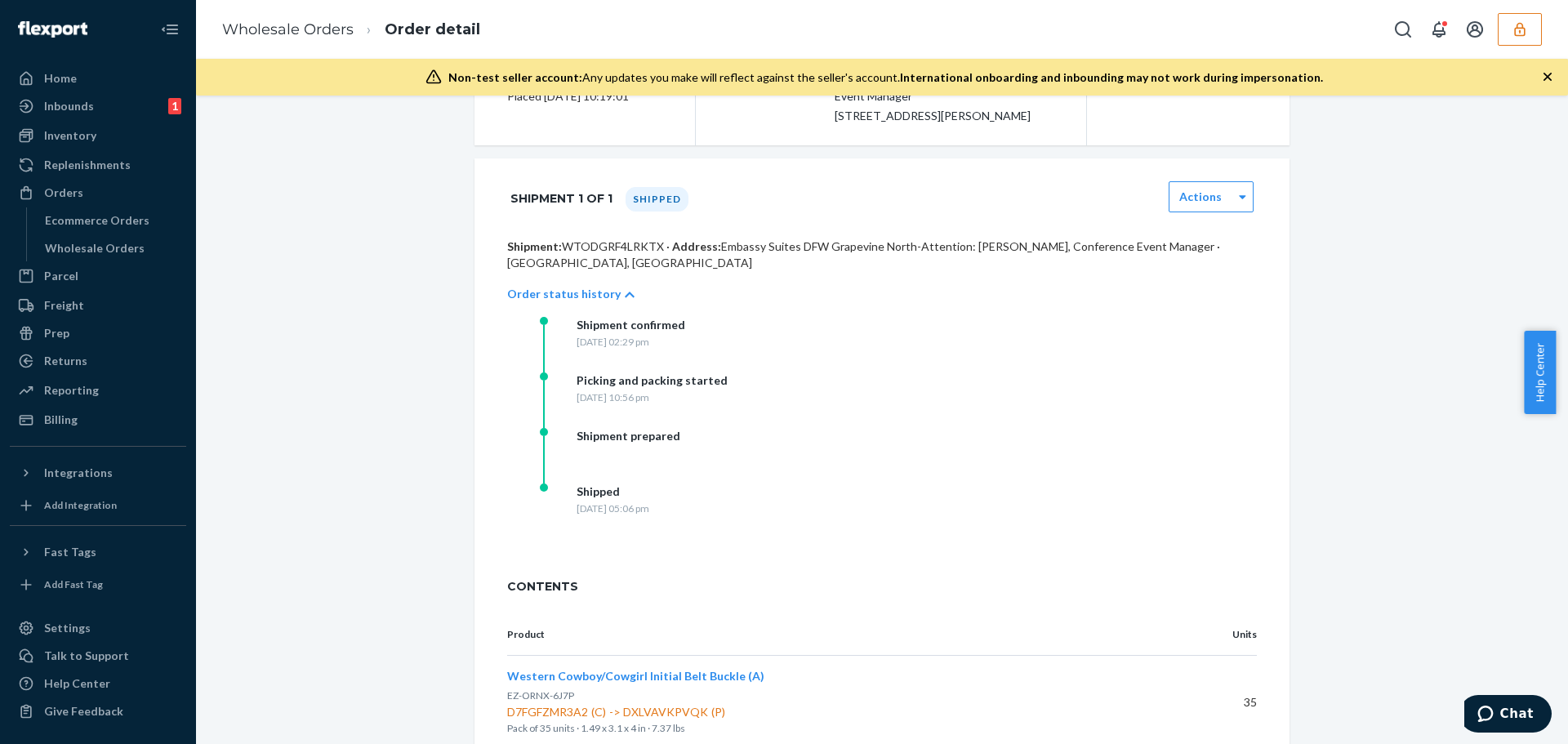
scroll to position [457, 0]
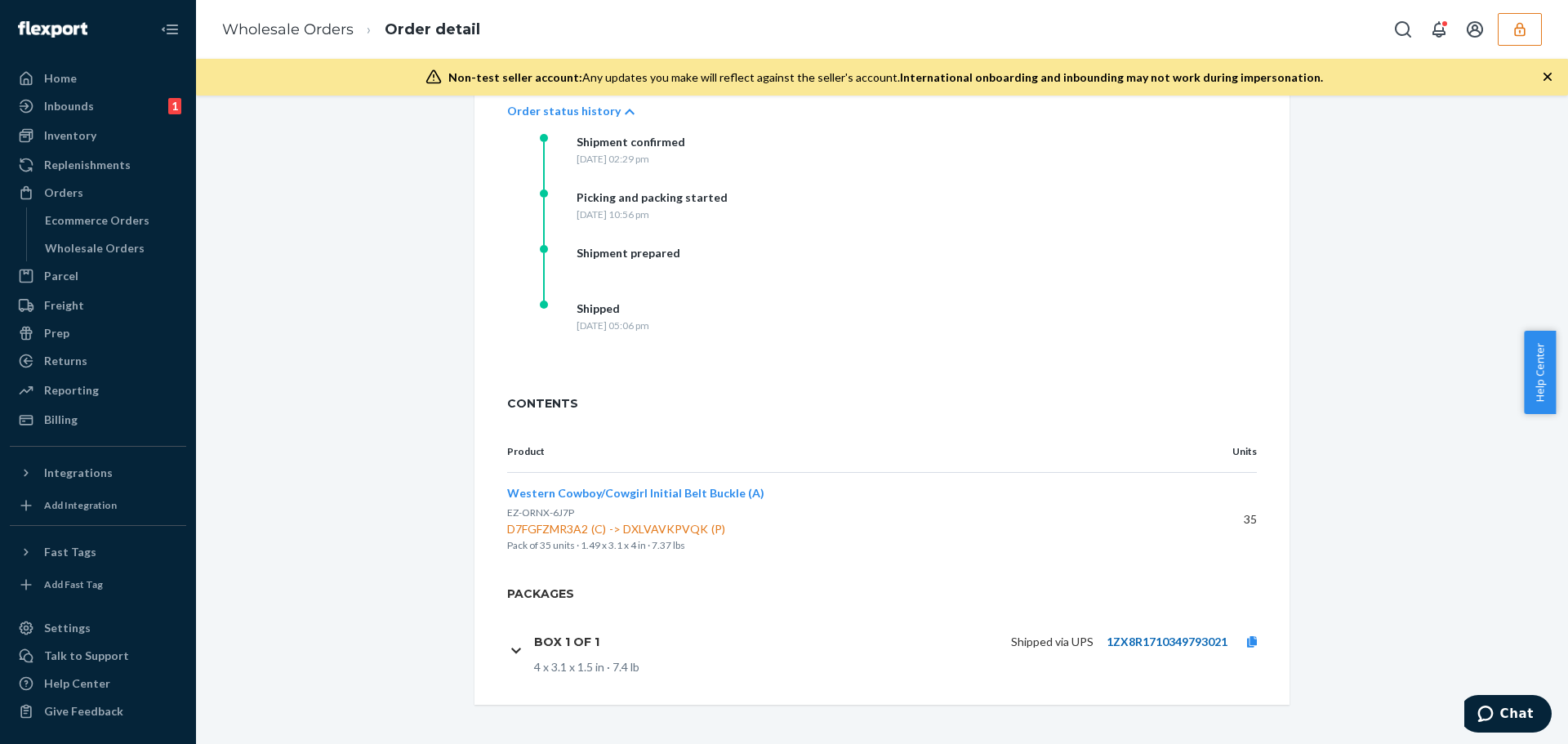
click at [1180, 640] on link "1ZX8R1710349793021" at bounding box center [1167, 641] width 121 height 14
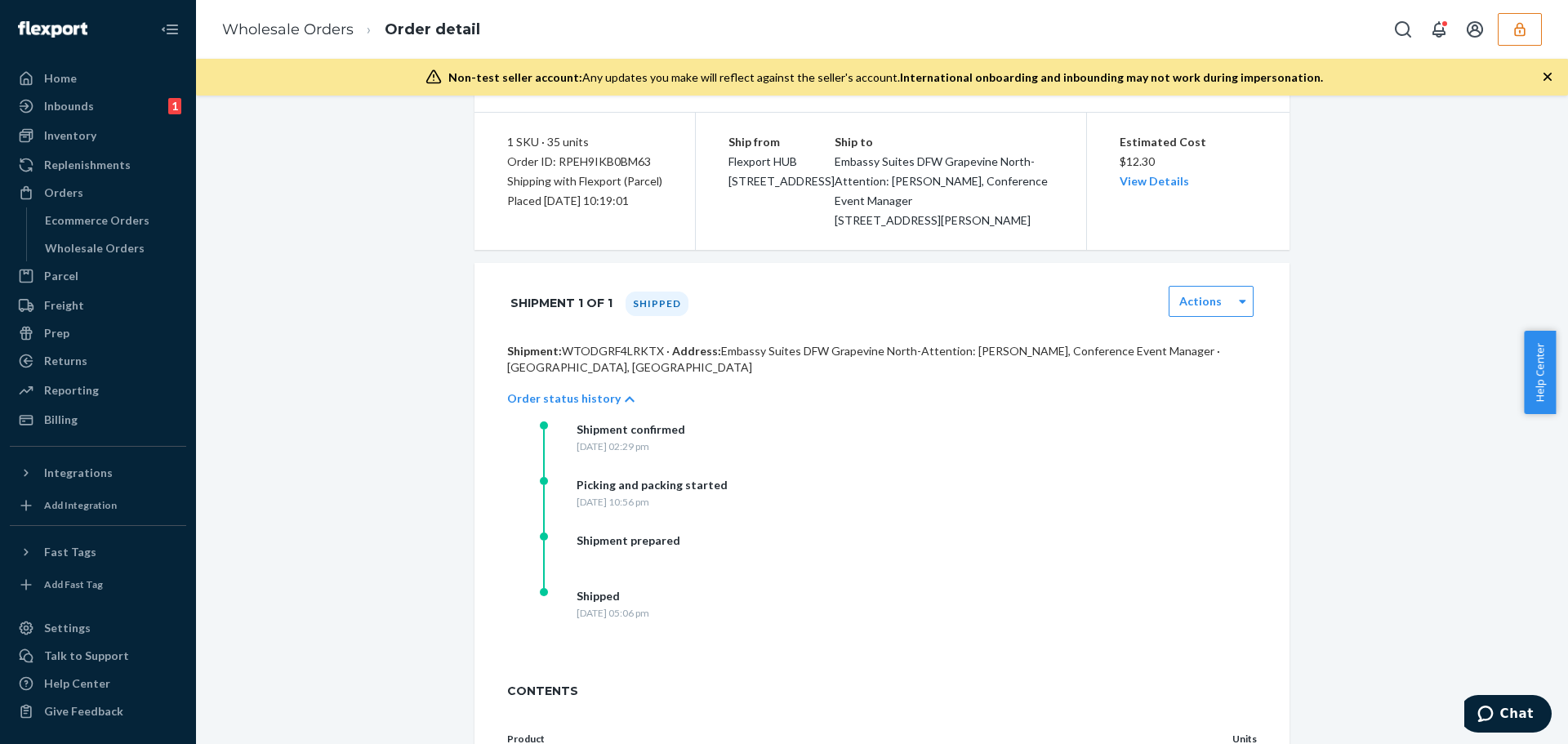
scroll to position [0, 0]
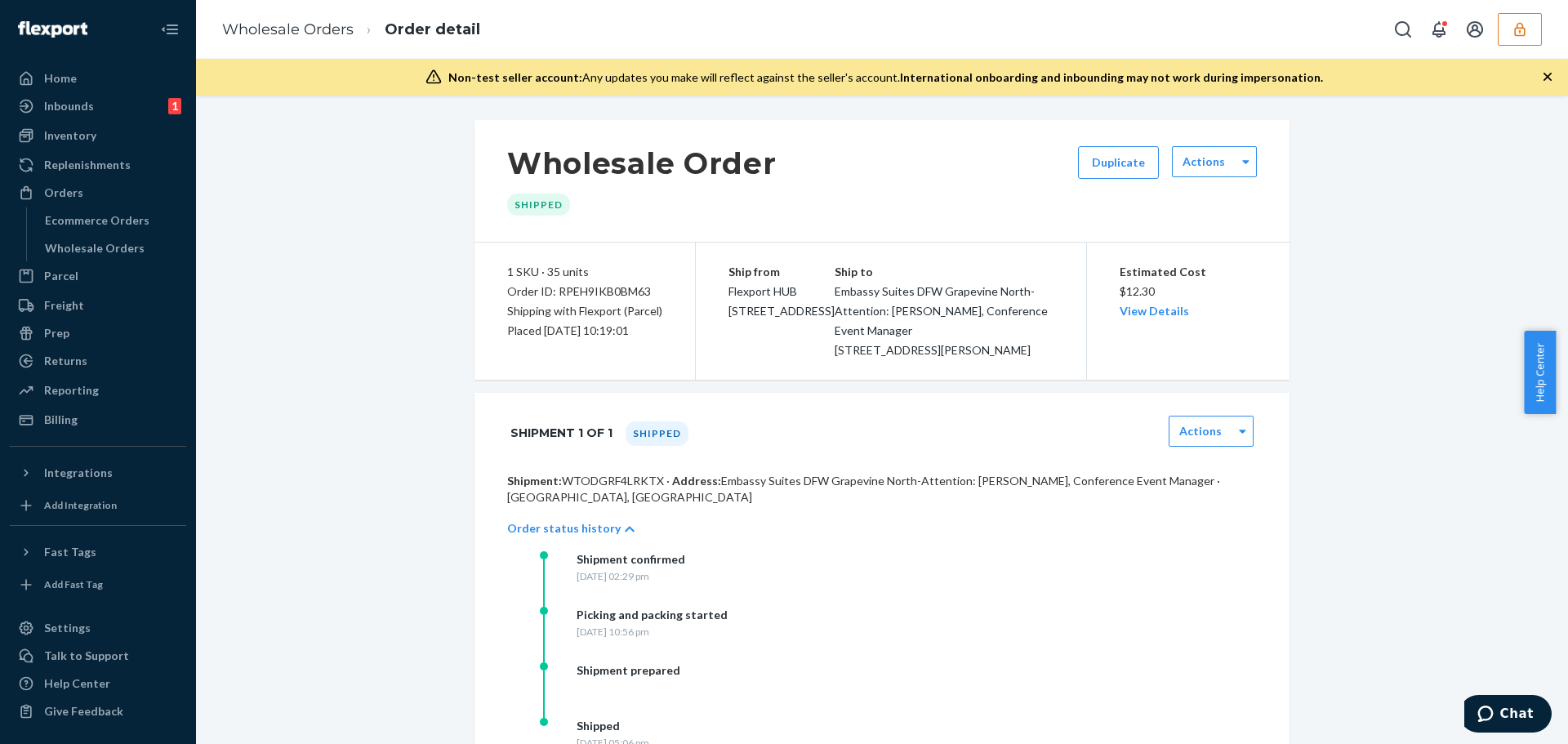
click at [591, 283] on div "Order ID: RPEH9IKB0BM63" at bounding box center [584, 292] width 155 height 20
click at [599, 294] on div "Order ID: RPEH9IKB0BM63" at bounding box center [584, 292] width 155 height 20
copy div "RPEH9IKB0BM63"
click at [341, 245] on div "Wholesale Order Shipped Duplicate Actions 1 SKU · 35 units Order ID: RPEH9IKB0B…" at bounding box center [883, 733] width 1348 height 1226
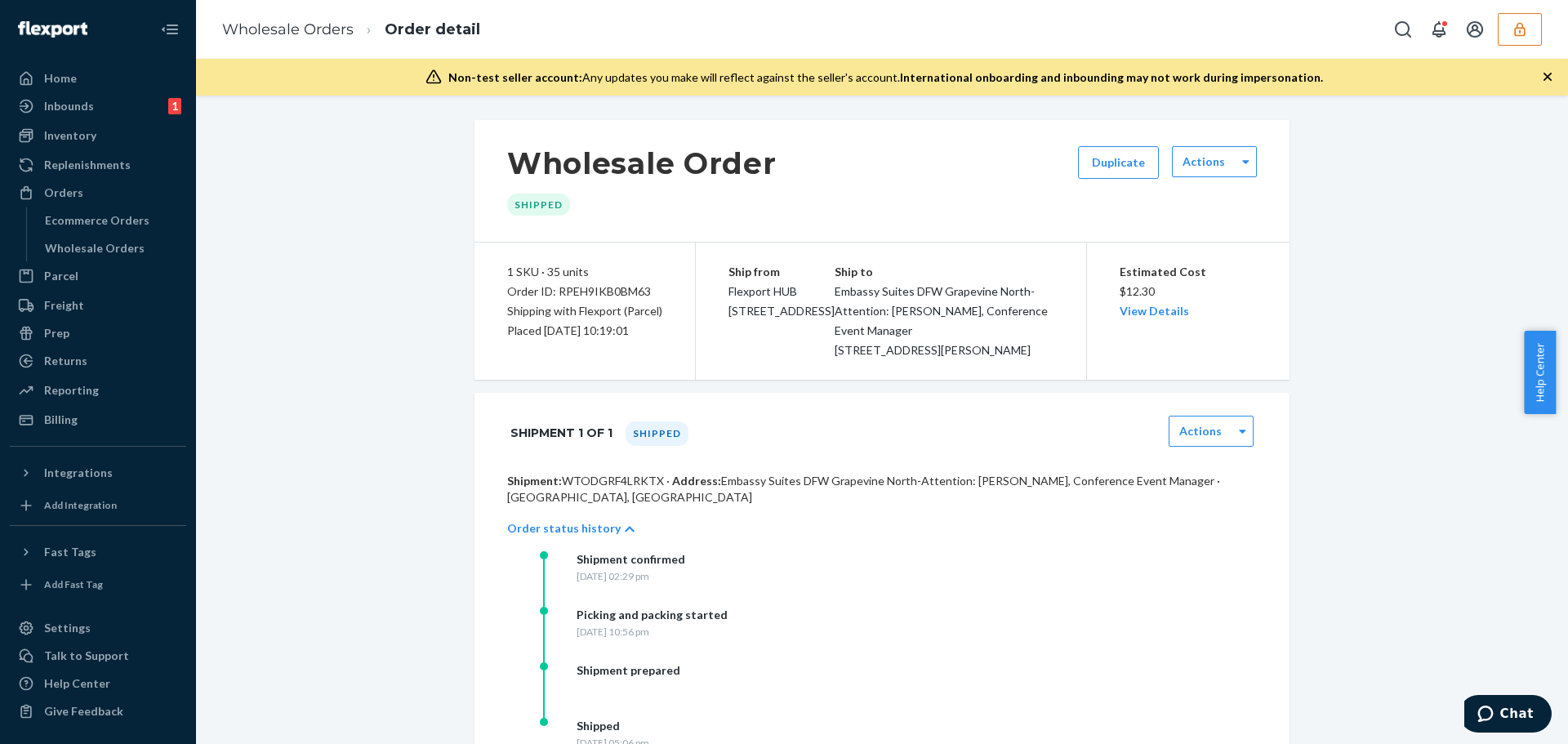
click at [1510, 31] on button "button" at bounding box center [1520, 29] width 44 height 33
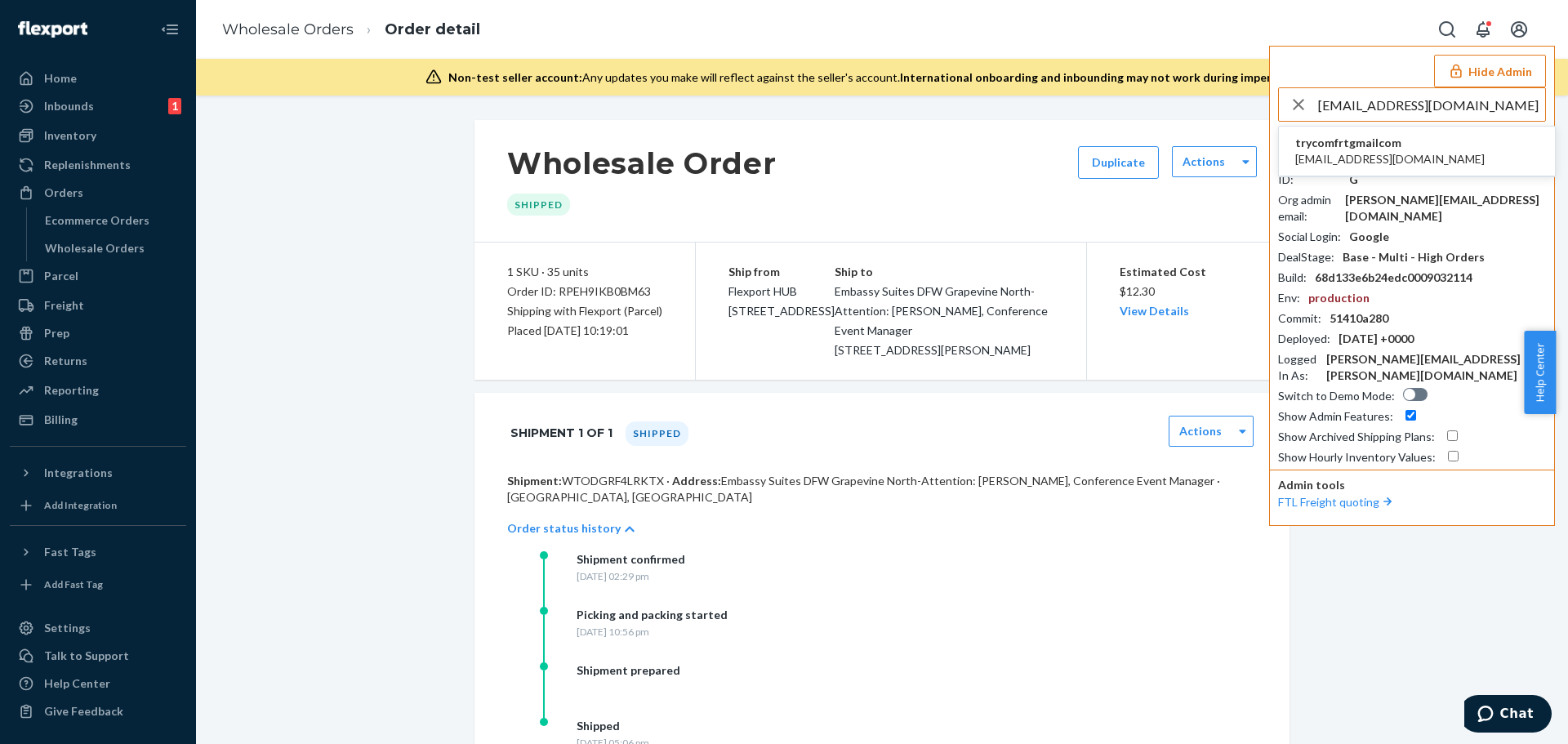
type input "jrmongcal@gmail.com"
click at [1383, 143] on span "trycomfrtgmailcom" at bounding box center [1390, 143] width 190 height 16
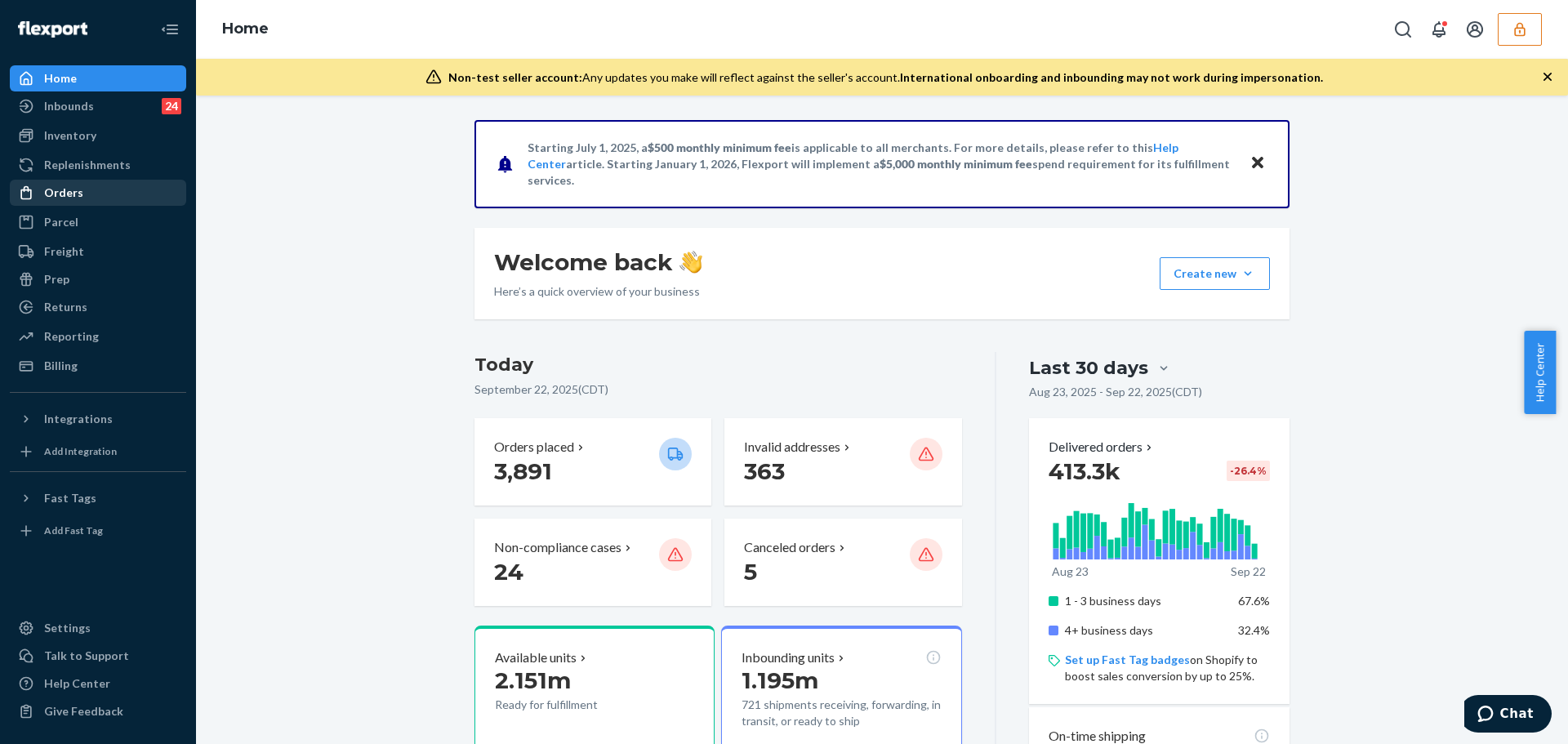
click at [55, 201] on div "Orders" at bounding box center [97, 193] width 173 height 23
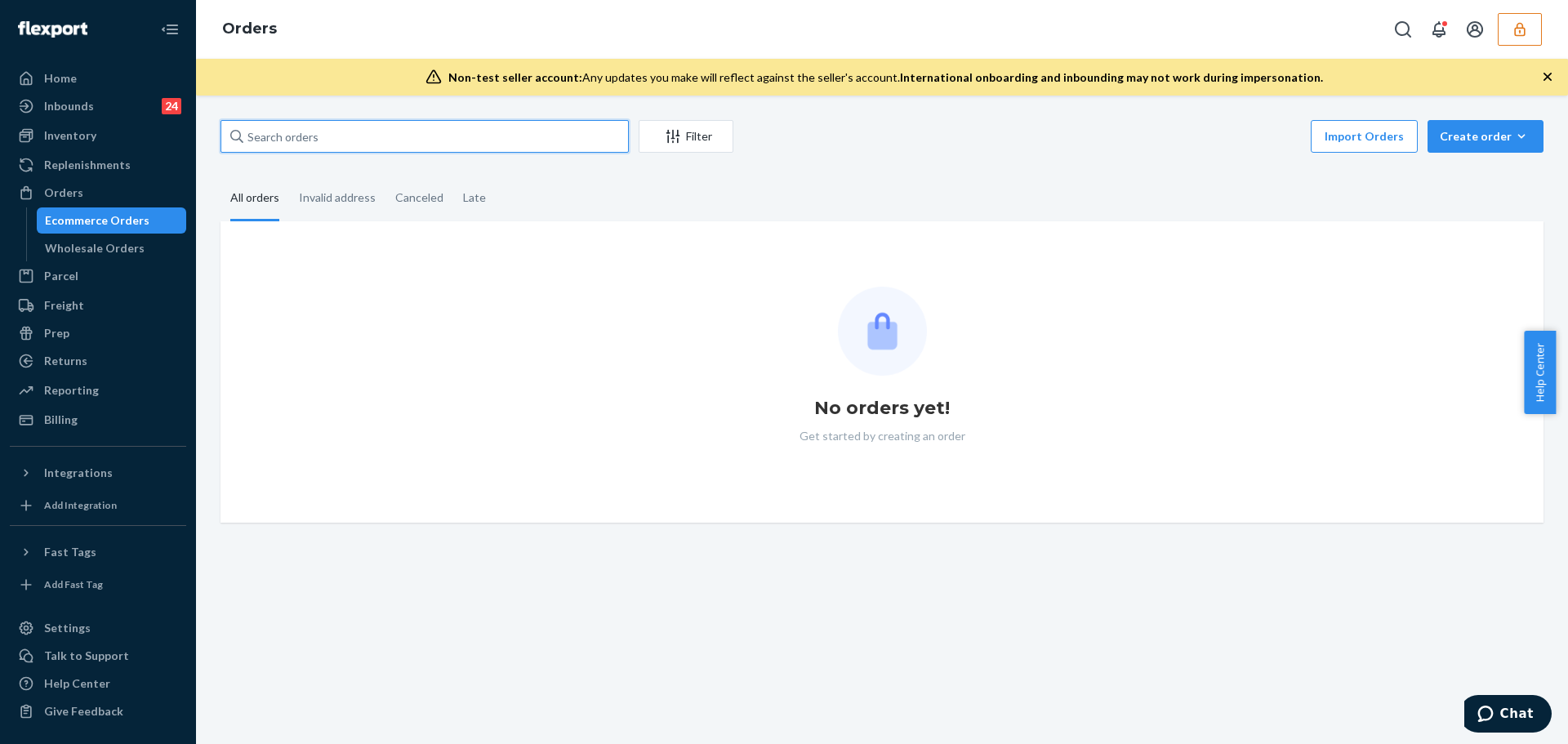
click at [263, 132] on input "text" at bounding box center [425, 136] width 409 height 33
paste input "136503744"
type input "136503744"
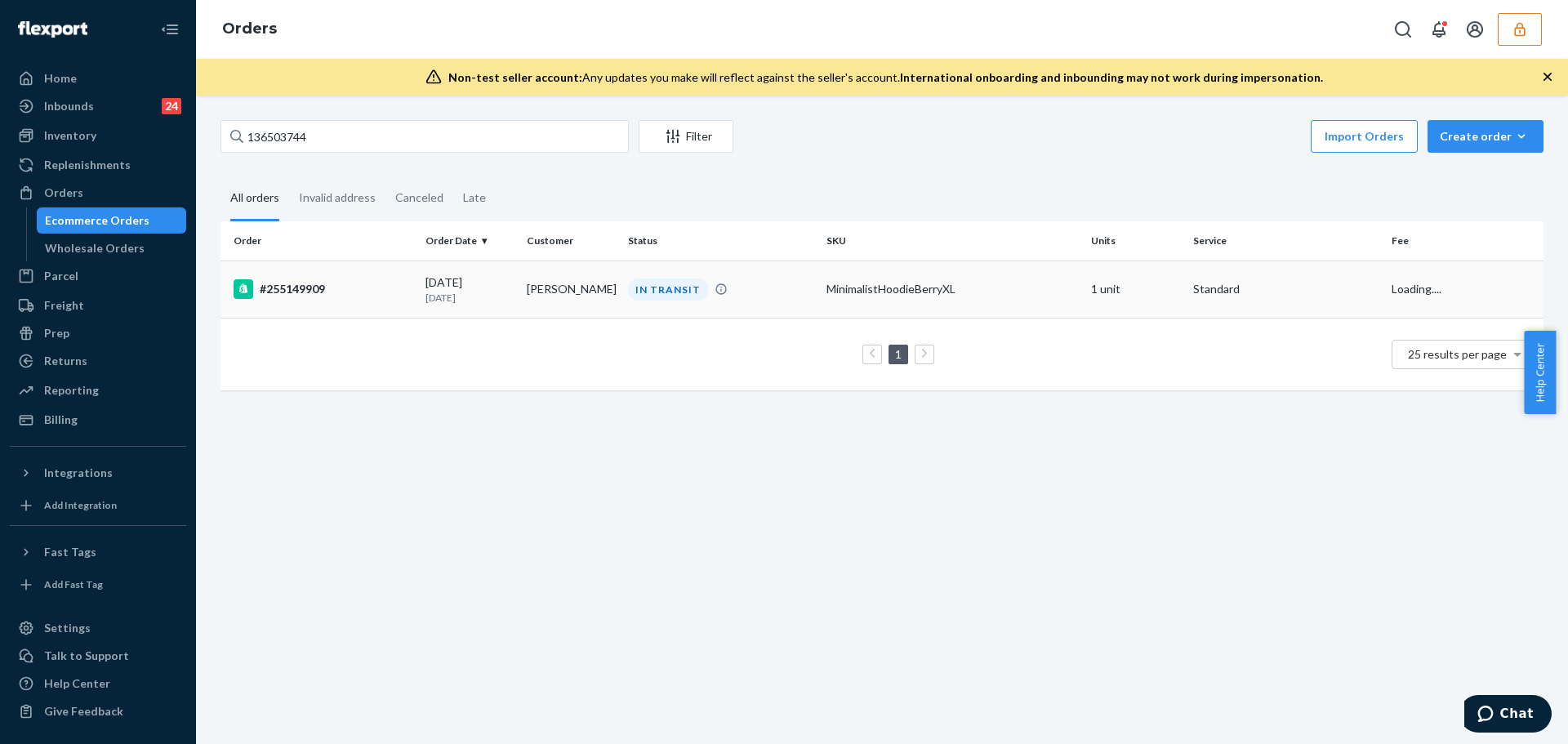
click at [310, 295] on div "#255149909" at bounding box center [322, 289] width 178 height 20
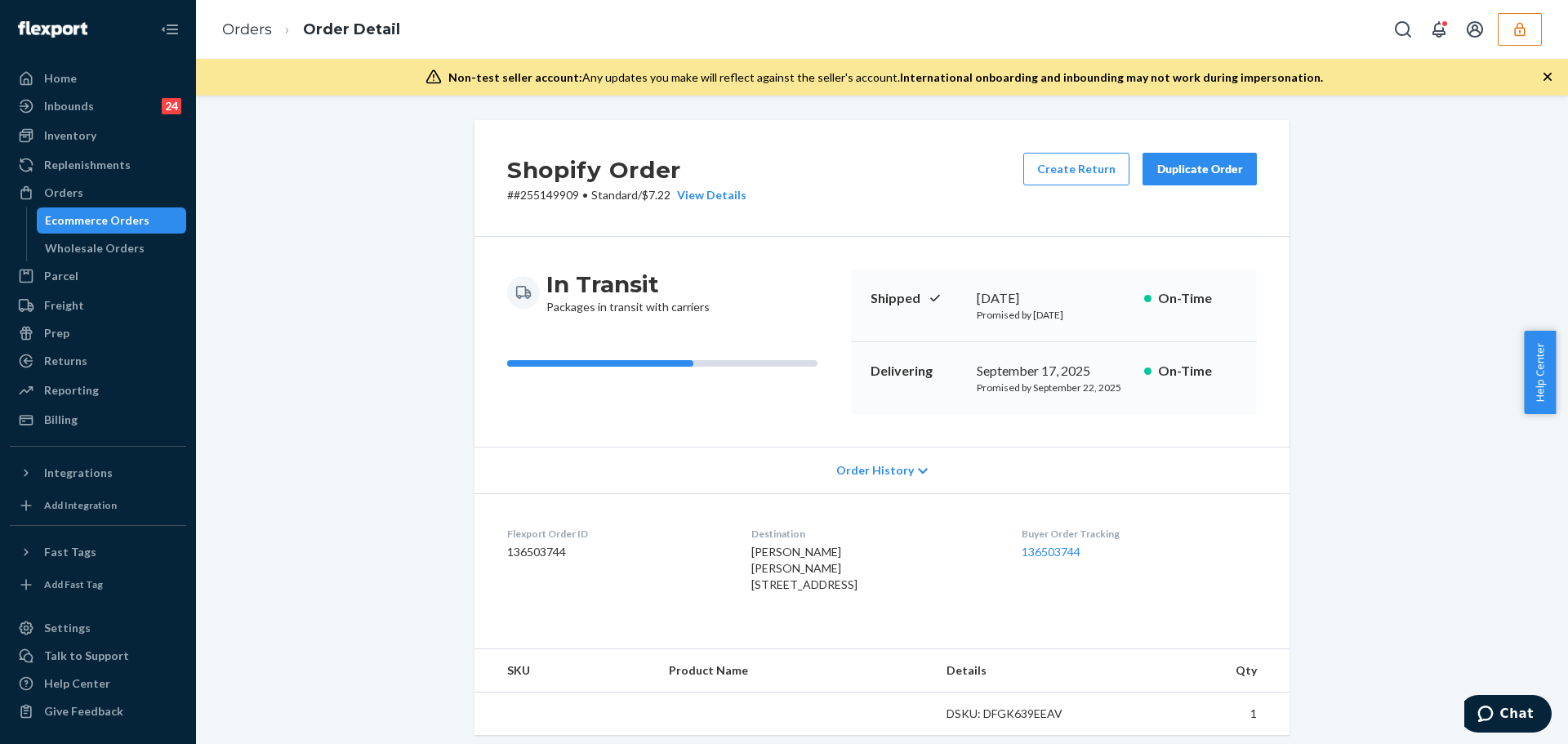
click at [936, 474] on div "Order History" at bounding box center [883, 469] width 816 height 46
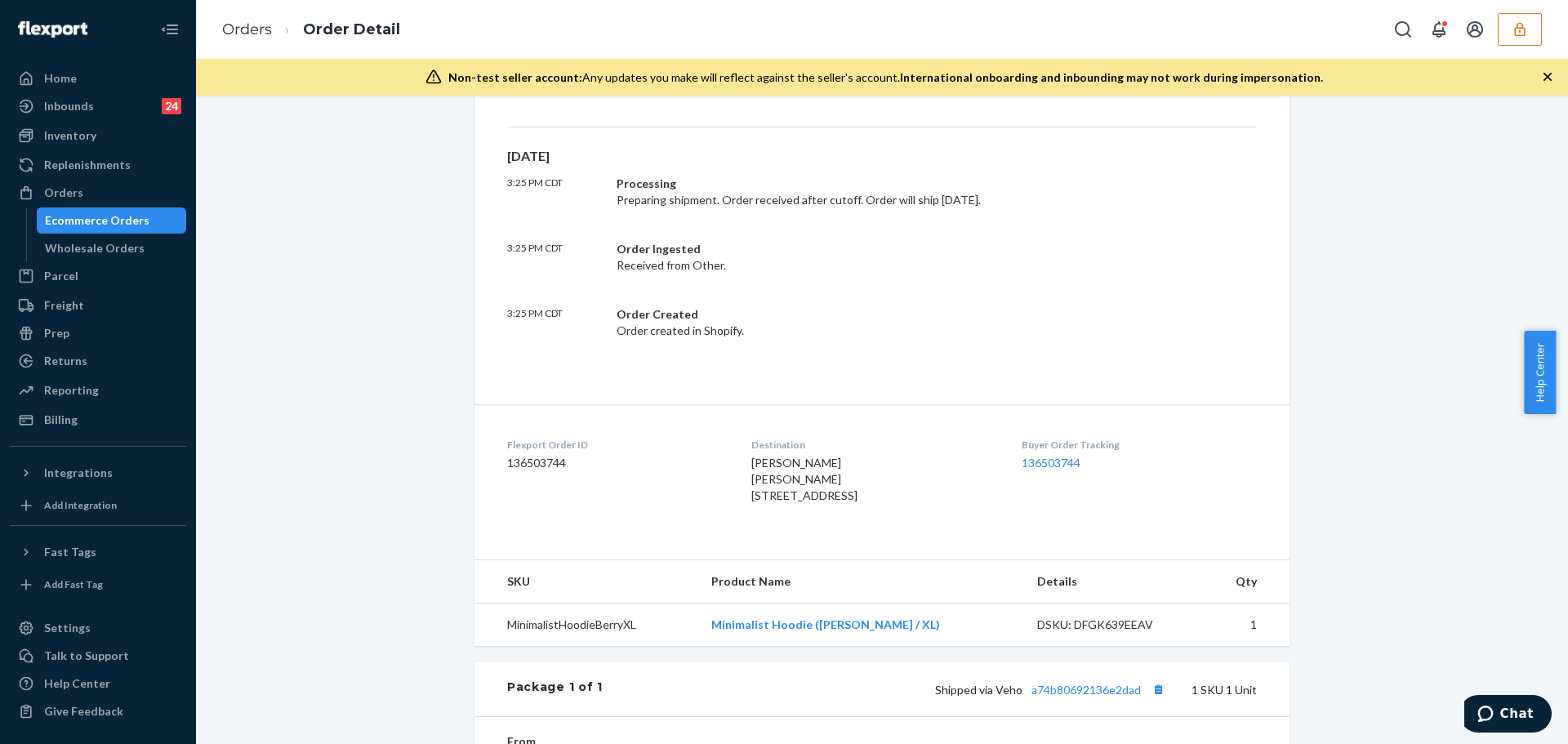
scroll to position [899, 0]
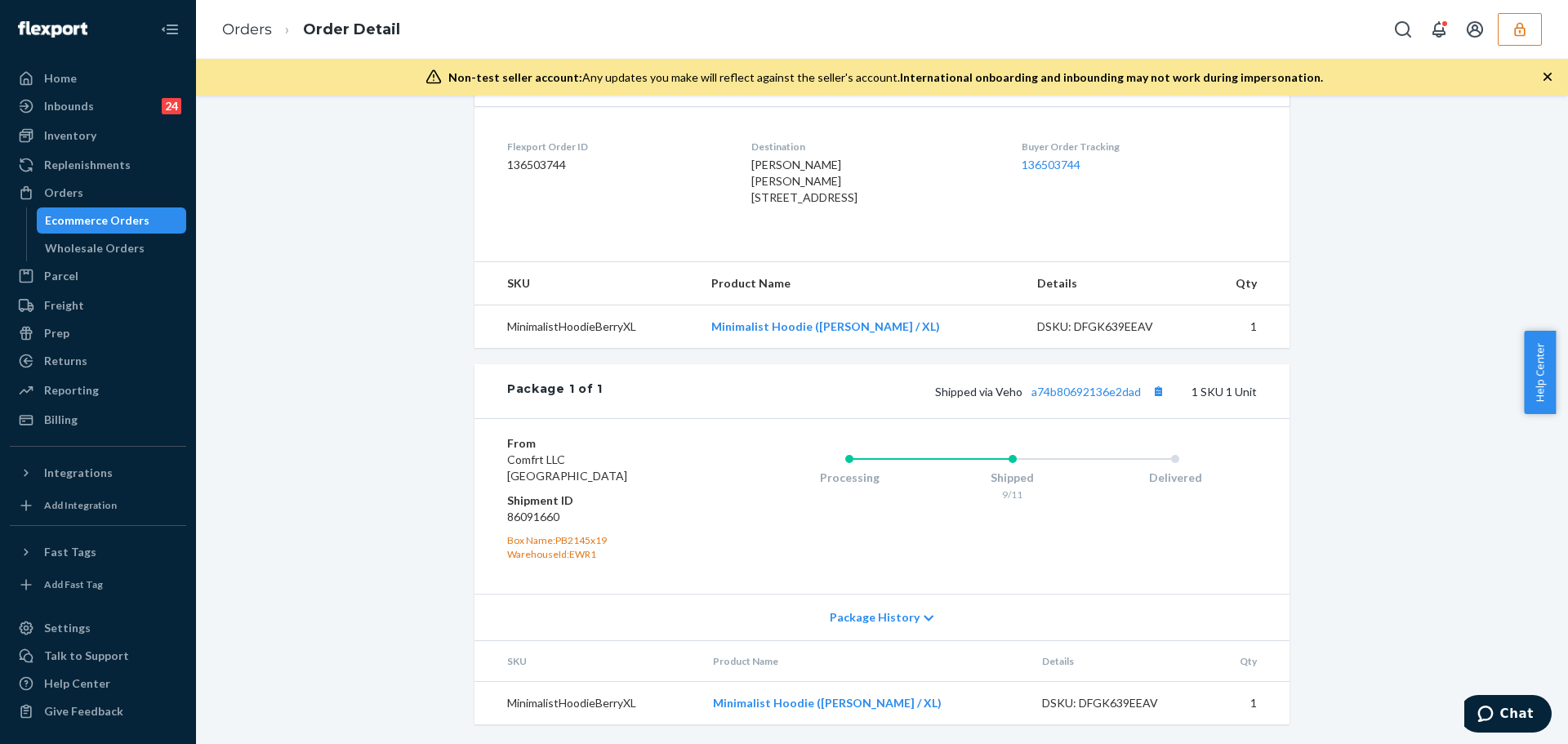
click at [536, 531] on dl "From Comfrt LLC [GEOGRAPHIC_DATA] Shipment ID 86091660 Box Name: PB2145x19 Ware…" at bounding box center [604, 498] width 195 height 126
click at [537, 522] on dd "86091660" at bounding box center [604, 516] width 195 height 16
click at [537, 521] on dd "86091660" at bounding box center [604, 516] width 195 height 16
copy dd "86091660"
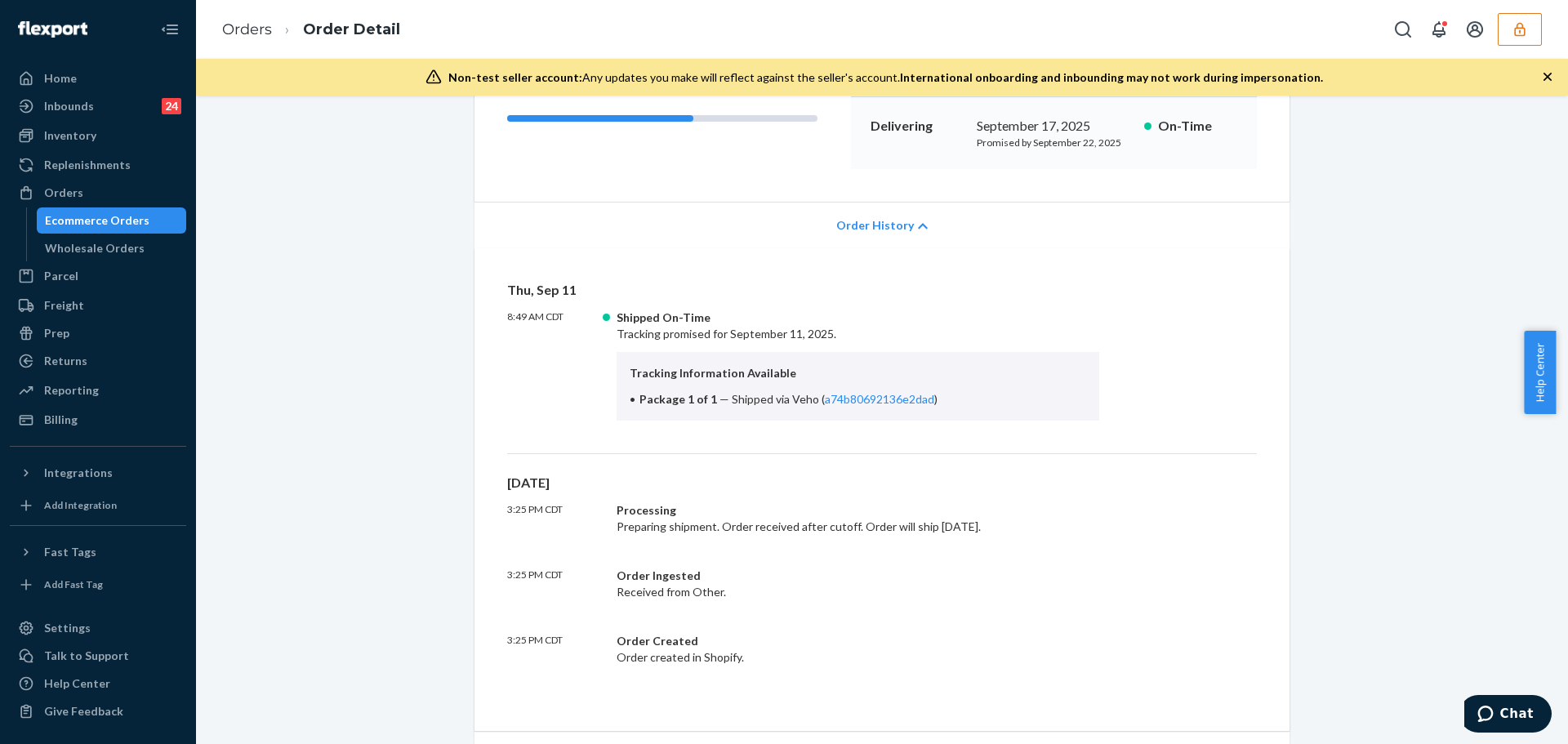
scroll to position [572, 0]
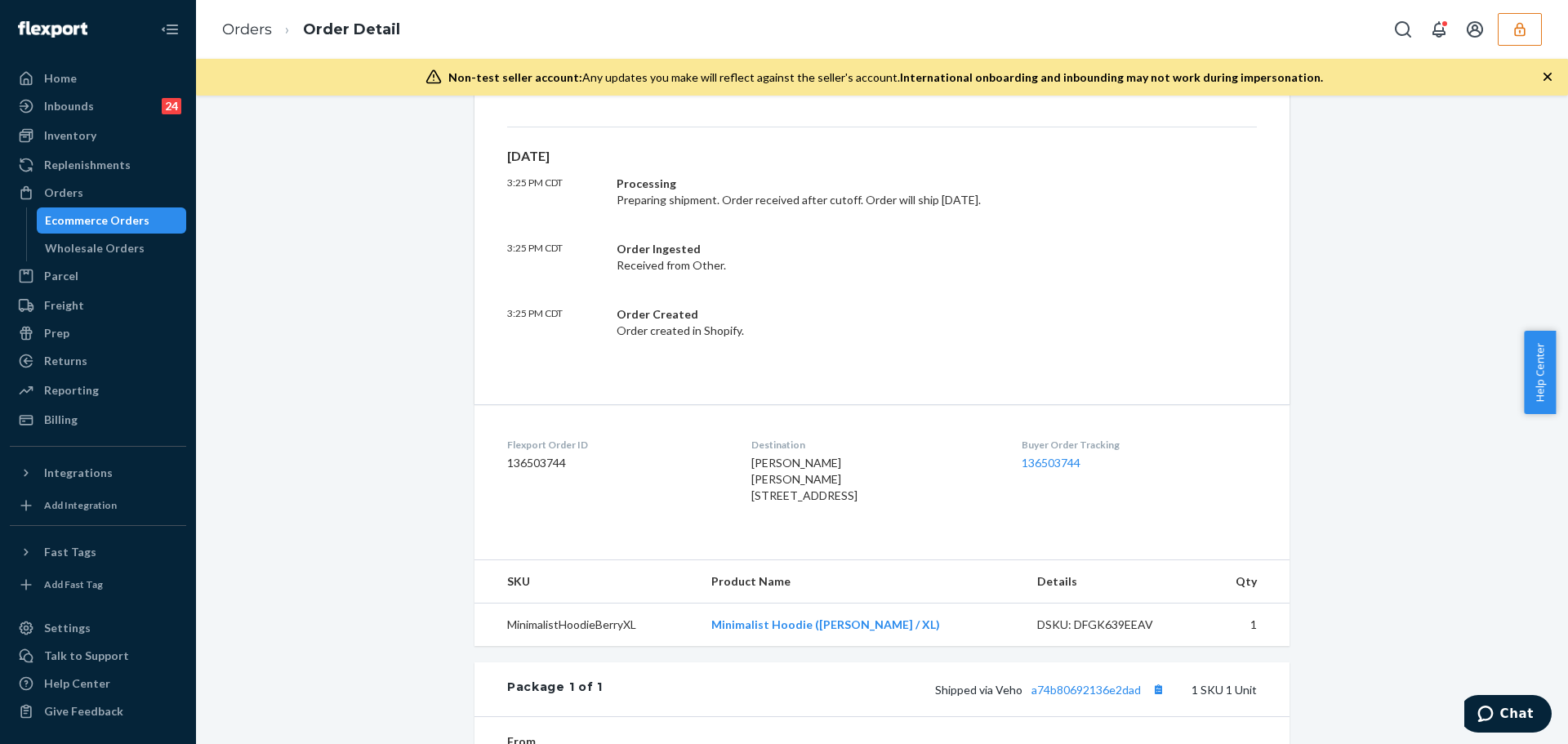
click at [536, 465] on dd "136503744" at bounding box center [615, 463] width 218 height 16
copy dd "136503744"
click at [1517, 22] on icon "button" at bounding box center [1520, 28] width 16 height 16
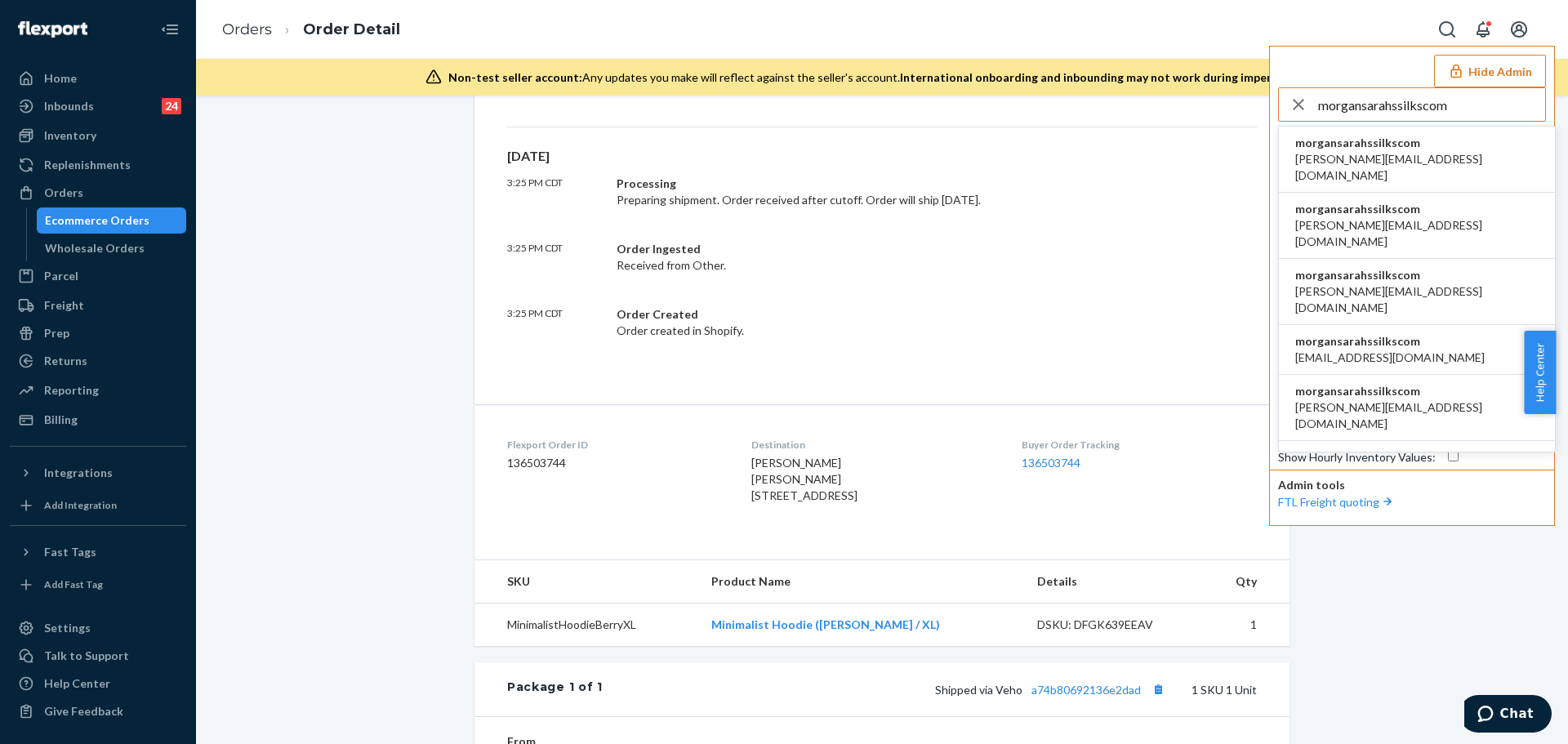
type input "morgansarahssilkscom"
click at [1379, 144] on span "morgansarahssilkscom" at bounding box center [1417, 143] width 244 height 16
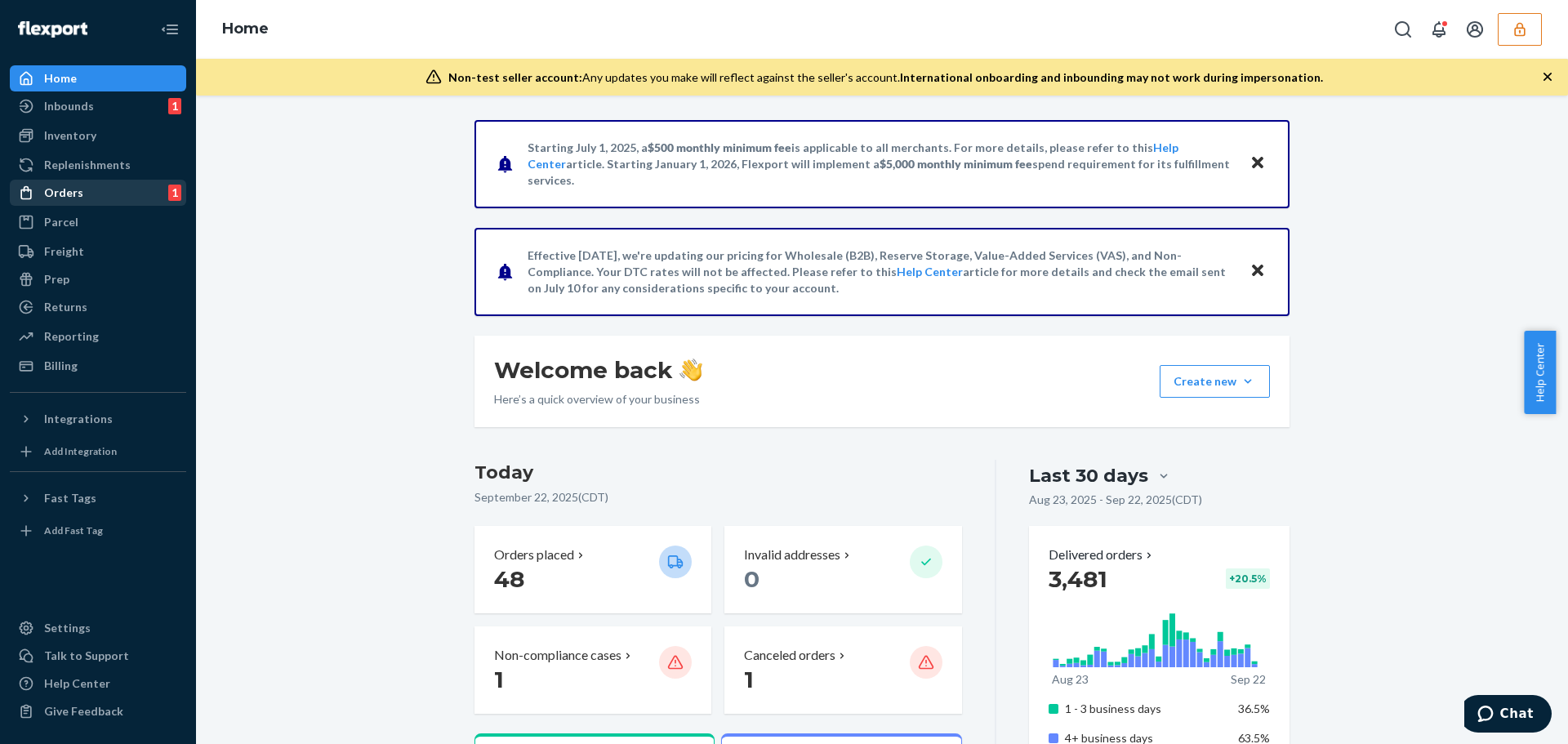
click at [102, 191] on div "Orders 1" at bounding box center [97, 193] width 173 height 23
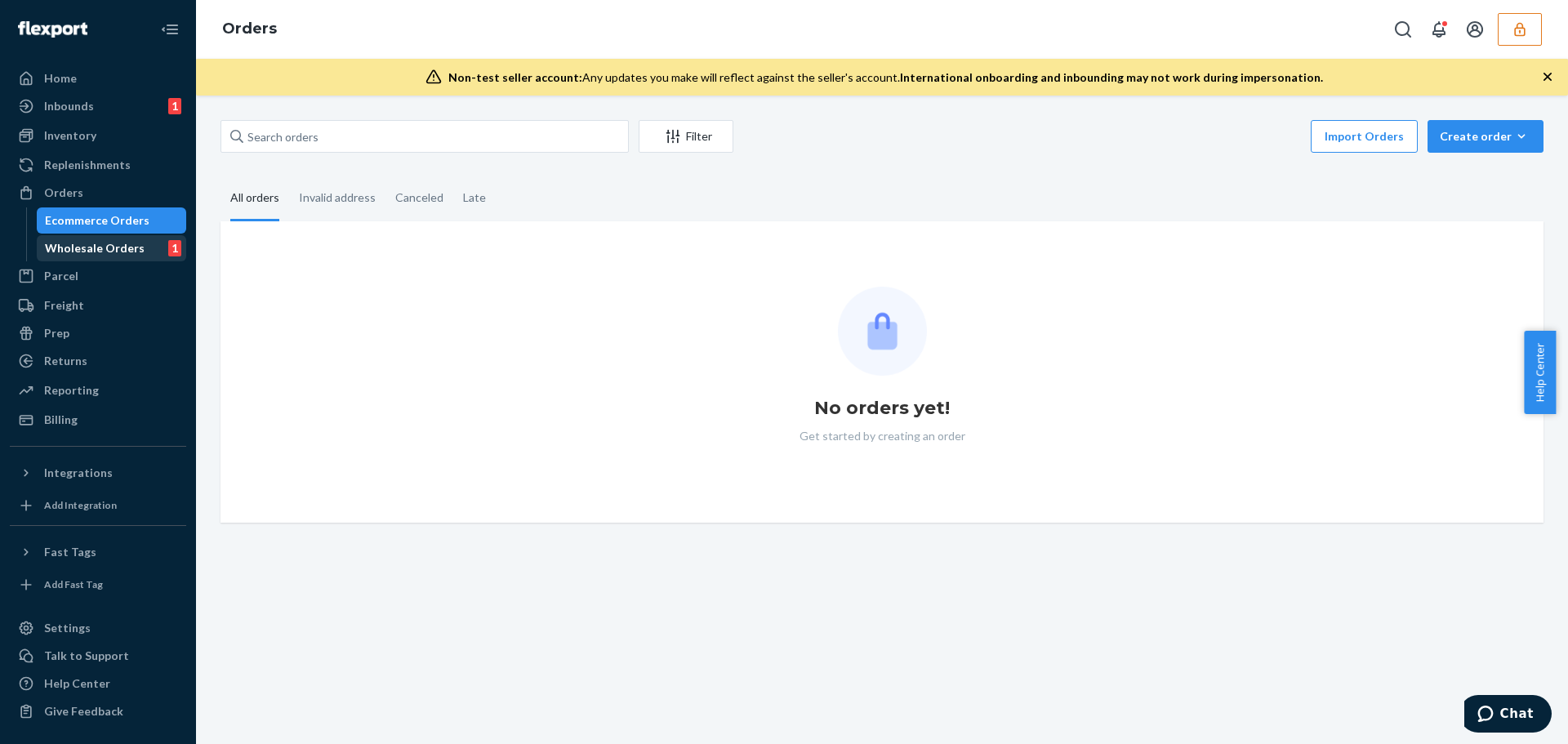
click at [89, 242] on div "Wholesale Orders" at bounding box center [95, 247] width 100 height 16
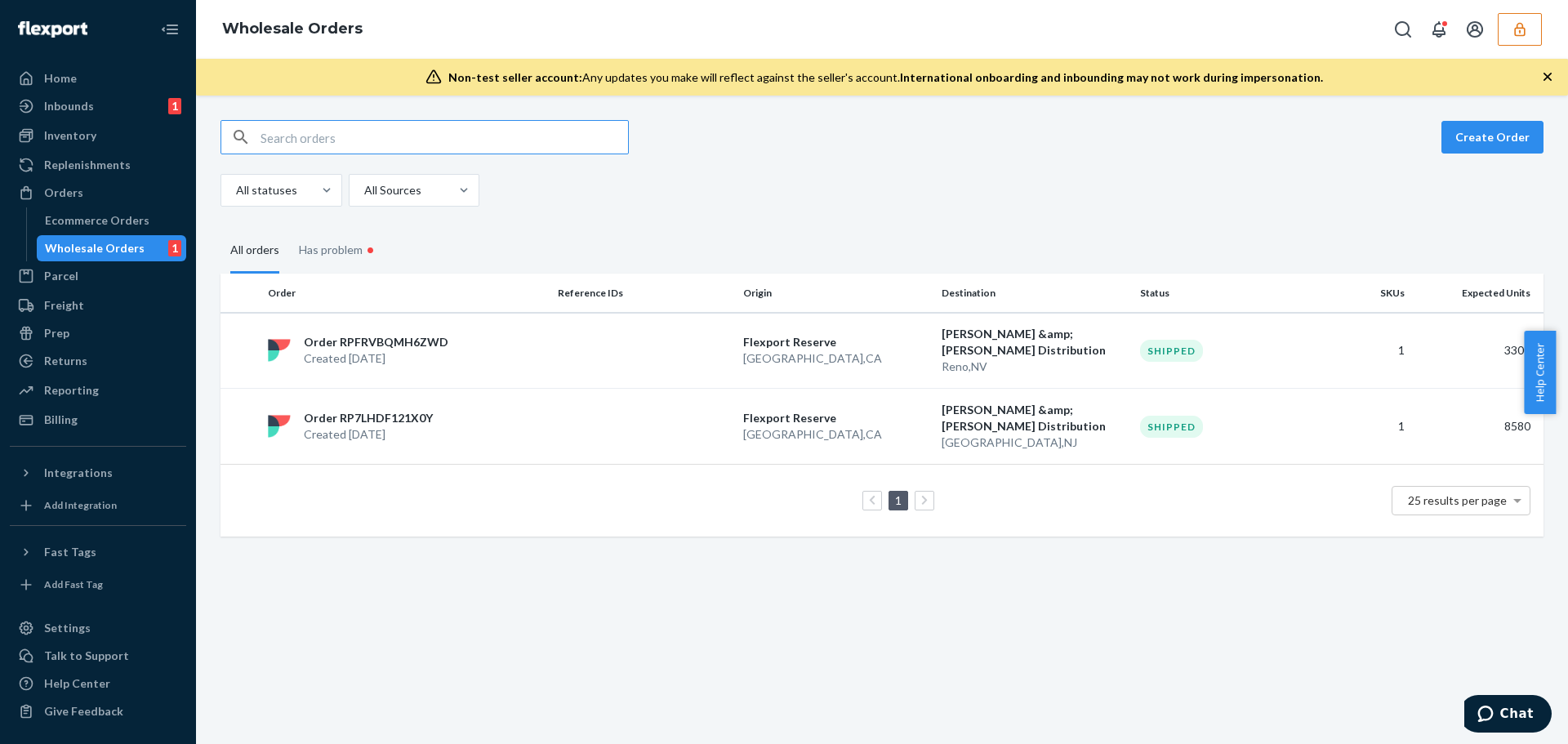
click at [379, 139] on input "text" at bounding box center [444, 137] width 367 height 33
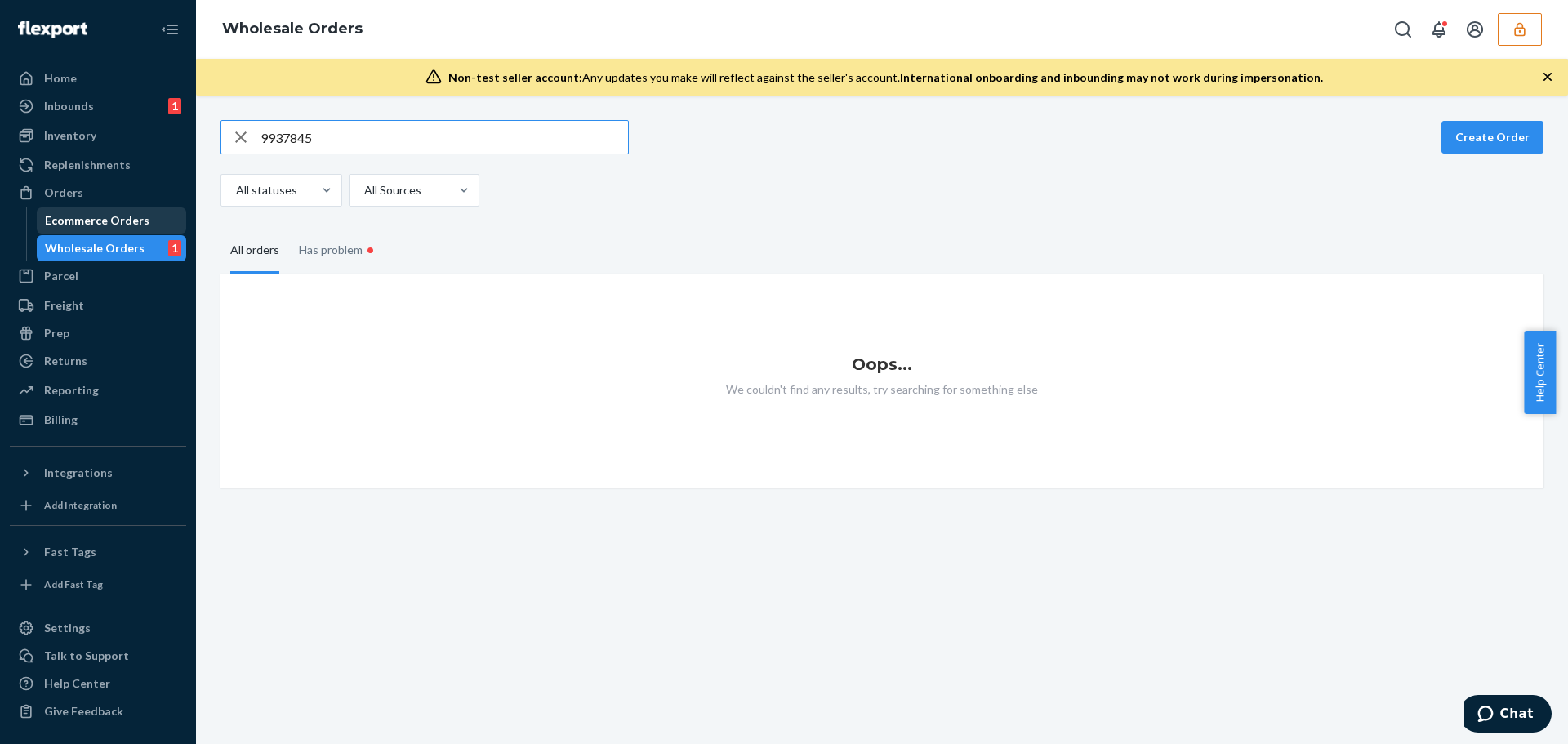
type input "9937845"
click at [139, 218] on div "Ecommerce Orders" at bounding box center [97, 220] width 105 height 16
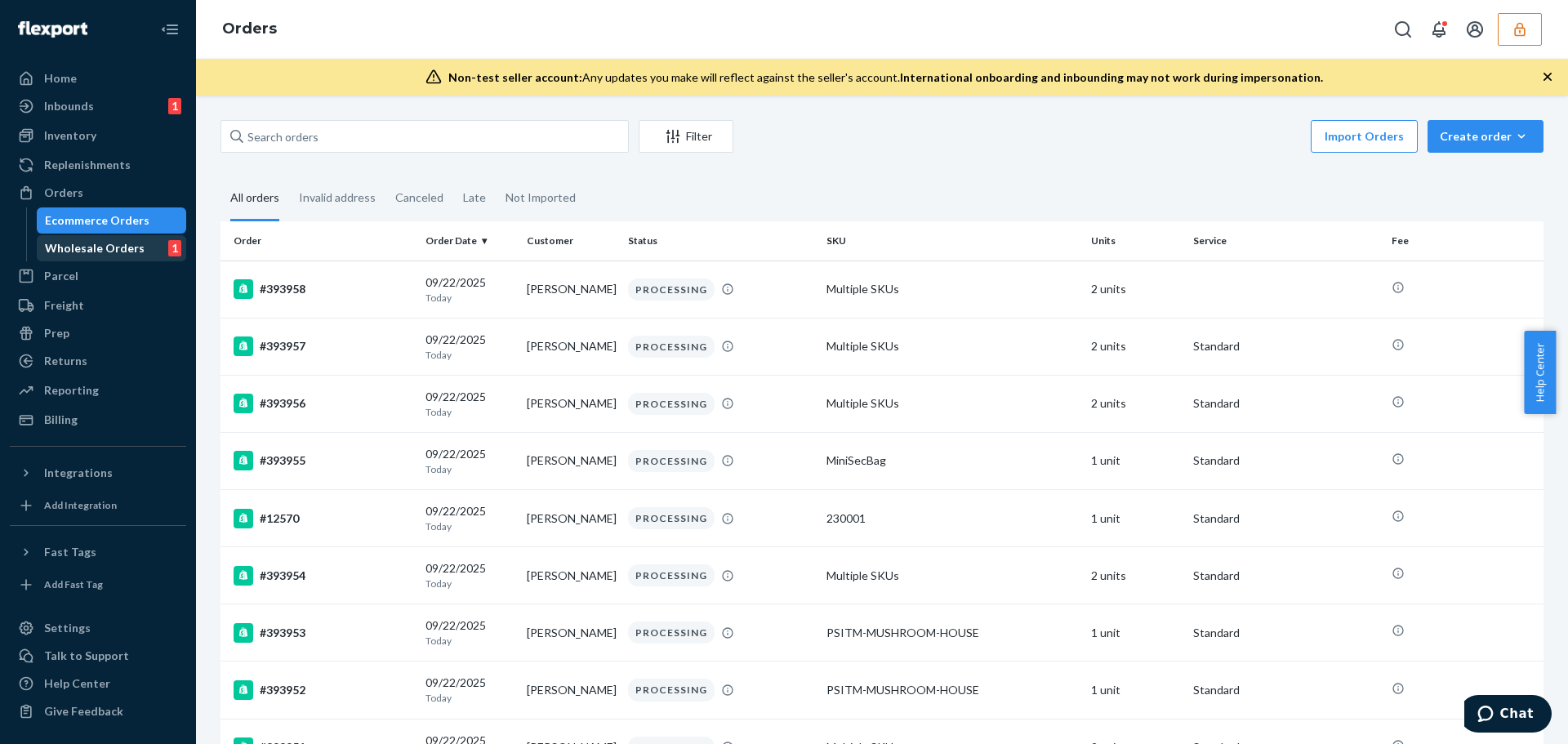
click at [130, 241] on div "Wholesale Orders" at bounding box center [95, 247] width 100 height 16
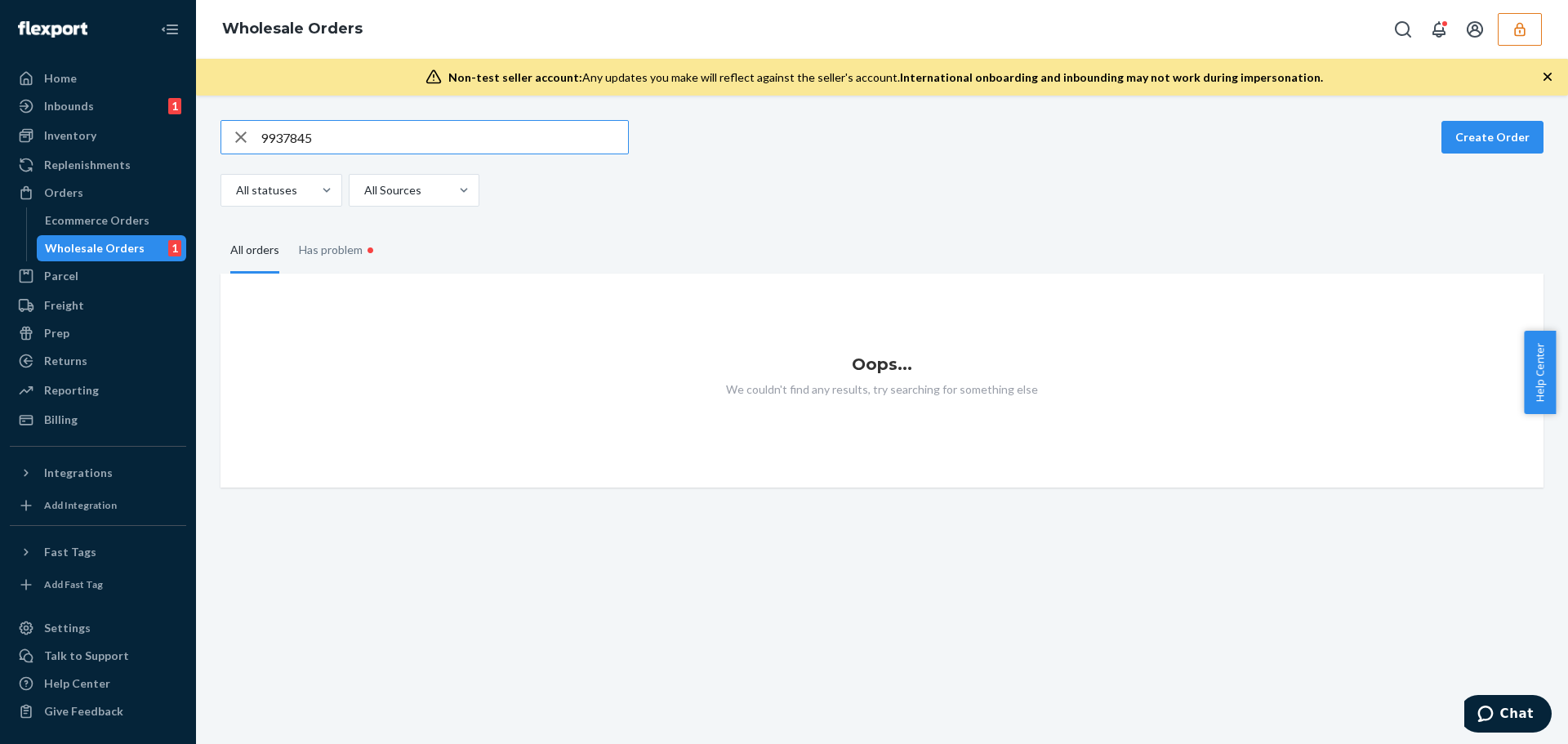
drag, startPoint x: 330, startPoint y: 143, endPoint x: 238, endPoint y: 136, distance: 92.3
click at [238, 136] on div "9937845" at bounding box center [424, 137] width 407 height 33
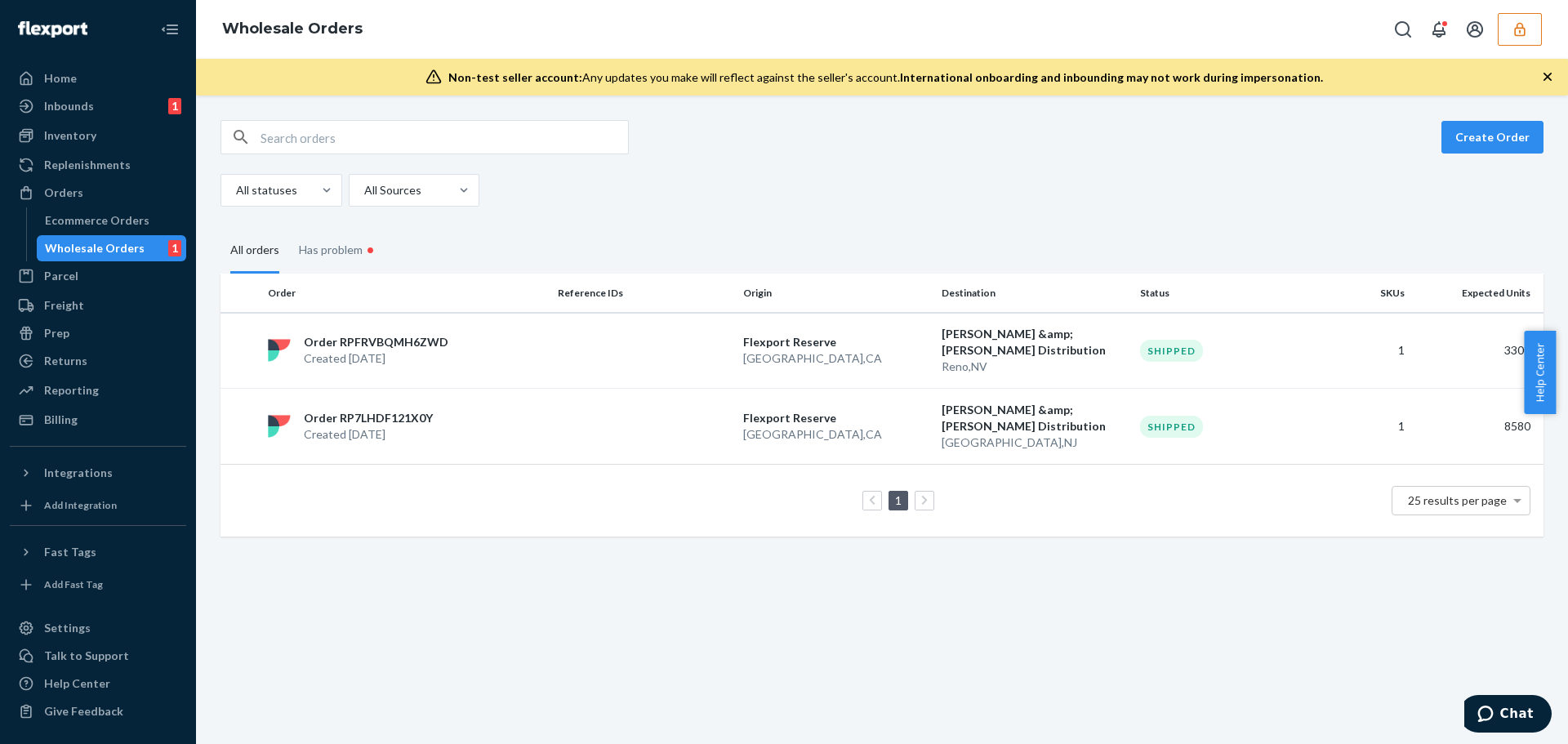
click at [391, 550] on div "Create Order All statuses All Sources All orders Has problem • Order Reference …" at bounding box center [883, 419] width 1373 height 649
click at [321, 255] on div "Has problem •" at bounding box center [339, 251] width 79 height 50
click at [289, 227] on input "Has problem •" at bounding box center [289, 227] width 0 height 0
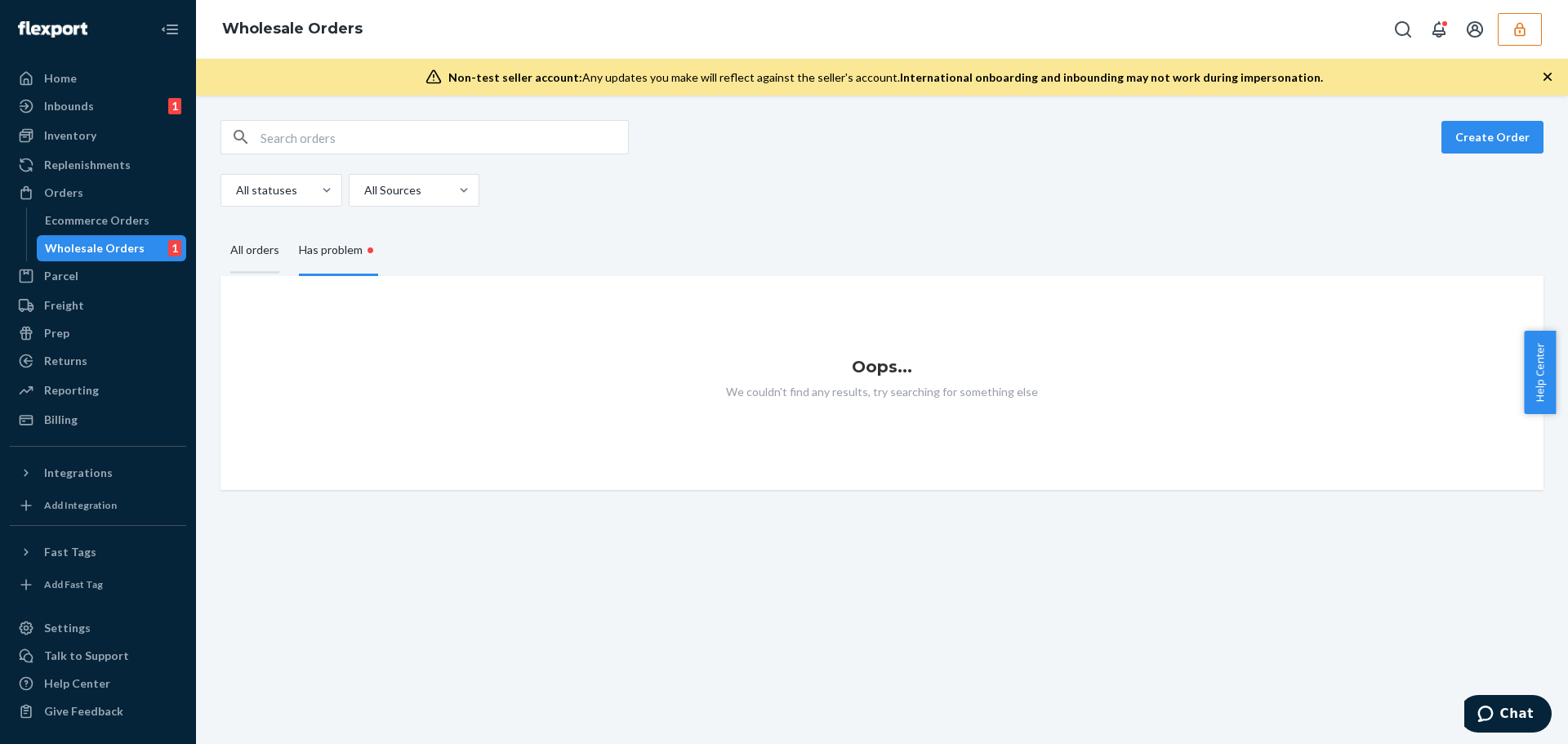
click at [243, 253] on div "All orders" at bounding box center [255, 251] width 49 height 45
click at [221, 228] on input "All orders" at bounding box center [221, 228] width 0 height 0
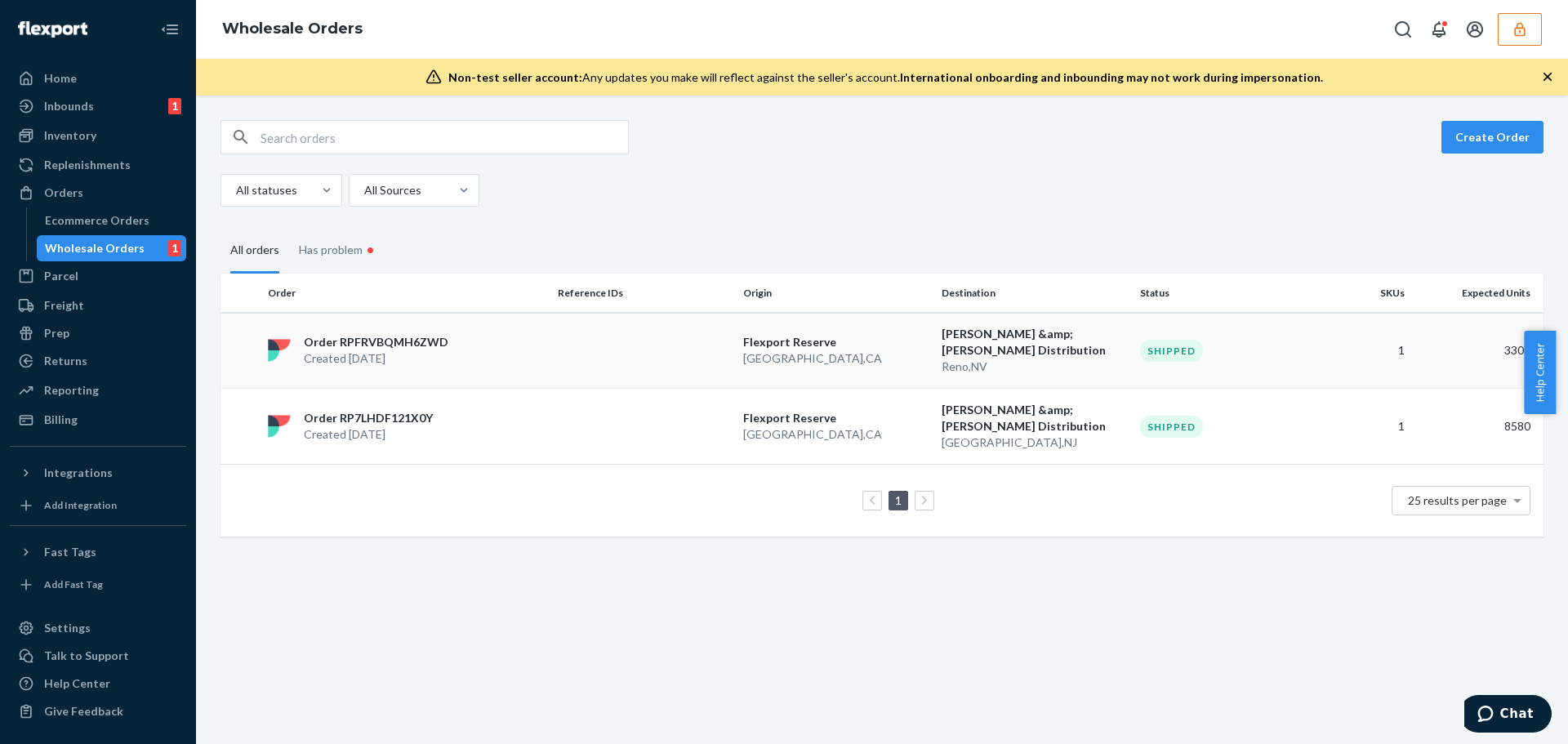
click at [358, 340] on p "Order RPFRVBQMH6ZWD" at bounding box center [376, 342] width 144 height 16
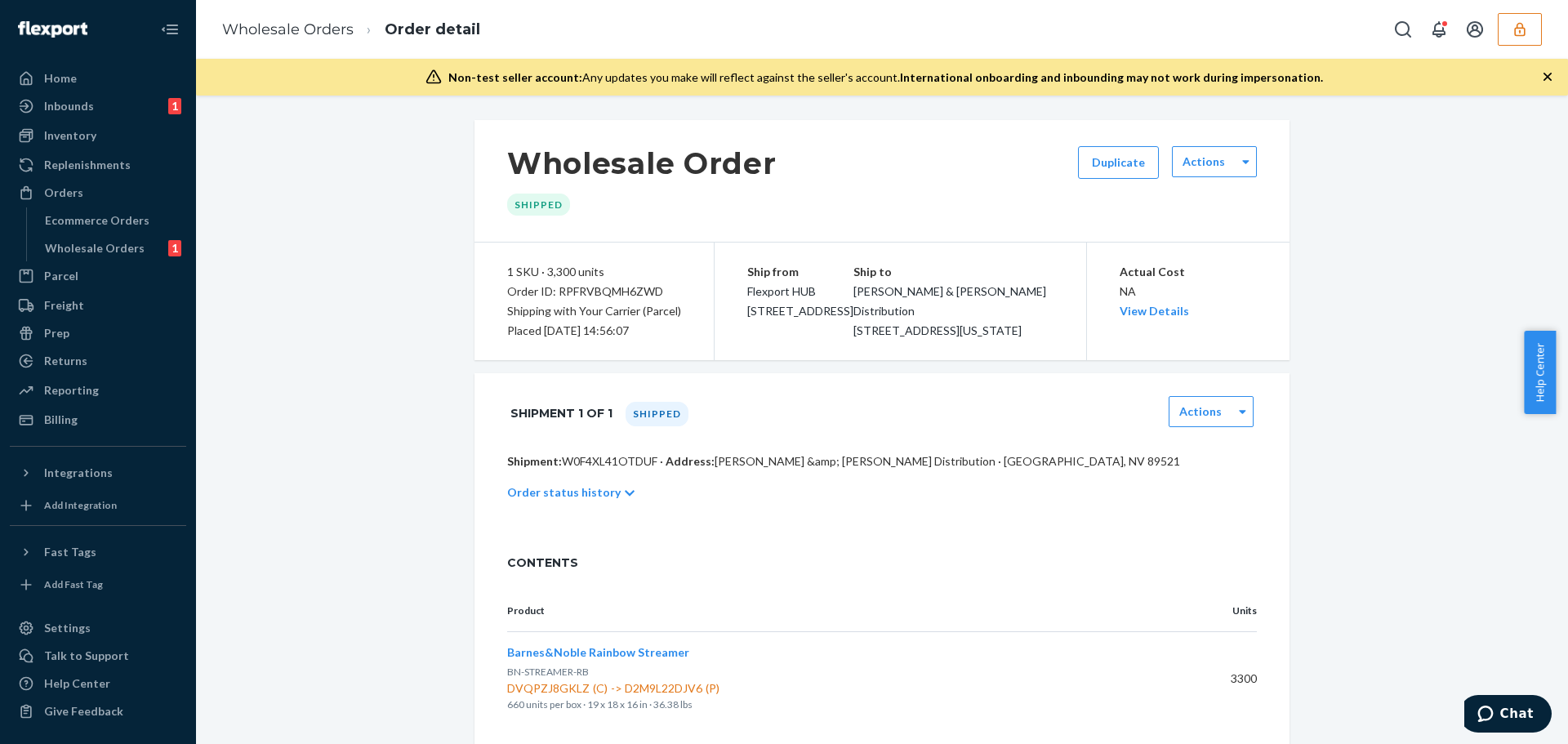
click at [388, 465] on div "Wholesale Order Shipped Duplicate Actions 1 SKU · 3,300 units Order ID: RPFRVBQ…" at bounding box center [883, 432] width 1348 height 625
click at [281, 33] on link "Wholesale Orders" at bounding box center [287, 29] width 131 height 18
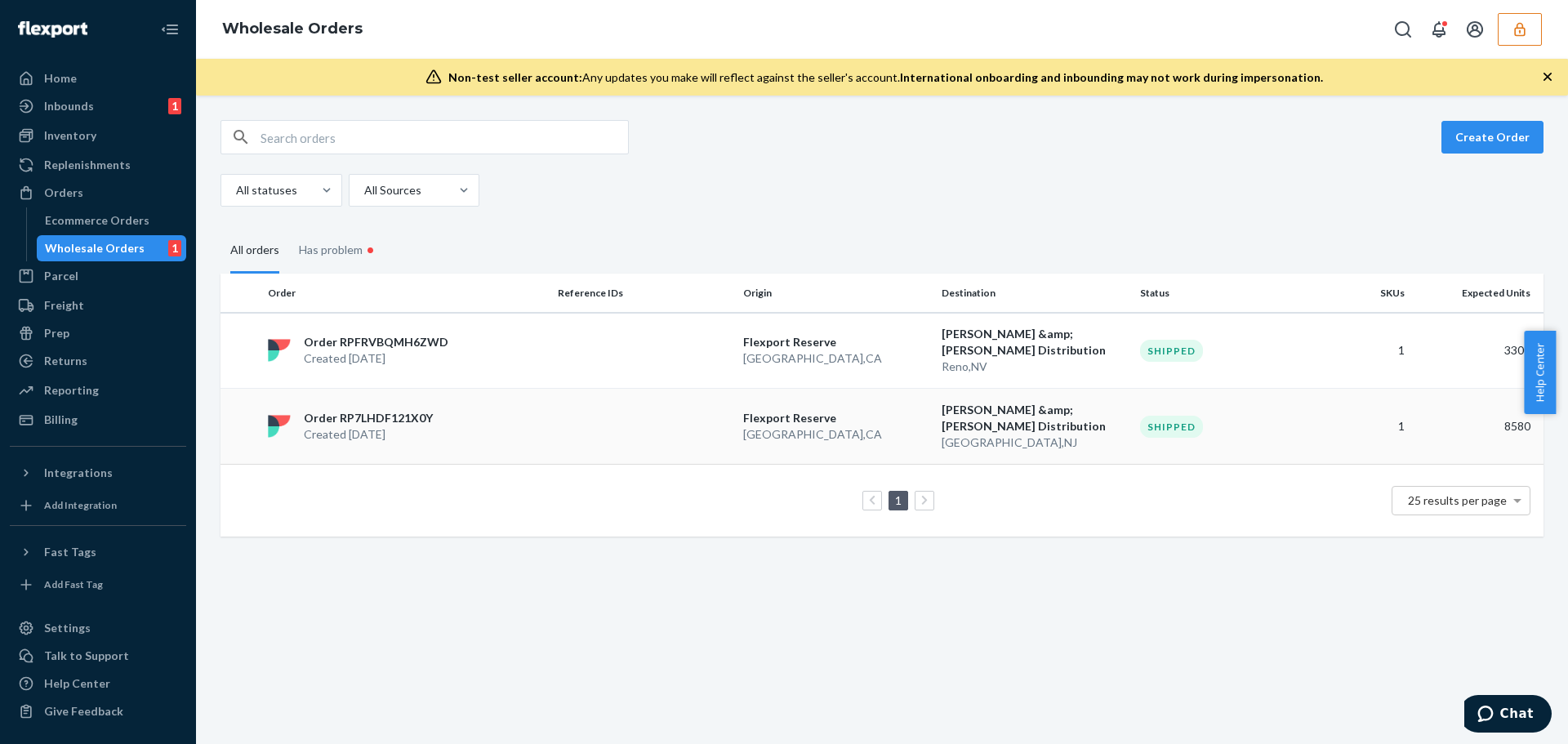
click at [343, 427] on p "Created Aug 22, 2025" at bounding box center [368, 434] width 129 height 16
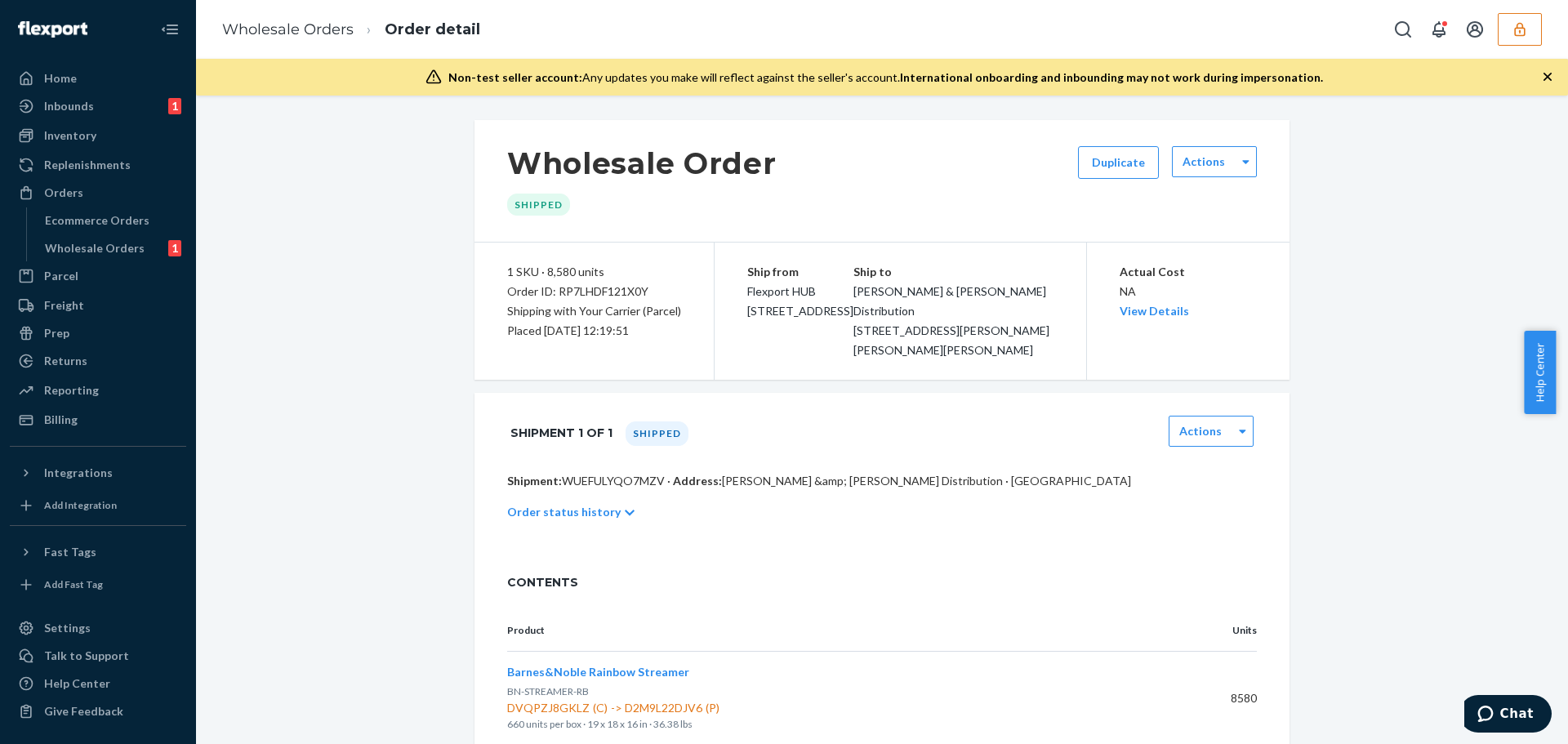
click at [427, 352] on div "Wholesale Order Shipped Duplicate Actions 1 SKU · 8,580 units Order ID: RP7LHDF…" at bounding box center [883, 442] width 1348 height 645
click at [106, 170] on div "Replenishments" at bounding box center [88, 164] width 87 height 16
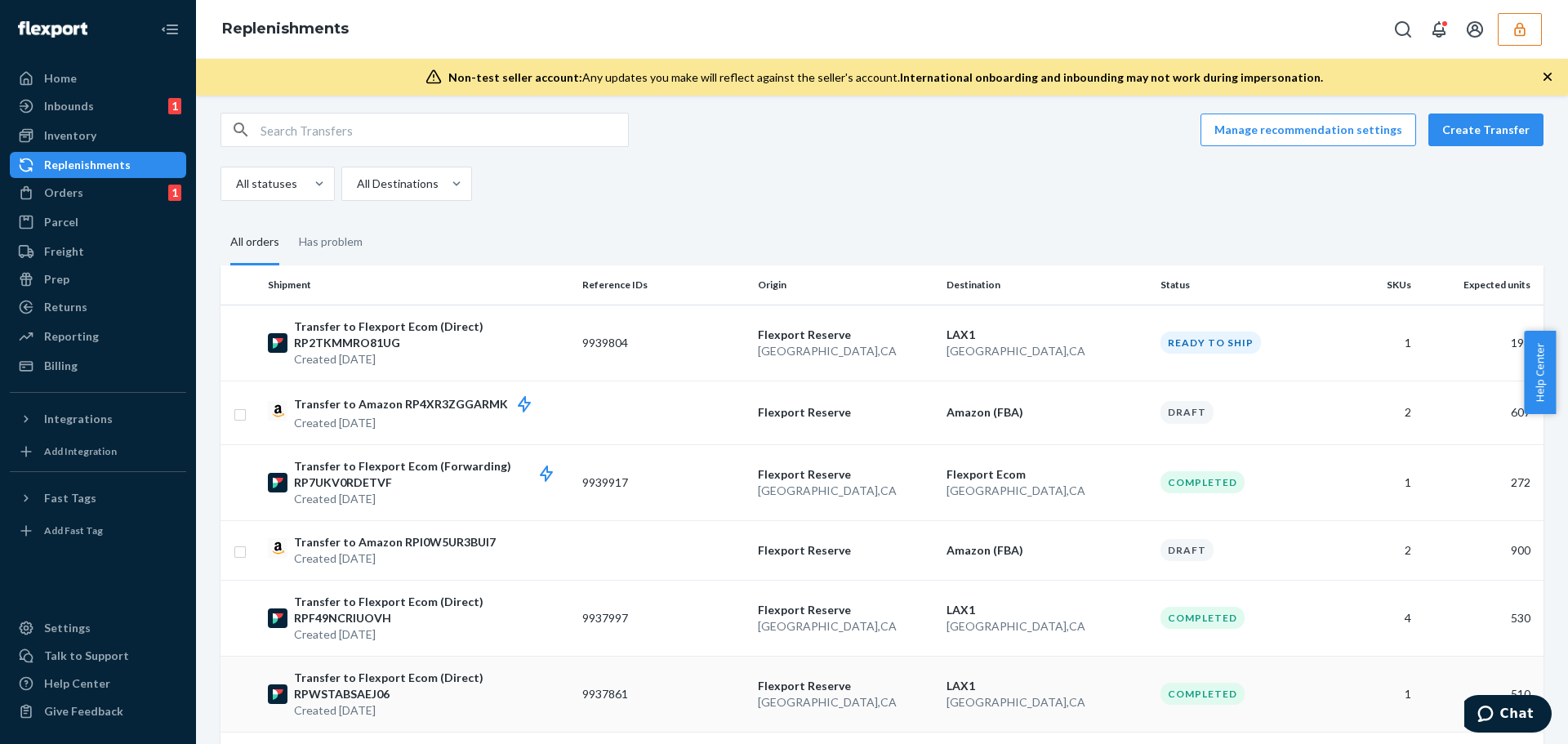
scroll to position [89, 0]
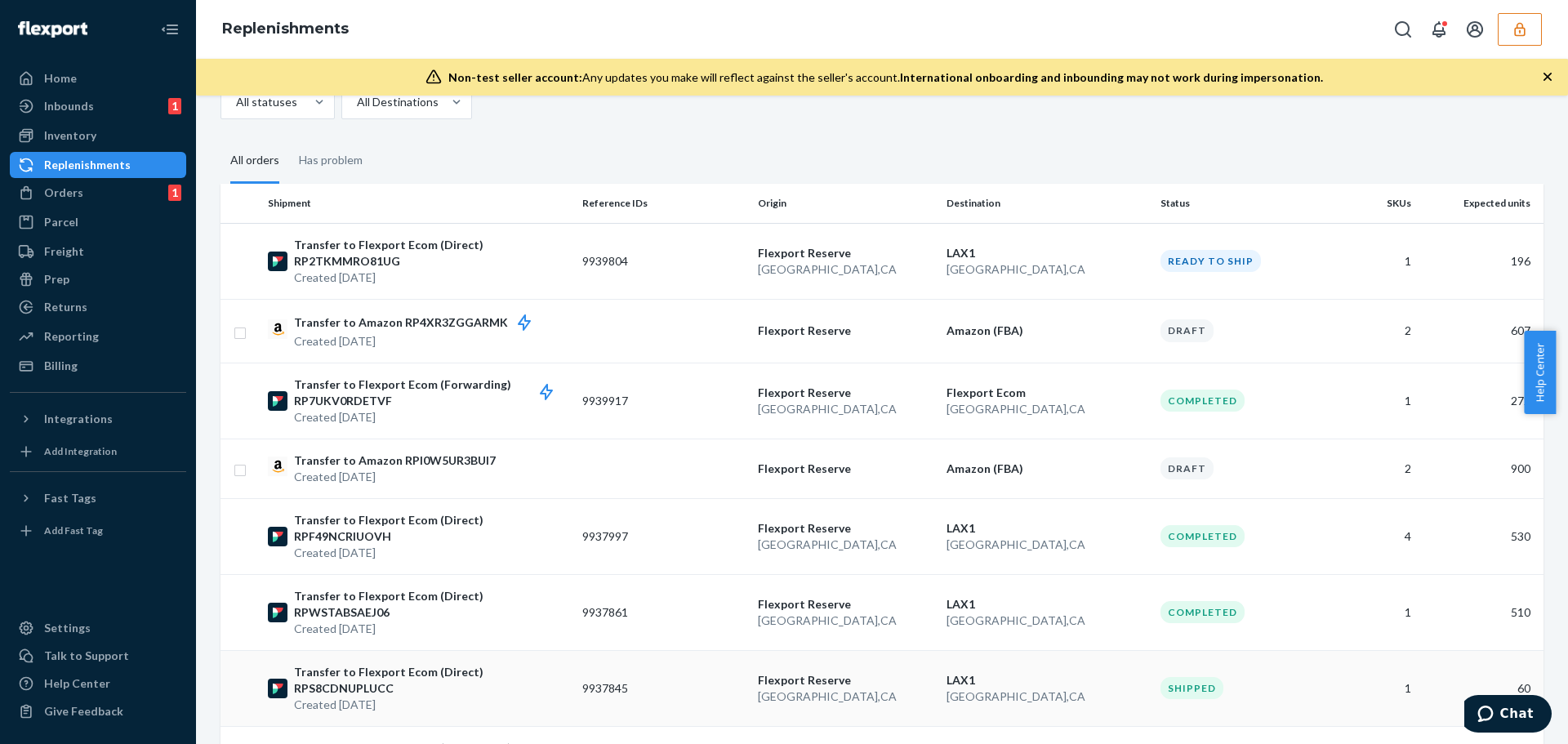
click at [497, 664] on p "Transfer to Flexport Ecom (Direct) RPS8CDNUPLUCC" at bounding box center [432, 680] width 276 height 33
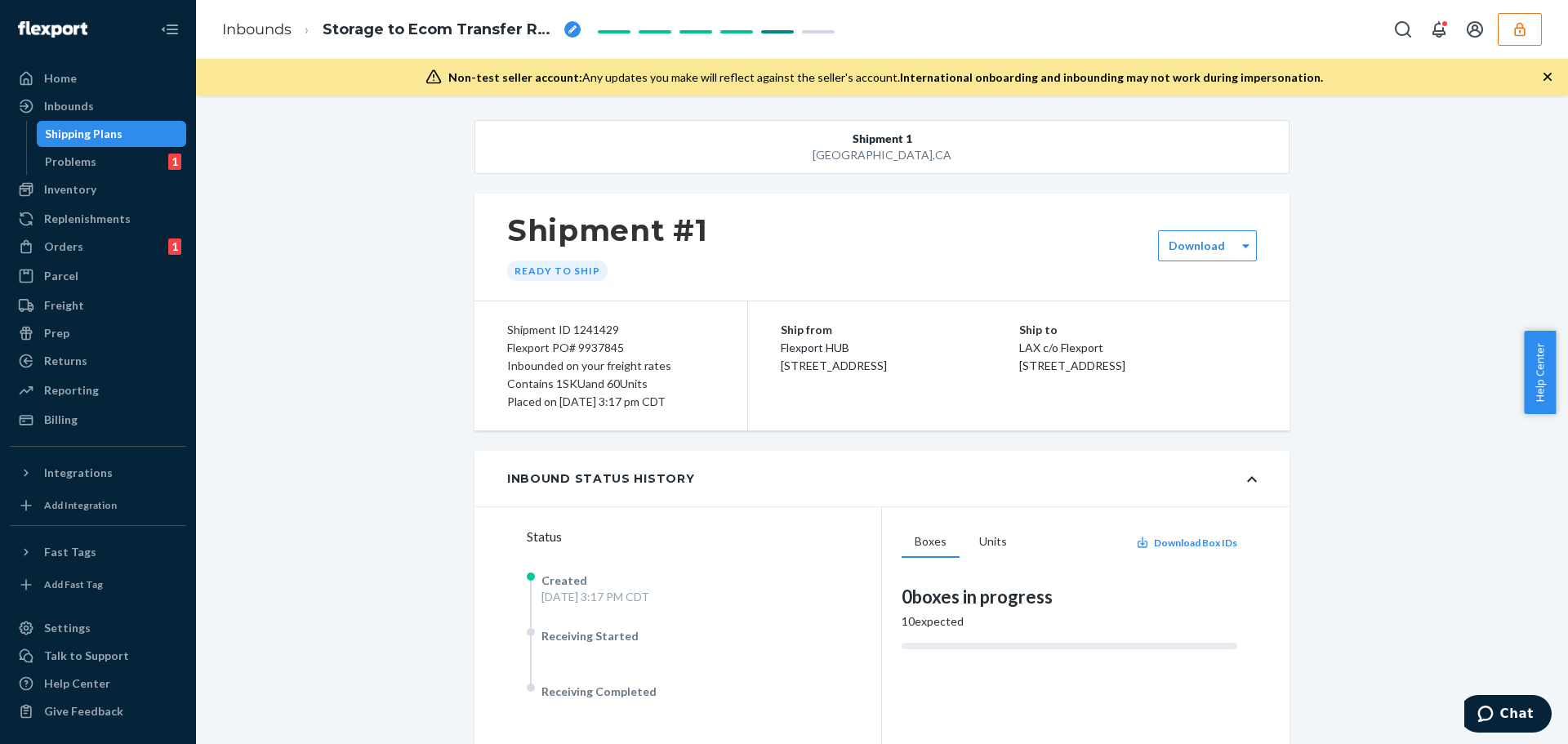
scroll to position [82, 0]
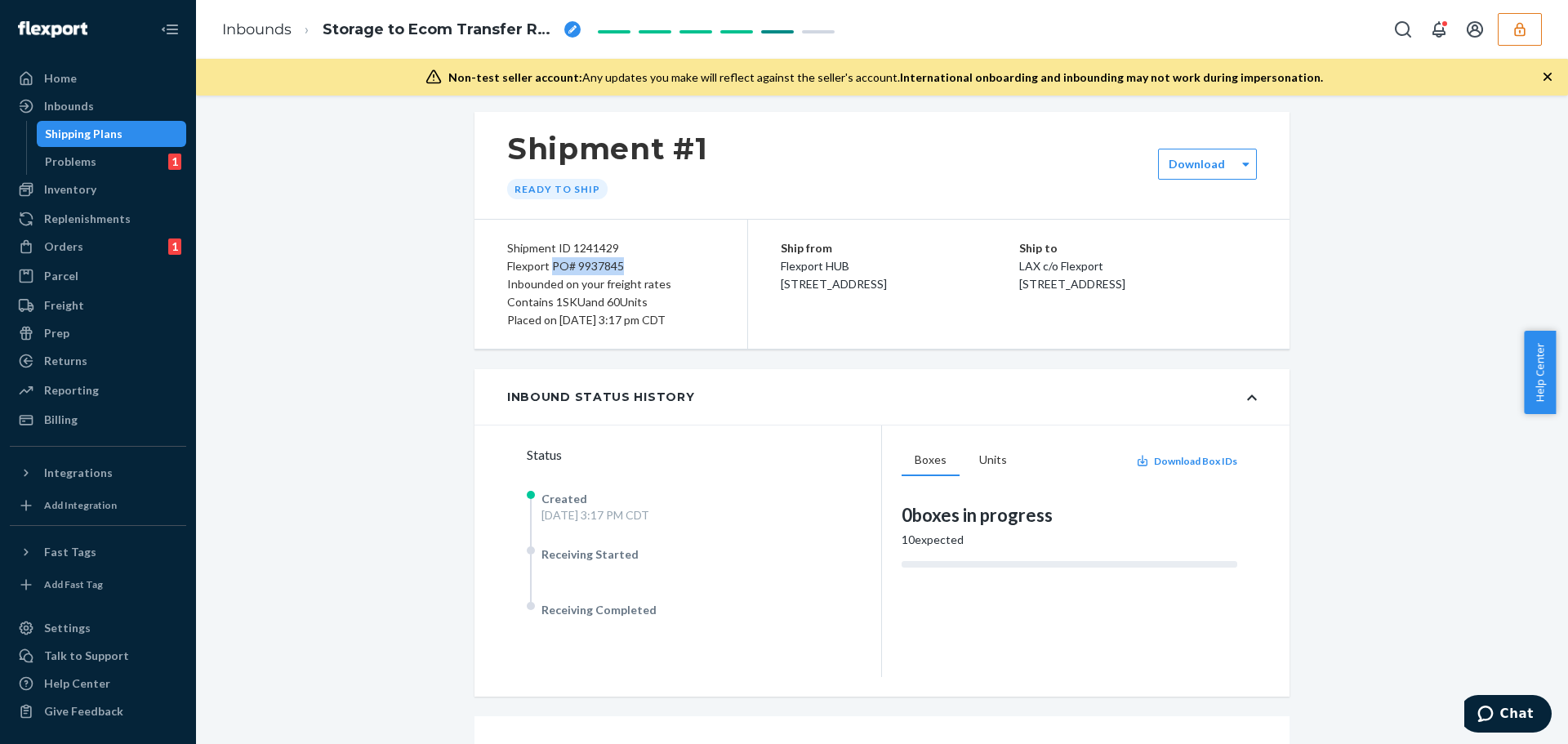
drag, startPoint x: 569, startPoint y: 270, endPoint x: 633, endPoint y: 275, distance: 64.2
click at [633, 275] on div "Flexport PO# 9937845" at bounding box center [611, 266] width 208 height 18
copy div "PO# 9937845"
click at [1524, 29] on icon "button" at bounding box center [1520, 28] width 16 height 16
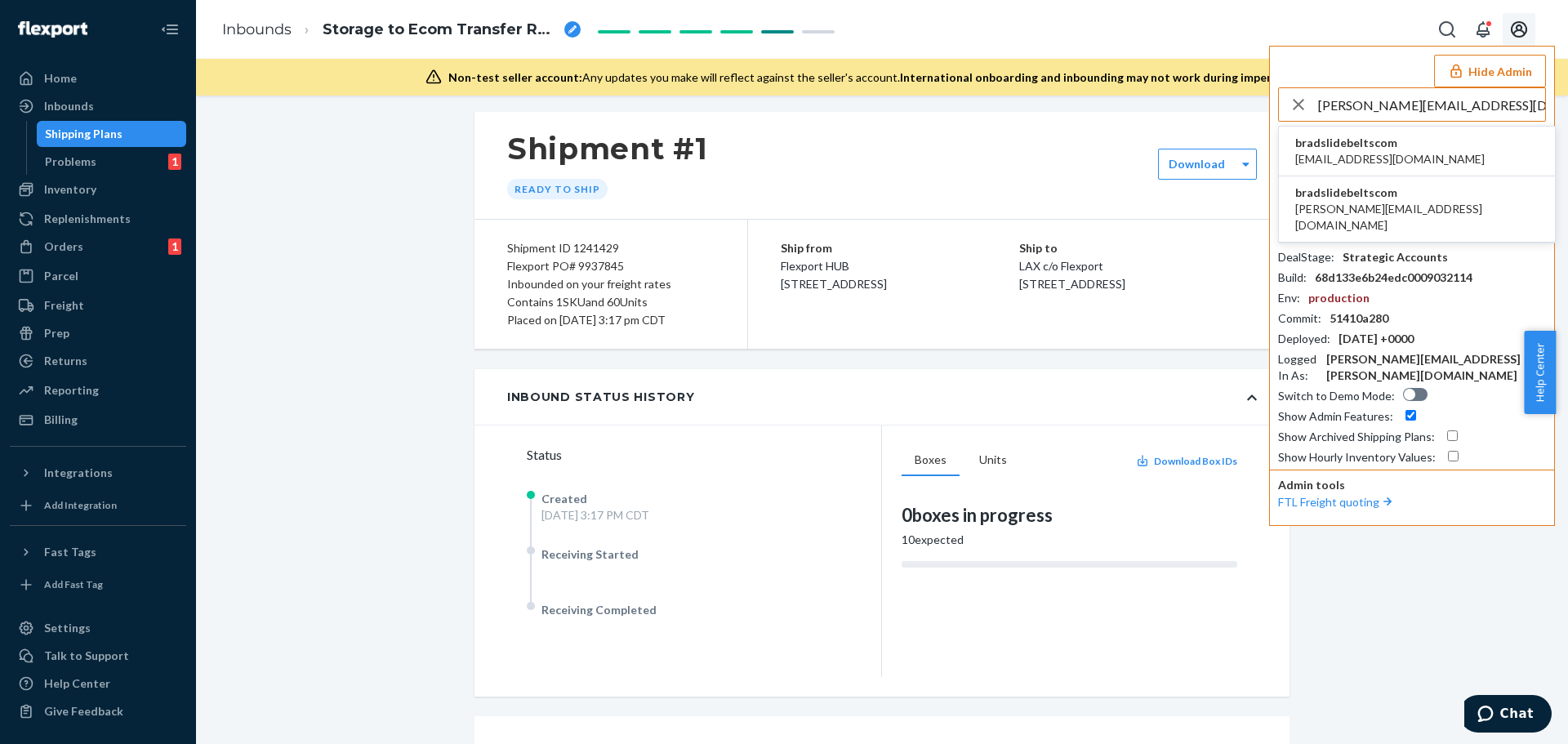
type input "brad@slidebelts.com"
click at [1316, 161] on span "[EMAIL_ADDRESS][DOMAIN_NAME]" at bounding box center [1390, 159] width 190 height 16
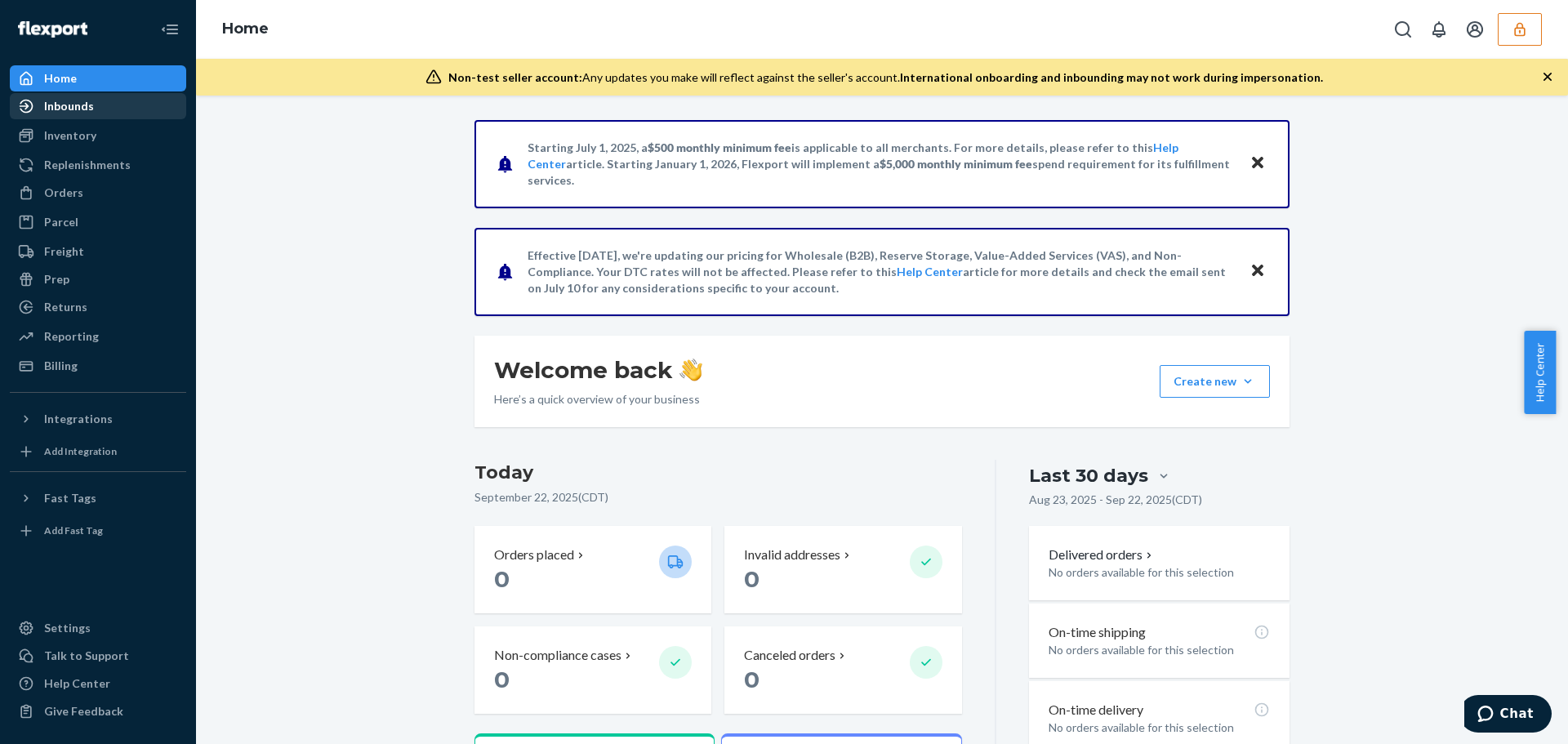
click at [92, 96] on div "Inbounds" at bounding box center [97, 106] width 173 height 23
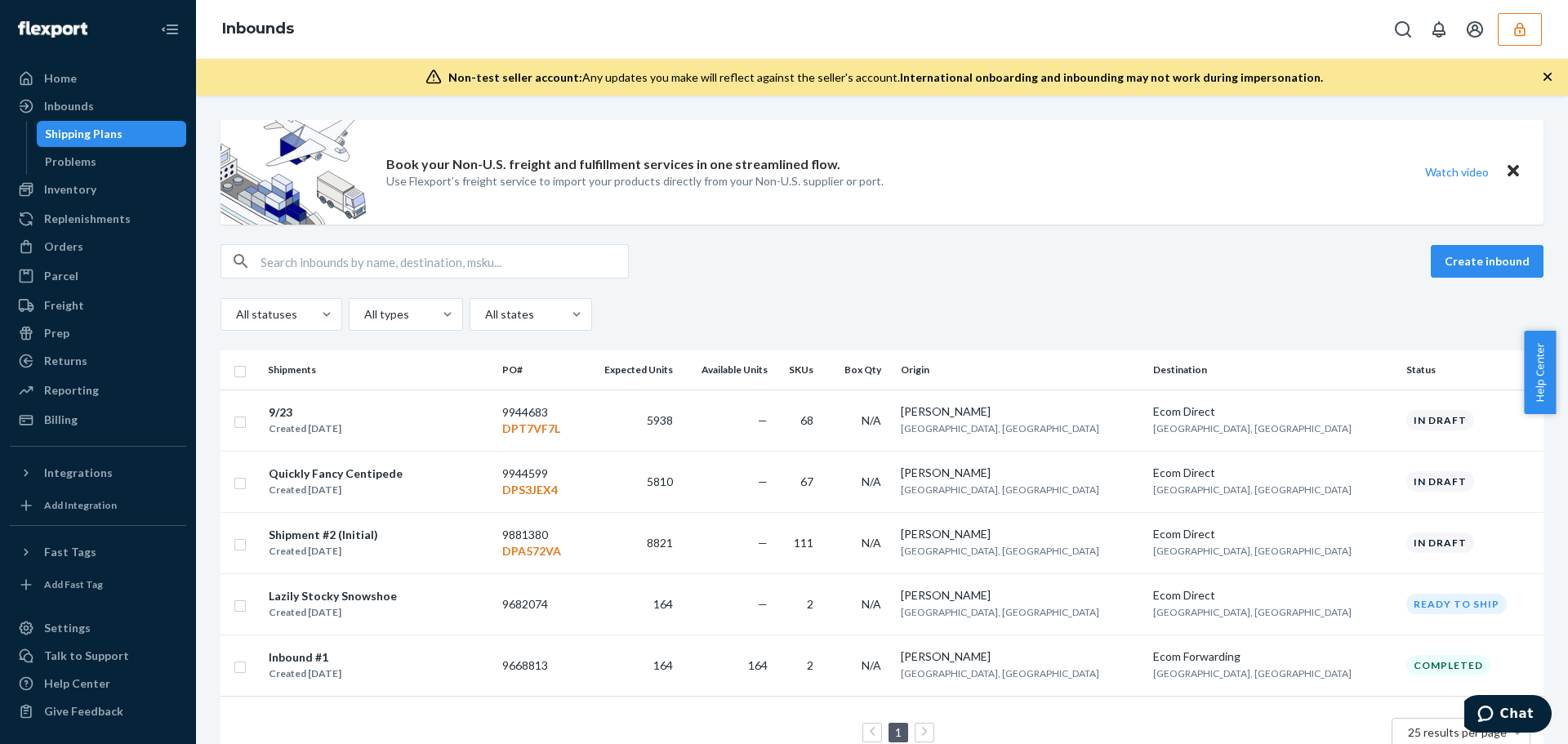
click at [1520, 36] on icon "button" at bounding box center [1520, 28] width 16 height 16
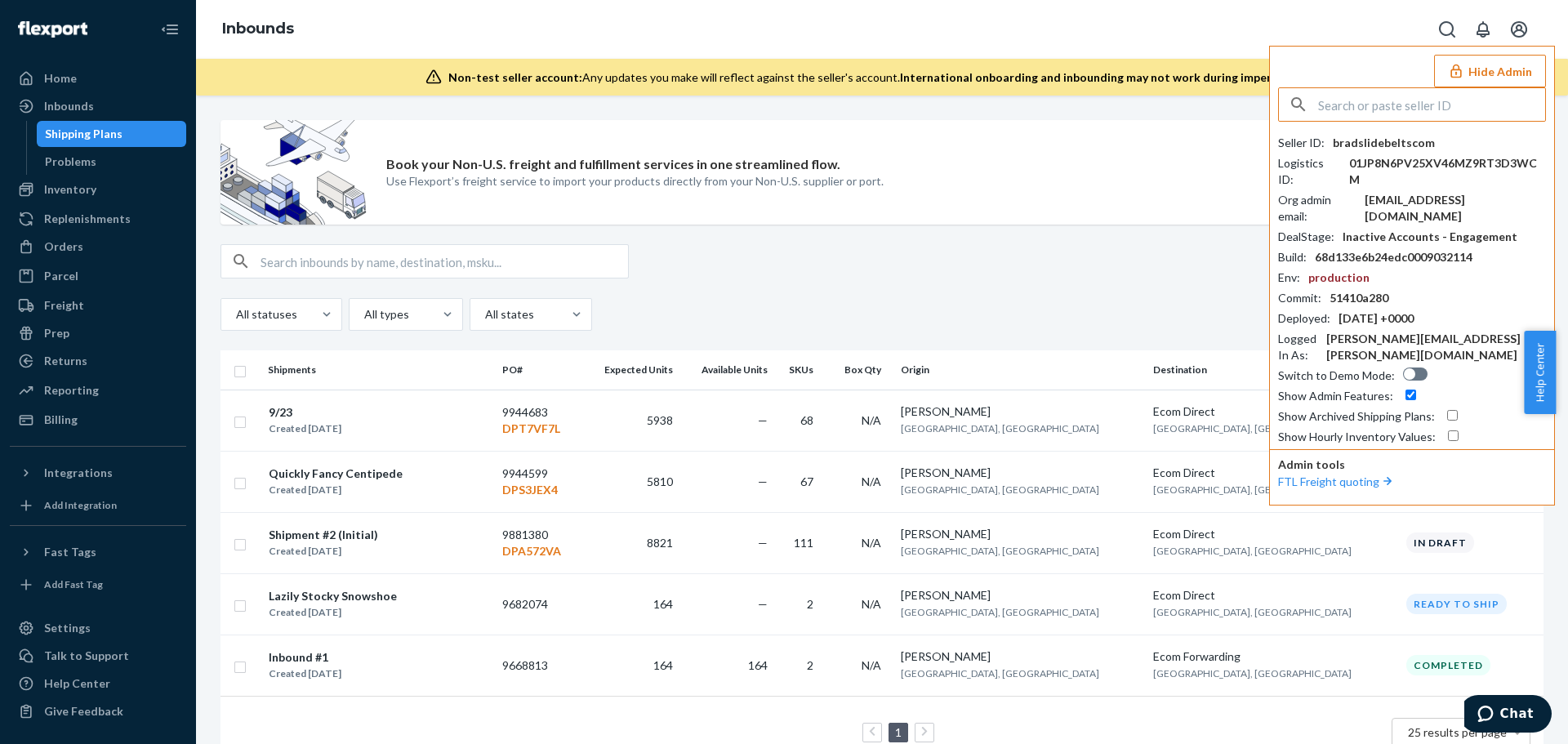
click at [1379, 136] on div "bradslidebeltscom" at bounding box center [1384, 143] width 102 height 16
click at [1379, 137] on div "bradslidebeltscom" at bounding box center [1384, 143] width 102 height 16
click at [342, 422] on div "Created [DATE]" at bounding box center [305, 429] width 73 height 16
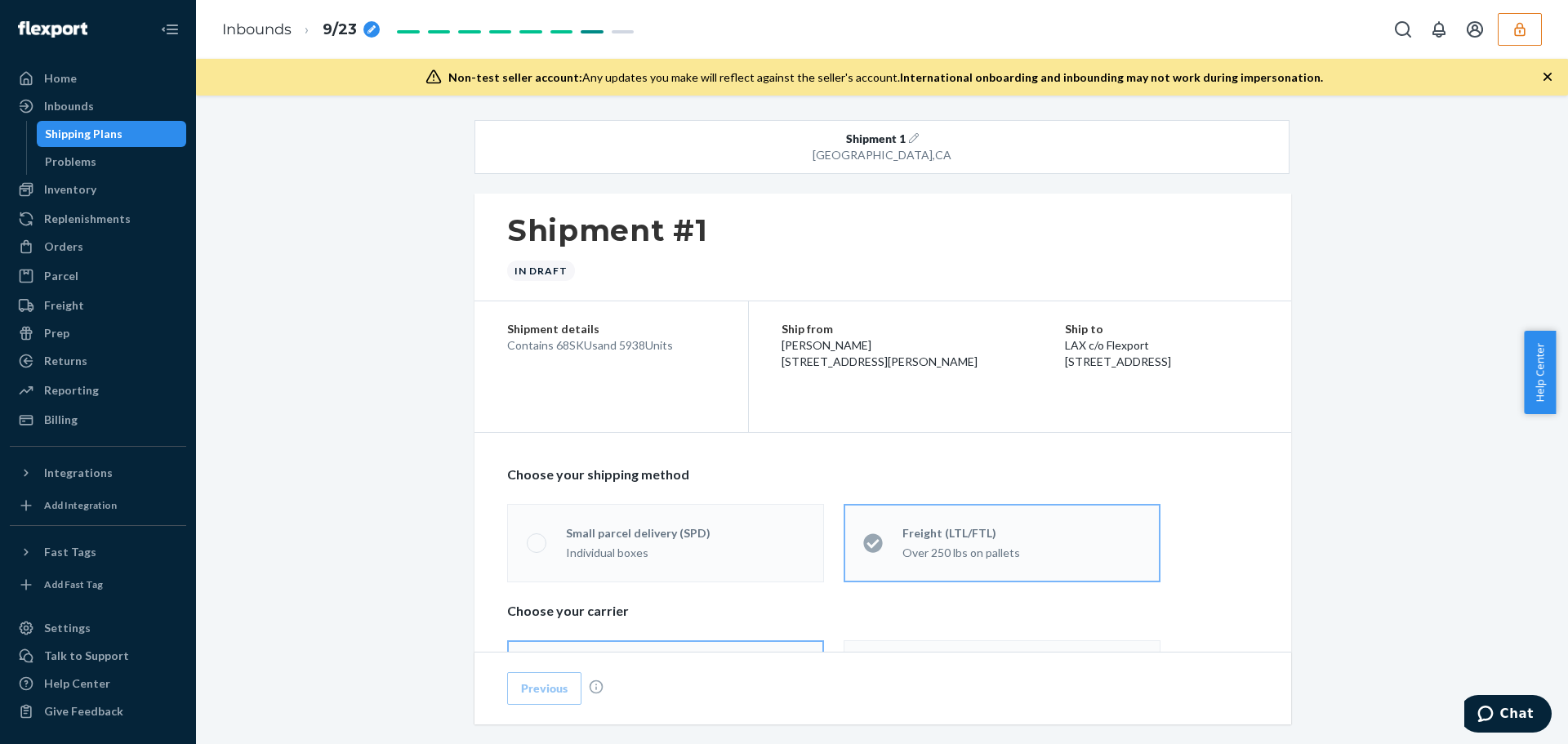
scroll to position [245, 0]
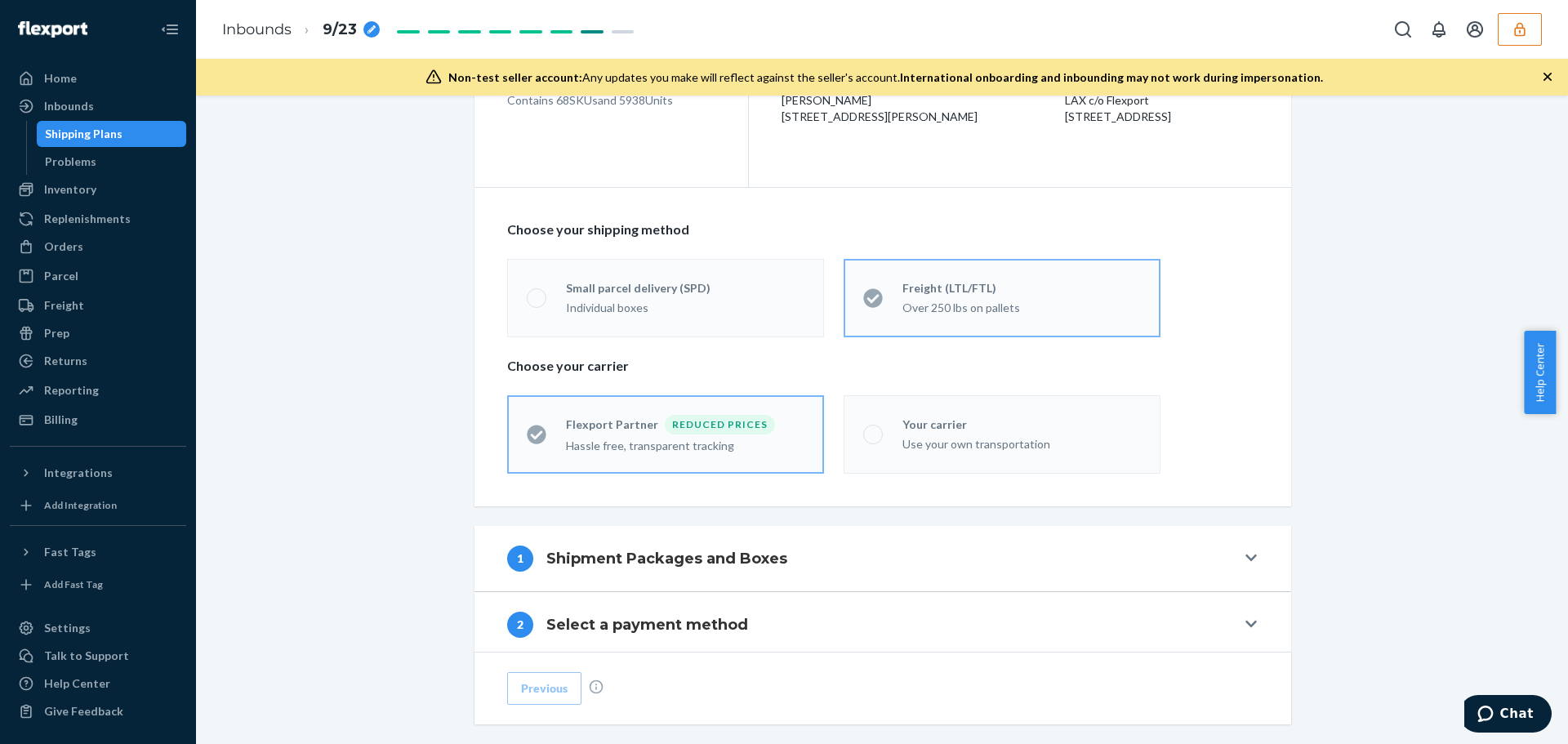
click at [598, 557] on h4 "Shipment Packages and Boxes" at bounding box center [666, 559] width 241 height 21
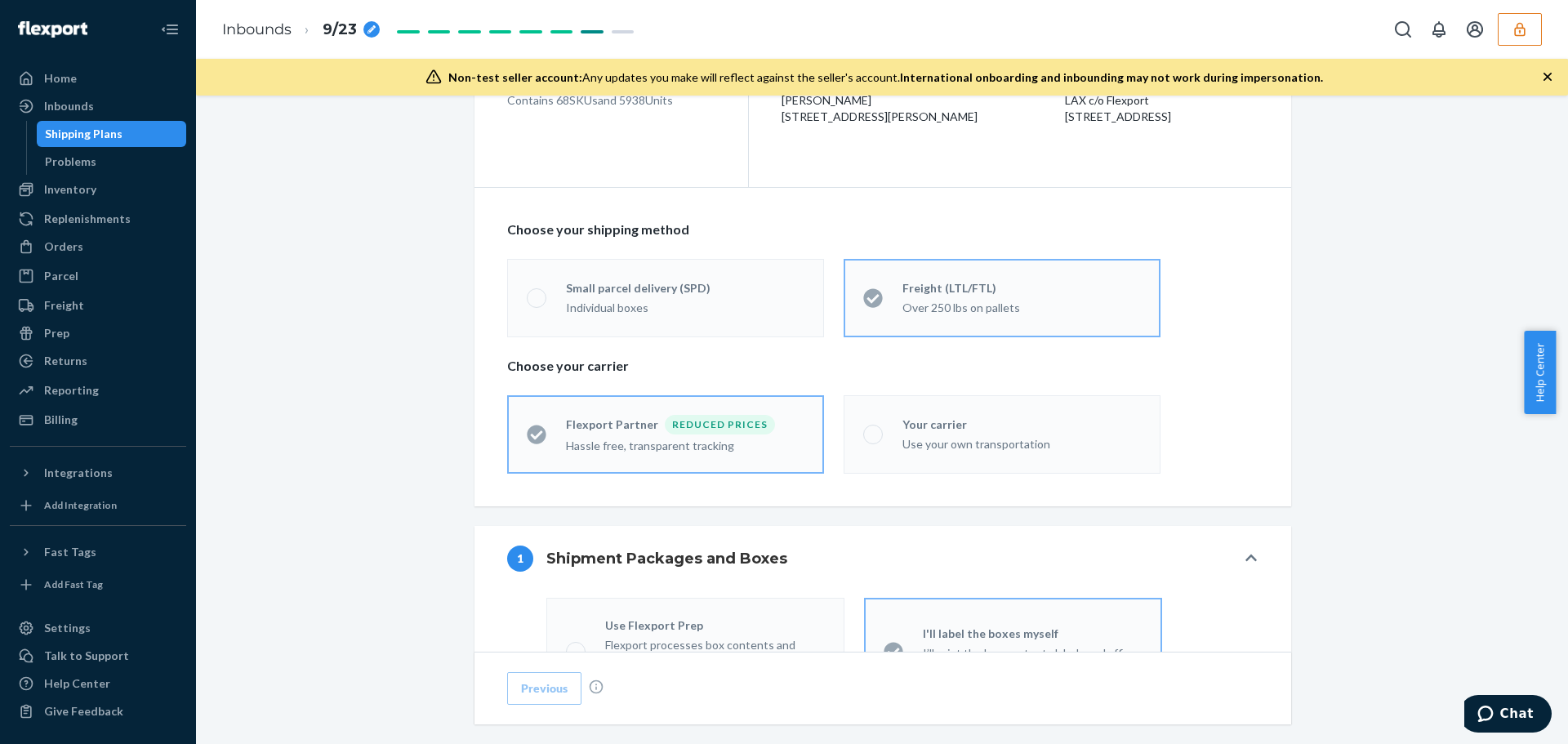
scroll to position [490, 0]
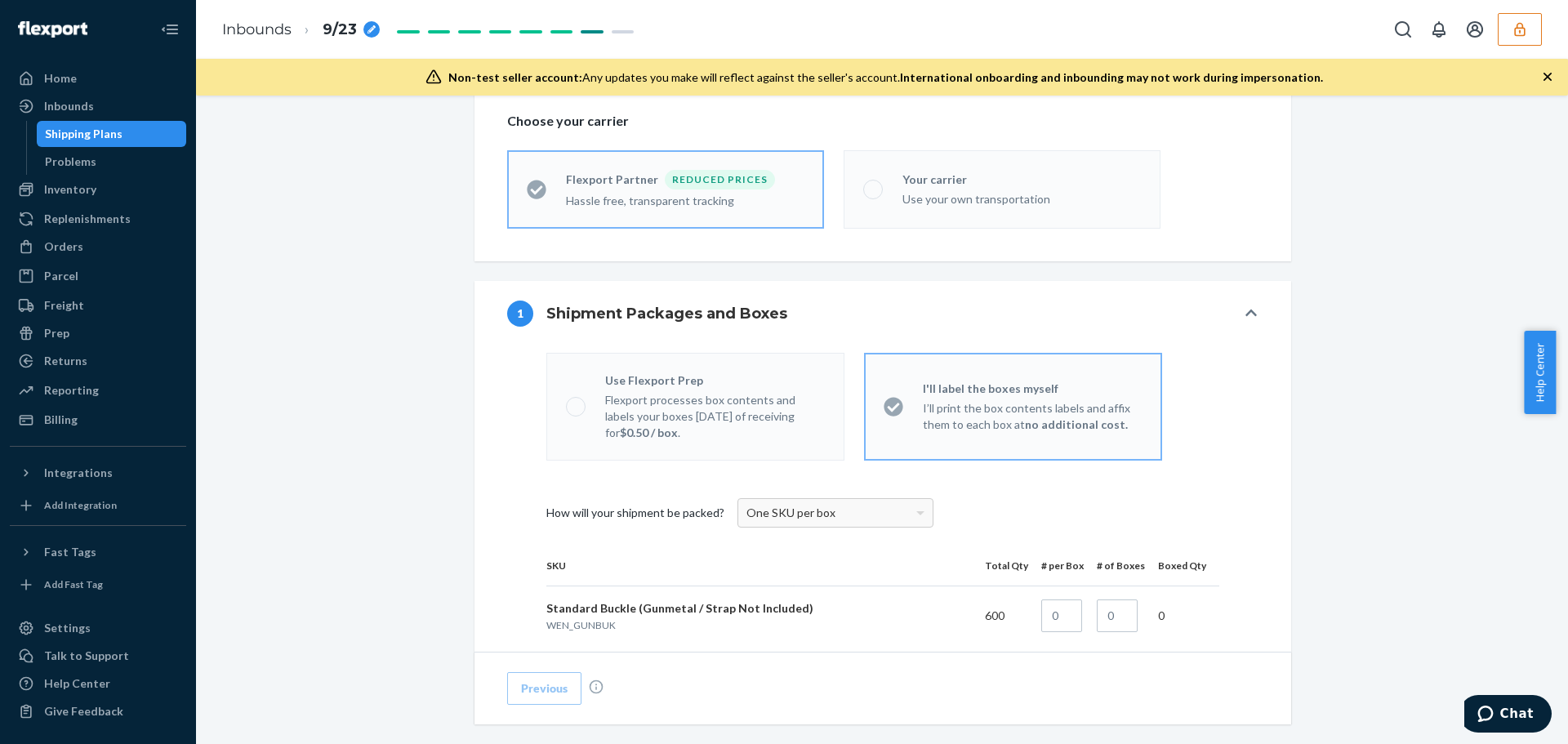
click at [688, 403] on p "Flexport processes box contents and labels your boxes [DATE] of receiving for $…" at bounding box center [715, 416] width 220 height 49
click at [687, 410] on p "Flexport processes box contents and labels your boxes [DATE] of receiving for $…" at bounding box center [715, 416] width 220 height 49
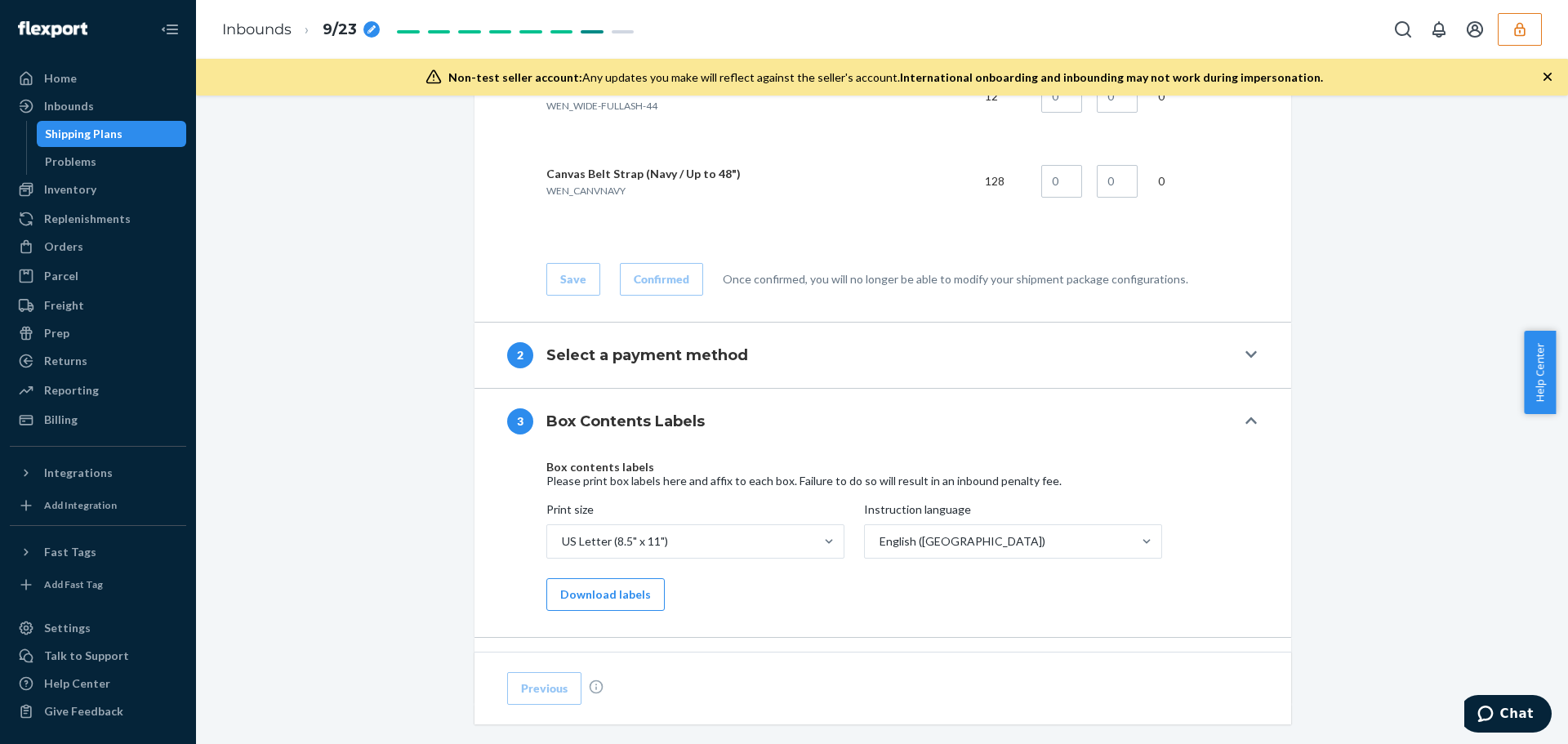
scroll to position [6781, 0]
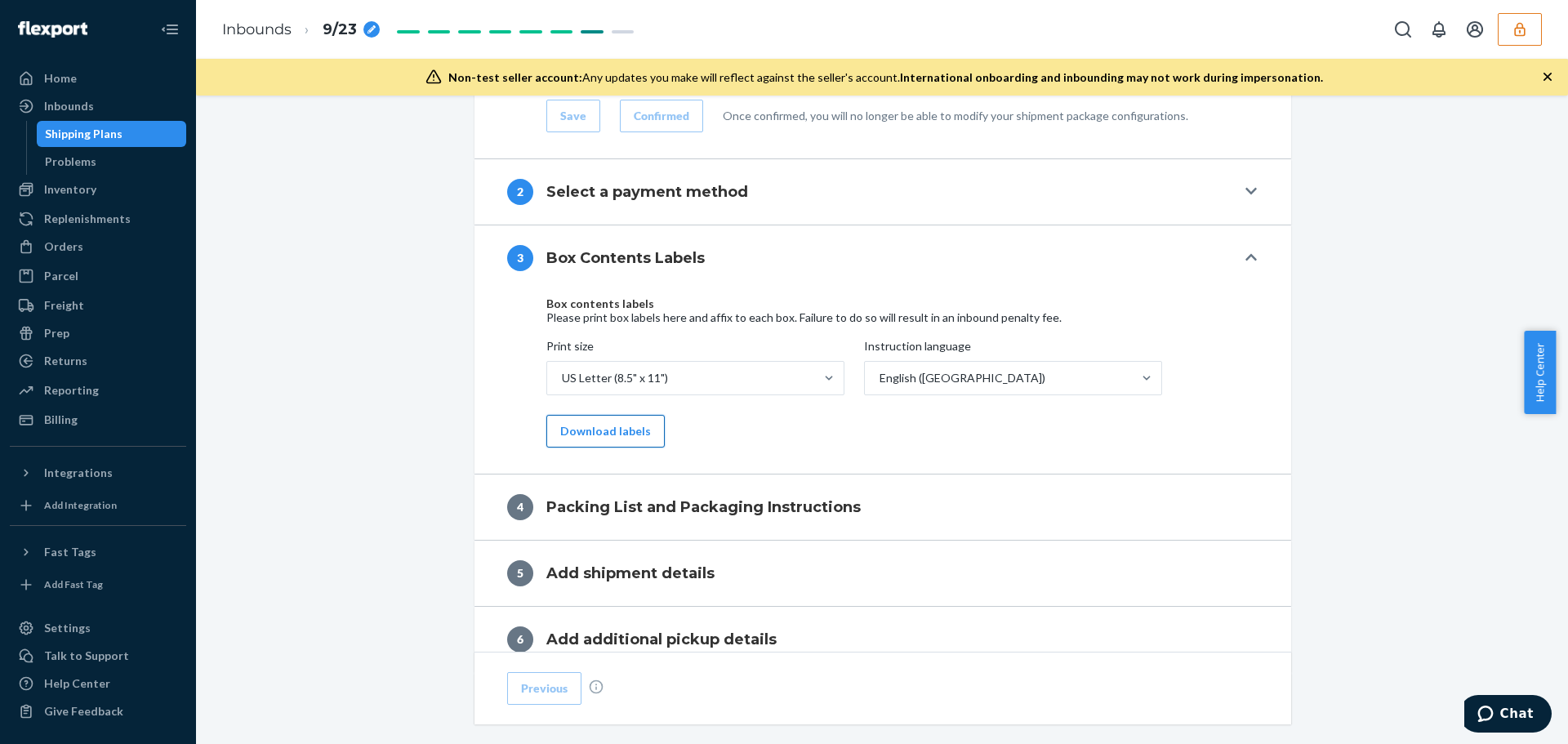
click at [609, 431] on button "Download labels" at bounding box center [605, 431] width 118 height 33
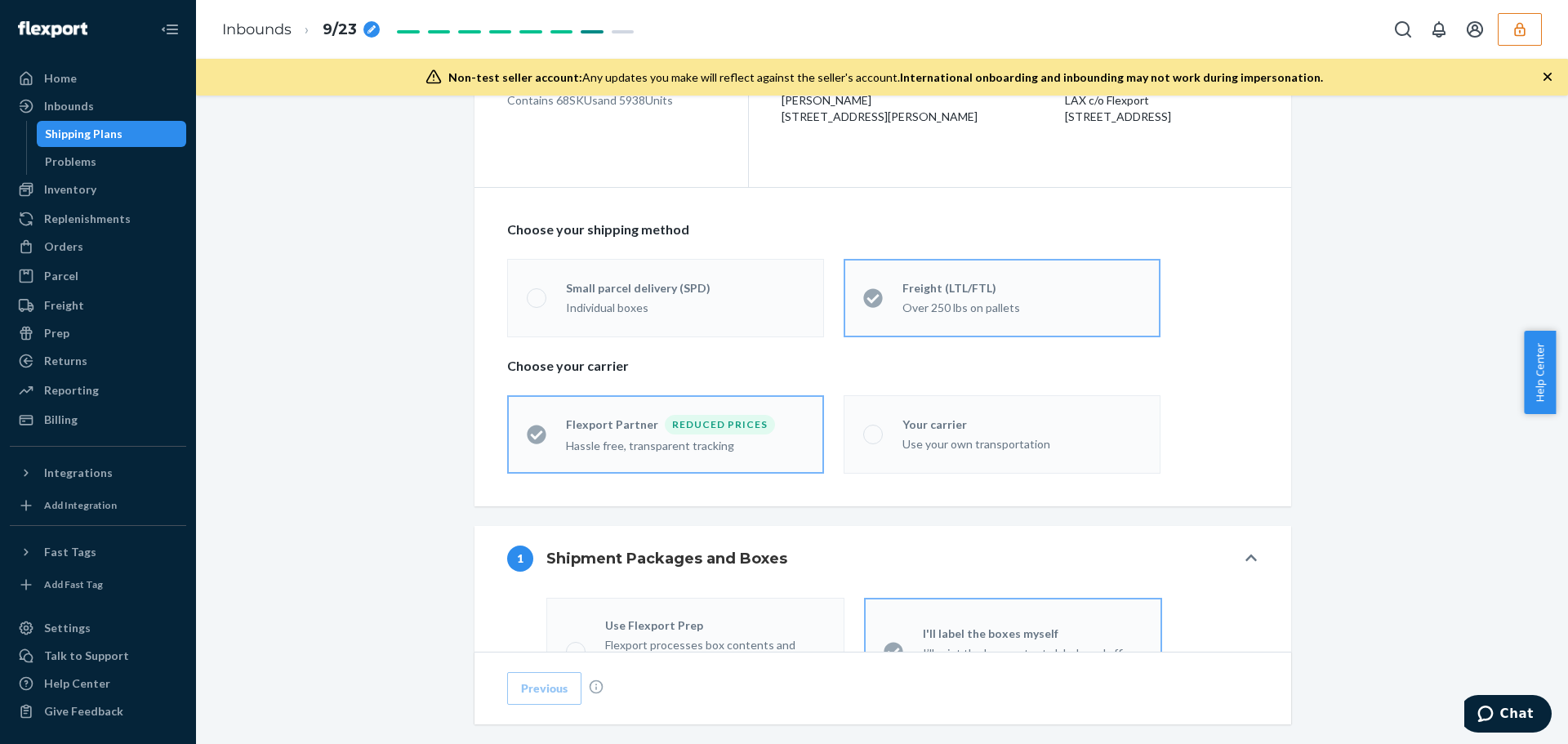
scroll to position [327, 0]
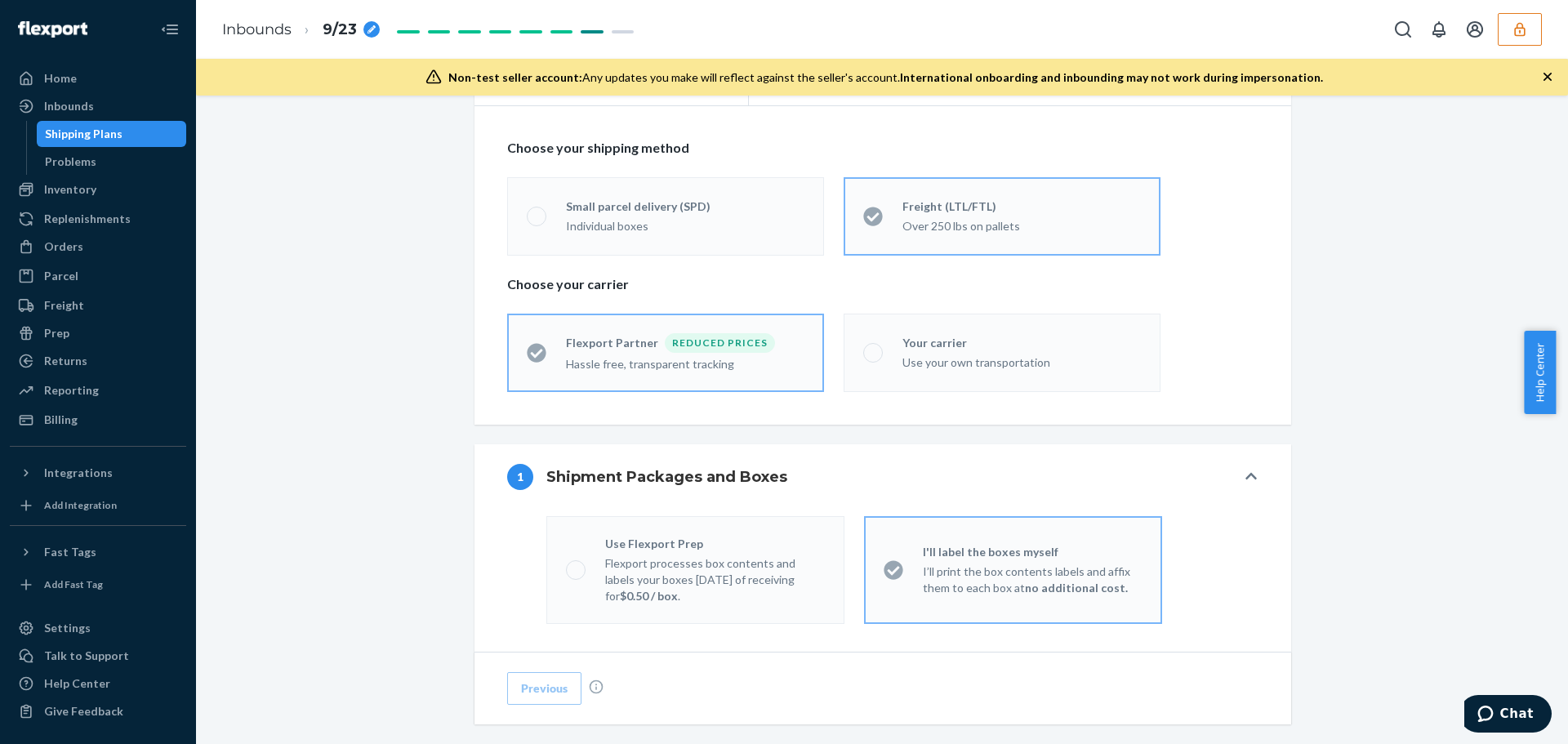
click at [719, 554] on div "Flexport processes box contents and labels your boxes [DATE] of receiving for $…" at bounding box center [715, 578] width 220 height 52
click at [718, 555] on p "Flexport processes box contents and labels your boxes [DATE] of receiving for $…" at bounding box center [715, 580] width 220 height 49
click at [1252, 469] on div at bounding box center [1253, 477] width 13 height 16
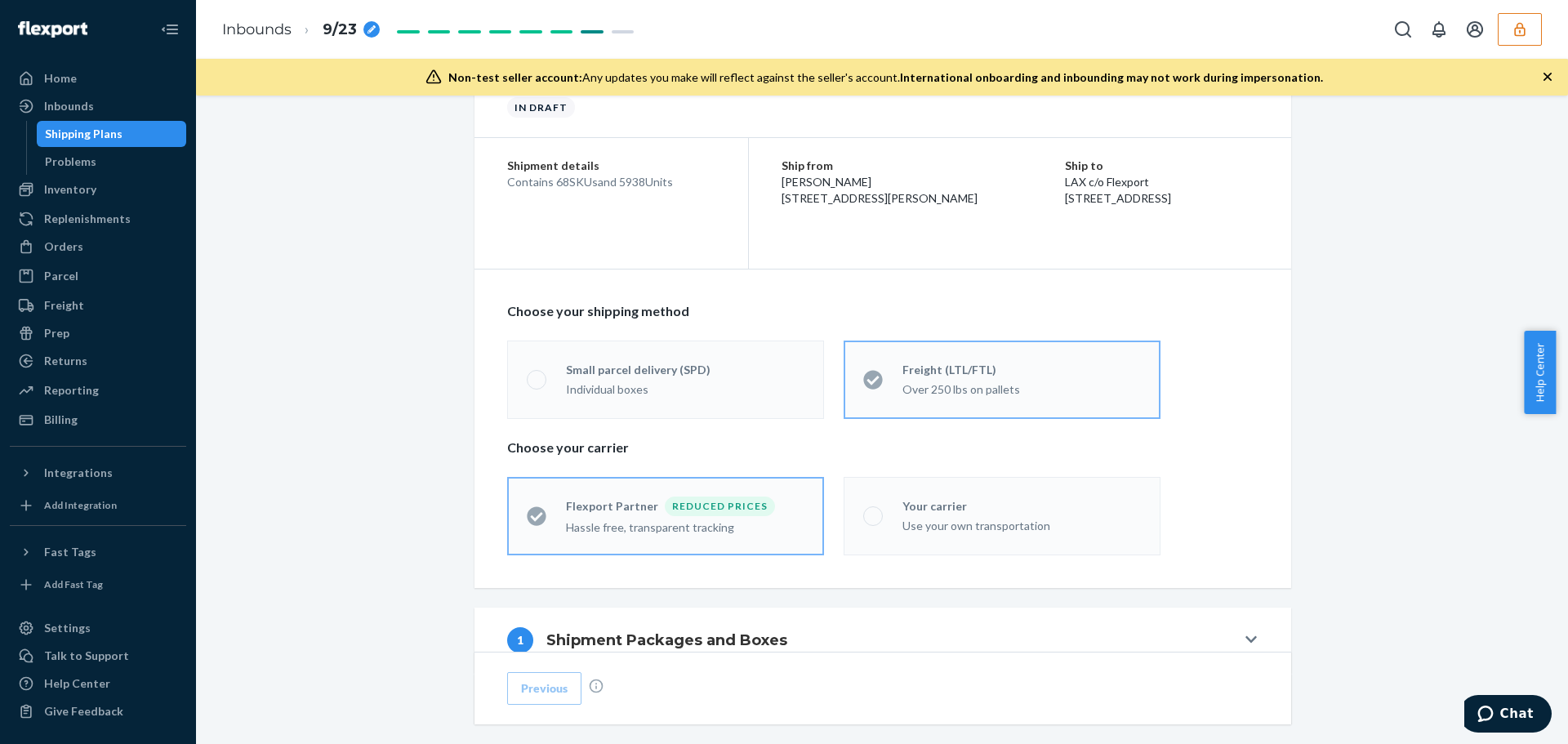
scroll to position [245, 0]
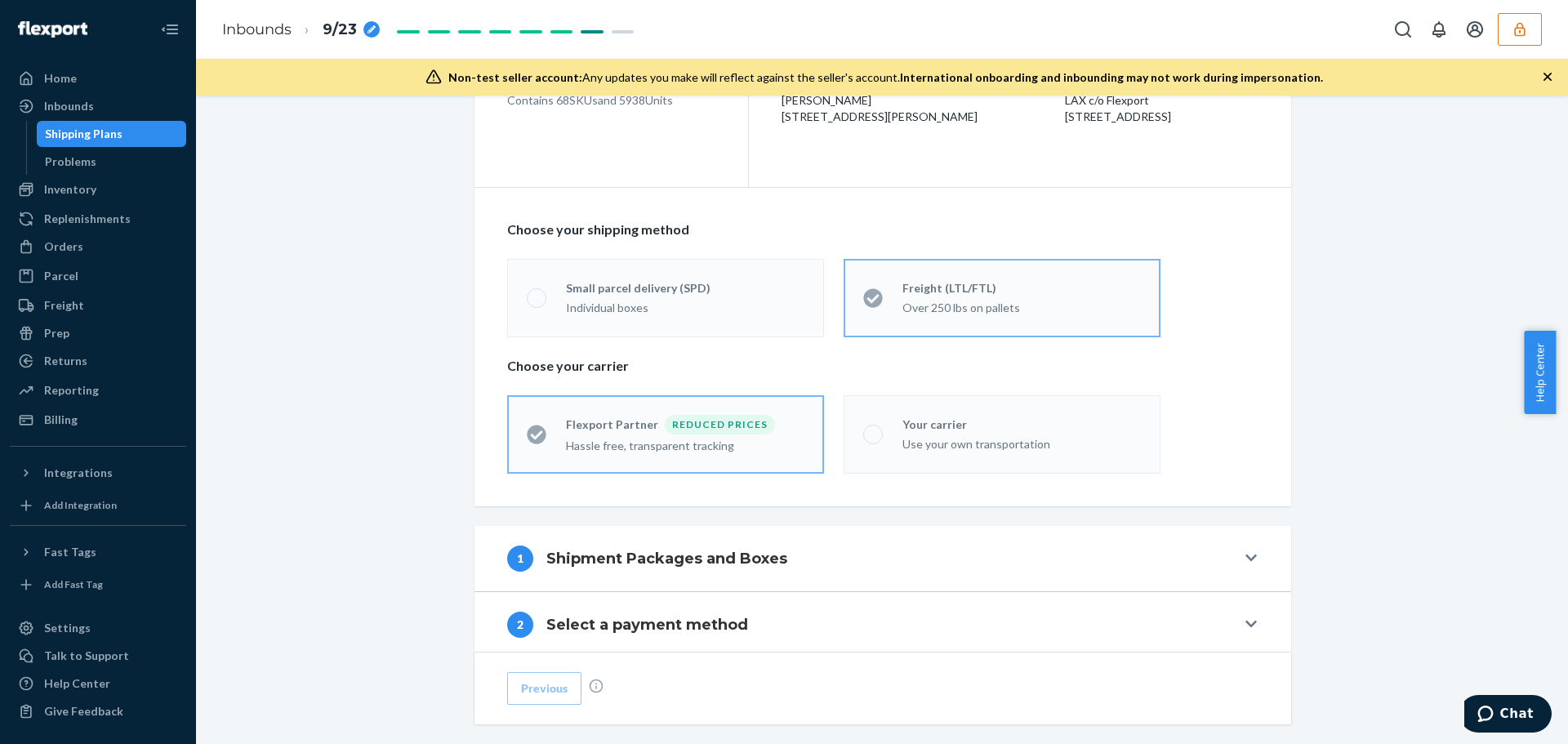
click at [749, 555] on h4 "Shipment Packages and Boxes" at bounding box center [666, 559] width 241 height 21
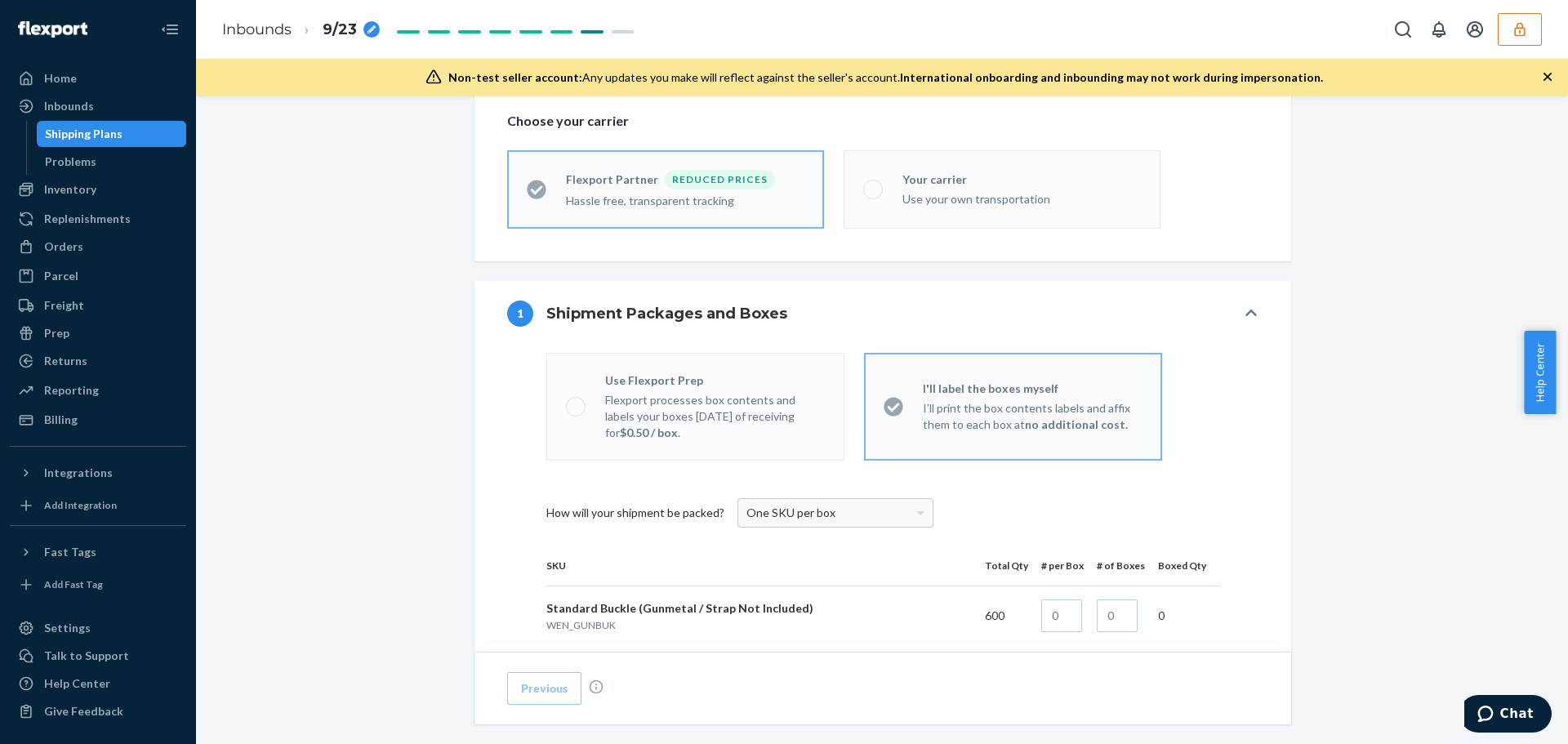
scroll to position [572, 0]
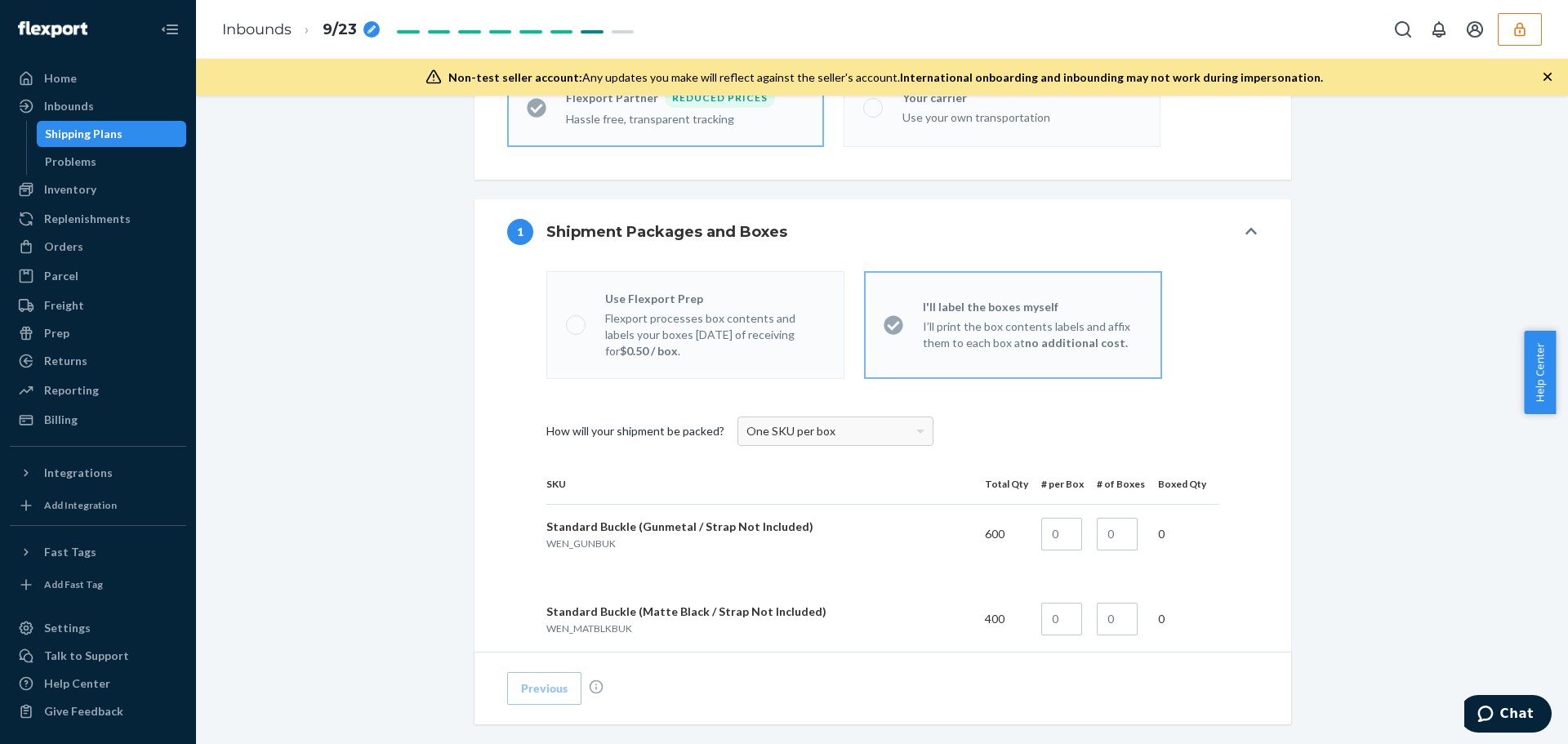
click at [617, 340] on p "Flexport processes box contents and labels your boxes [DATE] of receiving for $…" at bounding box center [715, 335] width 220 height 49
click at [607, 384] on fieldset "Use Flexport Prep Flexport processes box contents and labels your boxes [DATE] …" at bounding box center [883, 325] width 693 height 121
click at [784, 434] on span "One SKU per box" at bounding box center [791, 431] width 89 height 14
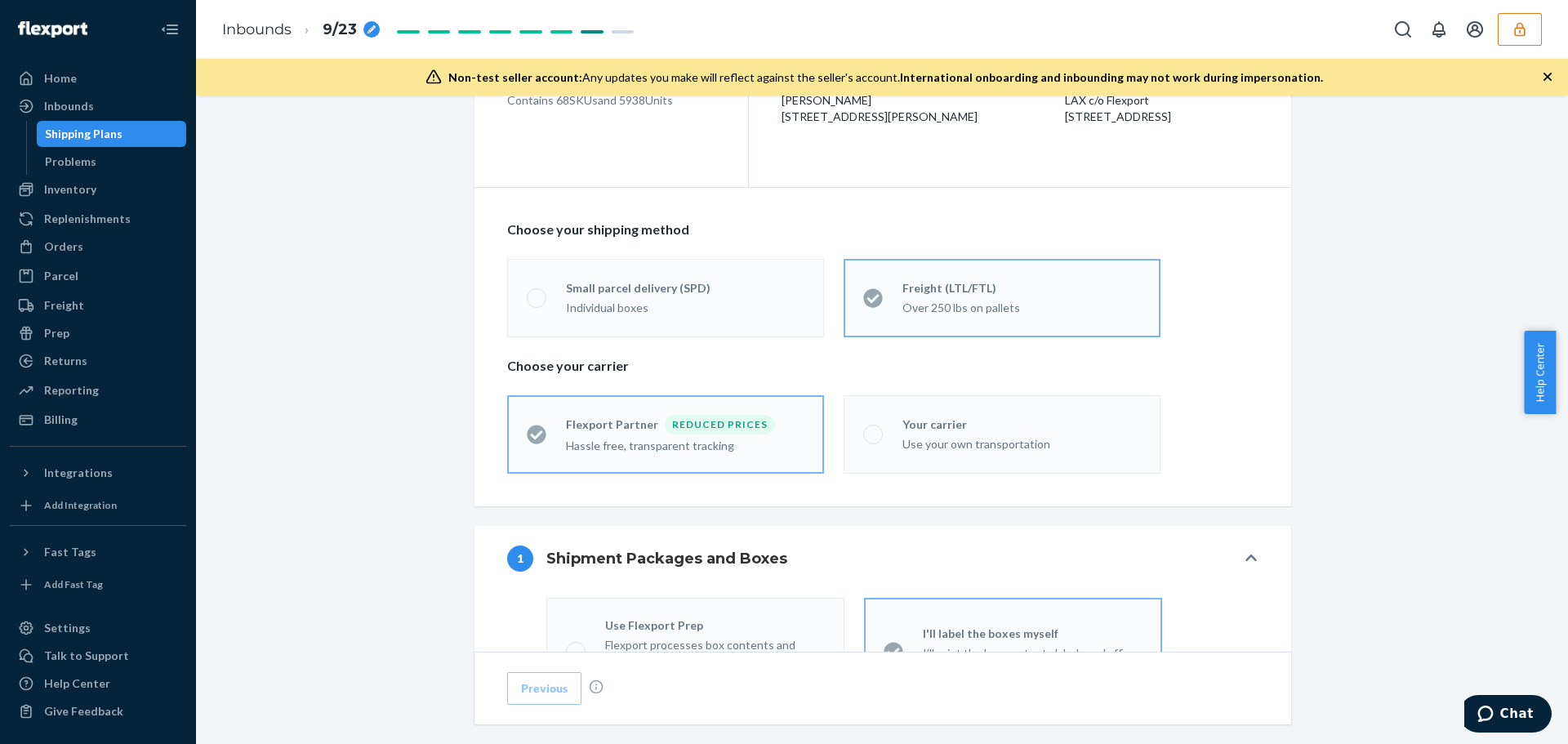
scroll to position [82, 0]
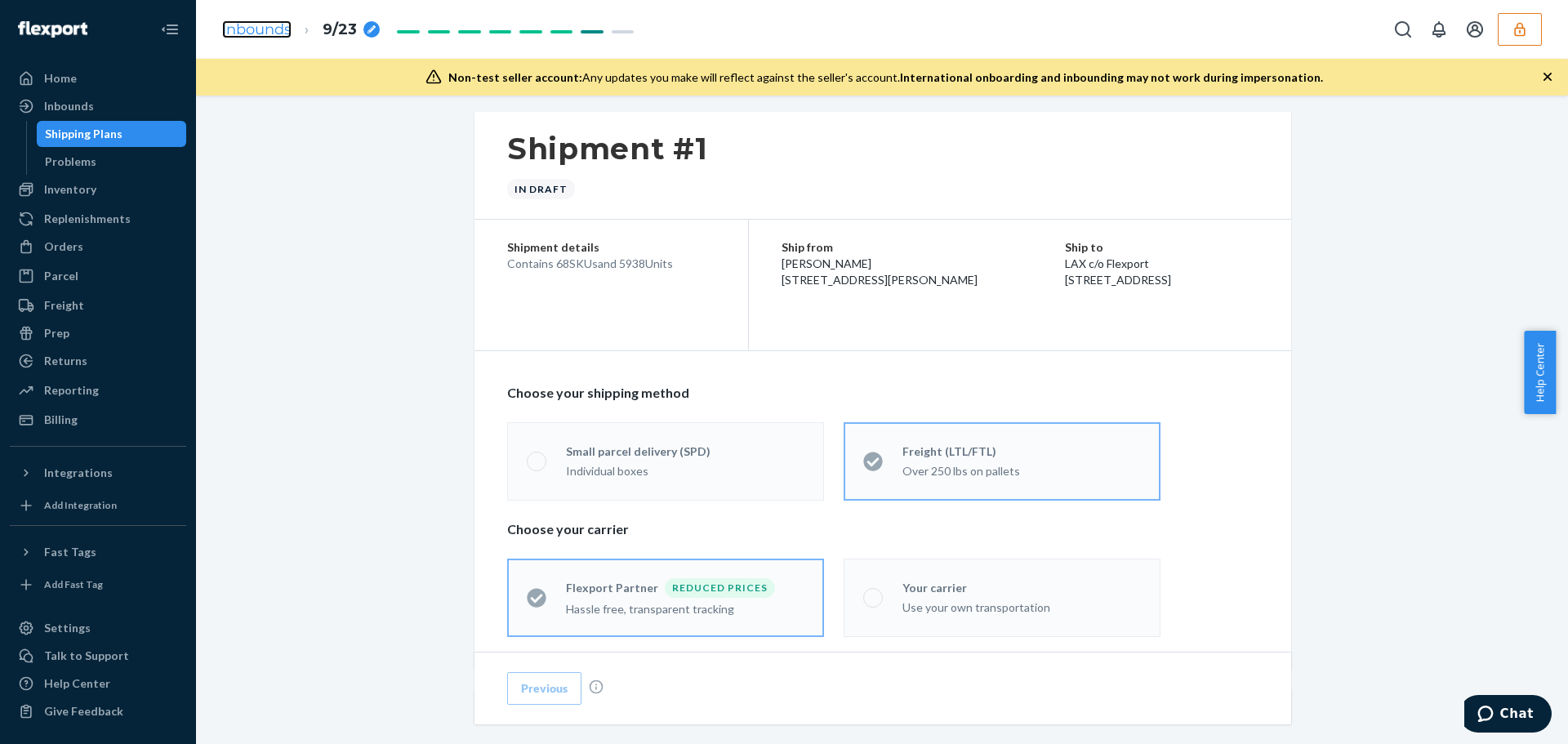
click at [253, 32] on link "Inbounds" at bounding box center [257, 29] width 70 height 18
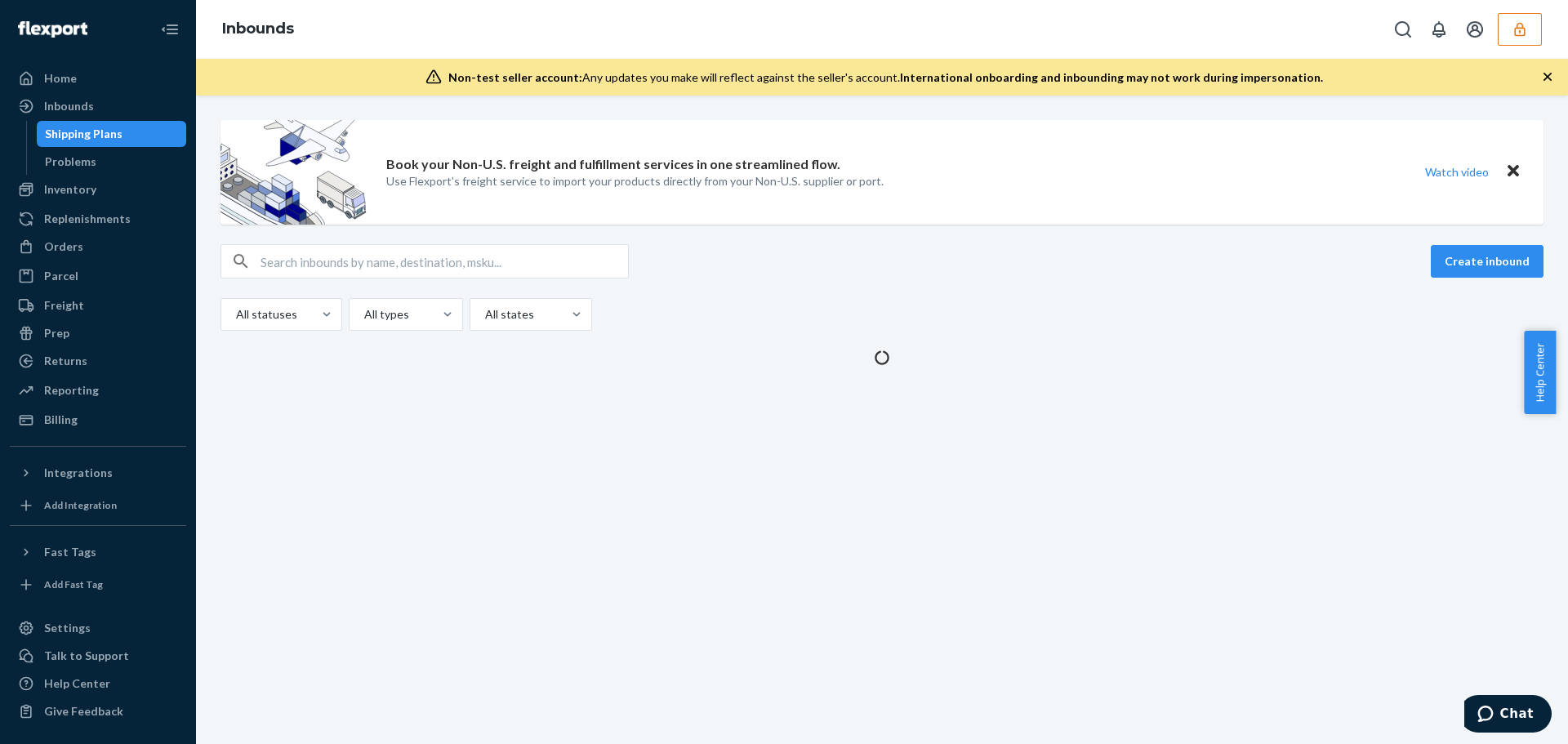
click at [523, 484] on div "Book your Non-U.S. freight and fulfillment services in one streamlined flow. Us…" at bounding box center [883, 419] width 1373 height 649
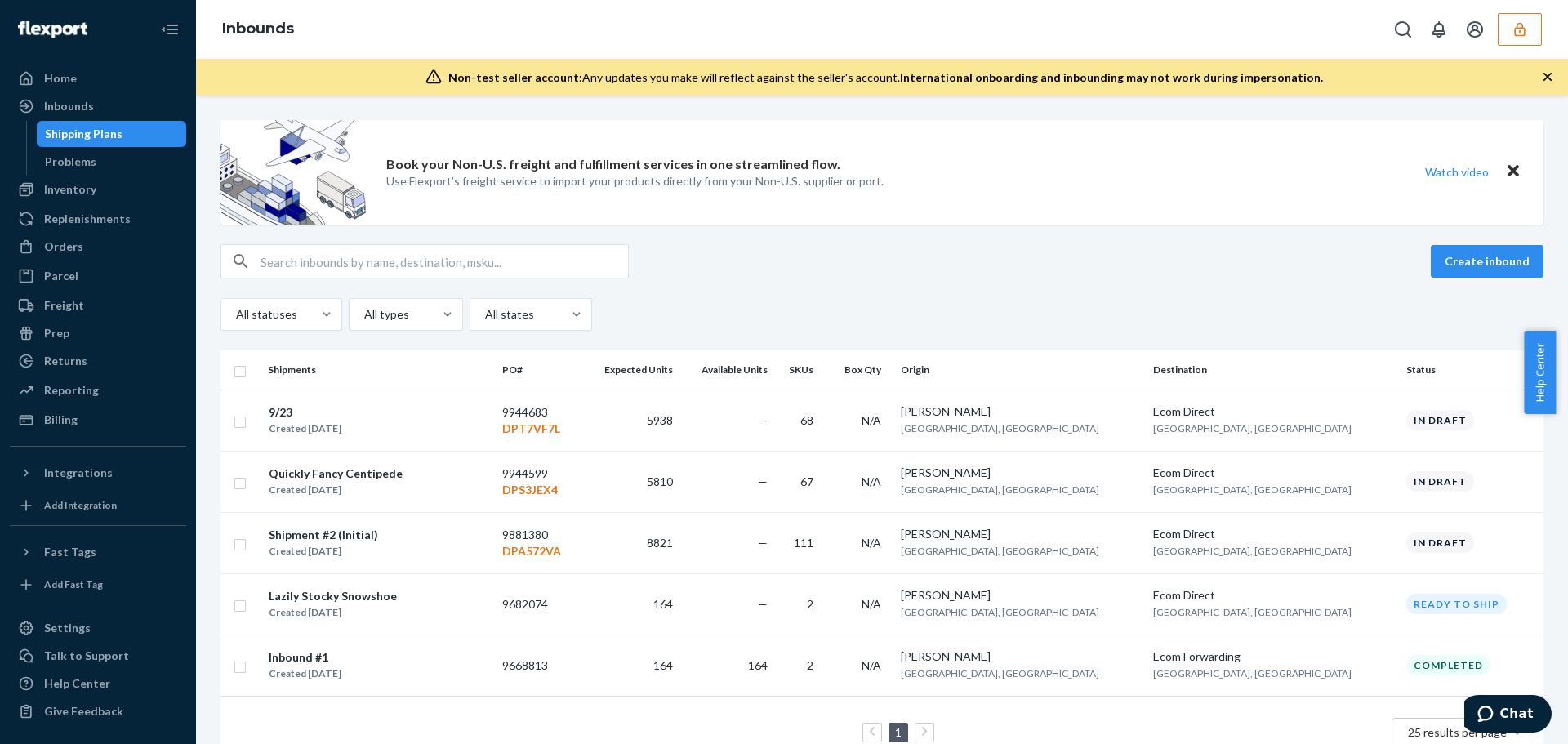
click at [489, 484] on div "Quickly Fancy Centipede Created [DATE]" at bounding box center [379, 482] width 221 height 34
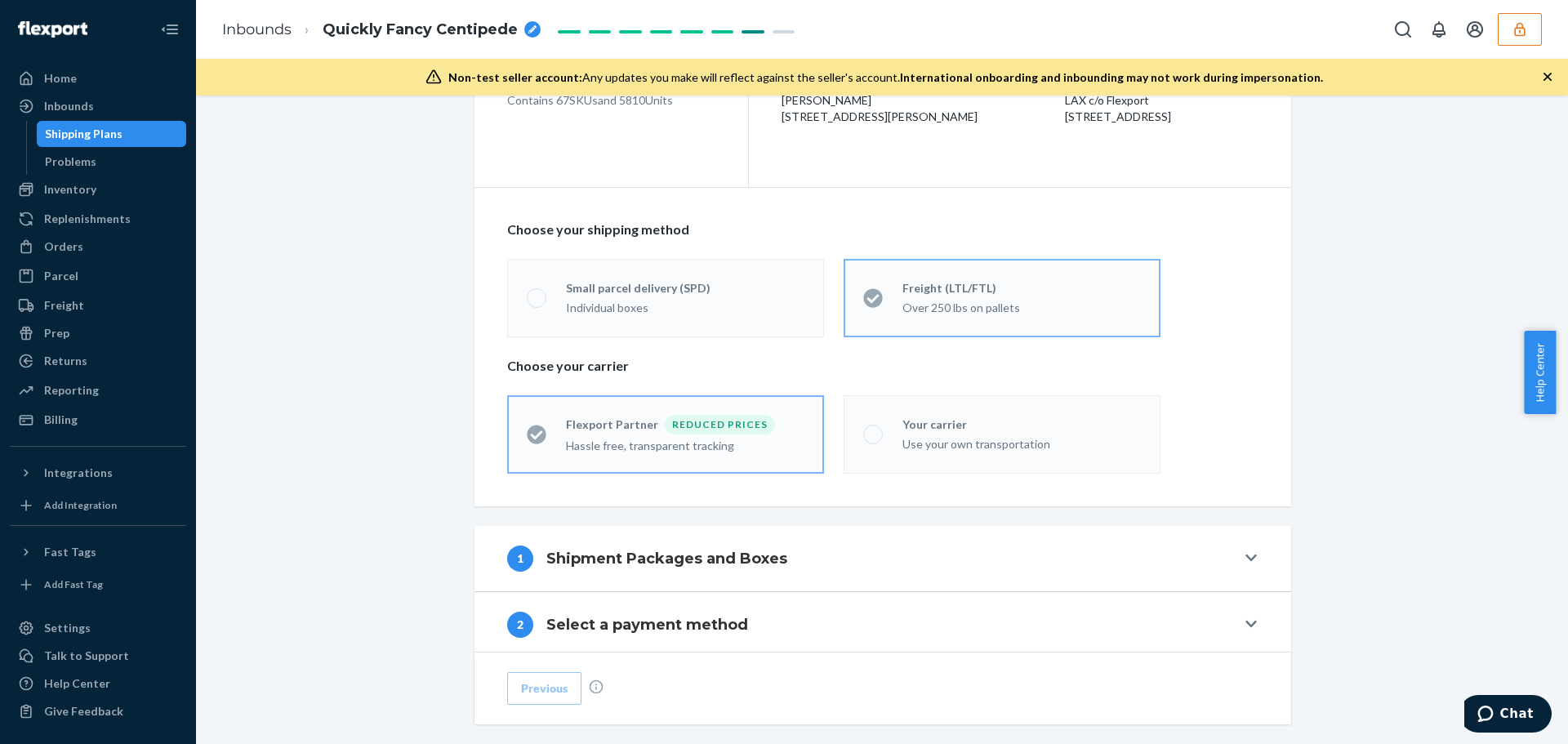
scroll to position [409, 0]
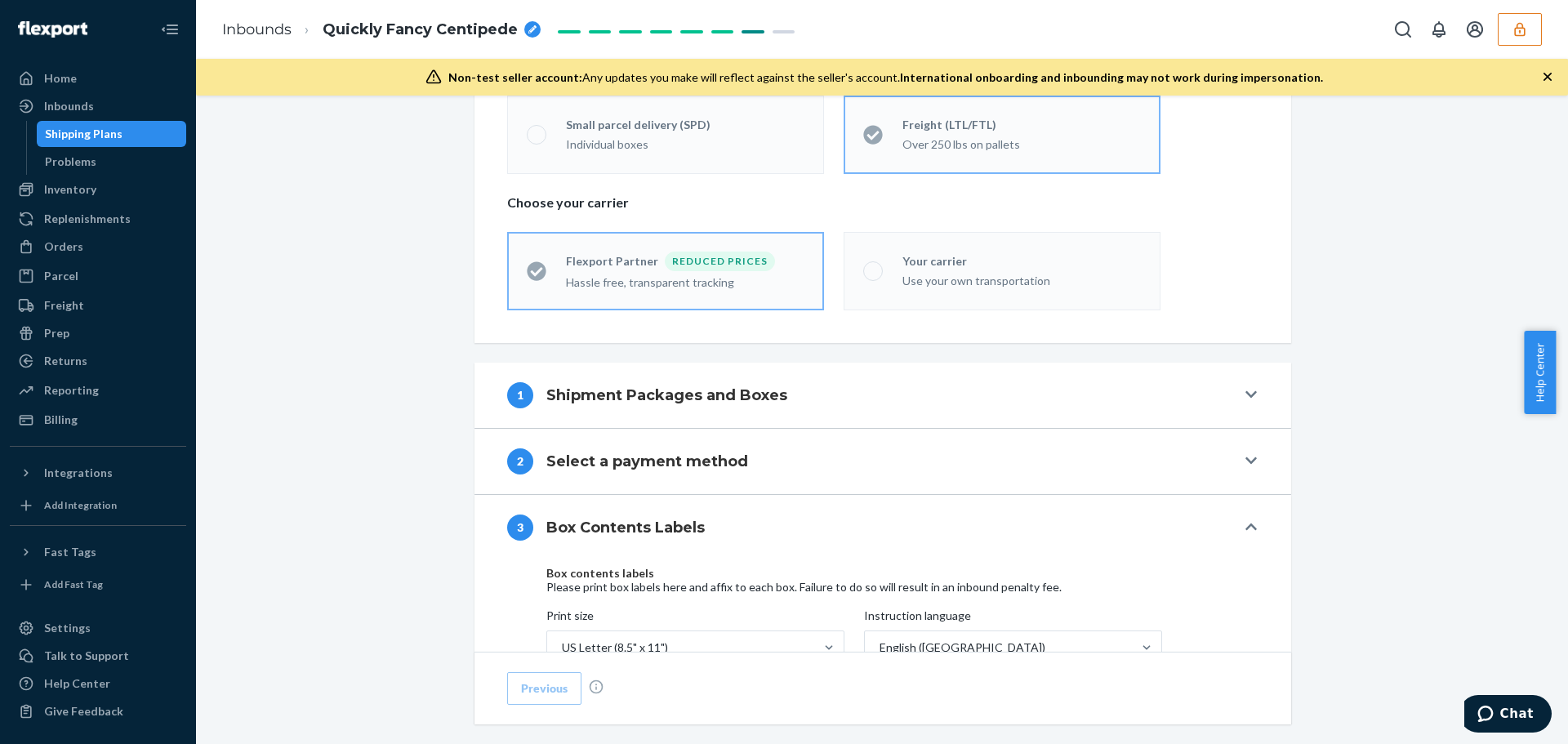
click at [641, 401] on h4 "Shipment Packages and Boxes" at bounding box center [666, 396] width 241 height 21
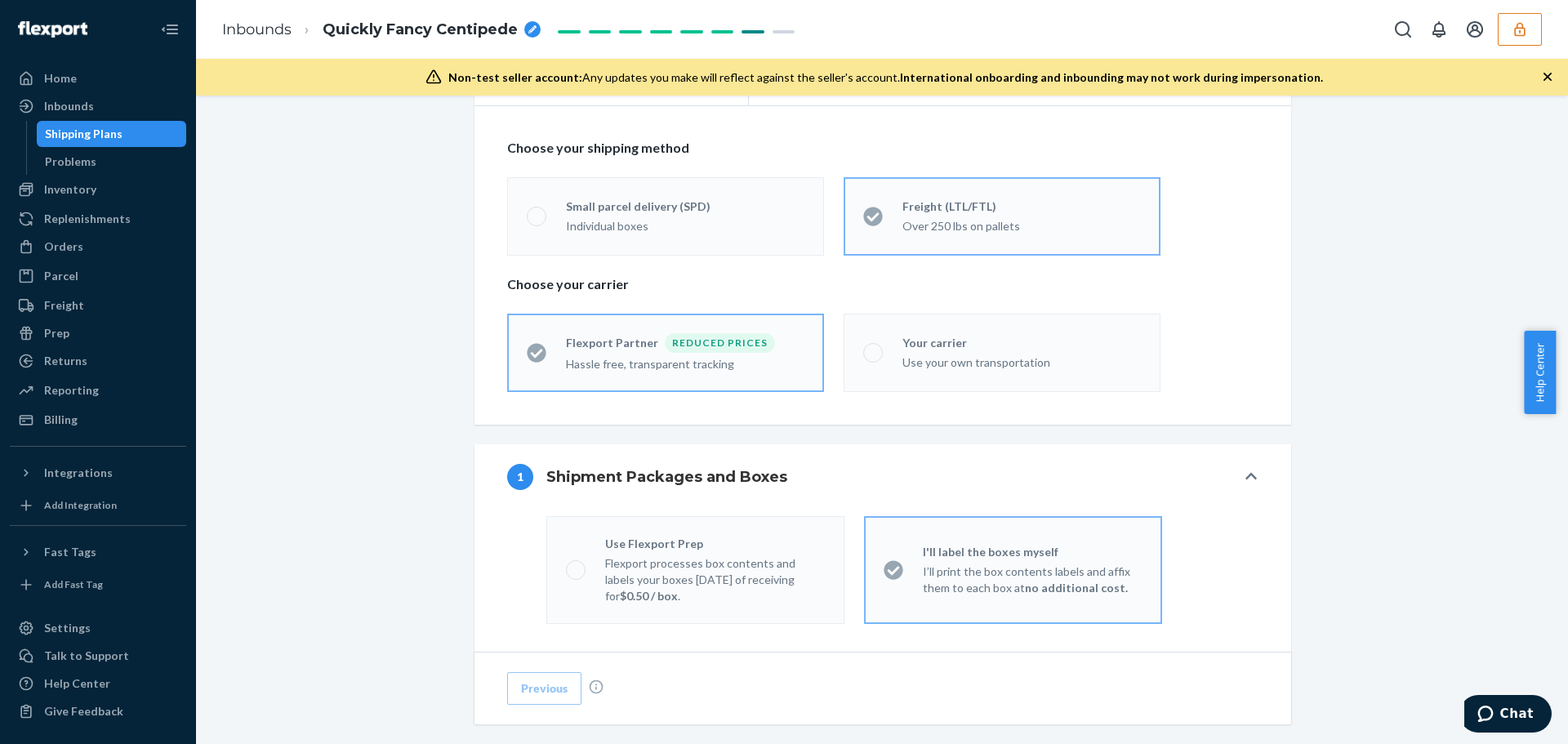
scroll to position [0, 0]
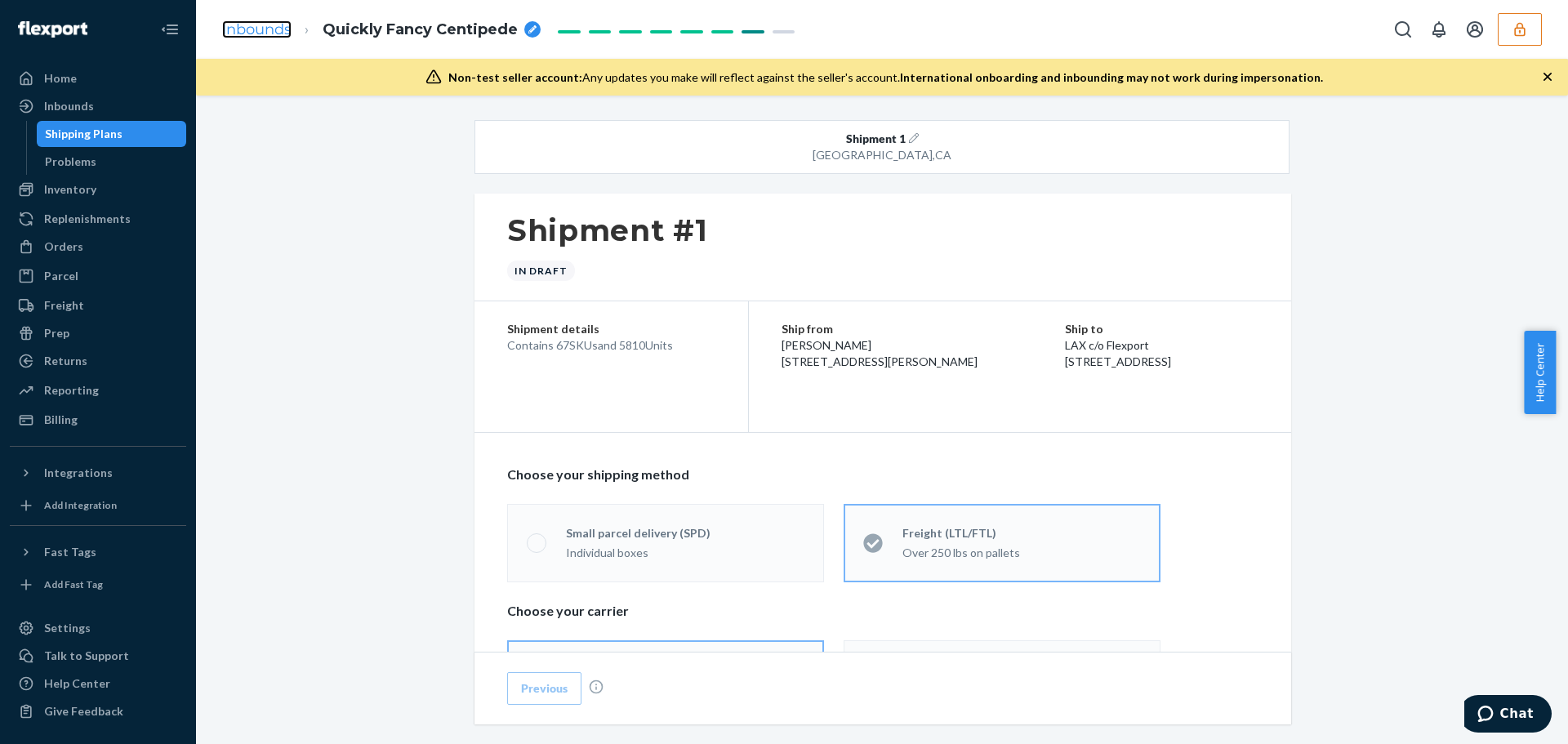
click at [272, 26] on link "Inbounds" at bounding box center [257, 29] width 70 height 18
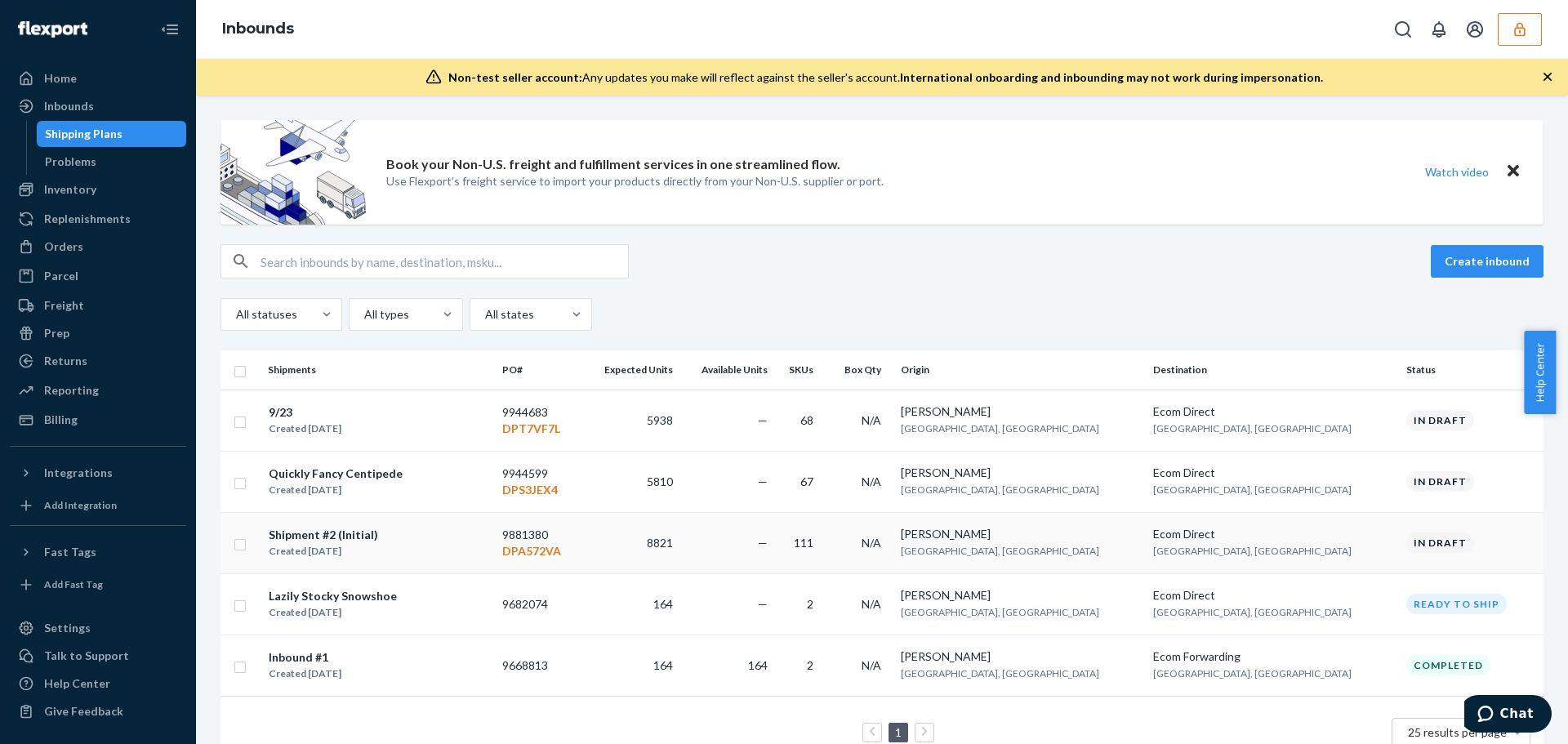
click at [496, 561] on td "Shipment #2 (Initial) Created [DATE]" at bounding box center [379, 543] width 234 height 61
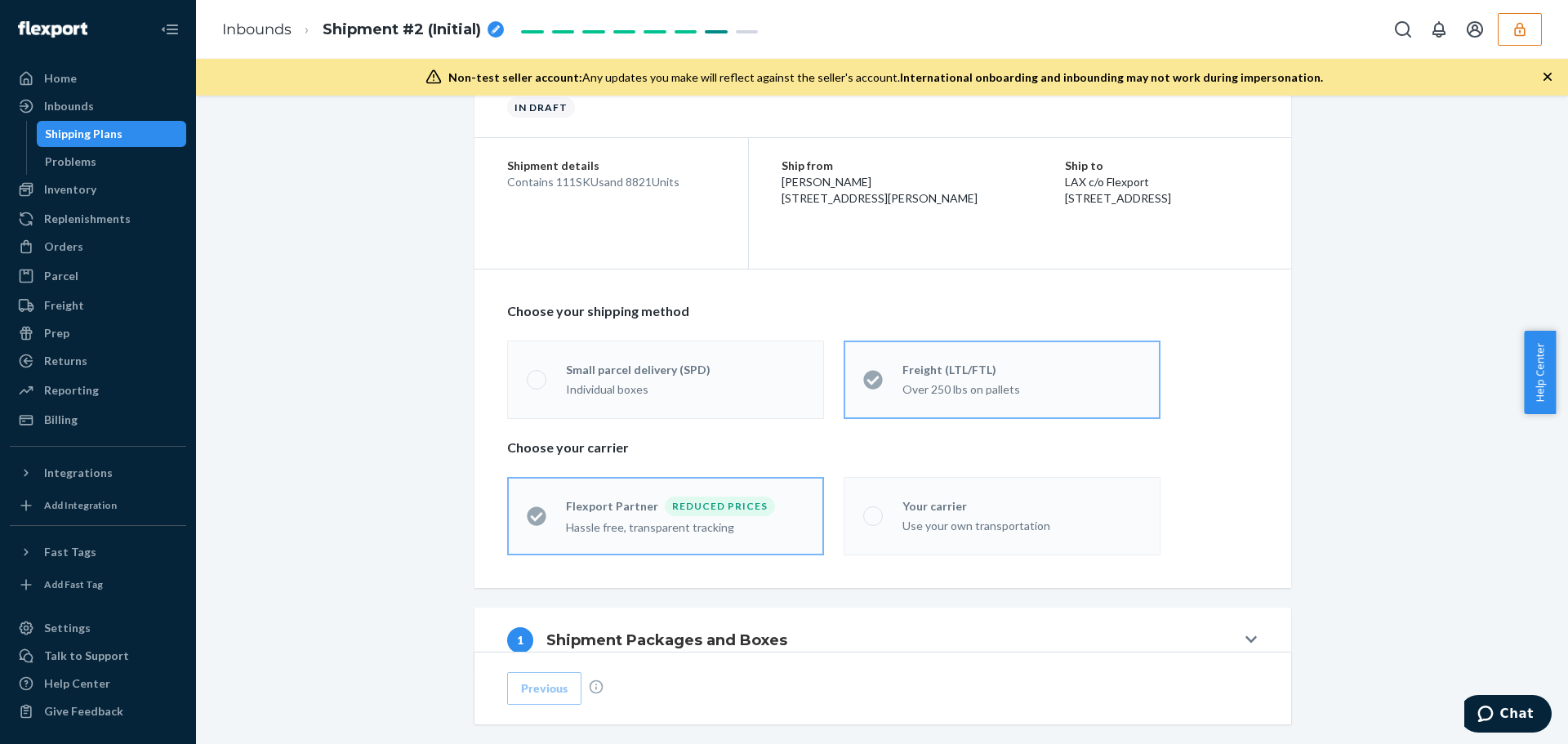
scroll to position [245, 0]
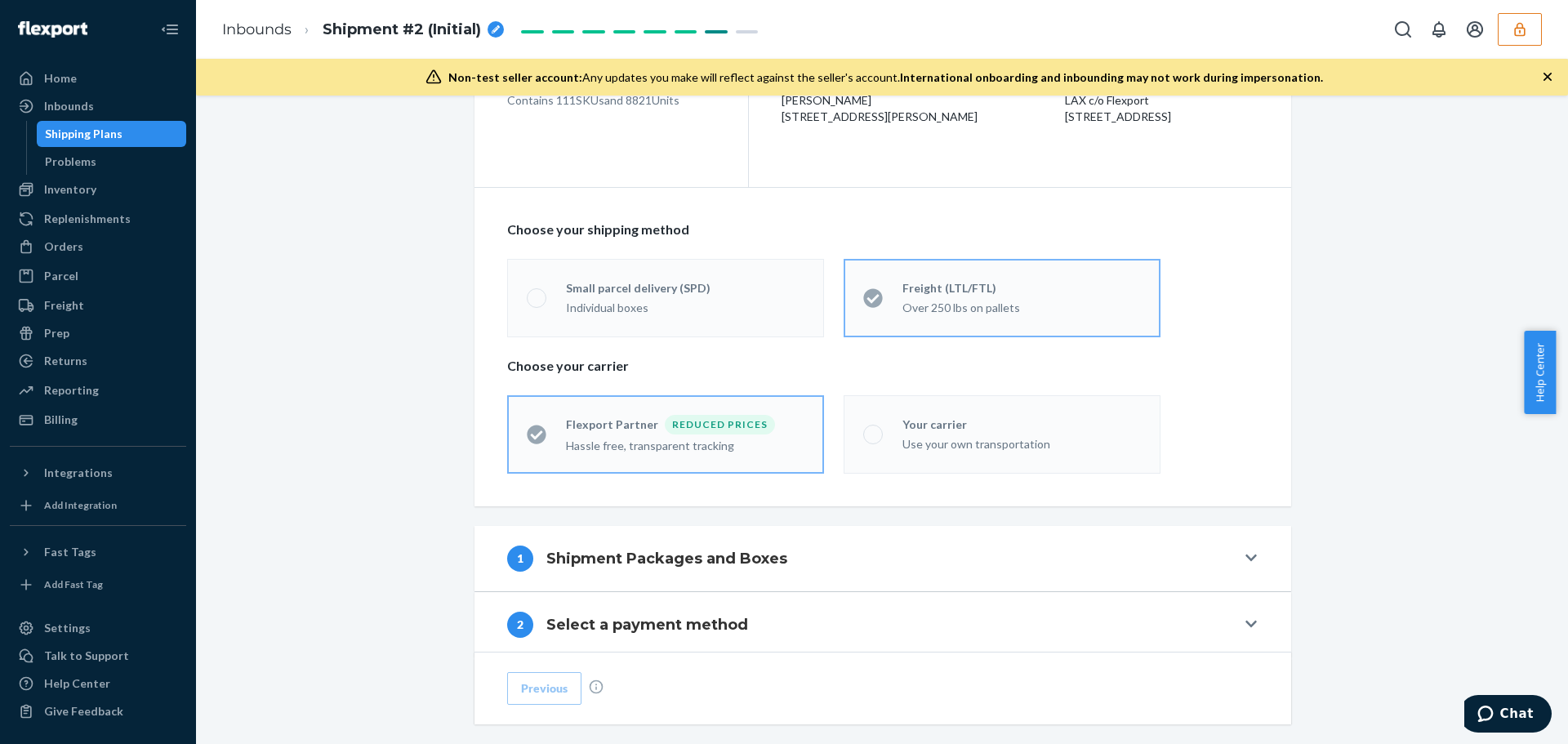
click at [617, 431] on div "Flexport Partner" at bounding box center [615, 424] width 99 height 16
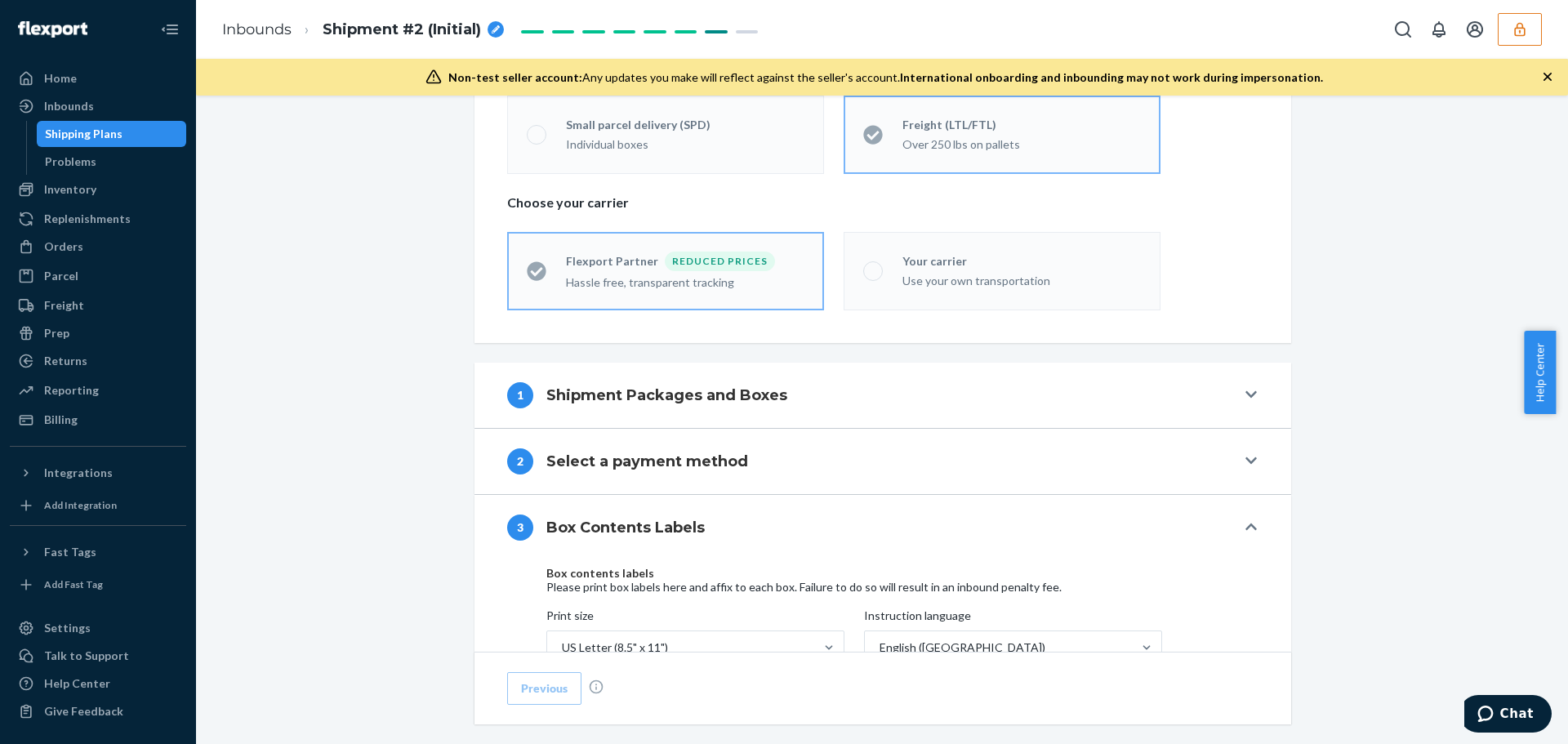
click at [627, 399] on h4 "Shipment Packages and Boxes" at bounding box center [666, 396] width 241 height 21
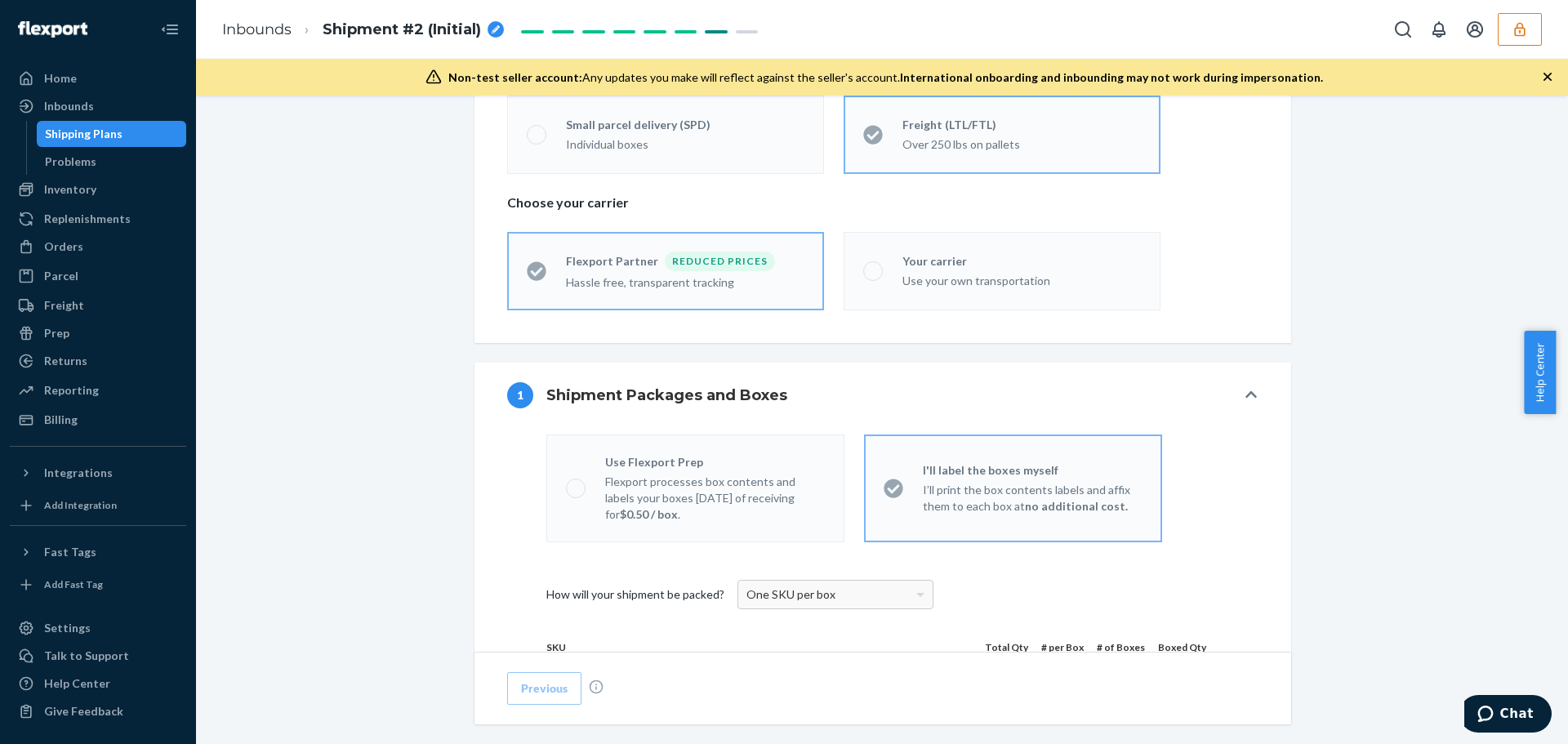
click at [644, 462] on div "Use Flexport Prep" at bounding box center [715, 462] width 220 height 16
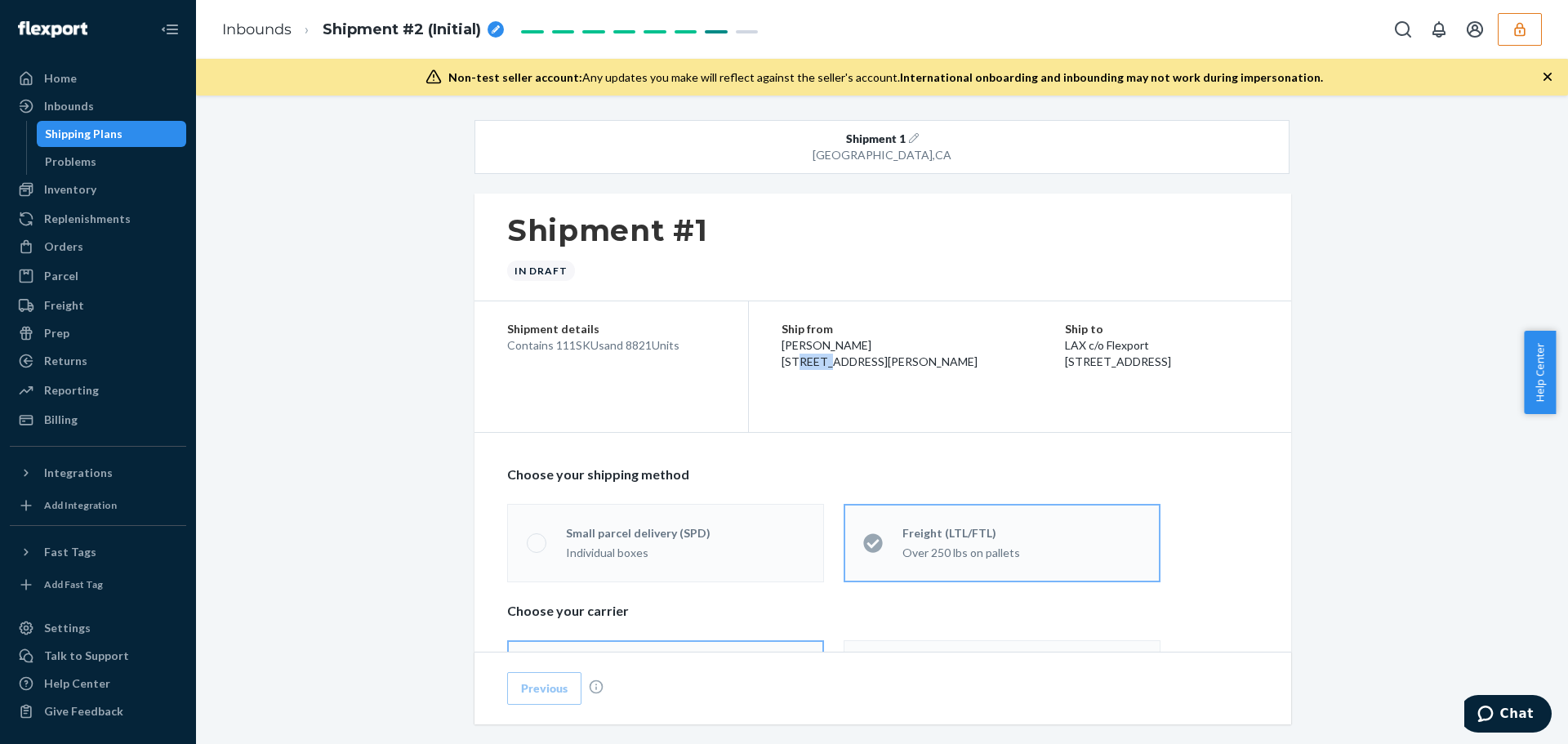
drag, startPoint x: 803, startPoint y: 355, endPoint x: 835, endPoint y: 367, distance: 34.2
click at [835, 367] on span "[PERSON_NAME] [STREET_ADDRESS][PERSON_NAME]" at bounding box center [880, 353] width 196 height 30
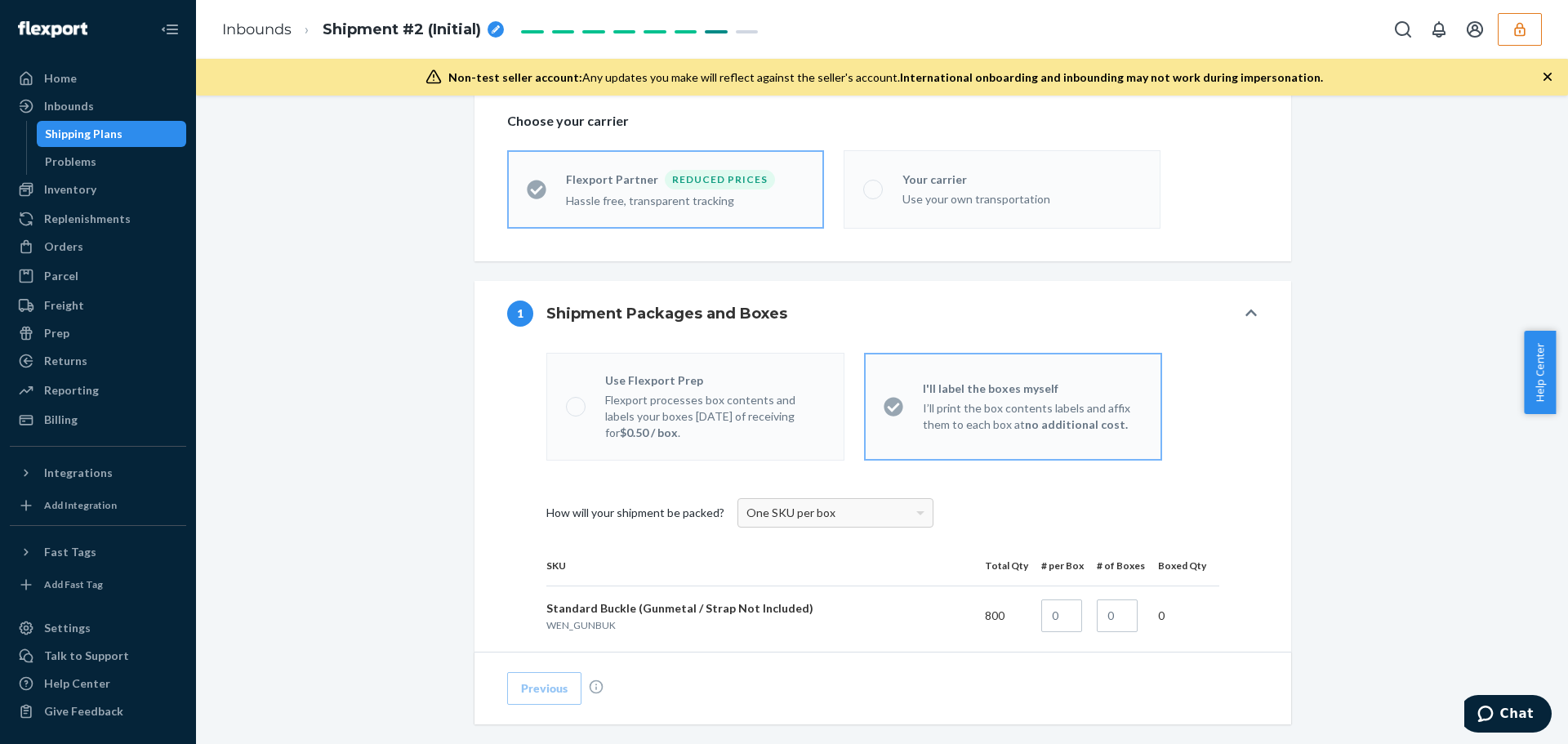
scroll to position [82, 0]
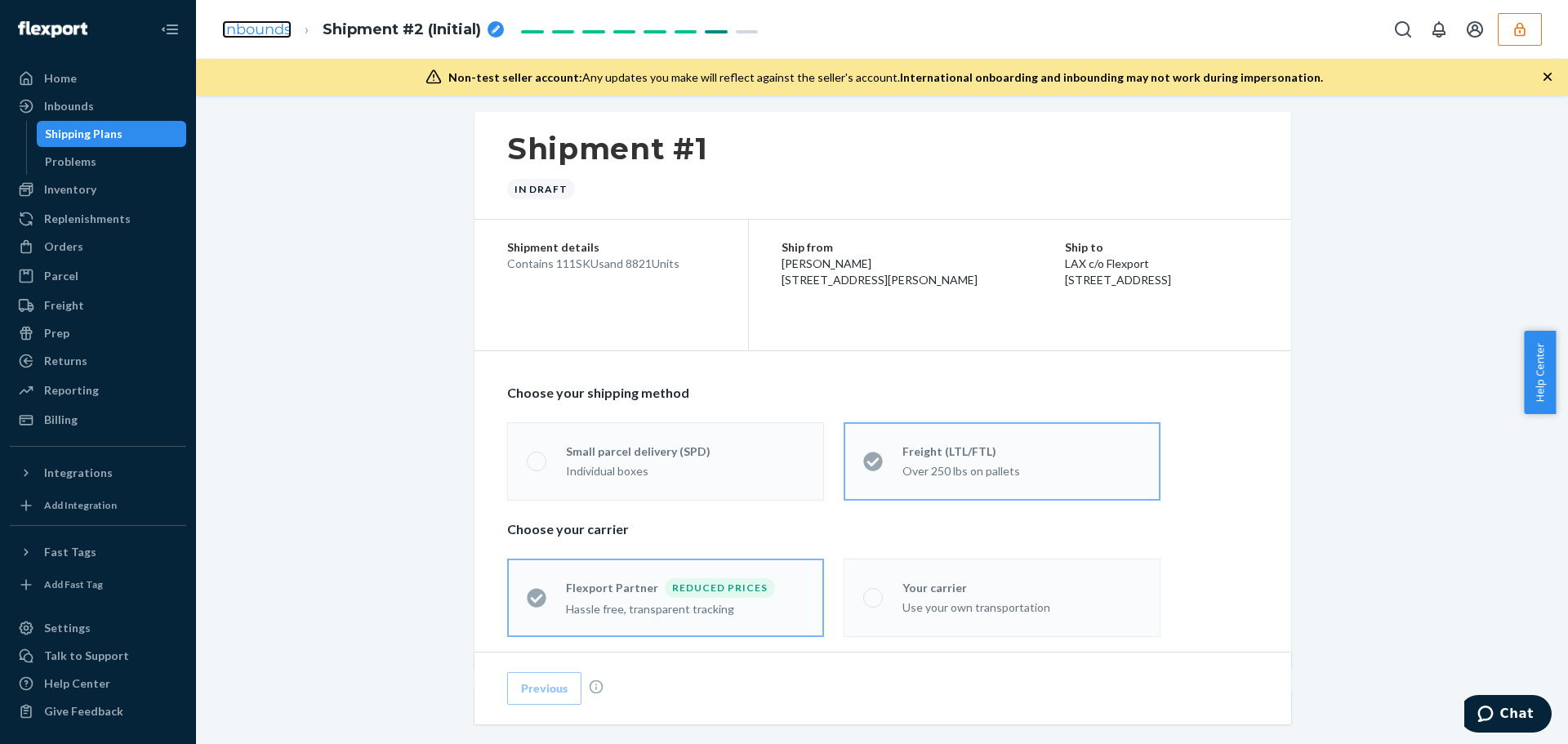
click at [253, 33] on link "Inbounds" at bounding box center [257, 29] width 70 height 18
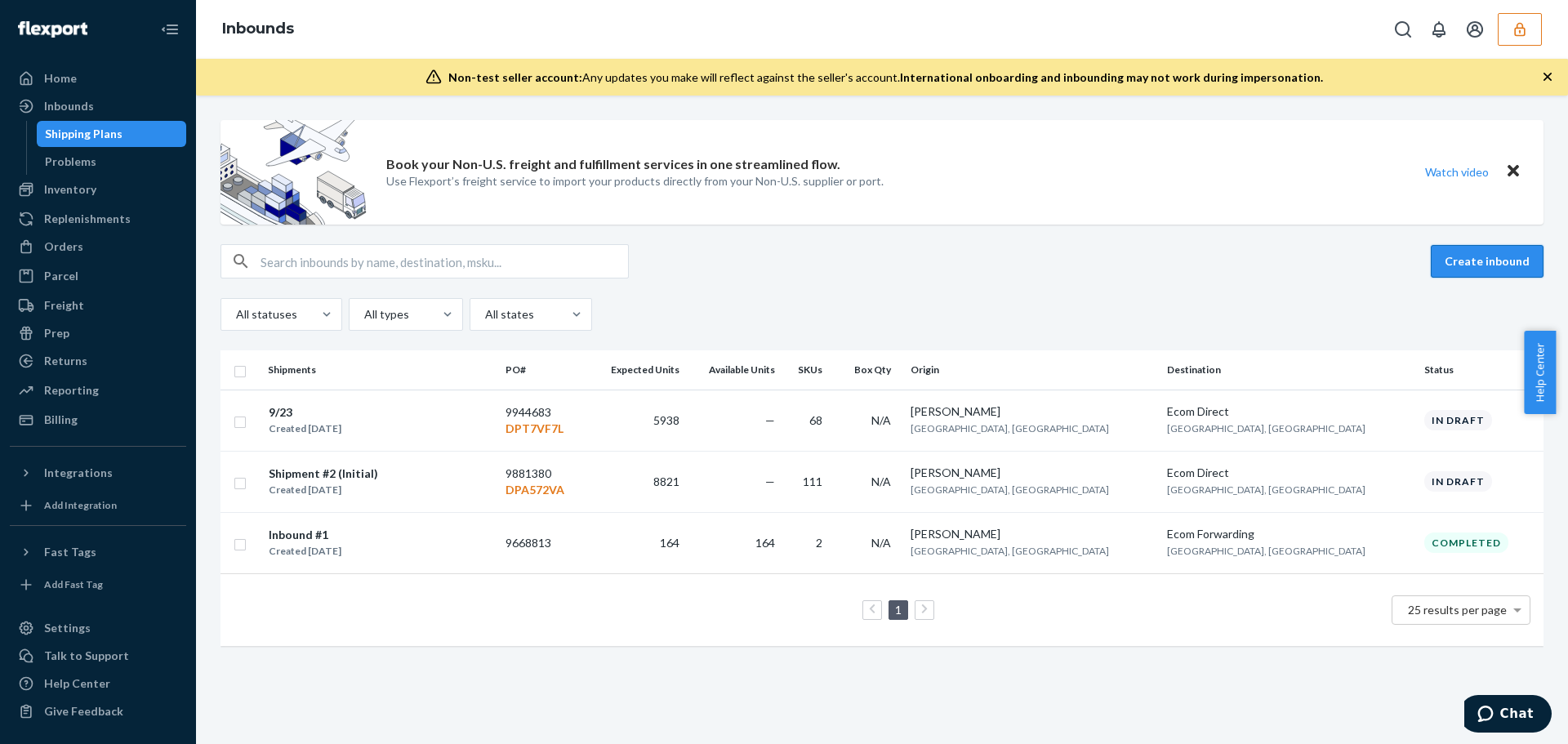
click at [1511, 266] on button "Create inbound" at bounding box center [1487, 262] width 112 height 33
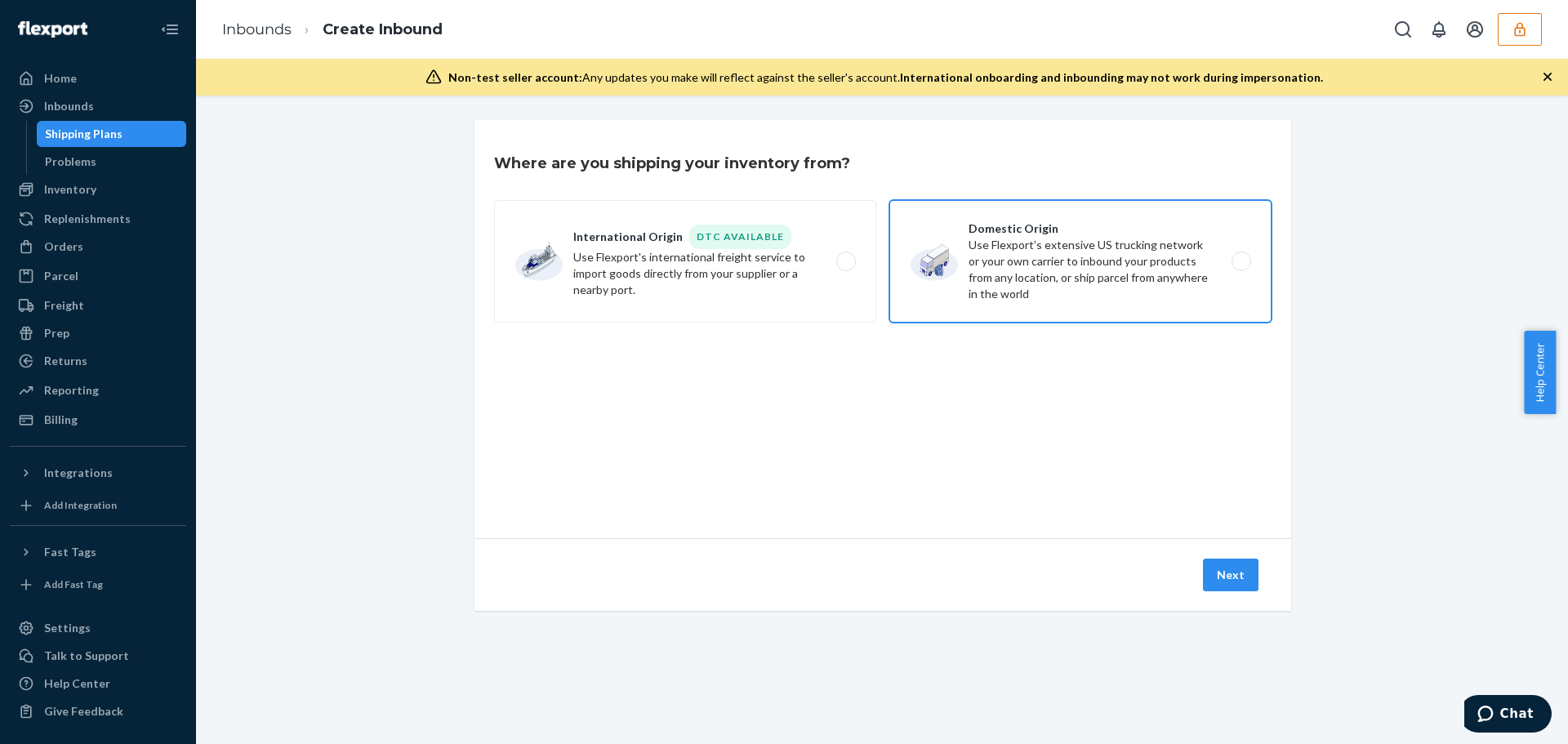
click at [936, 243] on label "Domestic Origin Use Flexport’s extensive US trucking network or your own carrie…" at bounding box center [1080, 262] width 382 height 123
click at [1240, 257] on input "Domestic Origin Use Flexport’s extensive US trucking network or your own carrie…" at bounding box center [1245, 262] width 10 height 10
radio input "true"
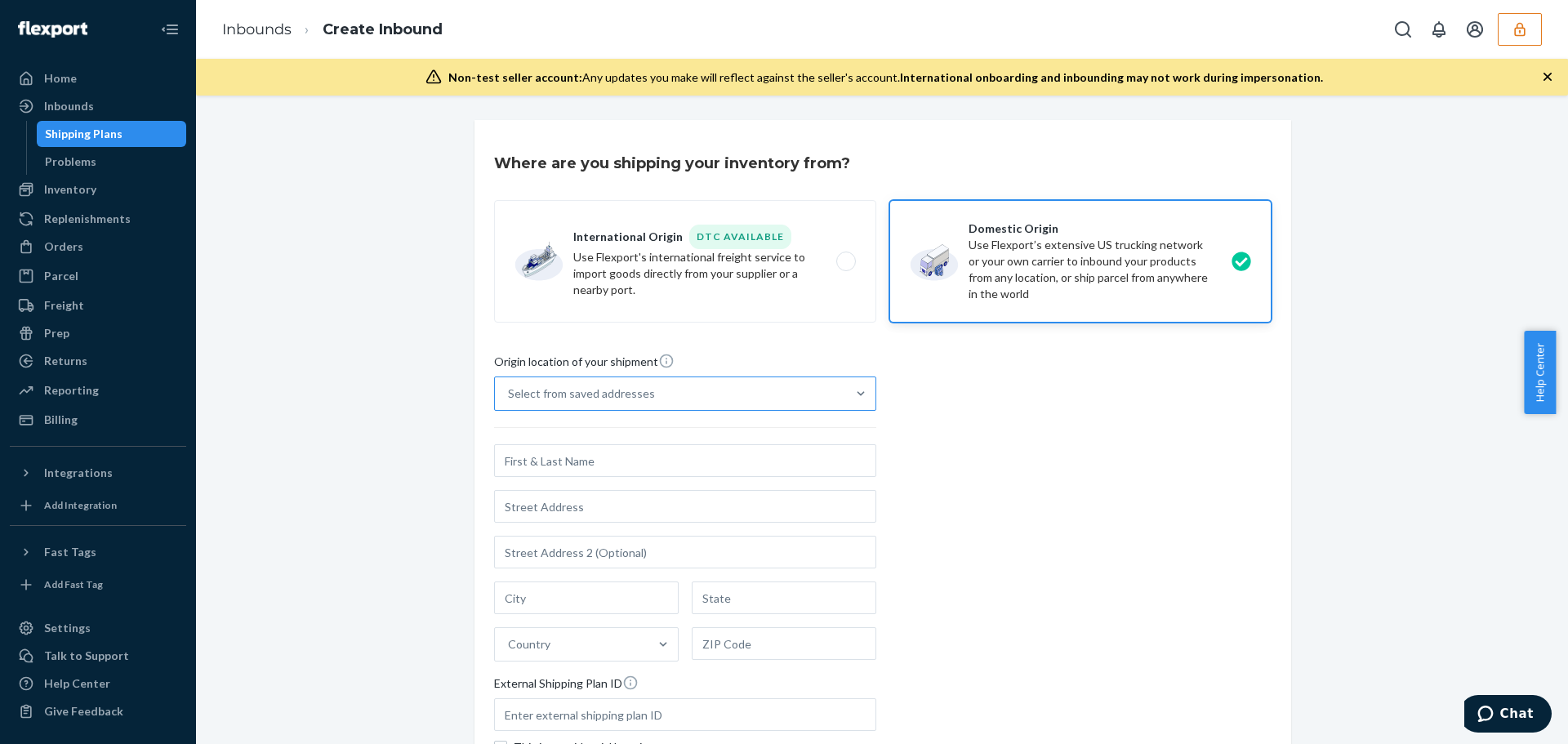
click at [632, 388] on div "Select from saved addresses" at bounding box center [582, 393] width 147 height 16
click at [510, 388] on input "Select from saved addresses" at bounding box center [509, 393] width 2 height 16
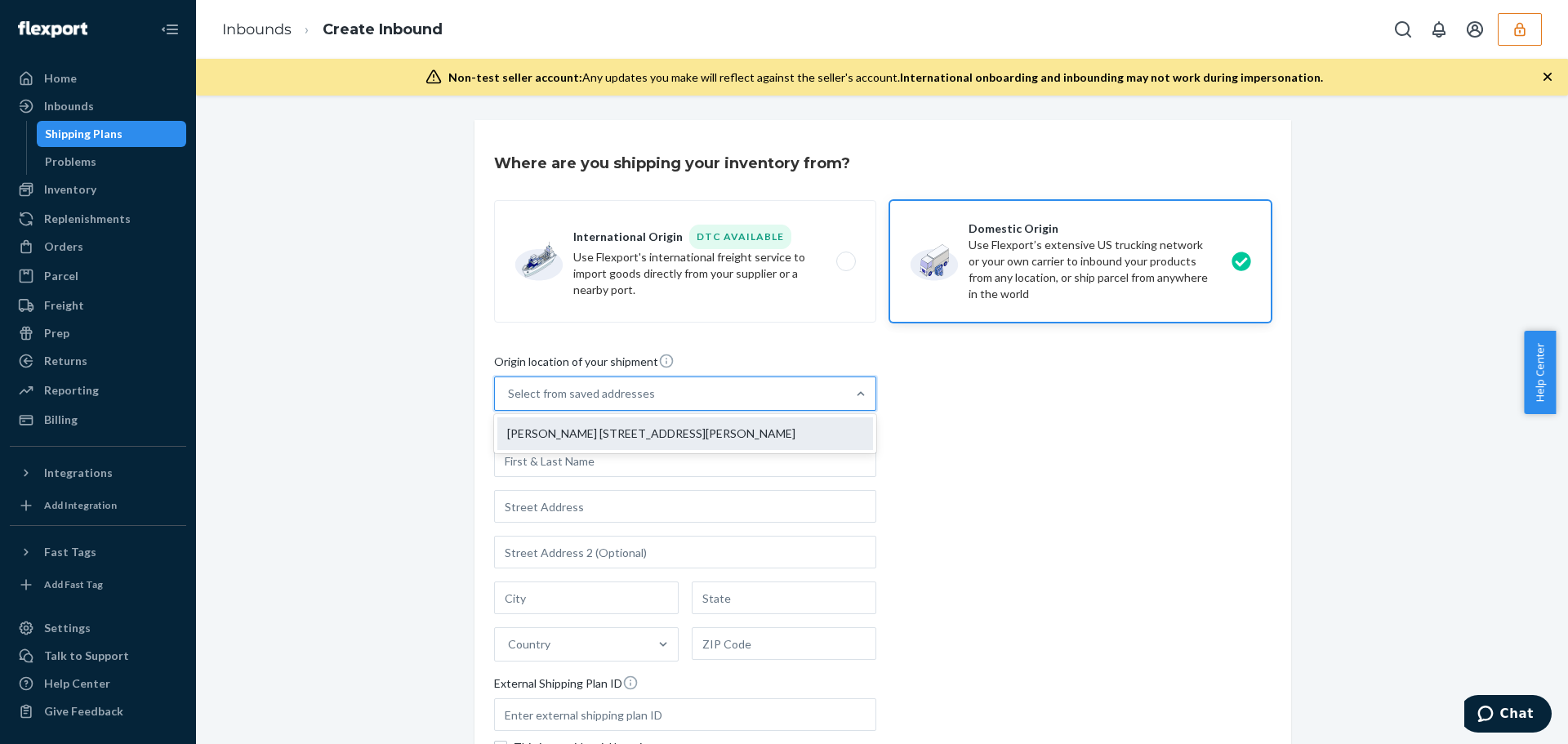
click at [628, 433] on div "[PERSON_NAME] [STREET_ADDRESS][PERSON_NAME]" at bounding box center [685, 433] width 376 height 33
click at [510, 402] on input "option [PERSON_NAME] [STREET_ADDRESS][PERSON_NAME] focused, 1 of 1. 1 result av…" at bounding box center [509, 393] width 2 height 16
type input "[PERSON_NAME]"
type input "[STREET_ADDRESS][PERSON_NAME]"
type input "[GEOGRAPHIC_DATA]"
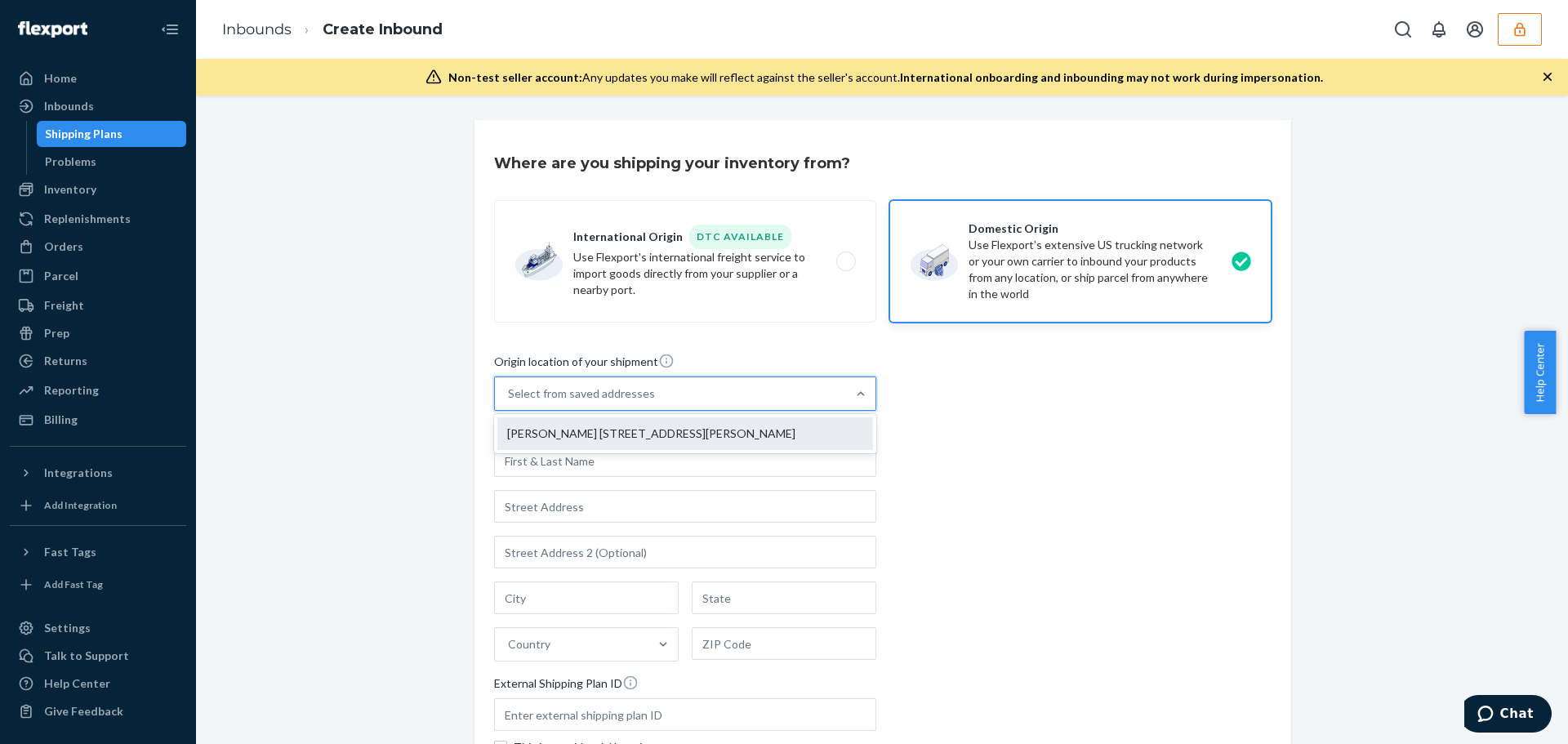
type input "CA"
type input "95762"
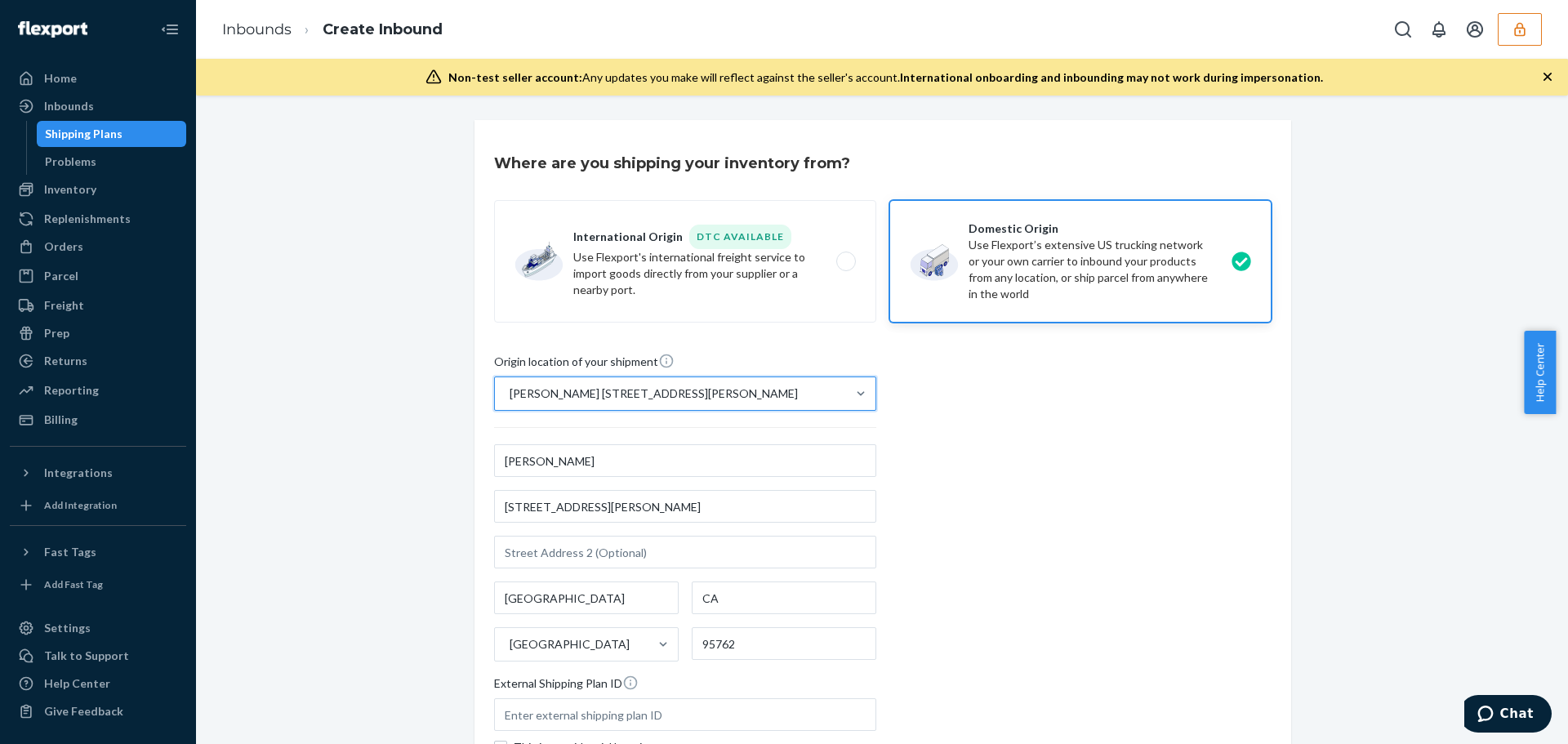
scroll to position [198, 0]
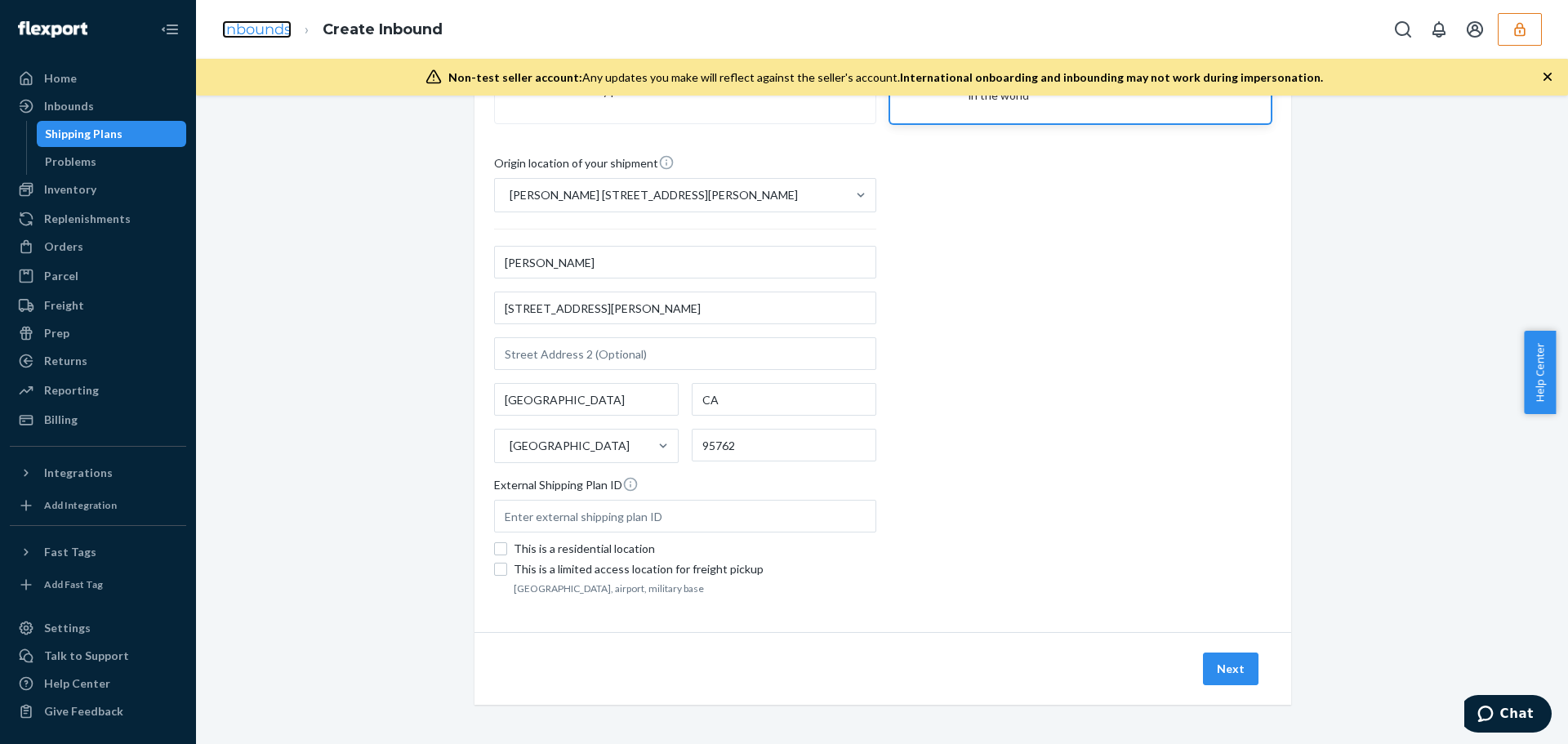
click at [274, 30] on link "Inbounds" at bounding box center [257, 29] width 70 height 18
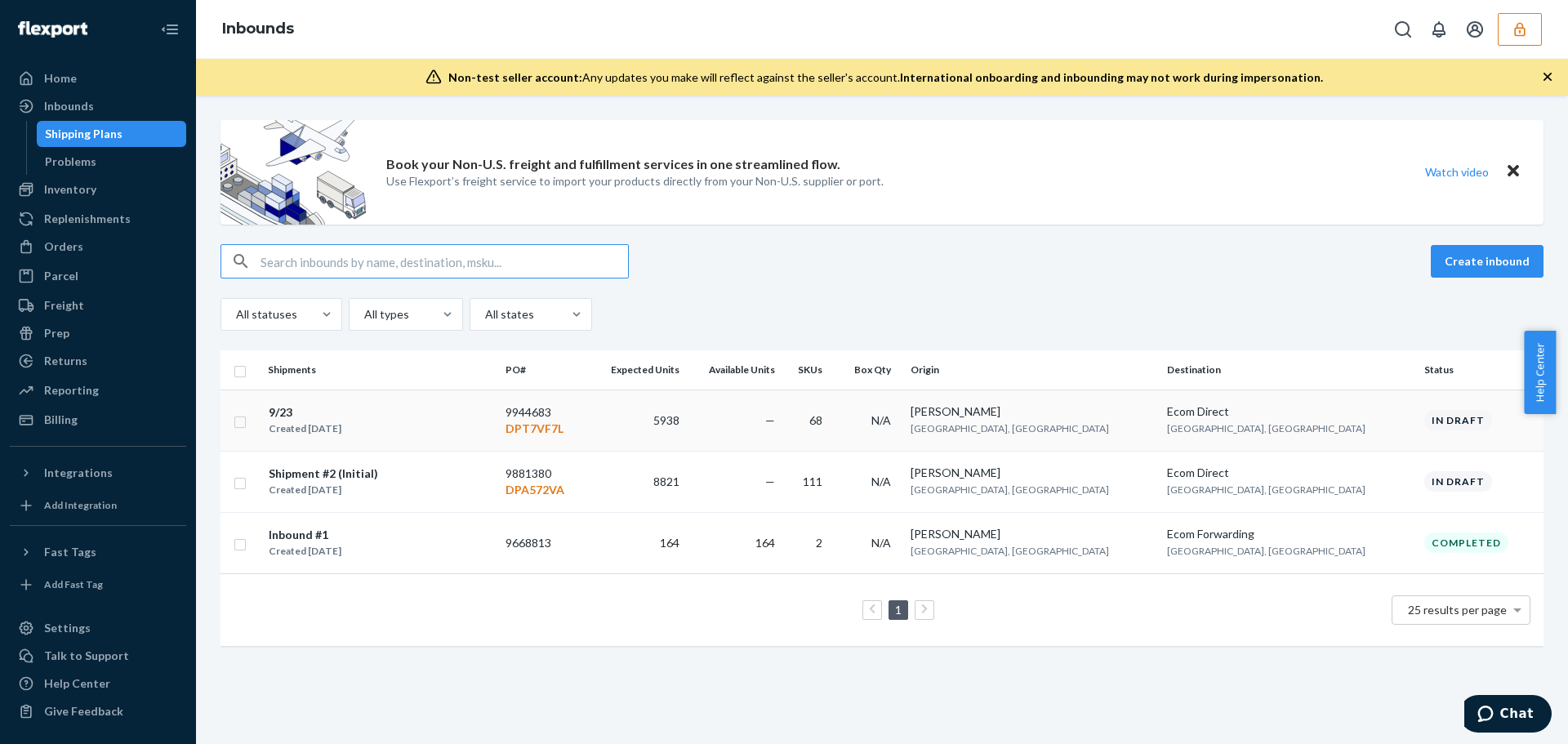
click at [493, 432] on div "9/23 Created [DATE]" at bounding box center [380, 420] width 225 height 34
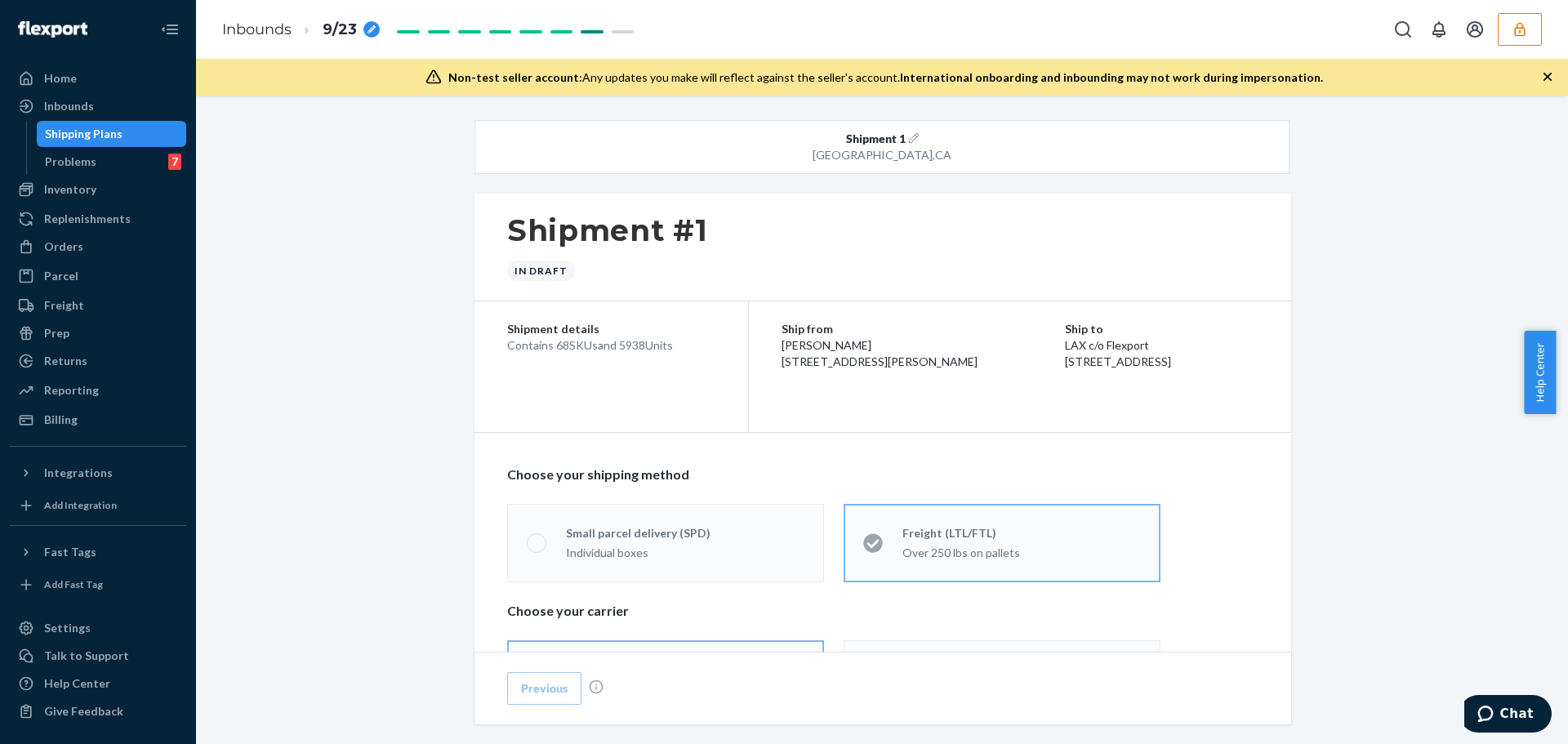
scroll to position [490, 0]
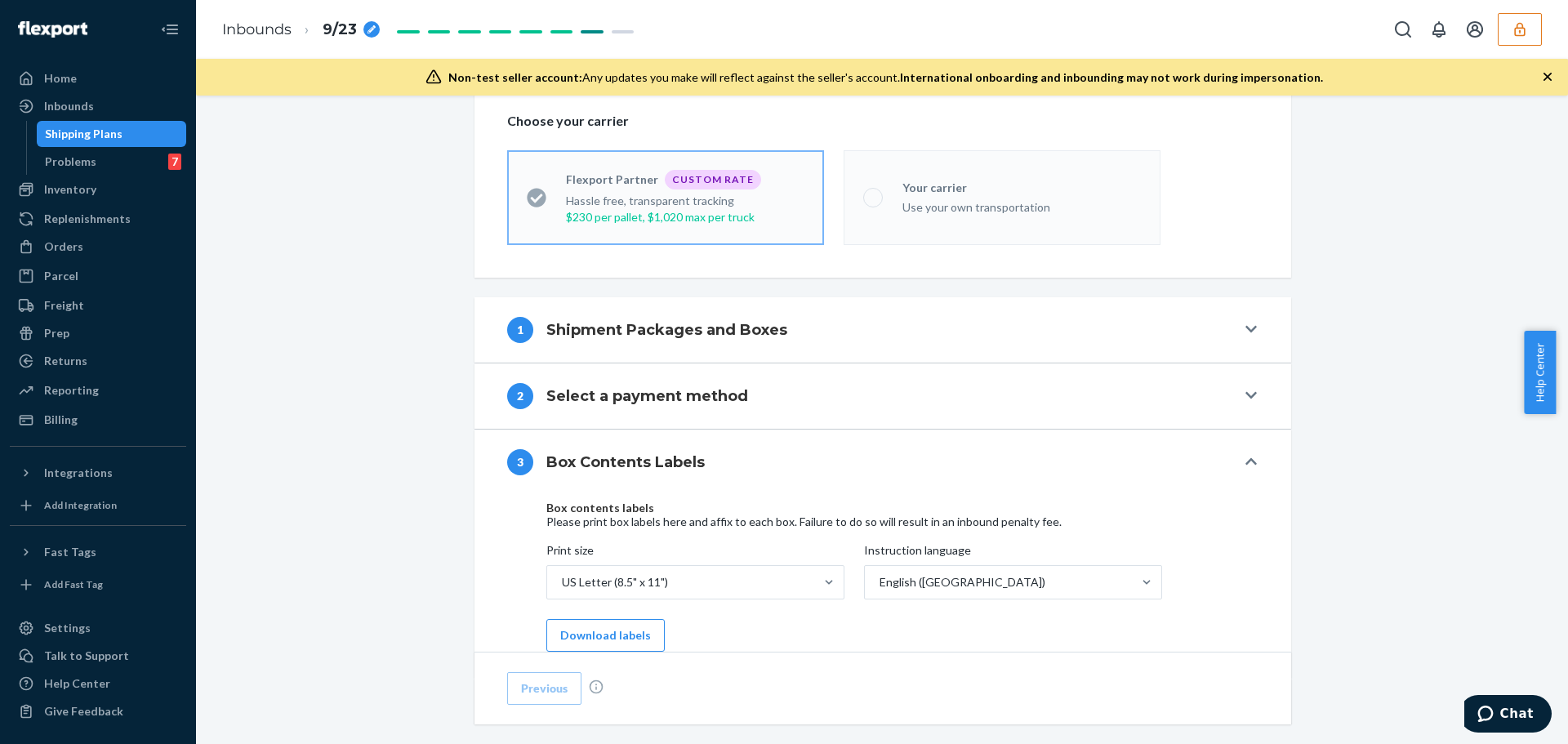
click at [635, 330] on h4 "Shipment Packages and Boxes" at bounding box center [666, 330] width 241 height 21
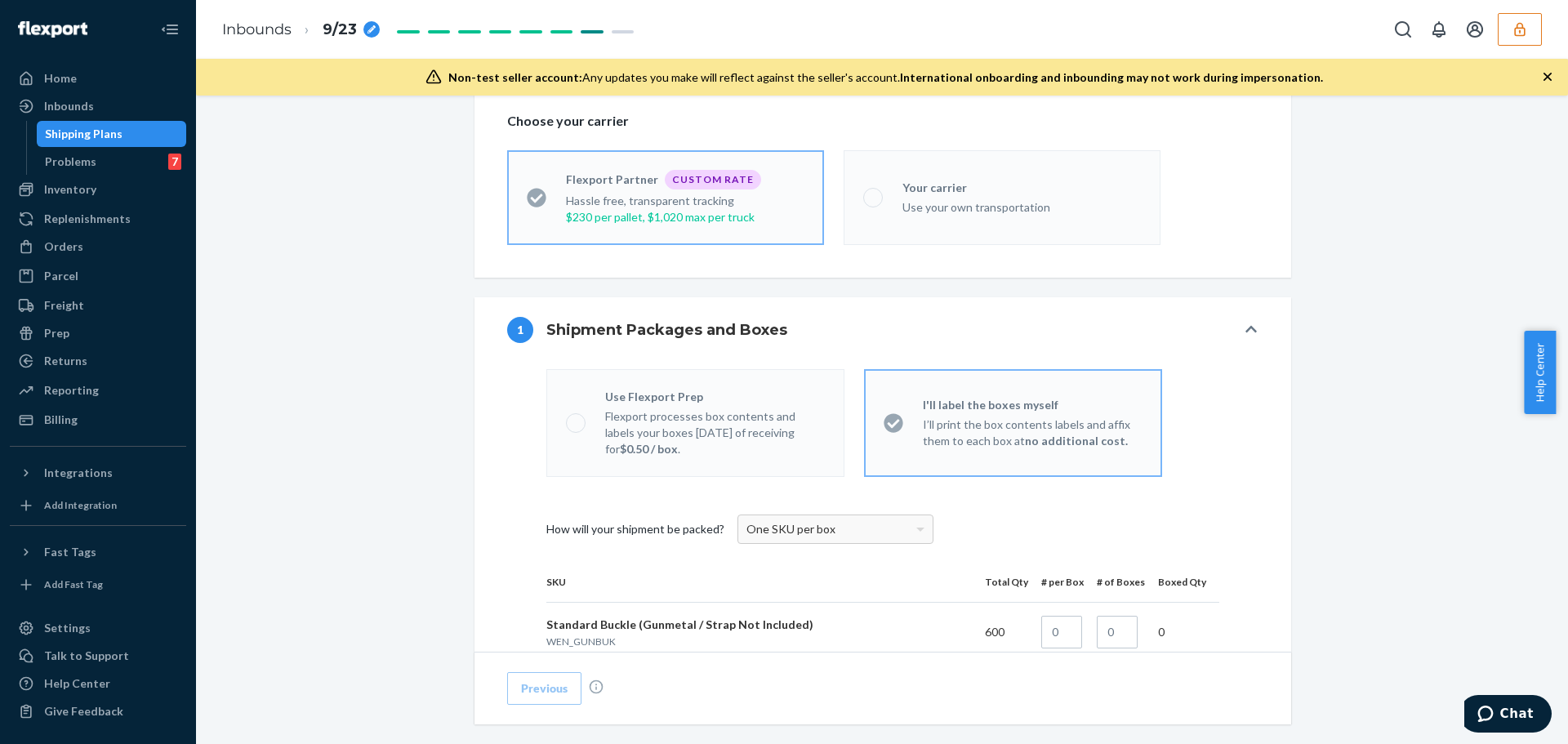
click at [605, 419] on p "Flexport processes box contents and labels your boxes [DATE] of receiving for $…" at bounding box center [715, 433] width 220 height 49
drag, startPoint x: 604, startPoint y: 419, endPoint x: 657, endPoint y: 458, distance: 65.8
click at [657, 458] on label "Use Flexport Prep Flexport processes box contents and labels your boxes [DATE] …" at bounding box center [696, 423] width 298 height 108
click at [655, 457] on p "Flexport processes box contents and labels your boxes [DATE] of receiving for $…" at bounding box center [715, 433] width 220 height 49
click at [641, 406] on div "Flexport processes box contents and labels your boxes [DATE] of receiving for $…" at bounding box center [715, 431] width 220 height 52
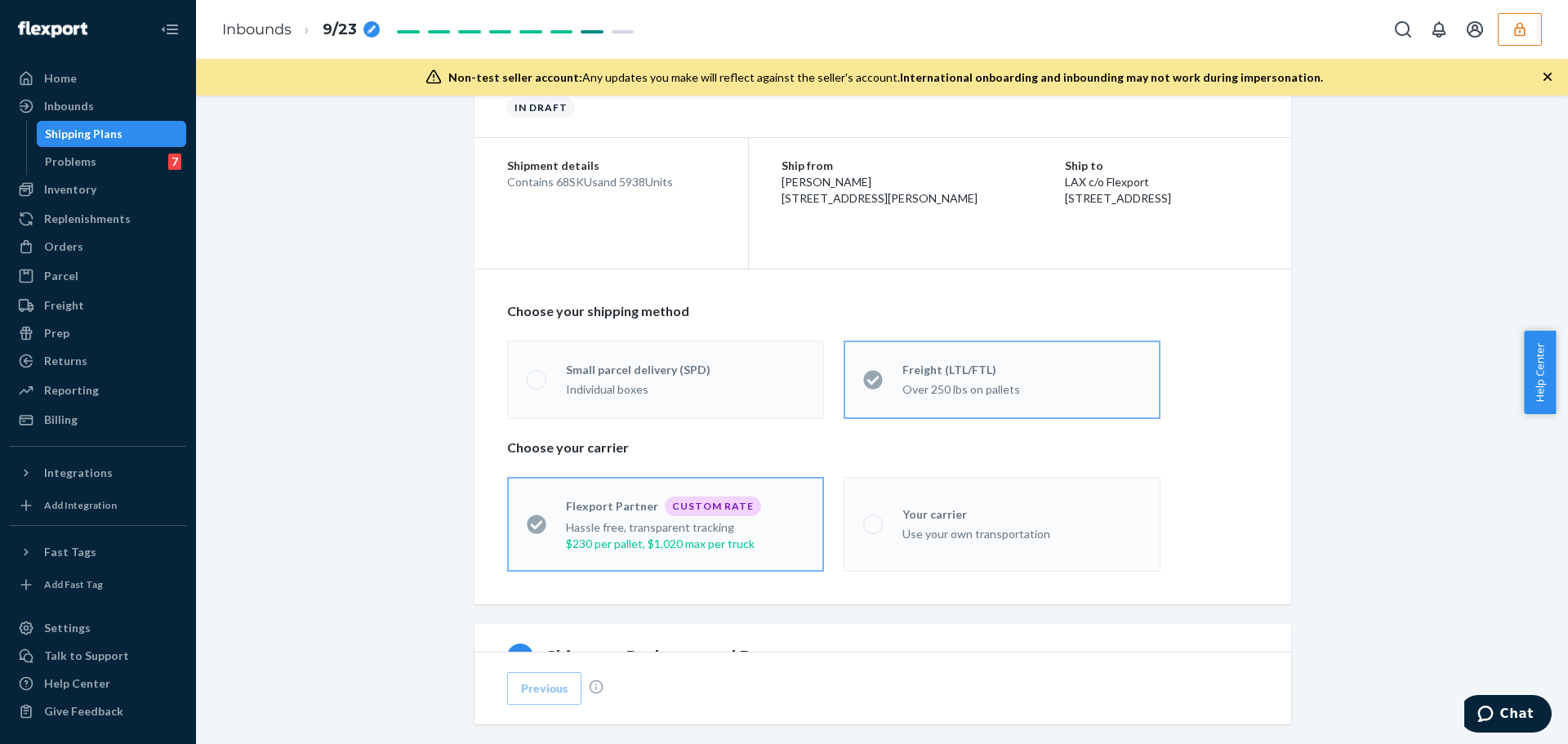
scroll to position [245, 0]
